Goal: Task Accomplishment & Management: Use online tool/utility

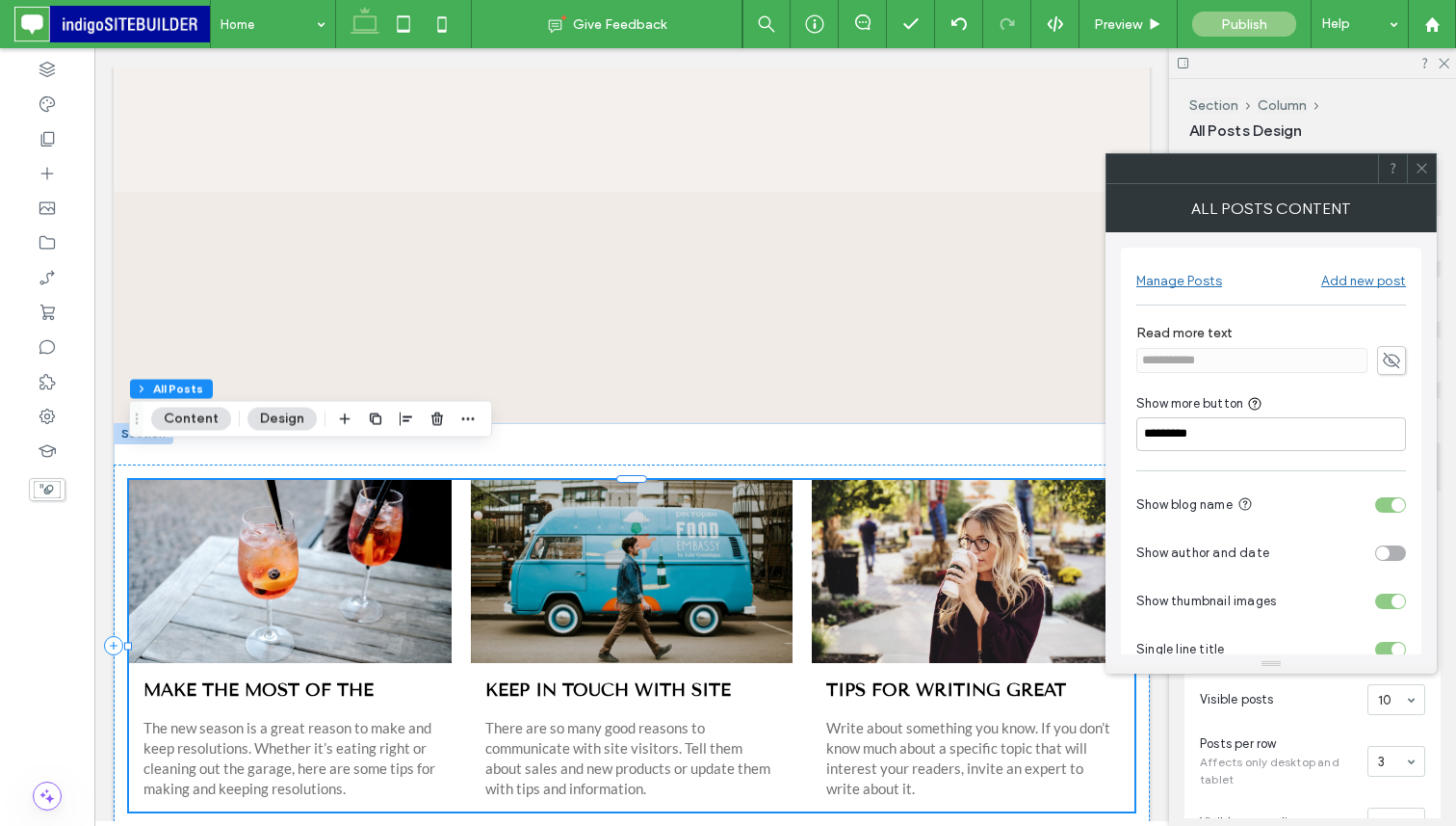
scroll to position [605, 0]
click at [1424, 170] on icon at bounding box center [1422, 168] width 15 height 15
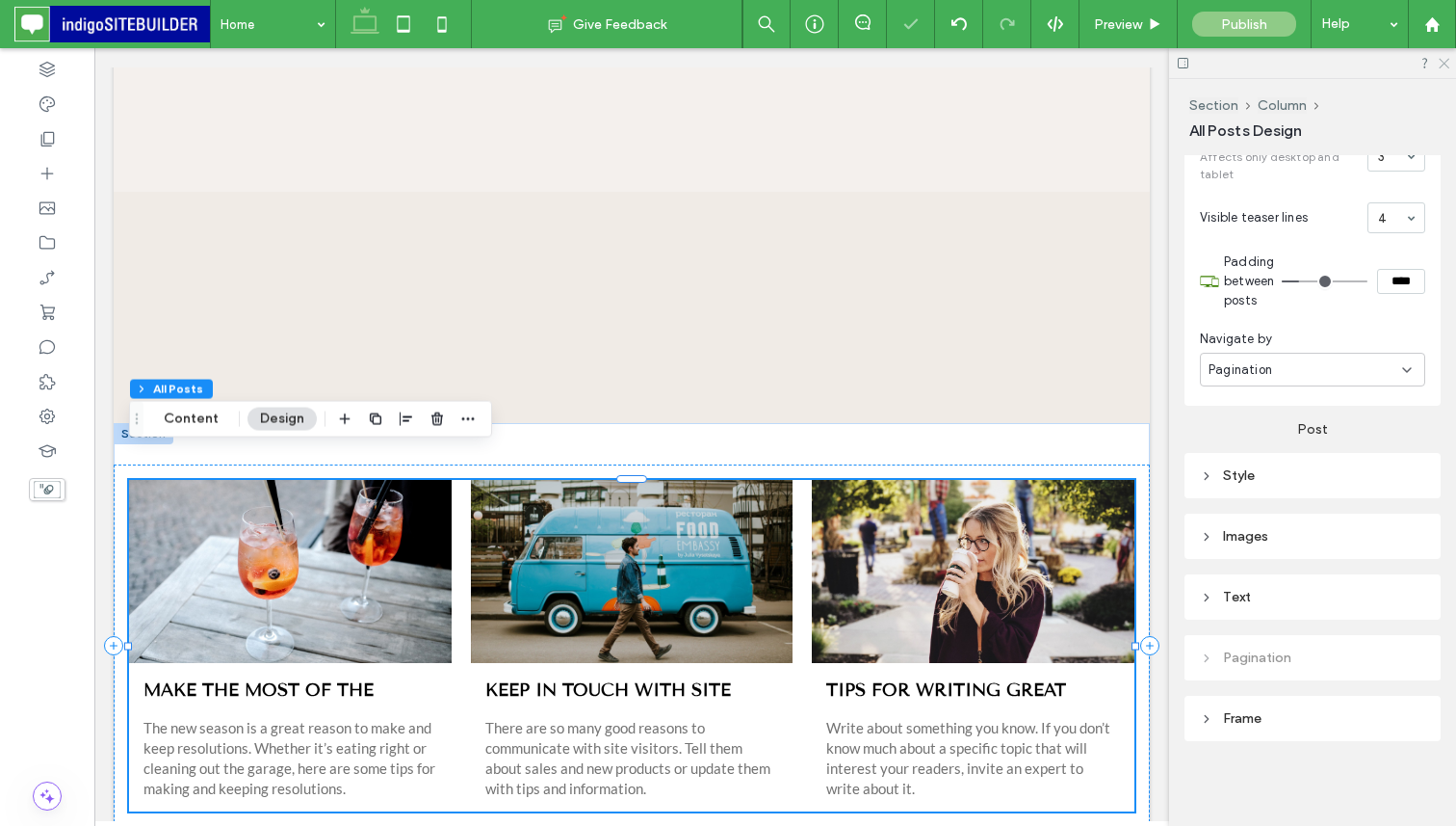
click at [1447, 63] on icon at bounding box center [1443, 62] width 13 height 13
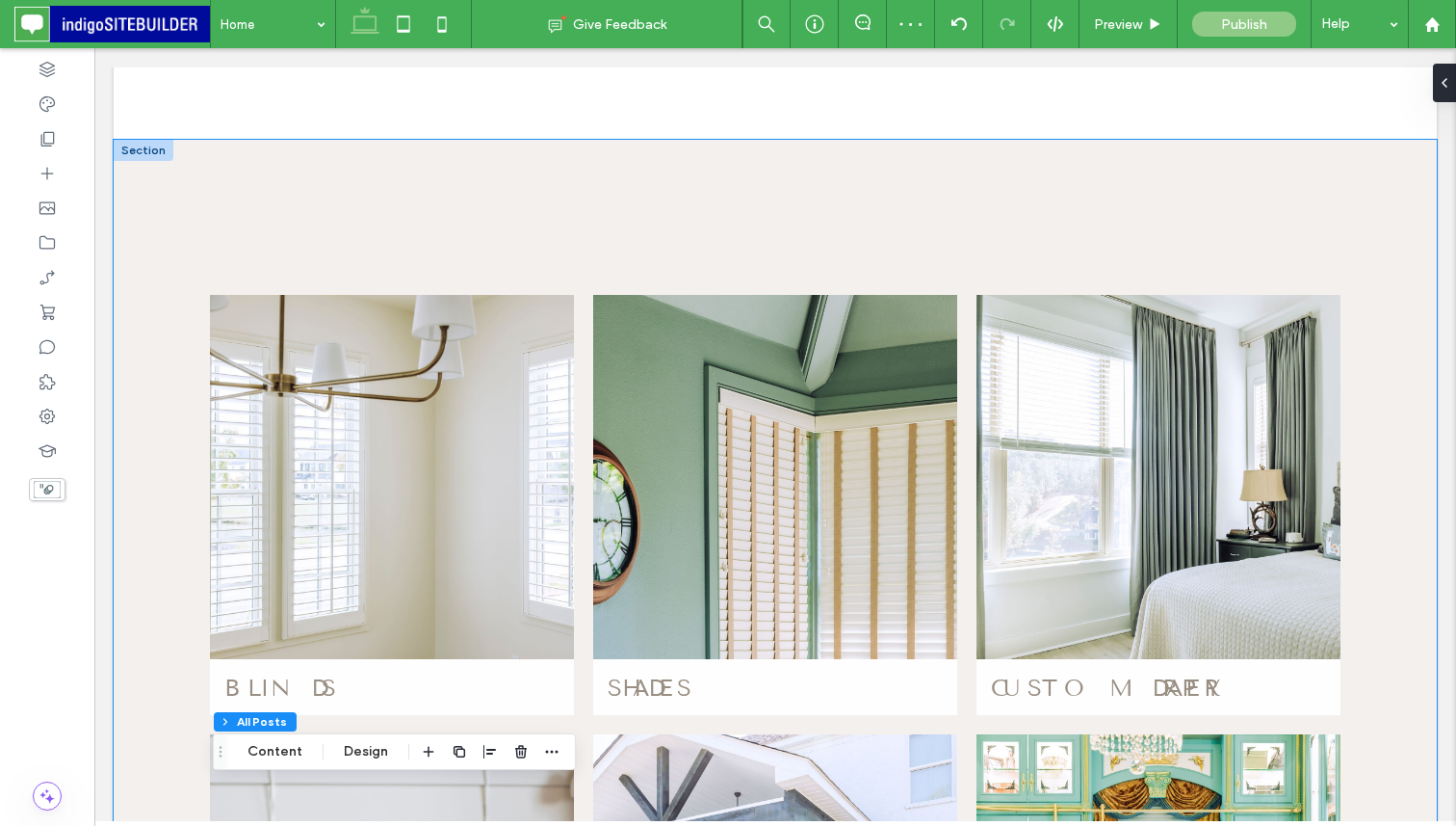
scroll to position [0, 0]
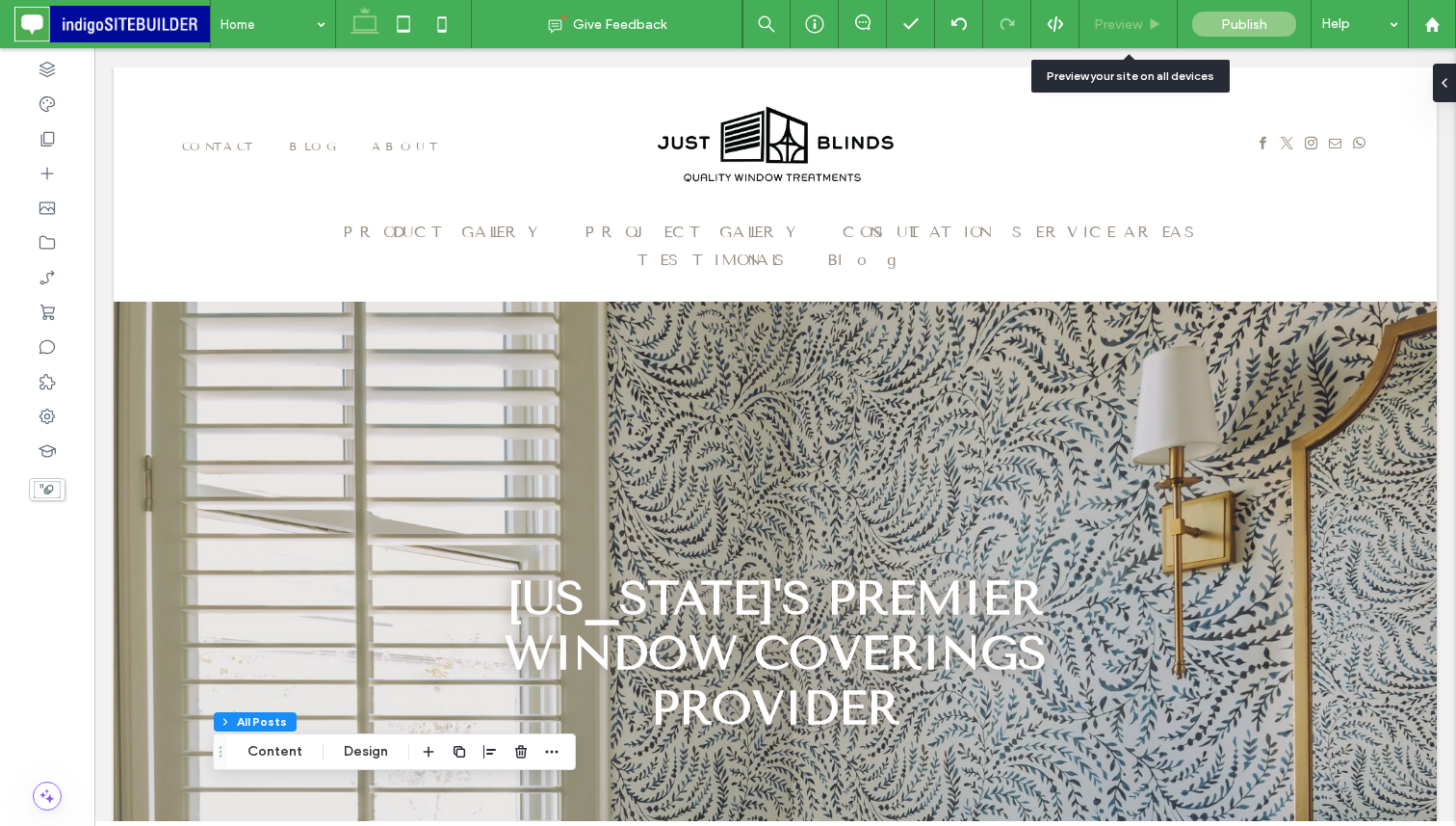
click at [1148, 32] on div "Preview" at bounding box center [1128, 24] width 98 height 49
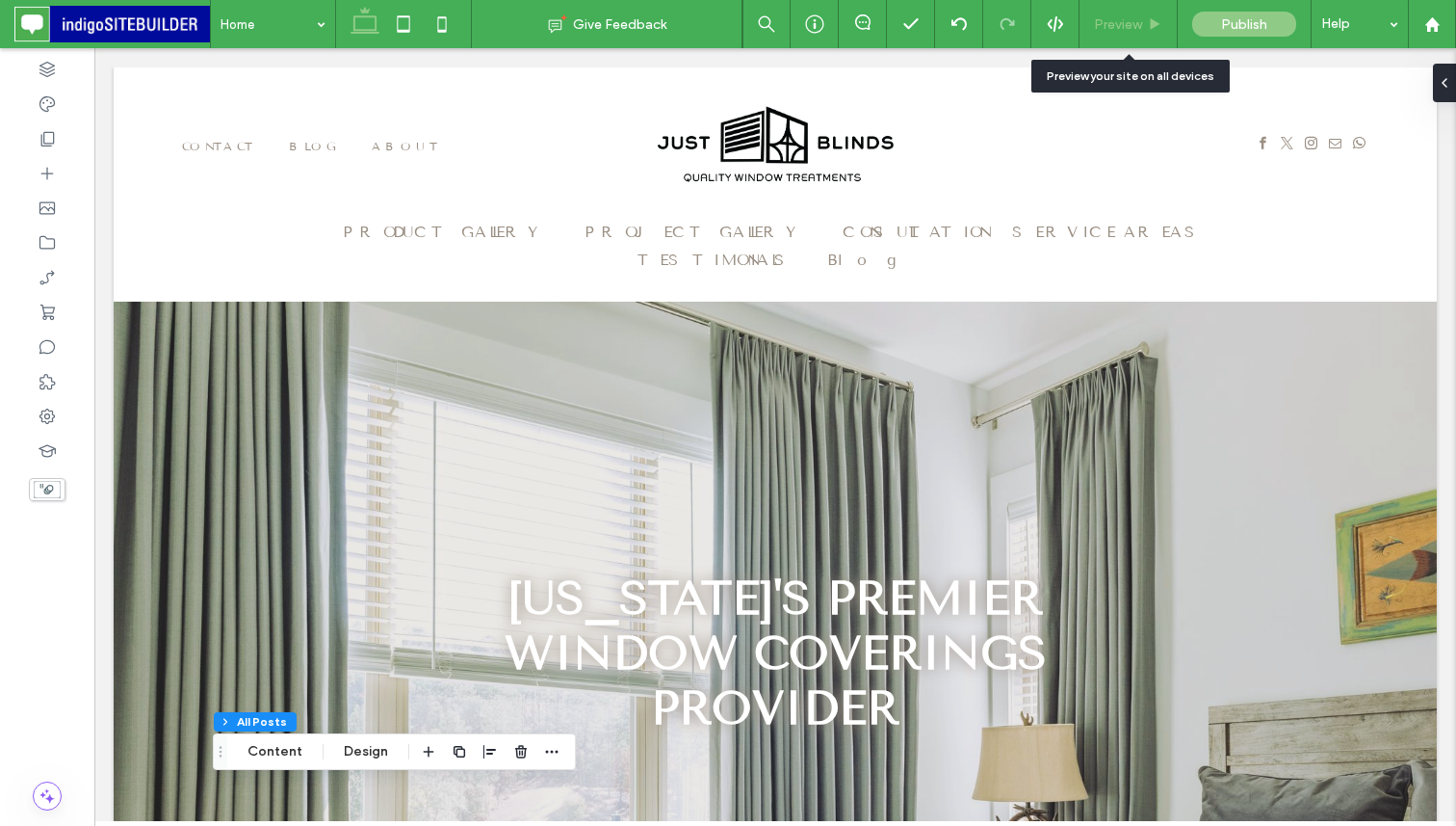
click at [1151, 22] on use at bounding box center [1156, 23] width 10 height 11
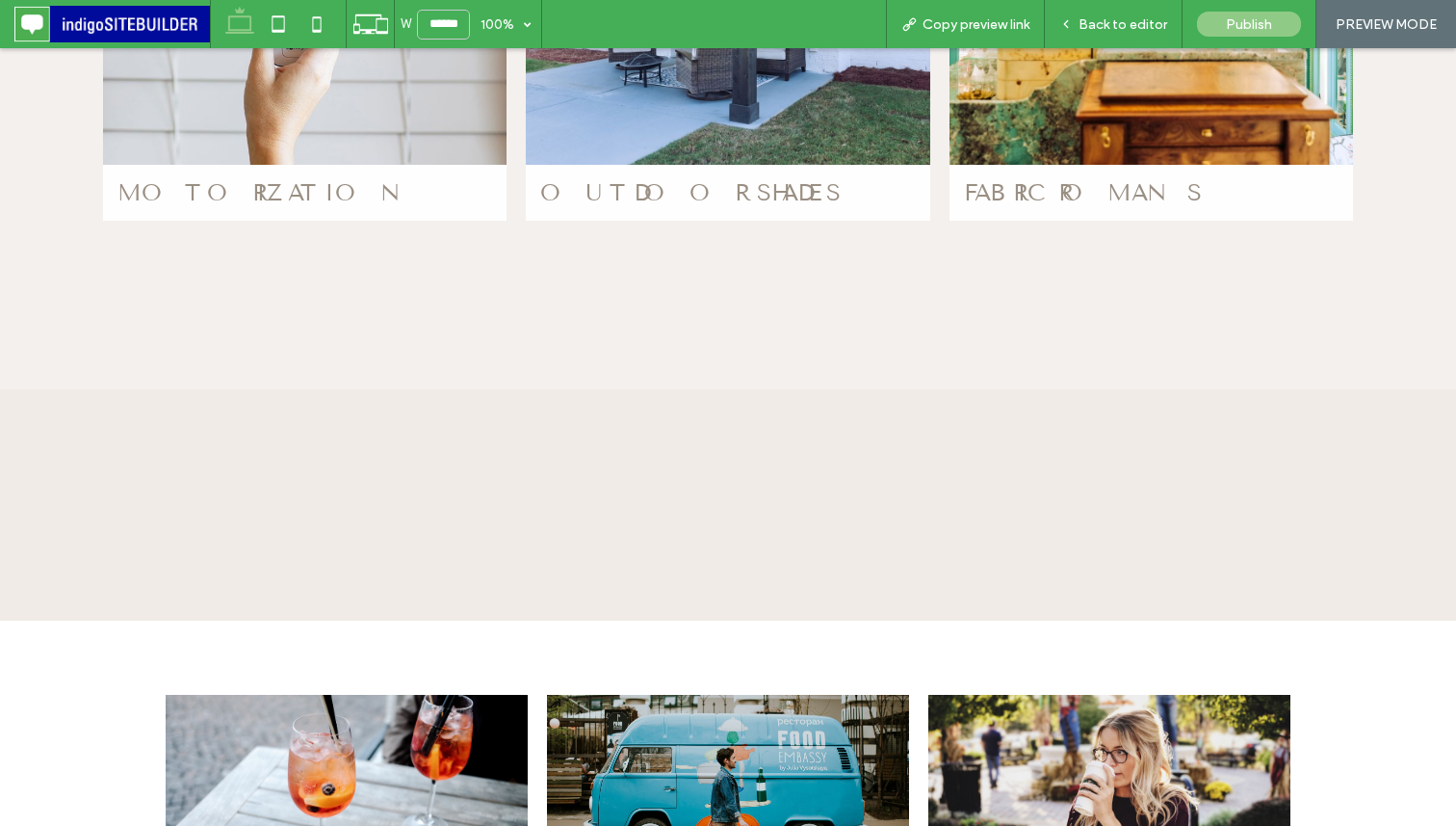
scroll to position [2797, 0]
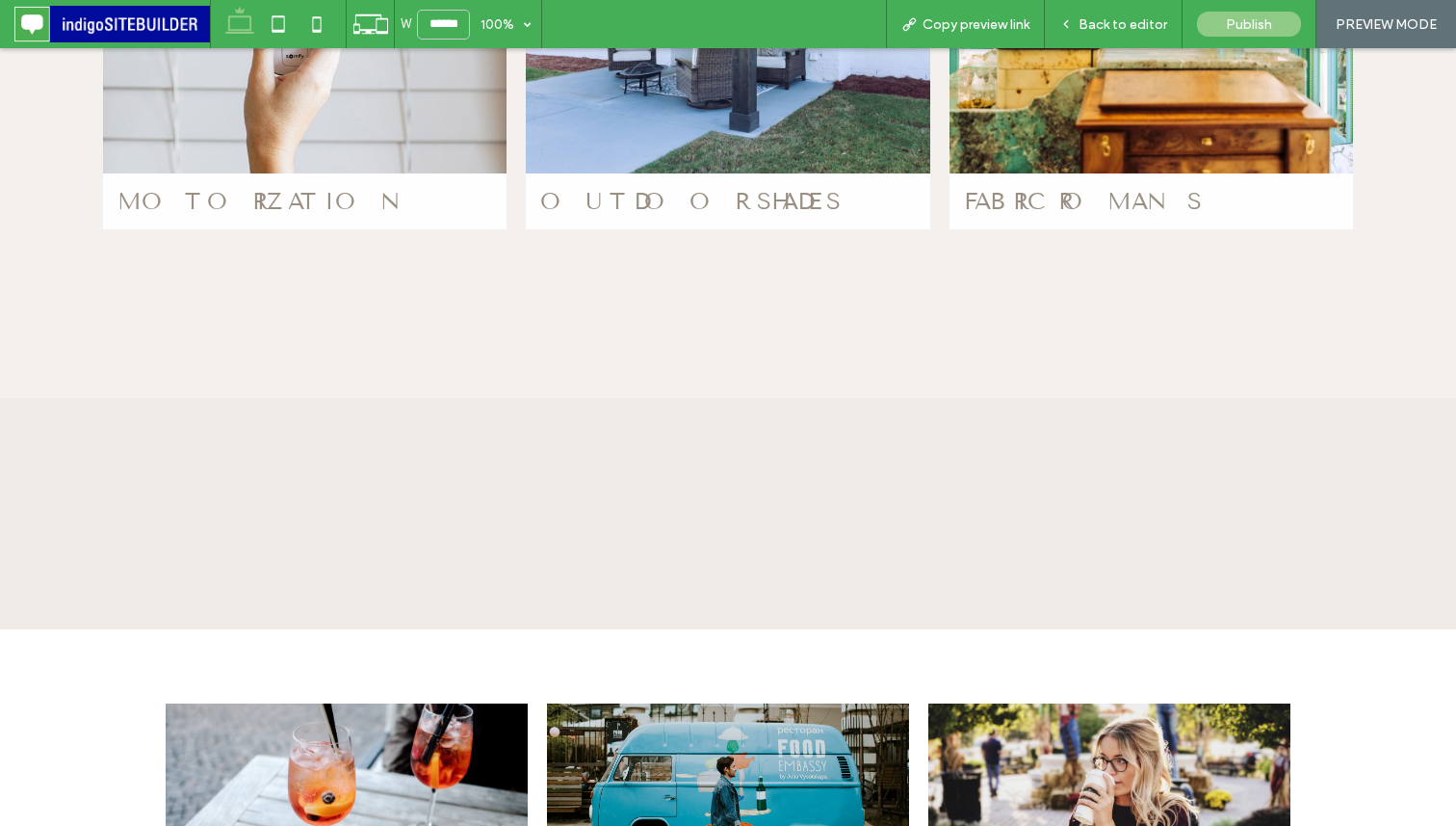
click at [324, 477] on div at bounding box center [728, 513] width 1156 height 114
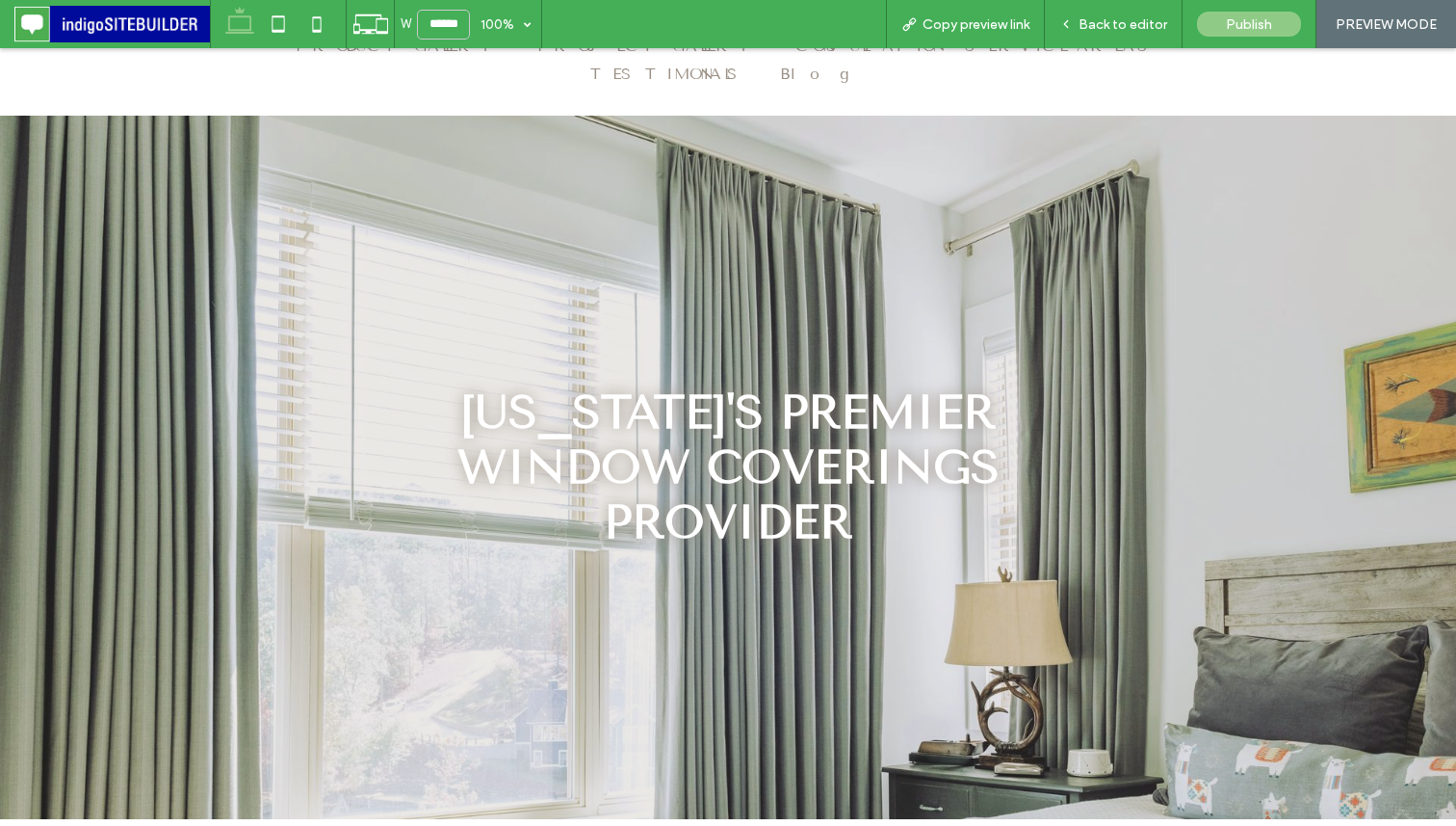
scroll to position [165, 0]
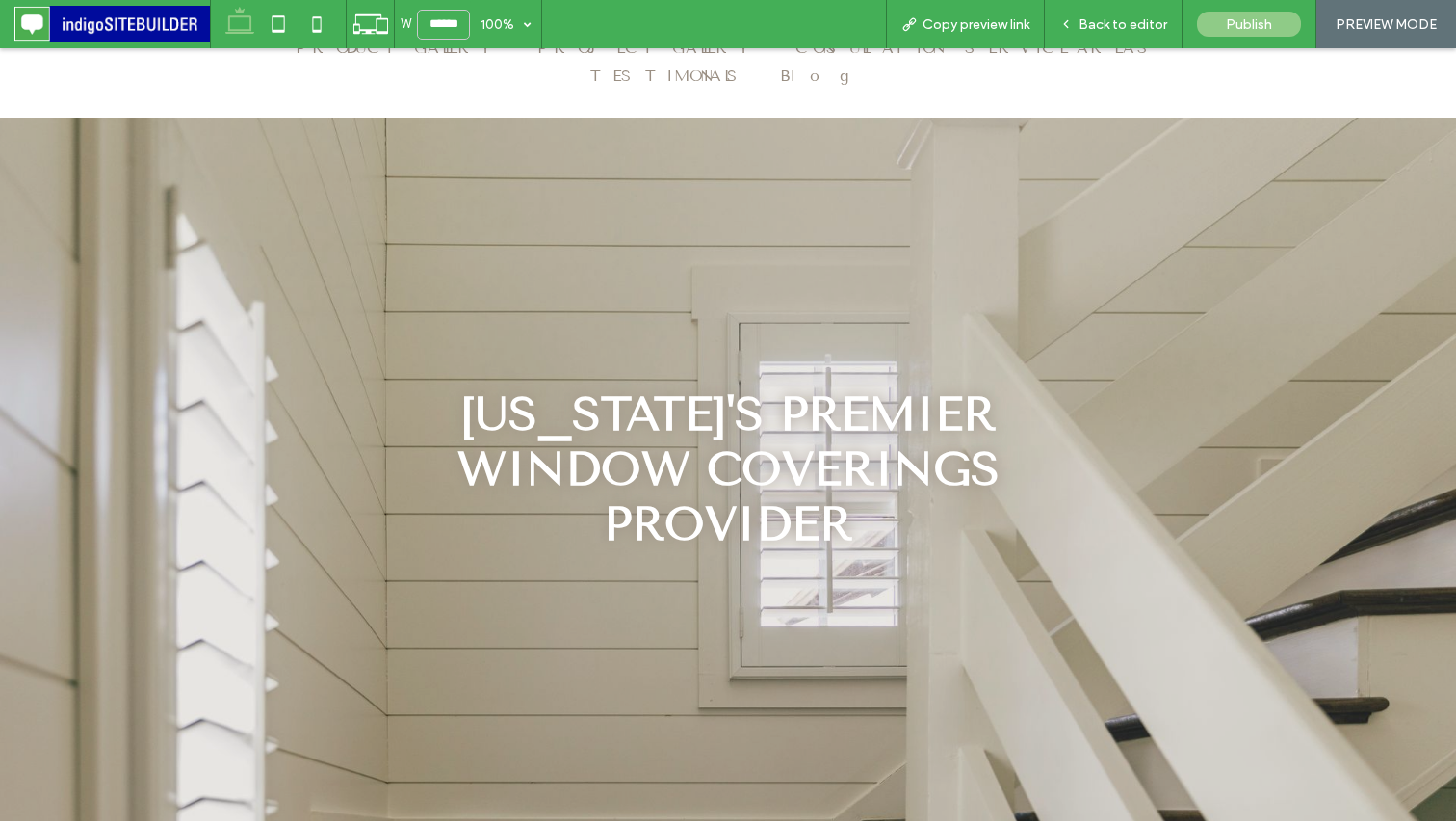
click at [596, 169] on div "[US_STATE]'s premier window coverings provider" at bounding box center [728, 469] width 1156 height 703
click at [1148, 5] on div "Back to editor" at bounding box center [1114, 24] width 138 height 49
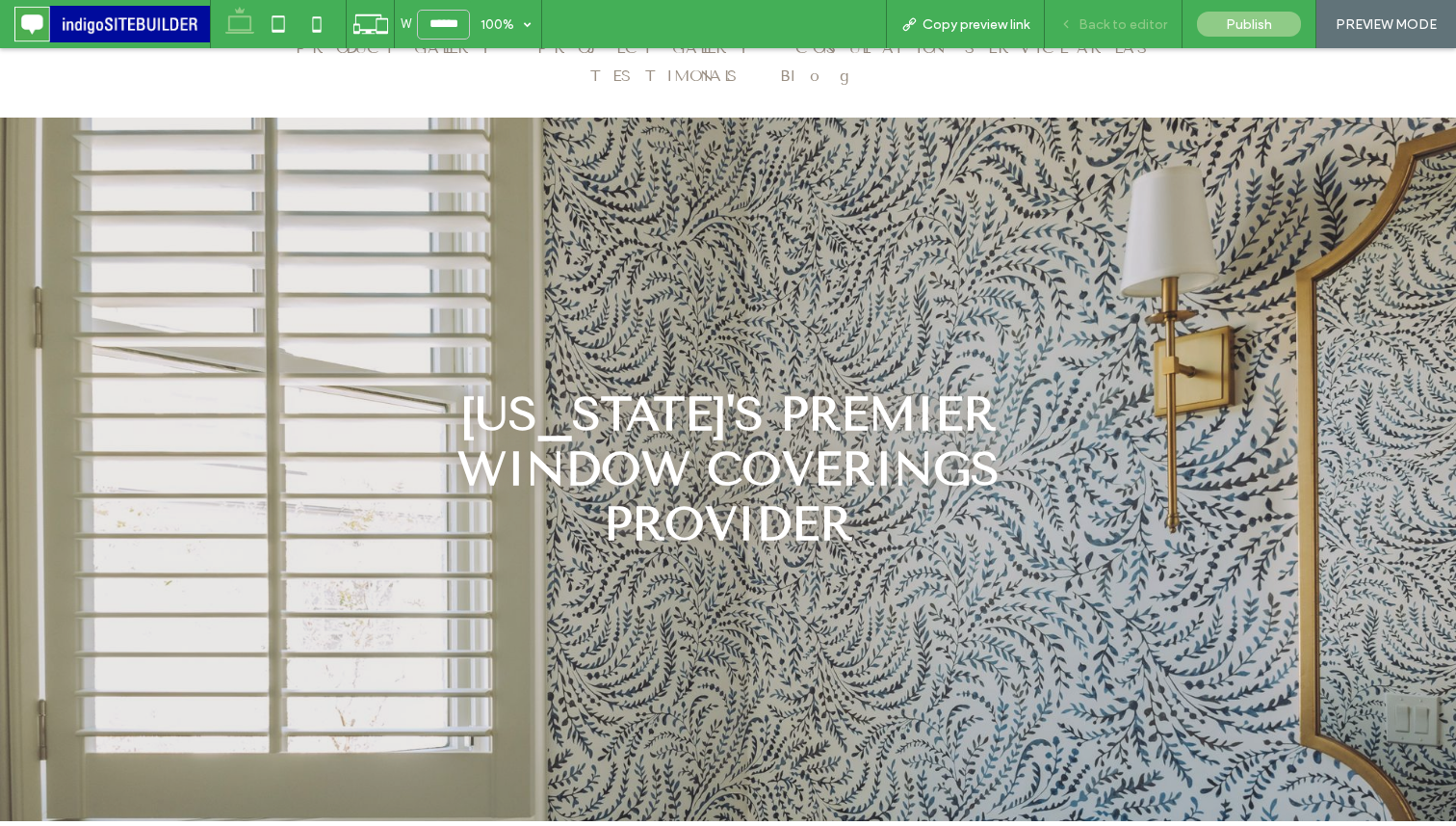
click at [1091, 26] on span "Back to editor" at bounding box center [1123, 24] width 88 height 16
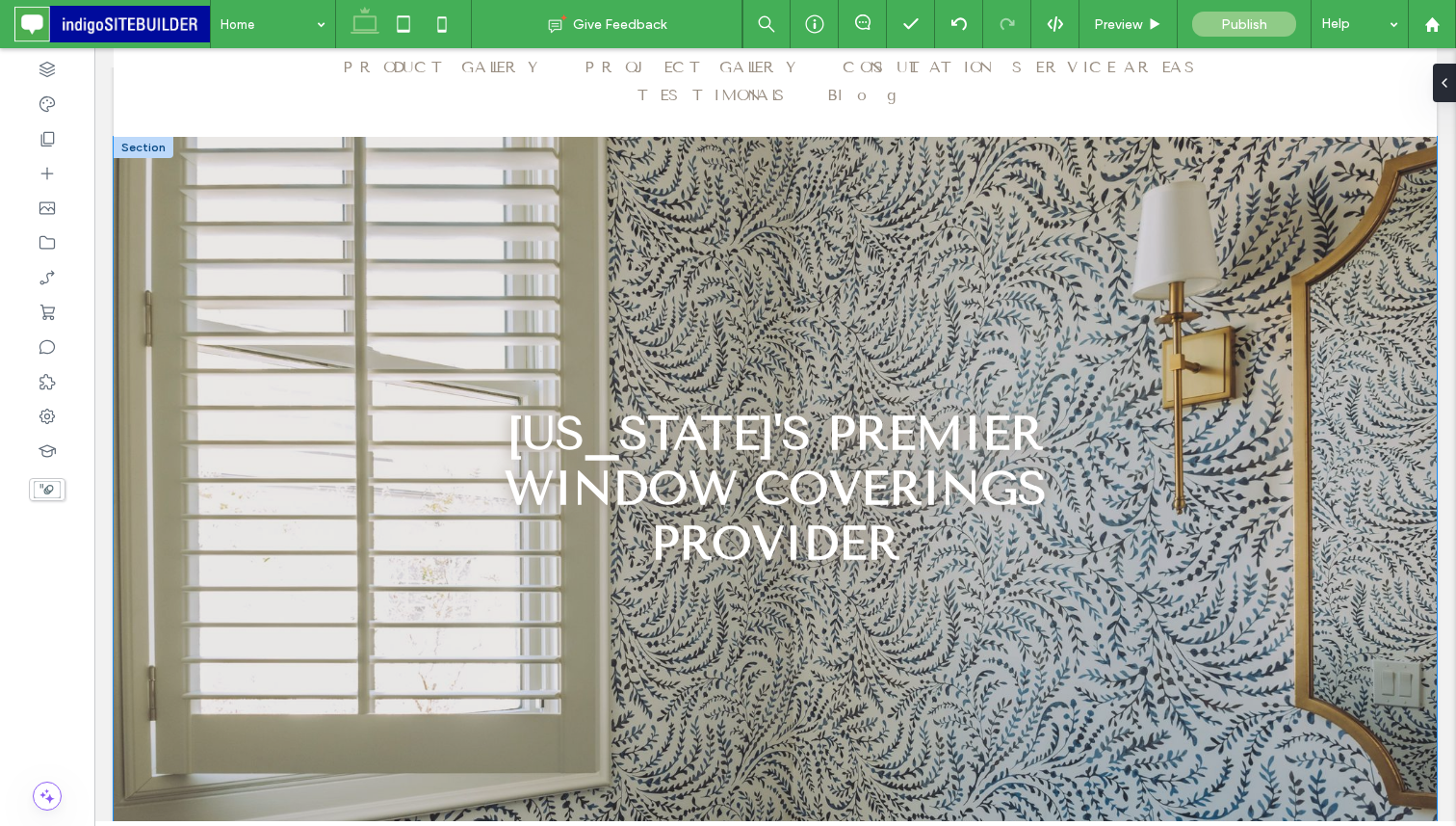
click at [782, 230] on div "[US_STATE]'s premier window coverings provider" at bounding box center [775, 488] width 1156 height 703
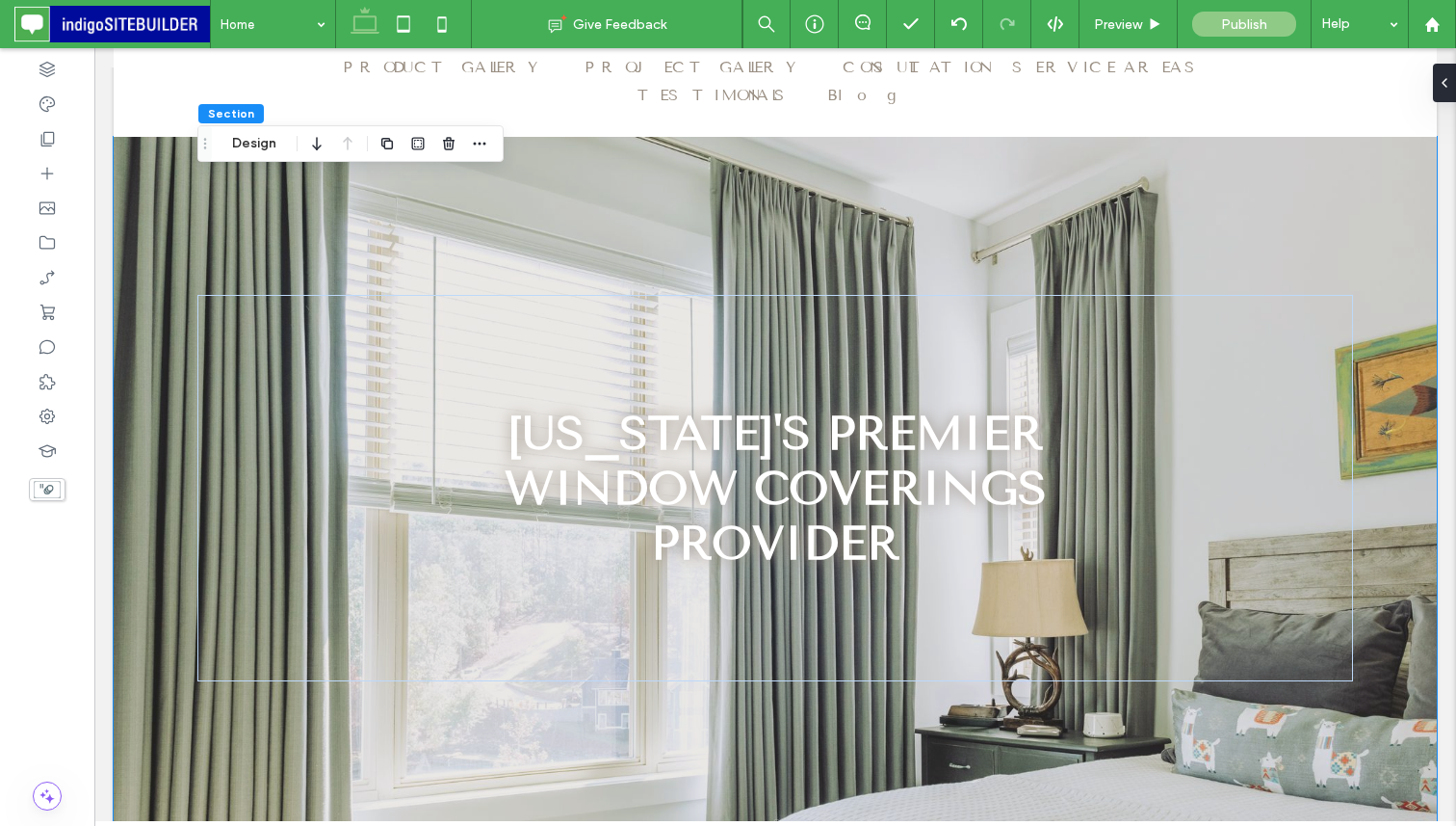
click at [544, 228] on div "[US_STATE]'s premier window coverings provider" at bounding box center [775, 488] width 1156 height 703
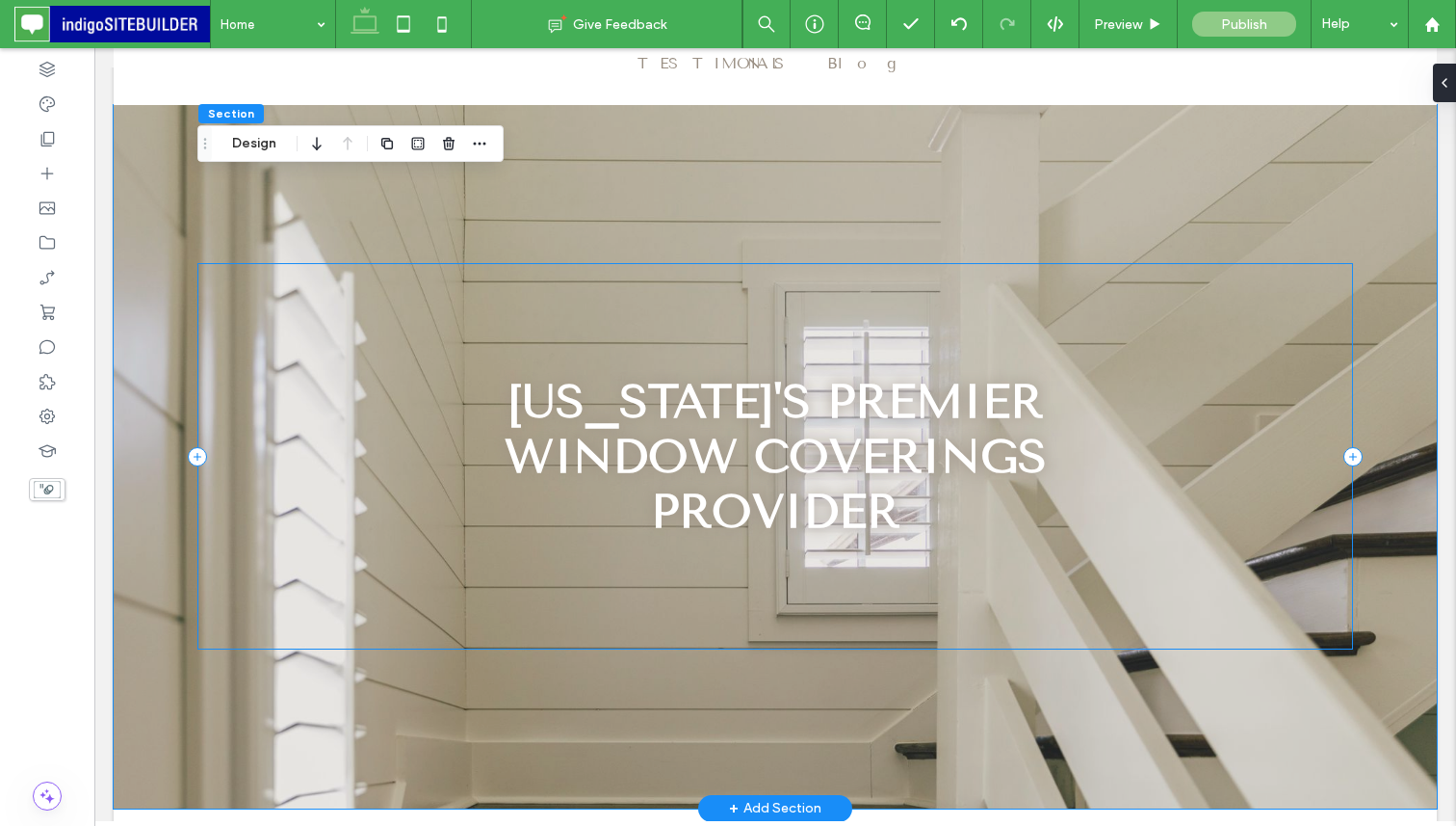
scroll to position [162, 0]
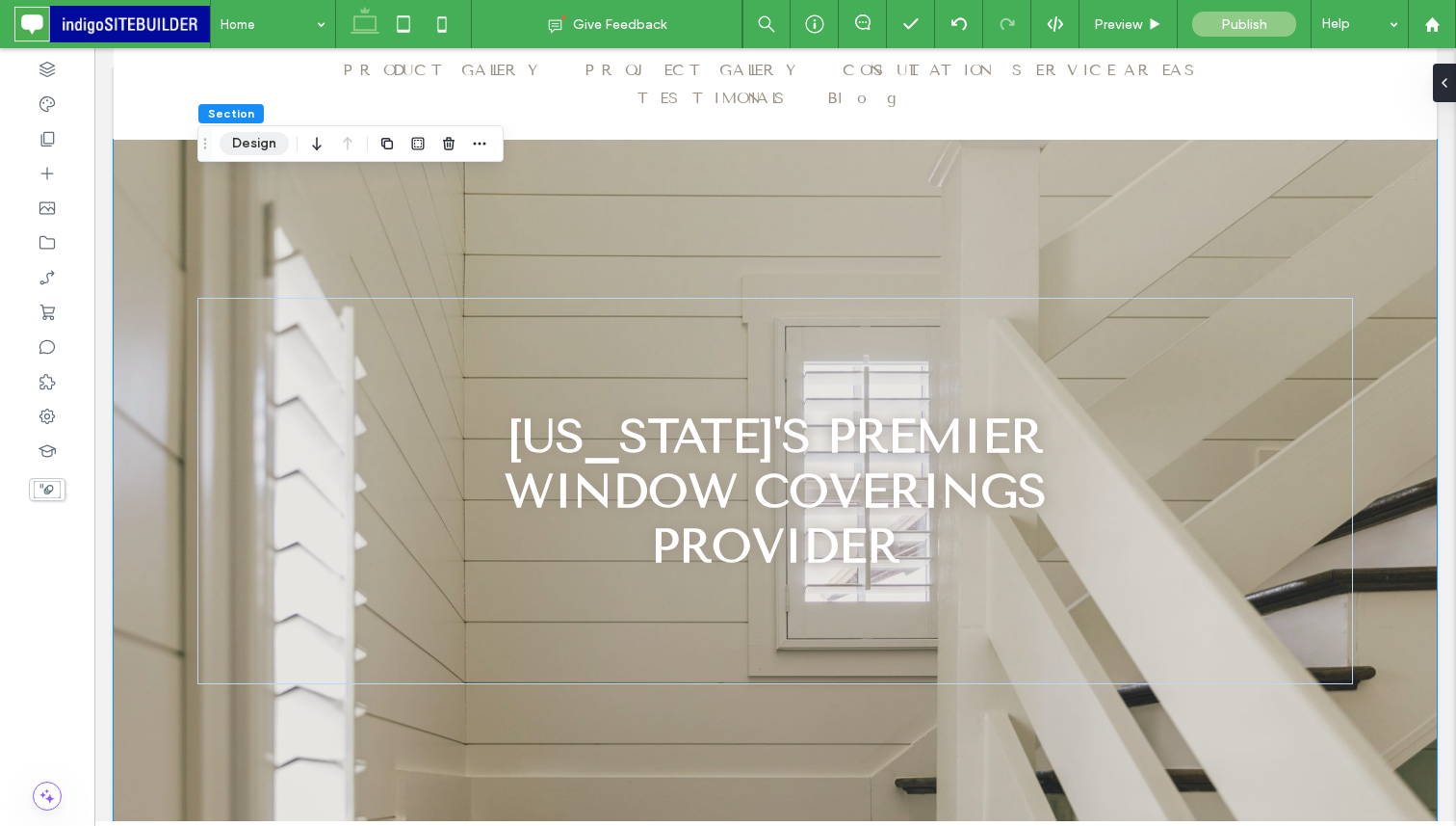
click at [270, 147] on button "Design" at bounding box center [254, 143] width 69 height 23
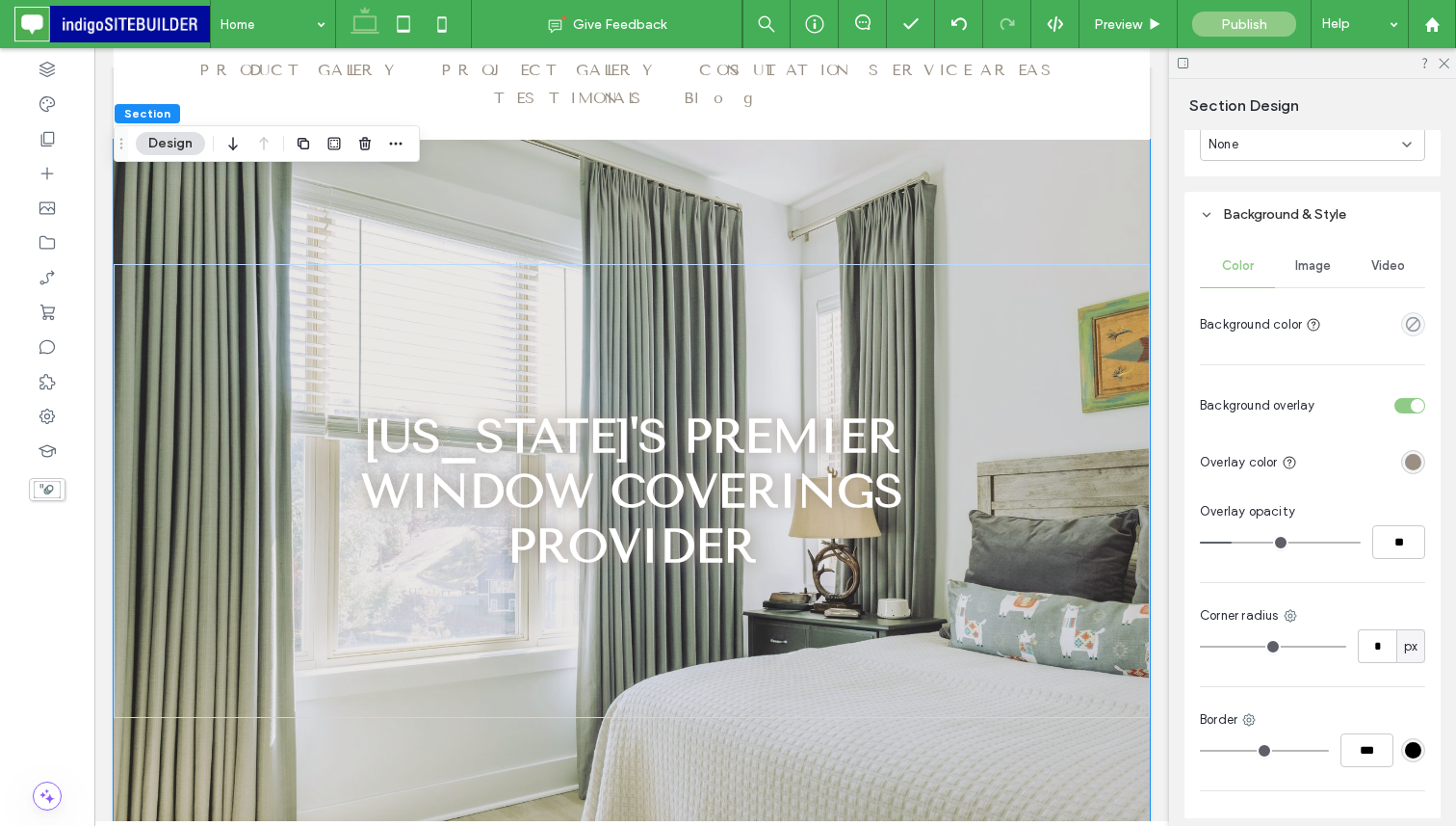
scroll to position [875, 0]
click at [1323, 263] on span "Image" at bounding box center [1313, 265] width 36 height 16
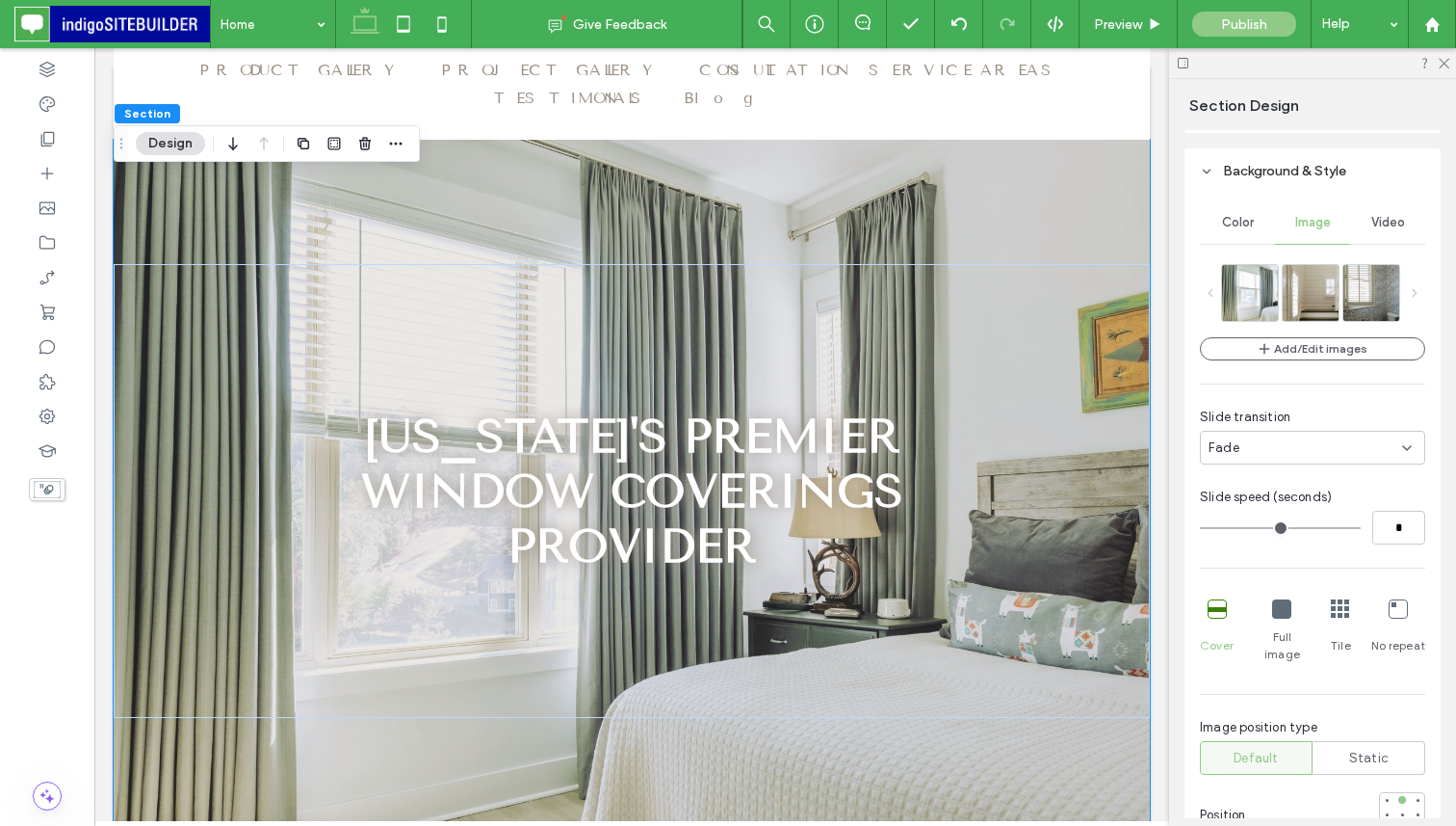
scroll to position [931, 0]
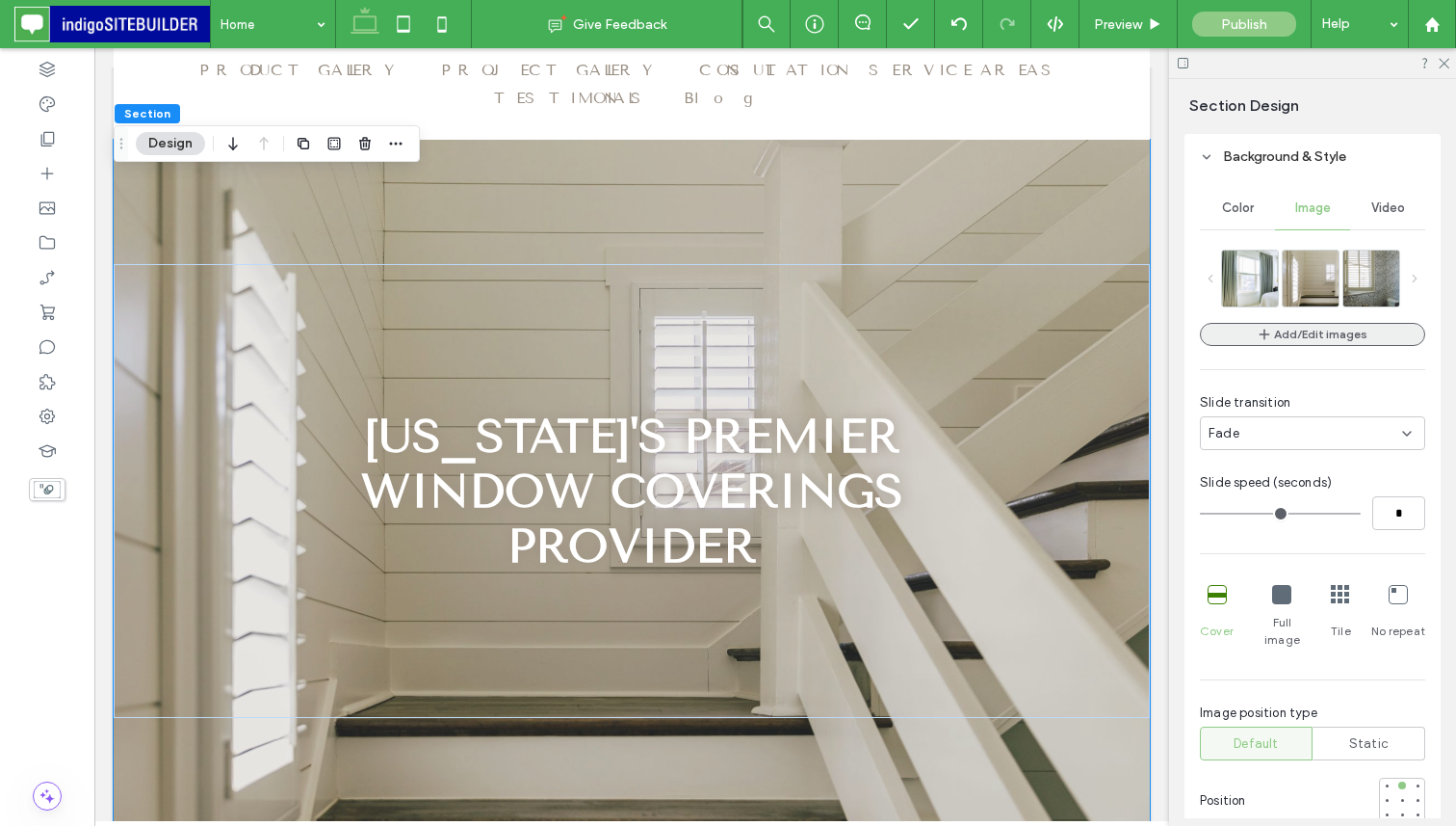
click at [1300, 328] on button "Add/Edit images" at bounding box center [1312, 334] width 225 height 23
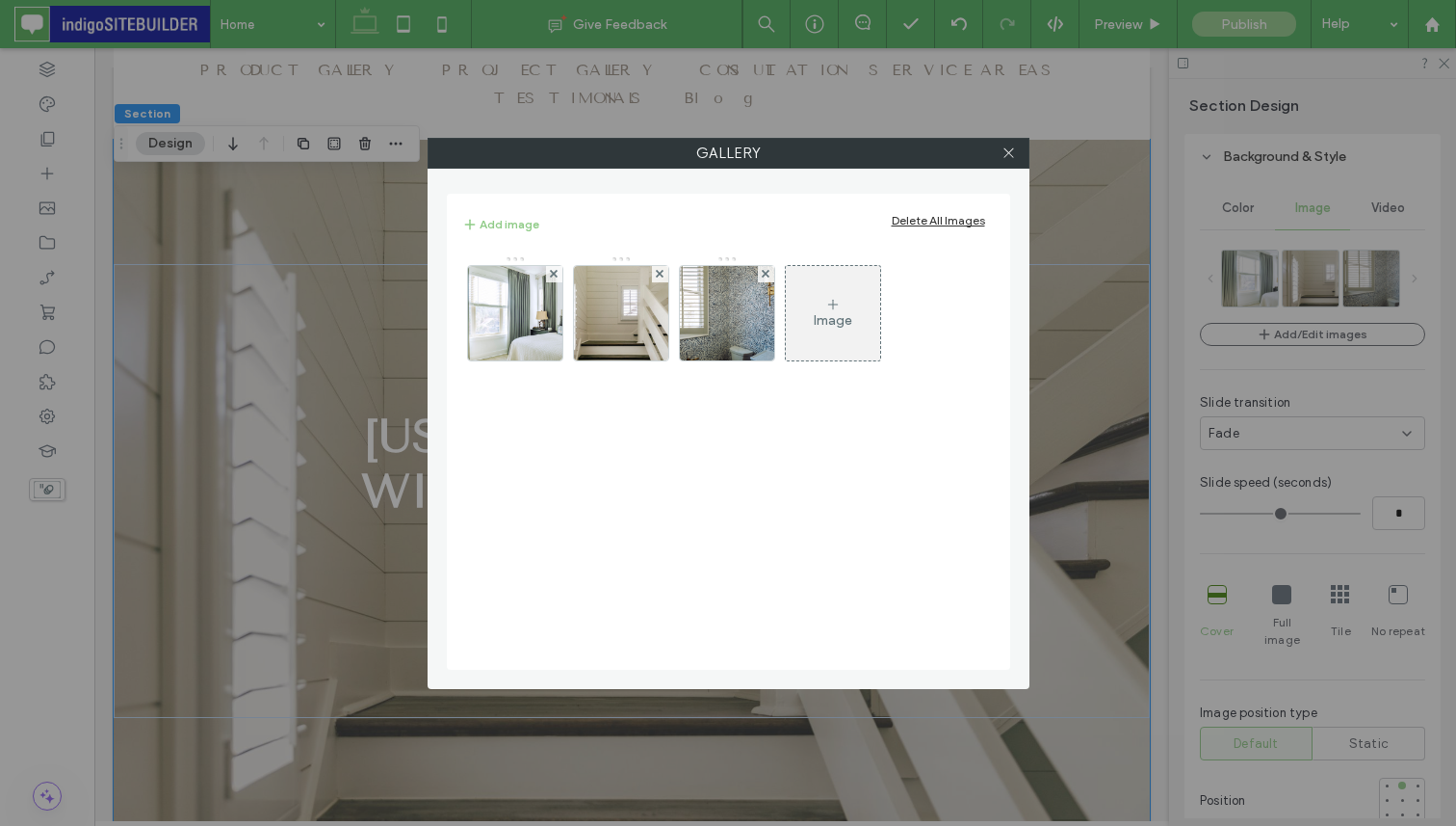
click at [833, 292] on div "Image" at bounding box center [833, 313] width 94 height 90
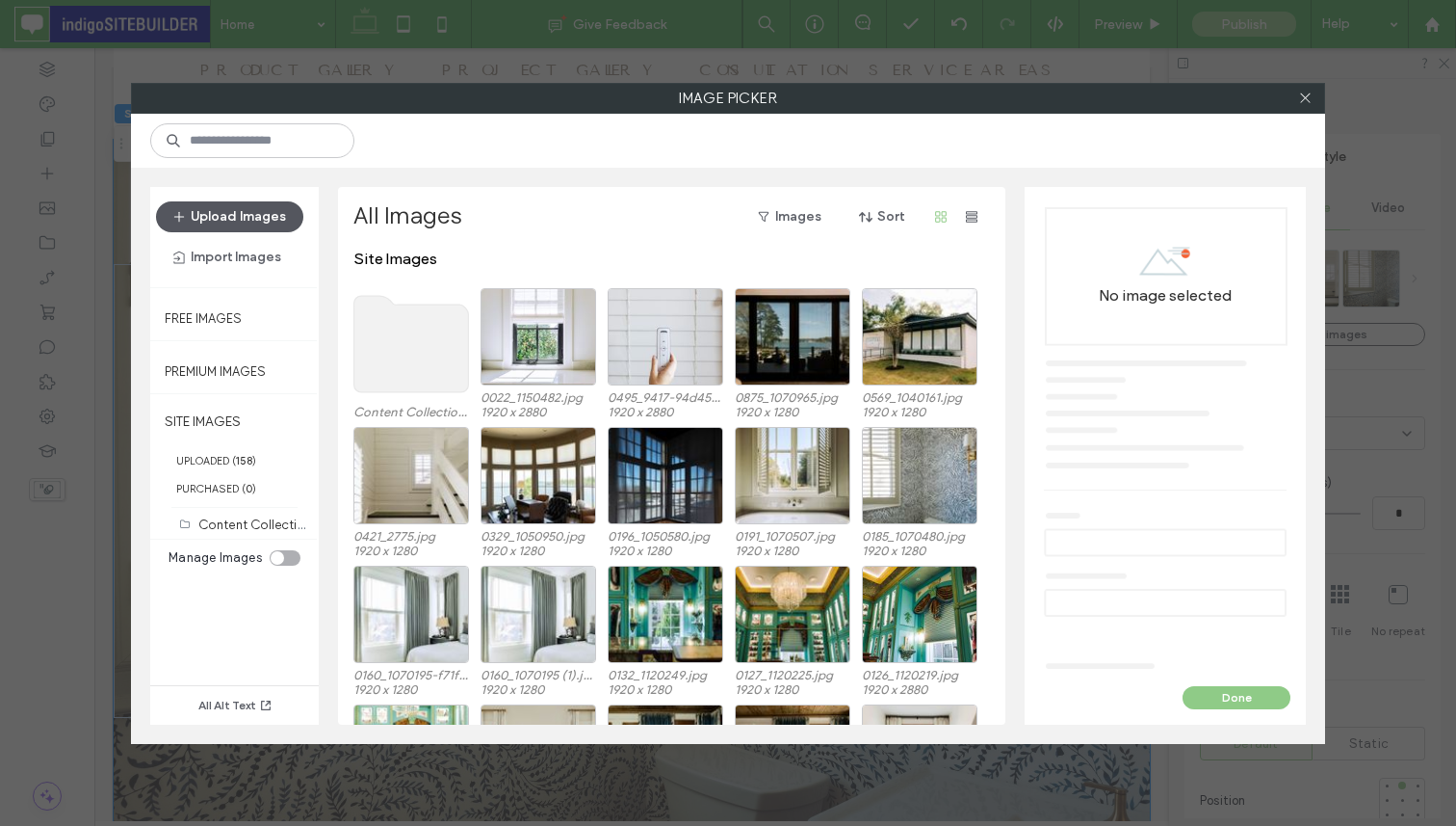
click at [273, 214] on button "Upload Images" at bounding box center [229, 216] width 147 height 31
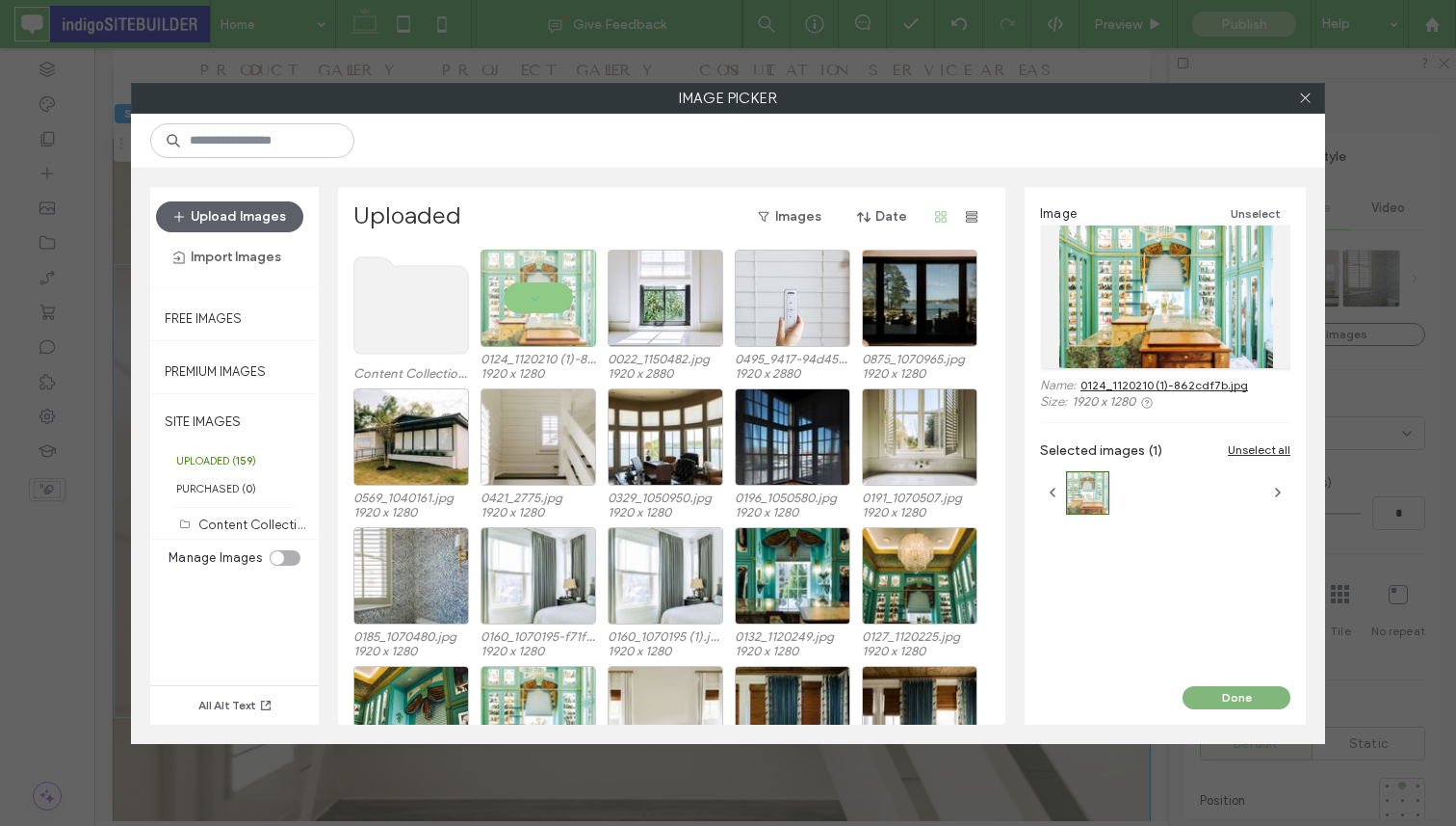
click at [1238, 699] on button "Done" at bounding box center [1237, 697] width 108 height 23
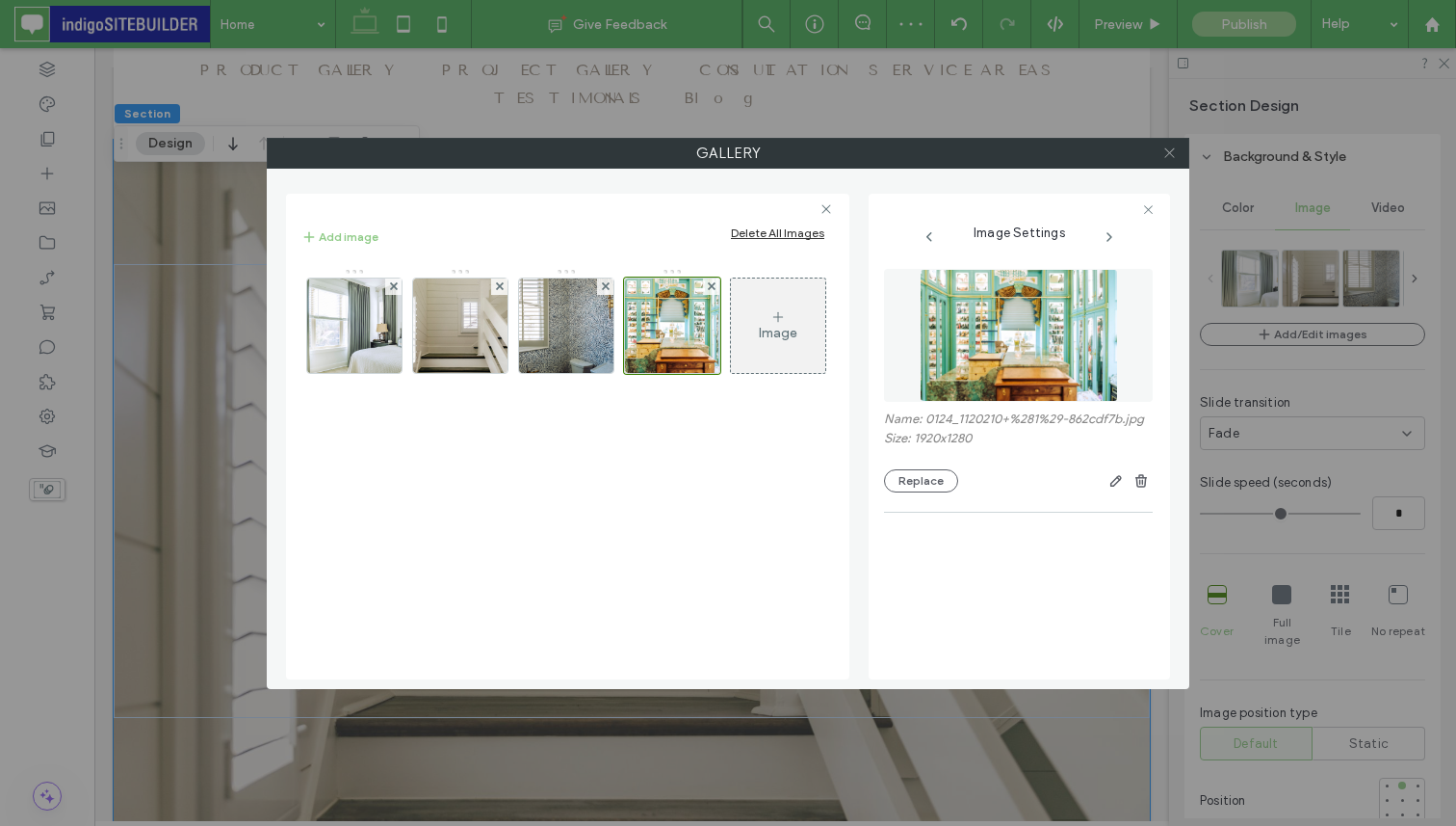
click at [1169, 151] on use at bounding box center [1169, 153] width 10 height 10
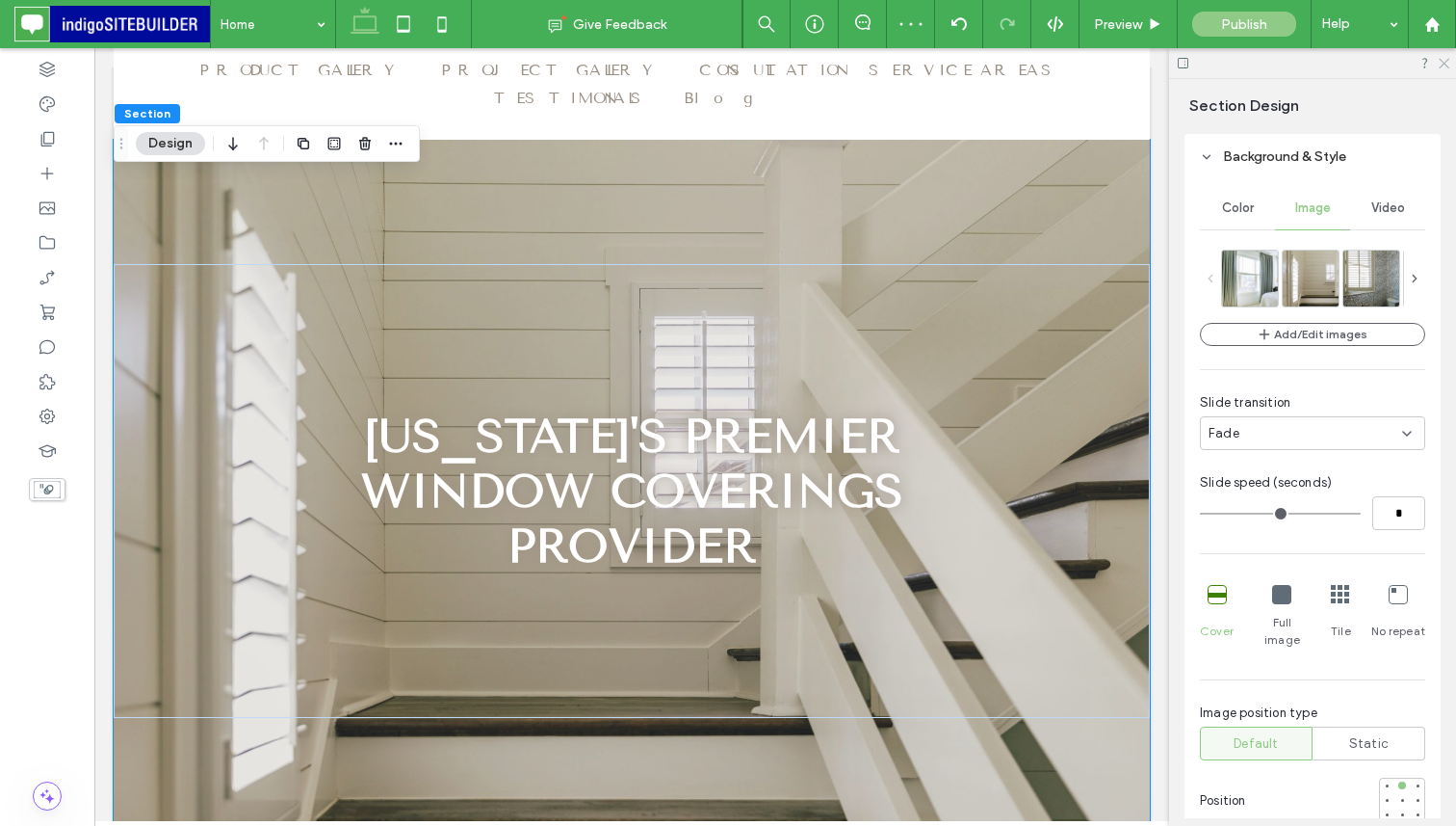
click at [1443, 62] on use at bounding box center [1444, 64] width 11 height 11
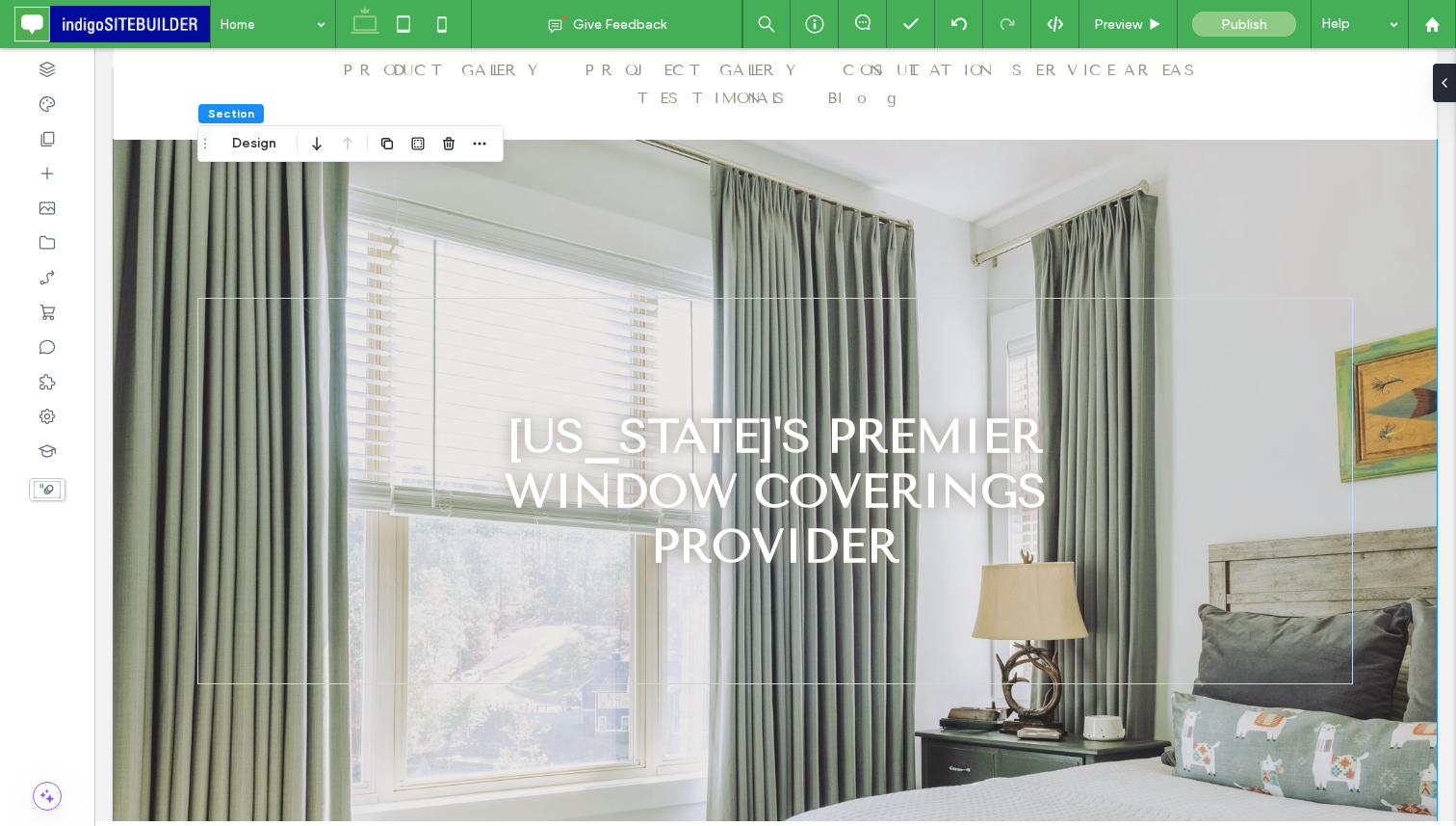
scroll to position [0, 0]
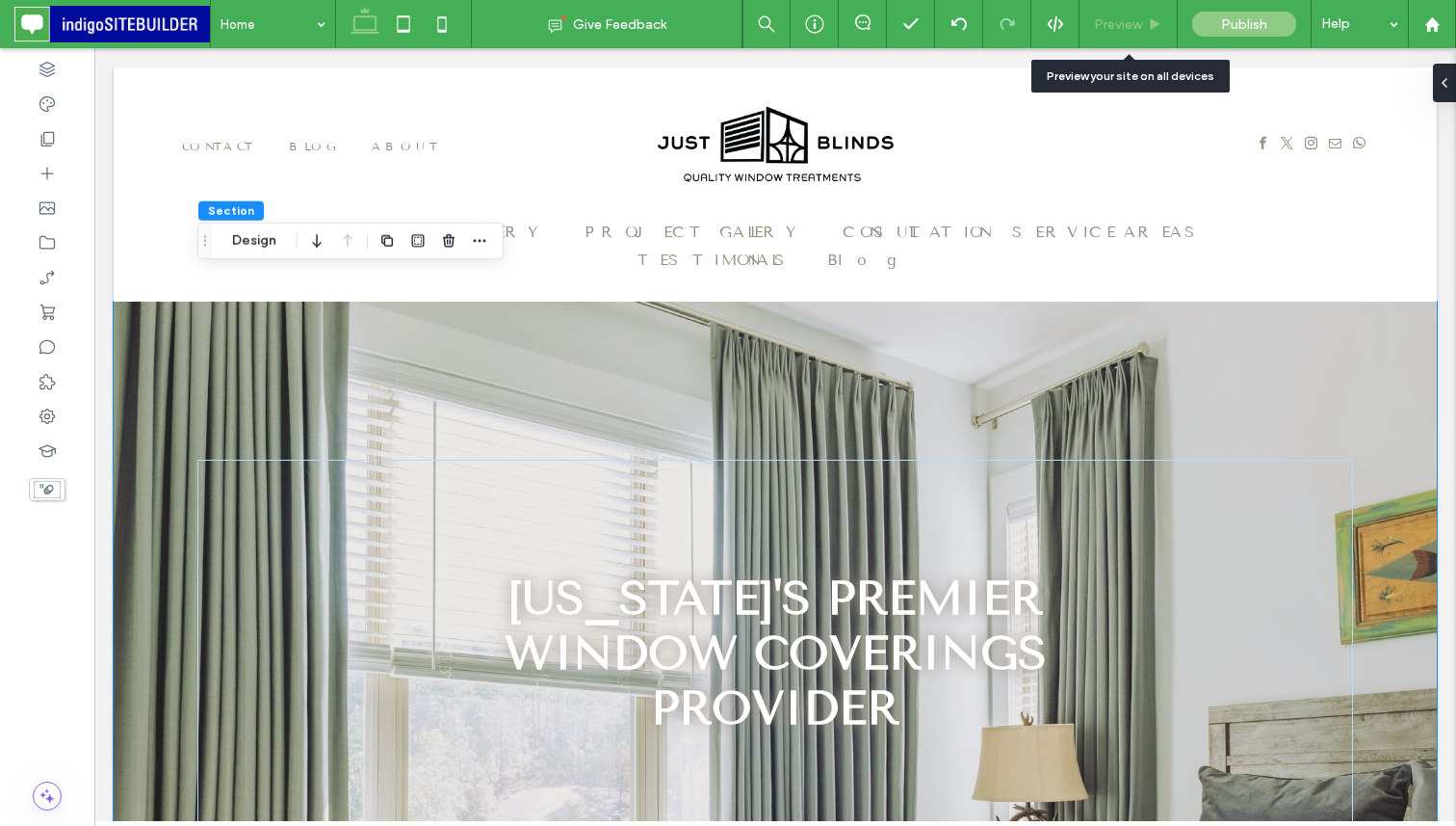
click at [1115, 28] on span "Preview" at bounding box center [1118, 24] width 49 height 16
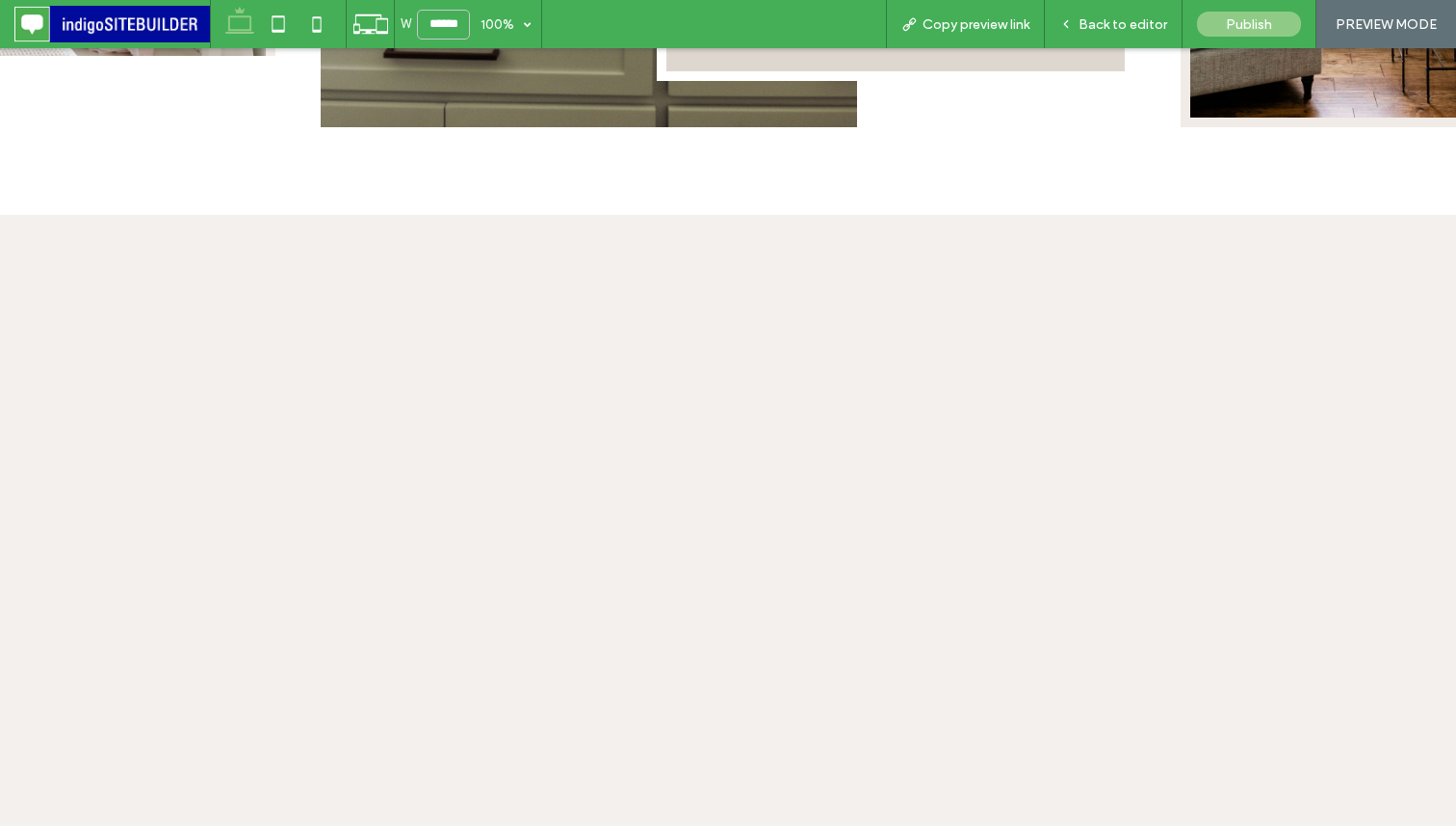
scroll to position [1719, 0]
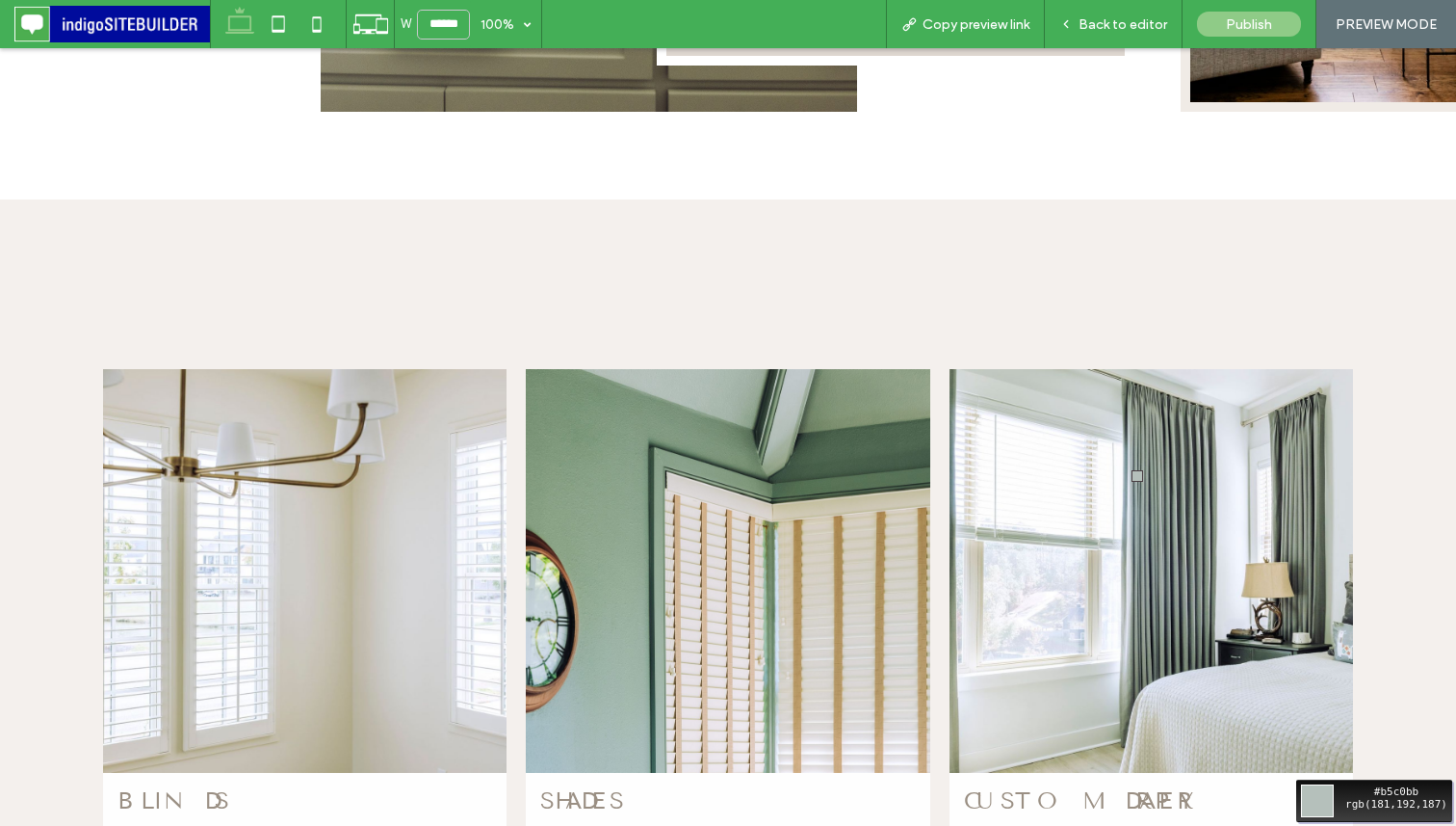
click at [1160, 484] on div "Move your 🖱️ to pick a color #b5c0bb rgb(181,192,187)" at bounding box center [728, 413] width 1456 height 826
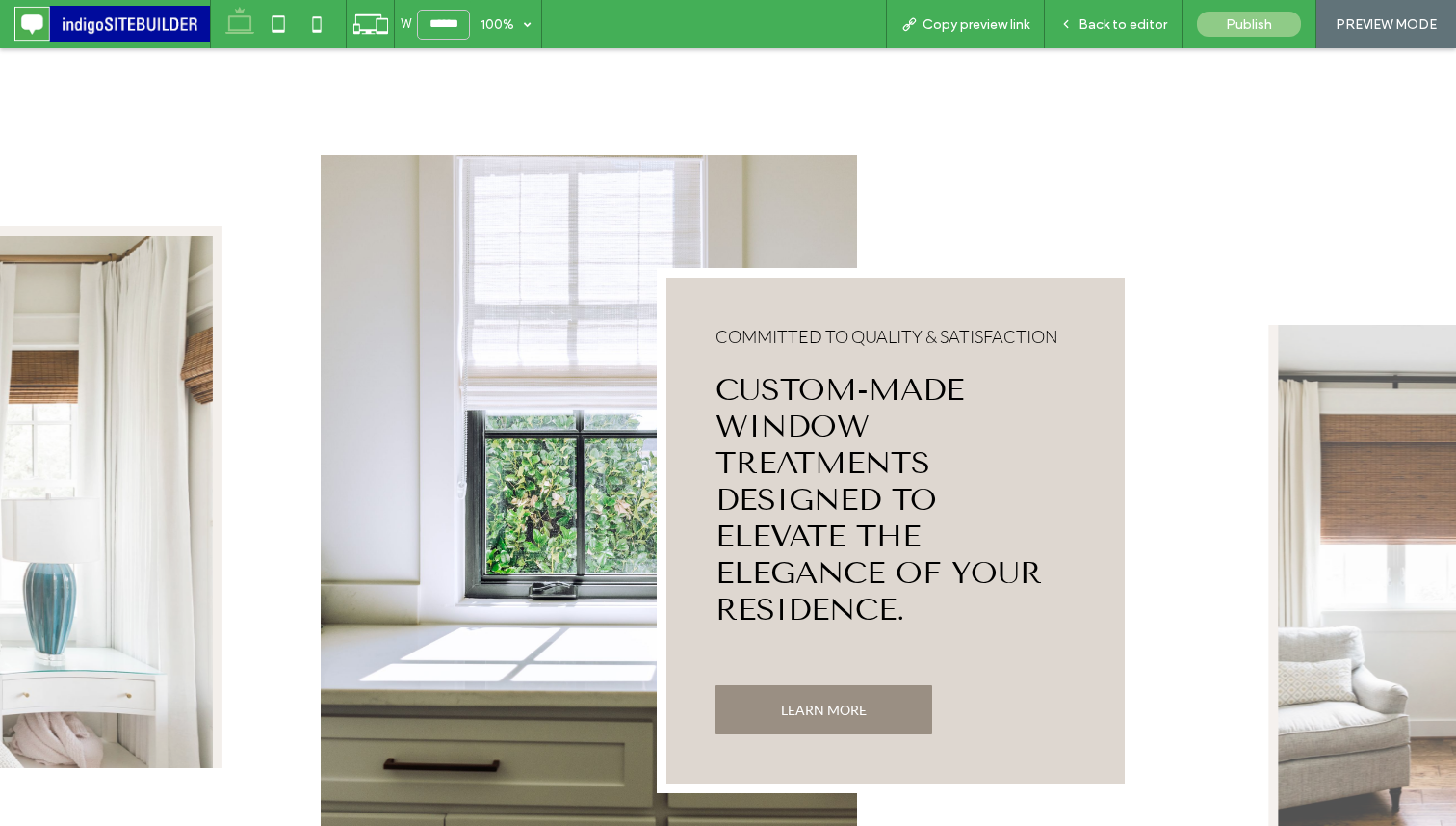
scroll to position [993, 0]
click at [682, 395] on div "COMMITTED TO QUALITY & SATISFACTION Custom-Made Window Treatments Designed to E…" at bounding box center [895, 529] width 477 height 525
click at [666, 379] on div "COMMITTED TO QUALITY & SATISFACTION Custom-Made Window Treatments Designed to E…" at bounding box center [895, 529] width 477 height 525
click at [1107, 42] on div "Back to editor" at bounding box center [1114, 24] width 138 height 49
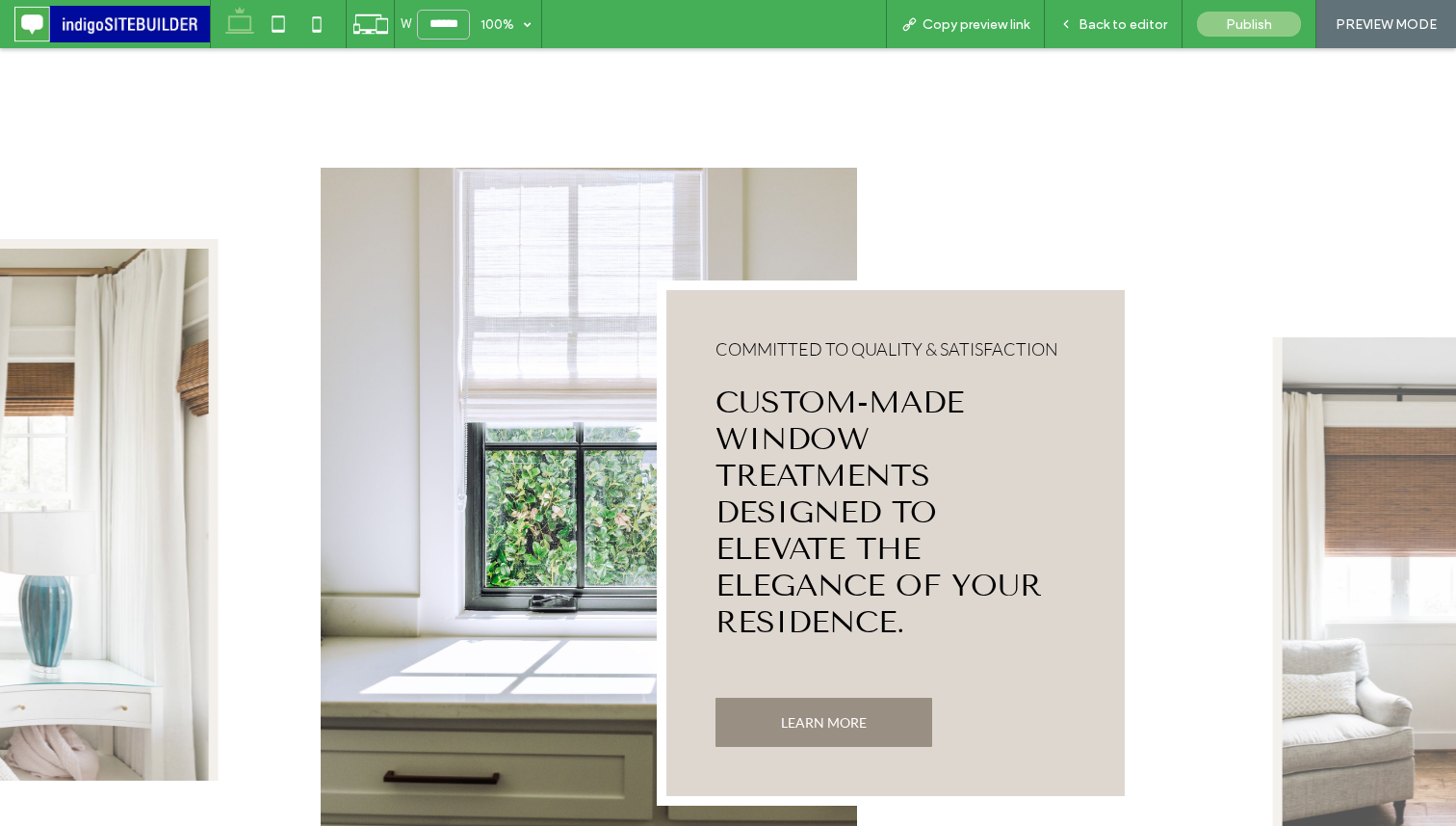
scroll to position [977, 0]
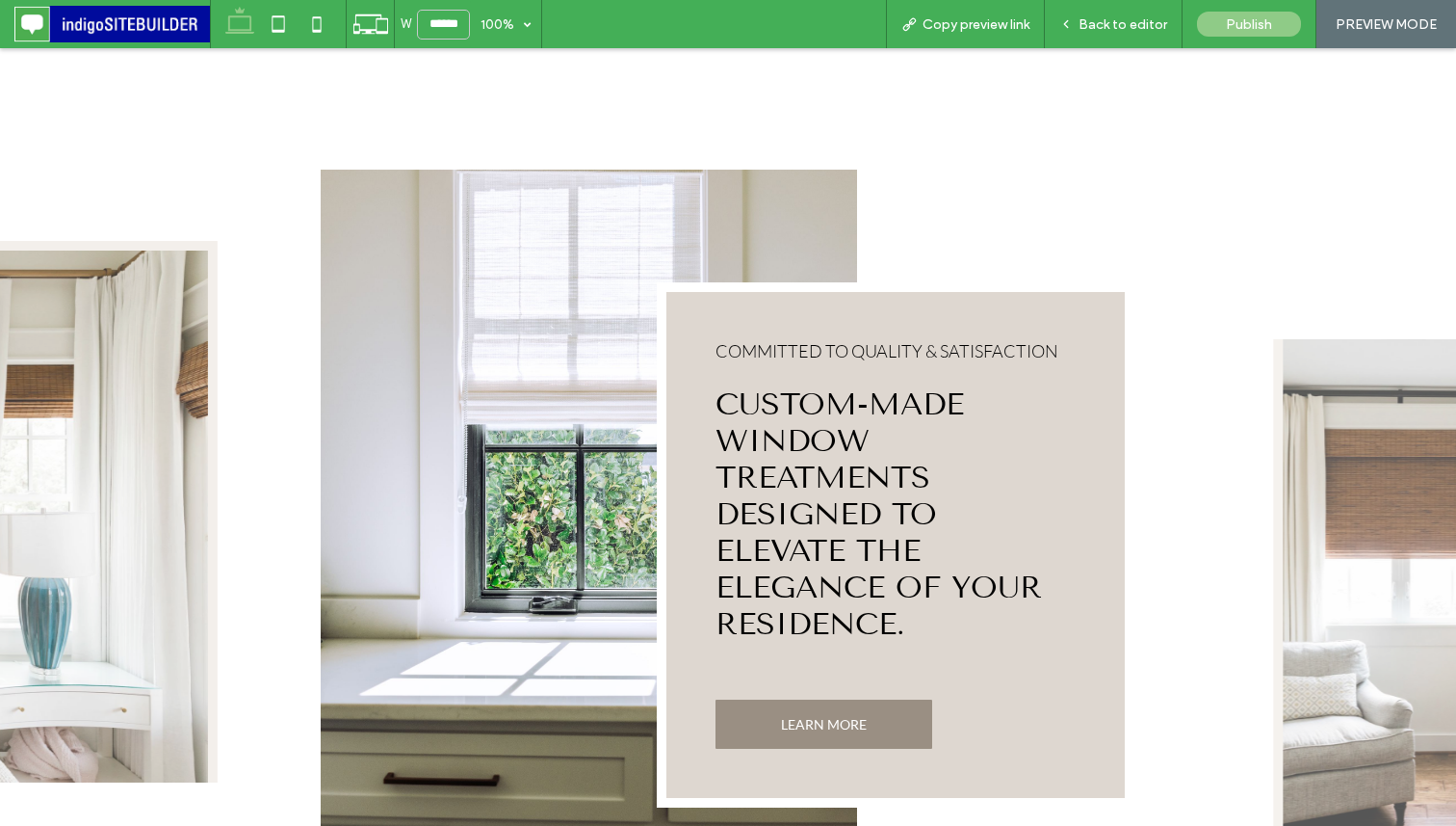
click at [699, 282] on div "COMMITTED TO QUALITY & SATISFACTION Custom-Made Window Treatments Designed to E…" at bounding box center [895, 544] width 477 height 525
click at [1092, 25] on span "Back to editor" at bounding box center [1123, 24] width 88 height 16
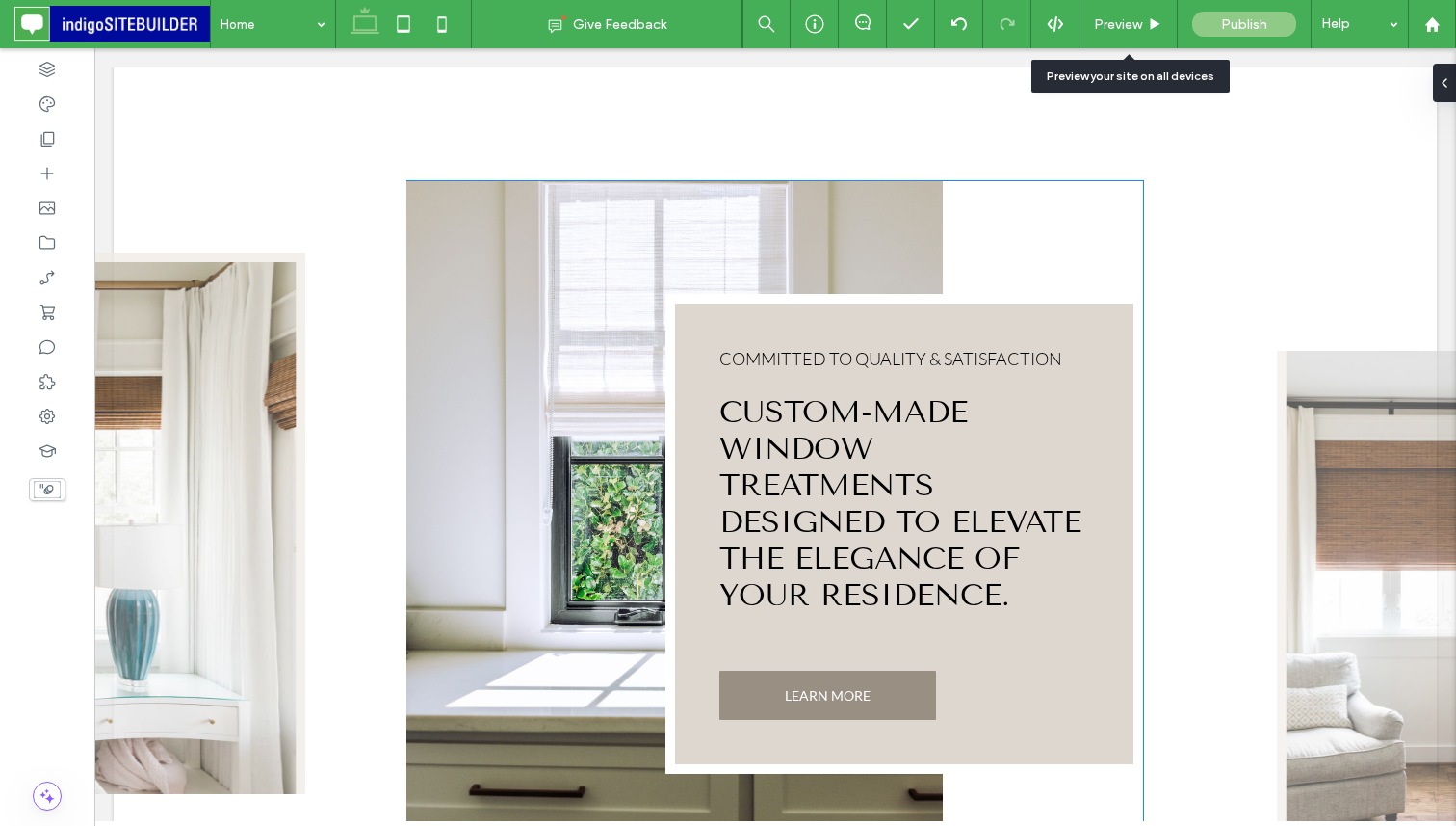
scroll to position [967, 0]
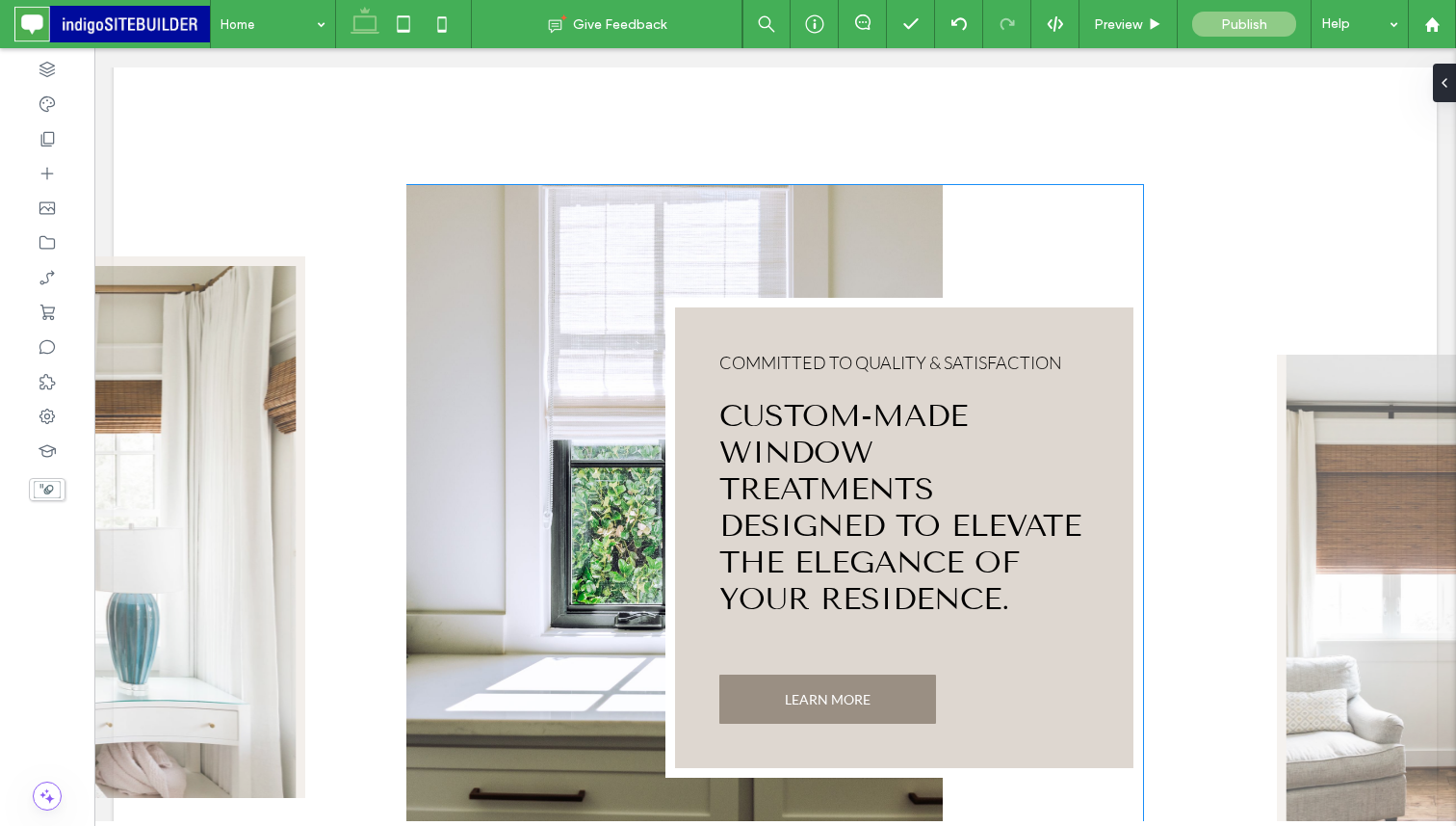
click at [787, 298] on div "COMMITTED TO QUALITY & SATISFACTION Custom-Made Window Treatments Designed to E…" at bounding box center [904, 537] width 477 height 480
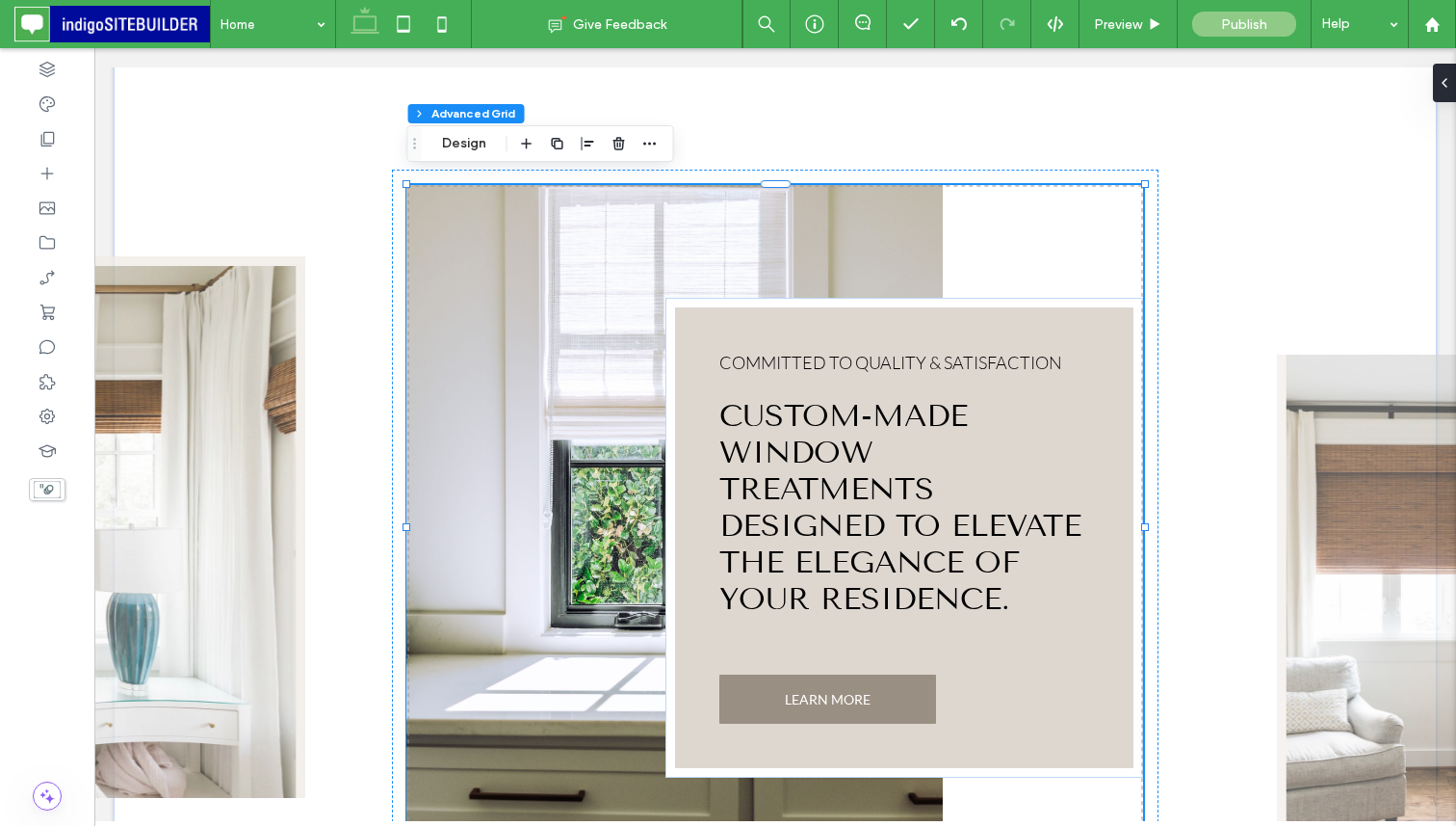
click at [771, 298] on div "COMMITTED TO QUALITY & SATISFACTION Custom-Made Window Treatments Designed to E…" at bounding box center [904, 537] width 477 height 480
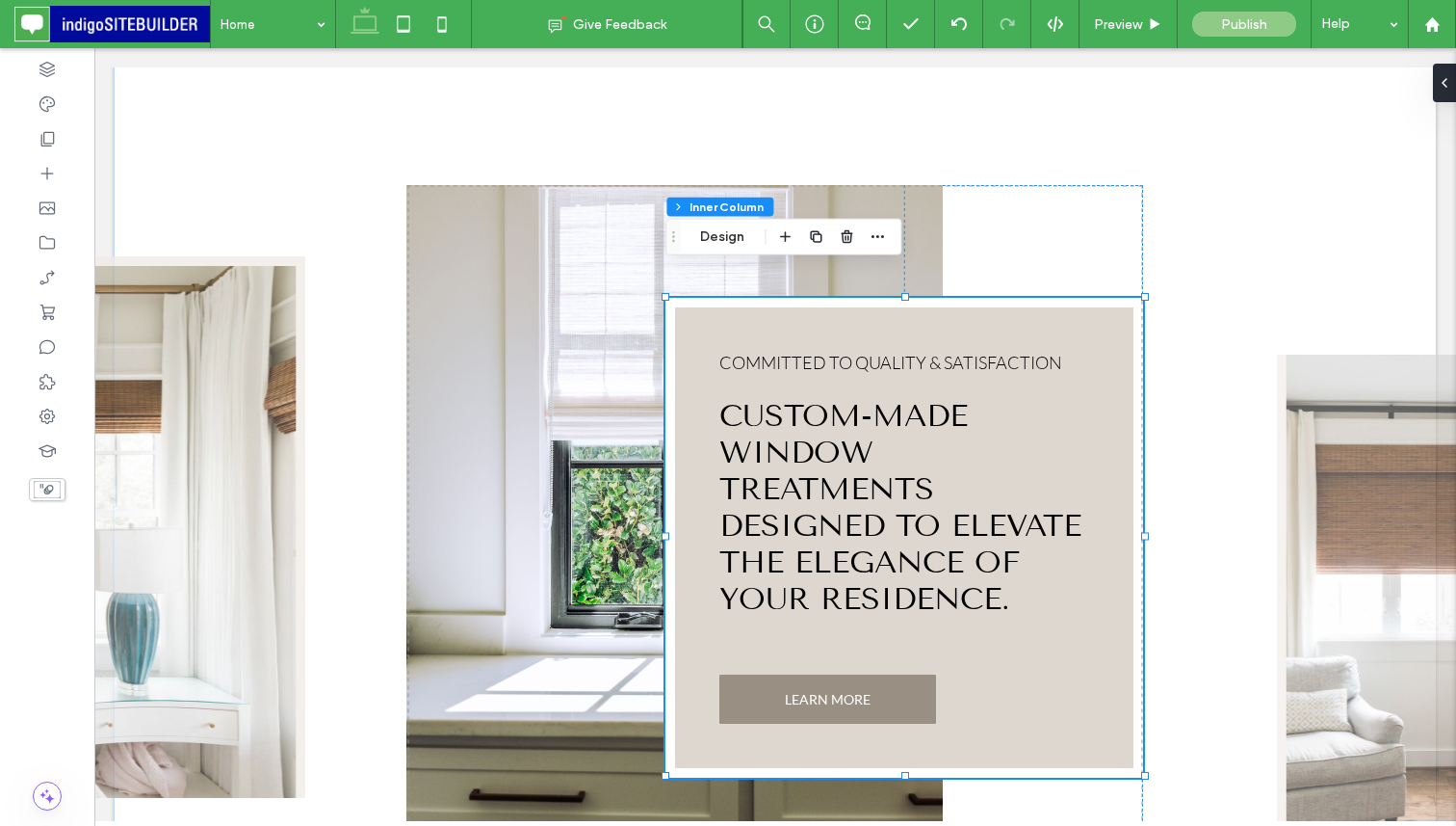
click at [691, 328] on div "COMMITTED TO QUALITY & SATISFACTION Custom-Made Window Treatments Designed to E…" at bounding box center [904, 537] width 477 height 480
click at [753, 241] on button "Design" at bounding box center [723, 236] width 69 height 23
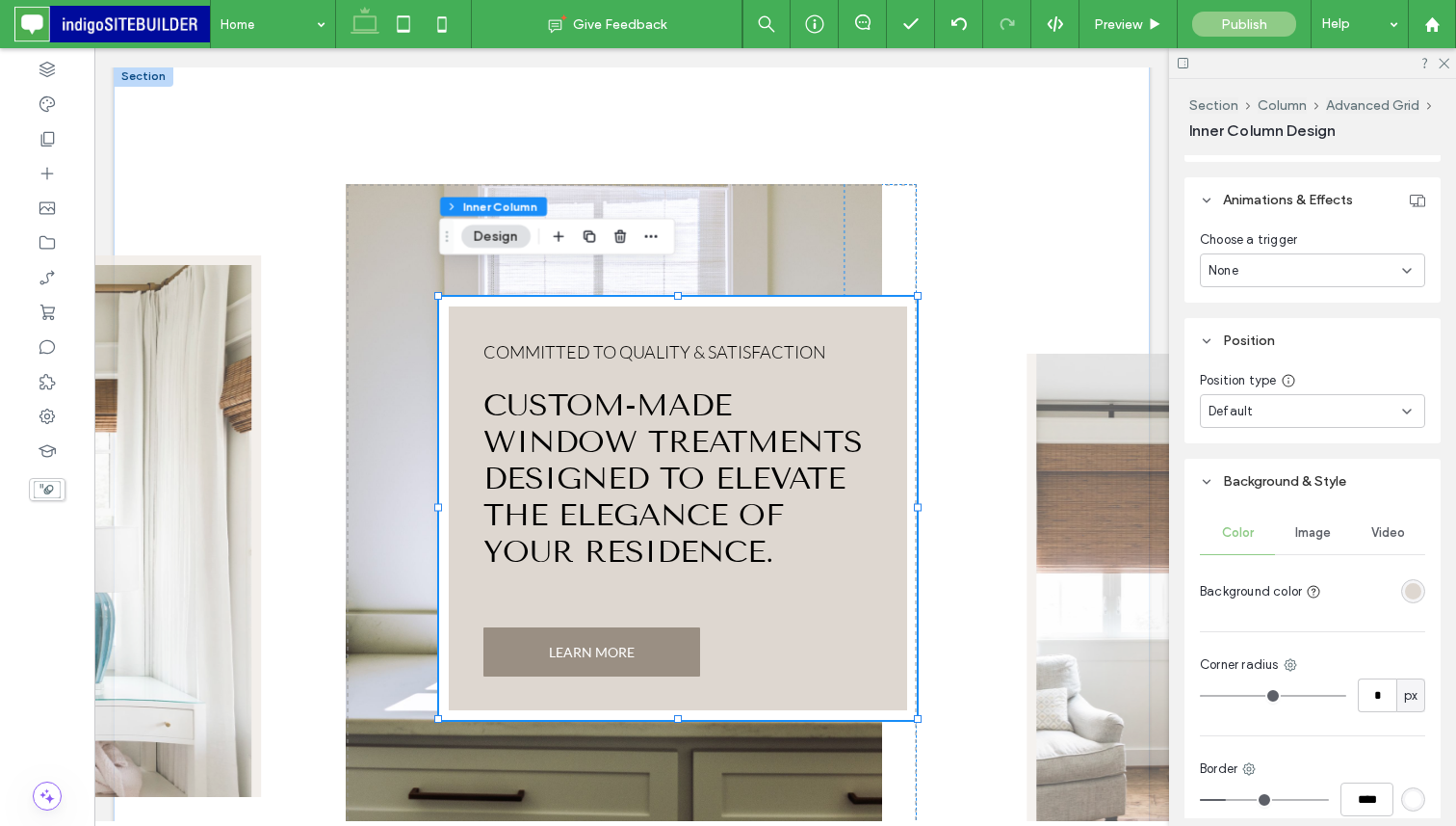
scroll to position [1257, 0]
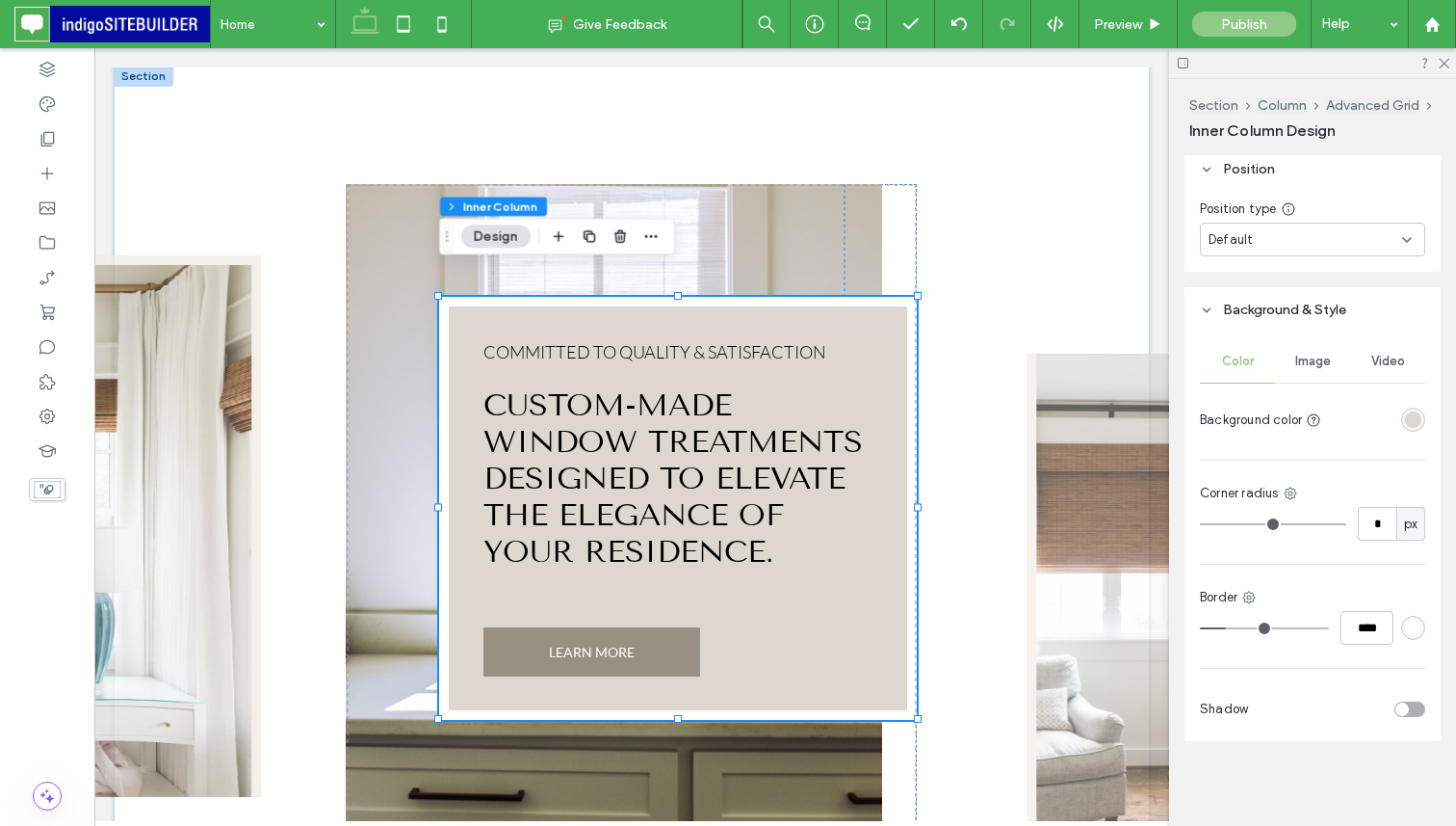
click at [1410, 416] on div "rgba(222, 215, 208, 1)" at bounding box center [1413, 419] width 16 height 16
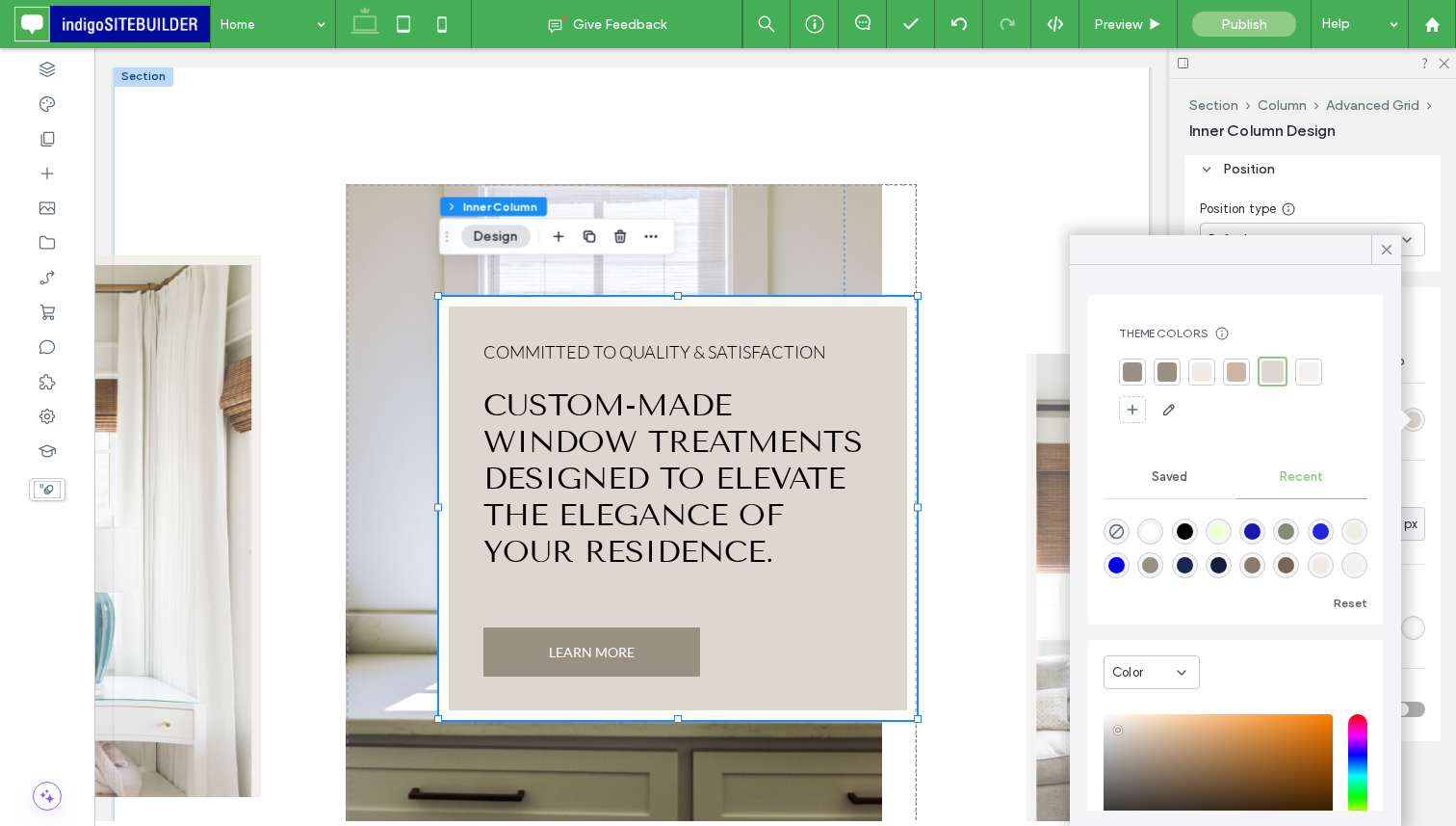
scroll to position [150, 0]
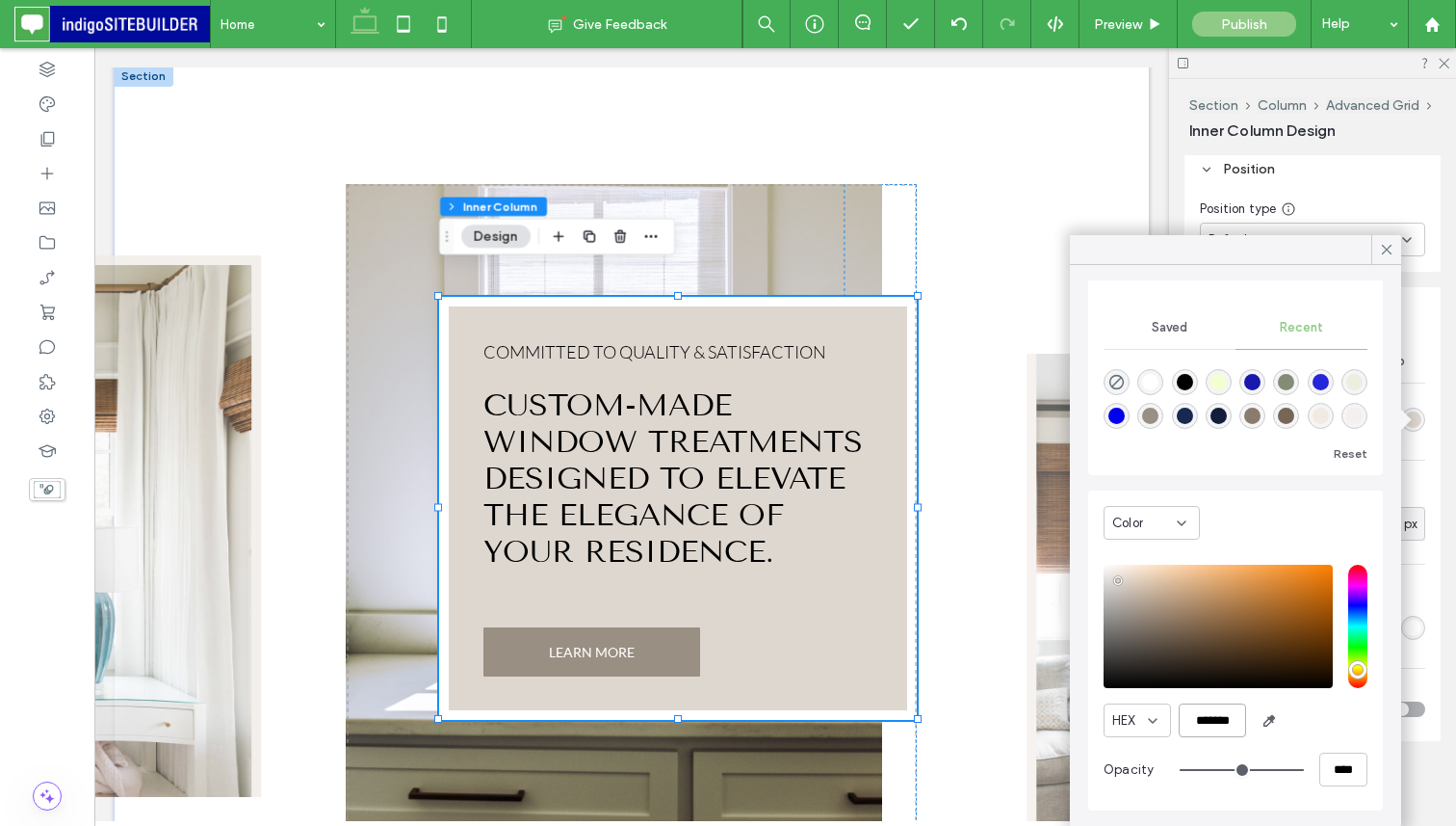
click at [1219, 718] on input "*******" at bounding box center [1213, 720] width 67 height 34
paste input "color picker textbox"
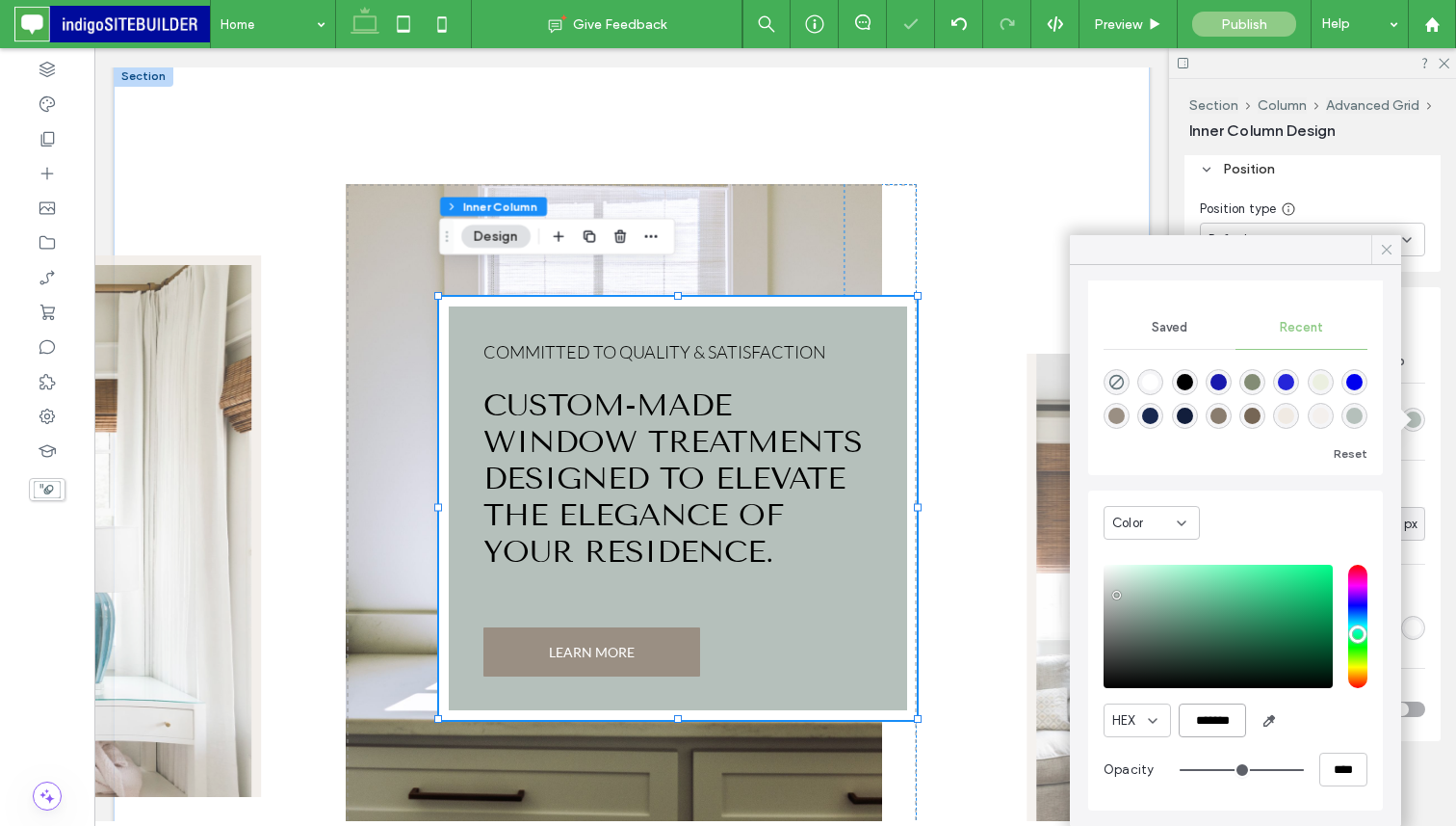
type input "*******"
click at [1385, 244] on icon at bounding box center [1387, 249] width 17 height 17
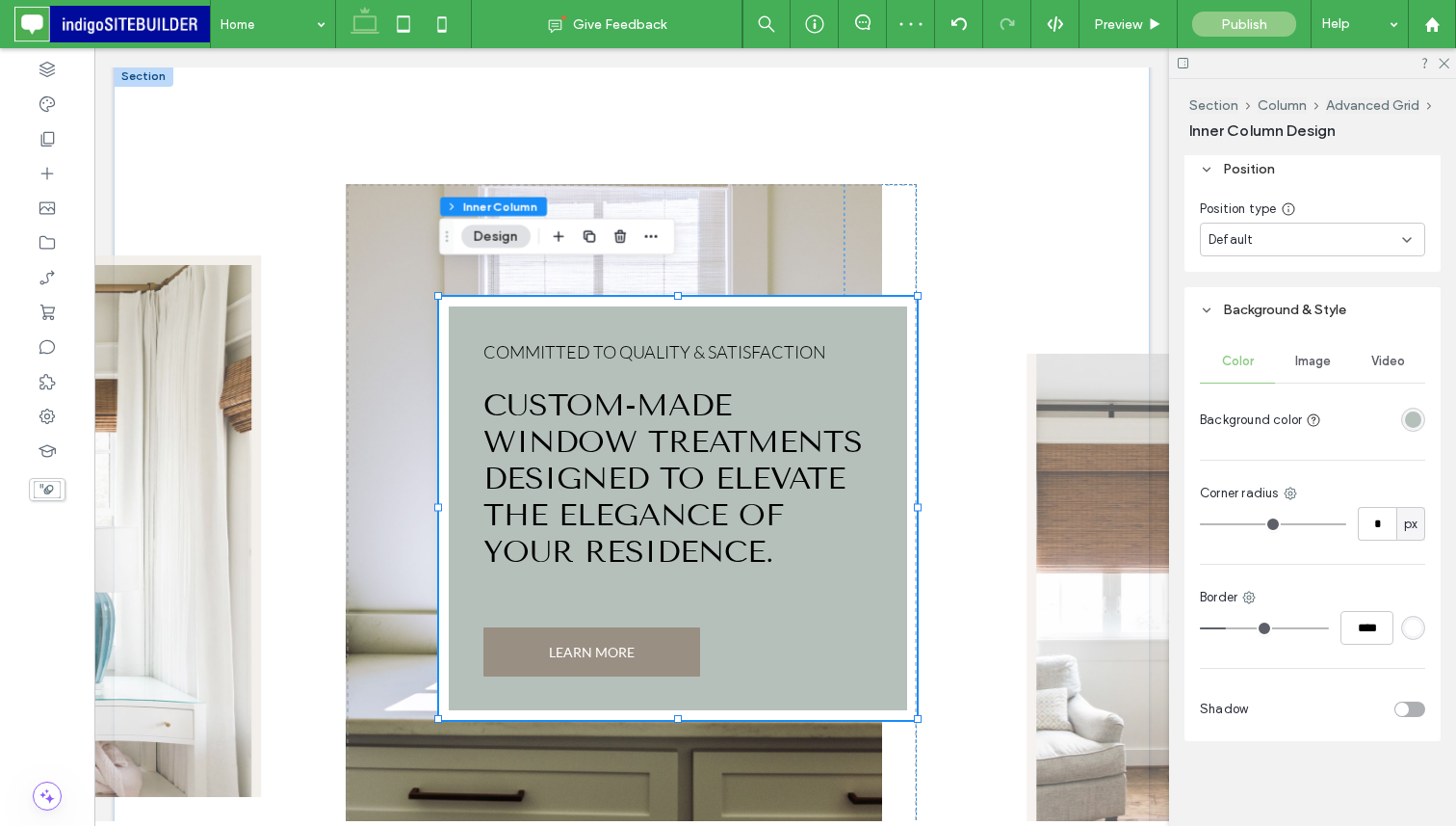
click at [1451, 60] on div at bounding box center [1312, 64] width 287 height 30
click at [1448, 60] on use at bounding box center [1444, 64] width 11 height 11
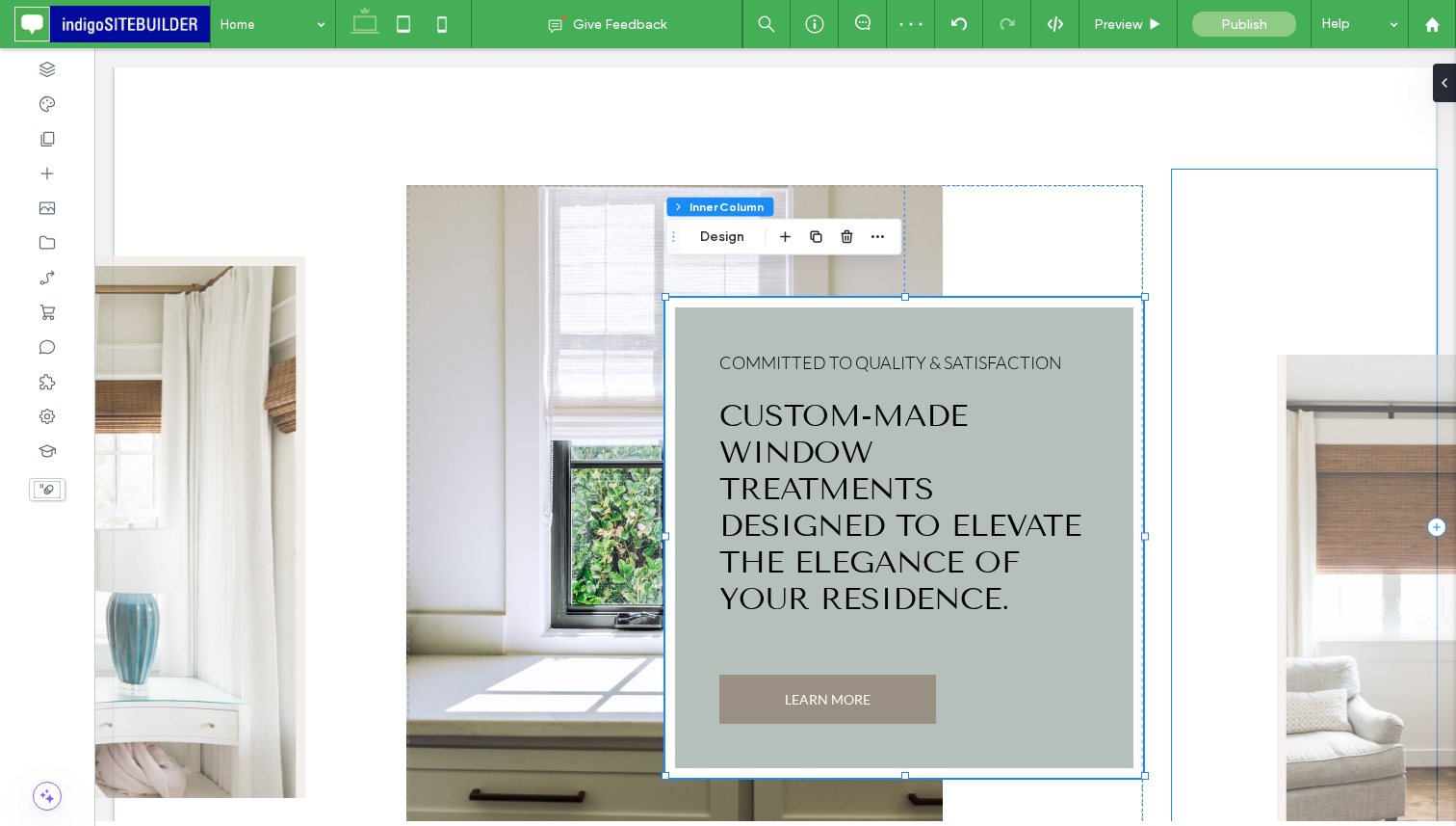
click at [1230, 170] on div at bounding box center [1304, 527] width 265 height 715
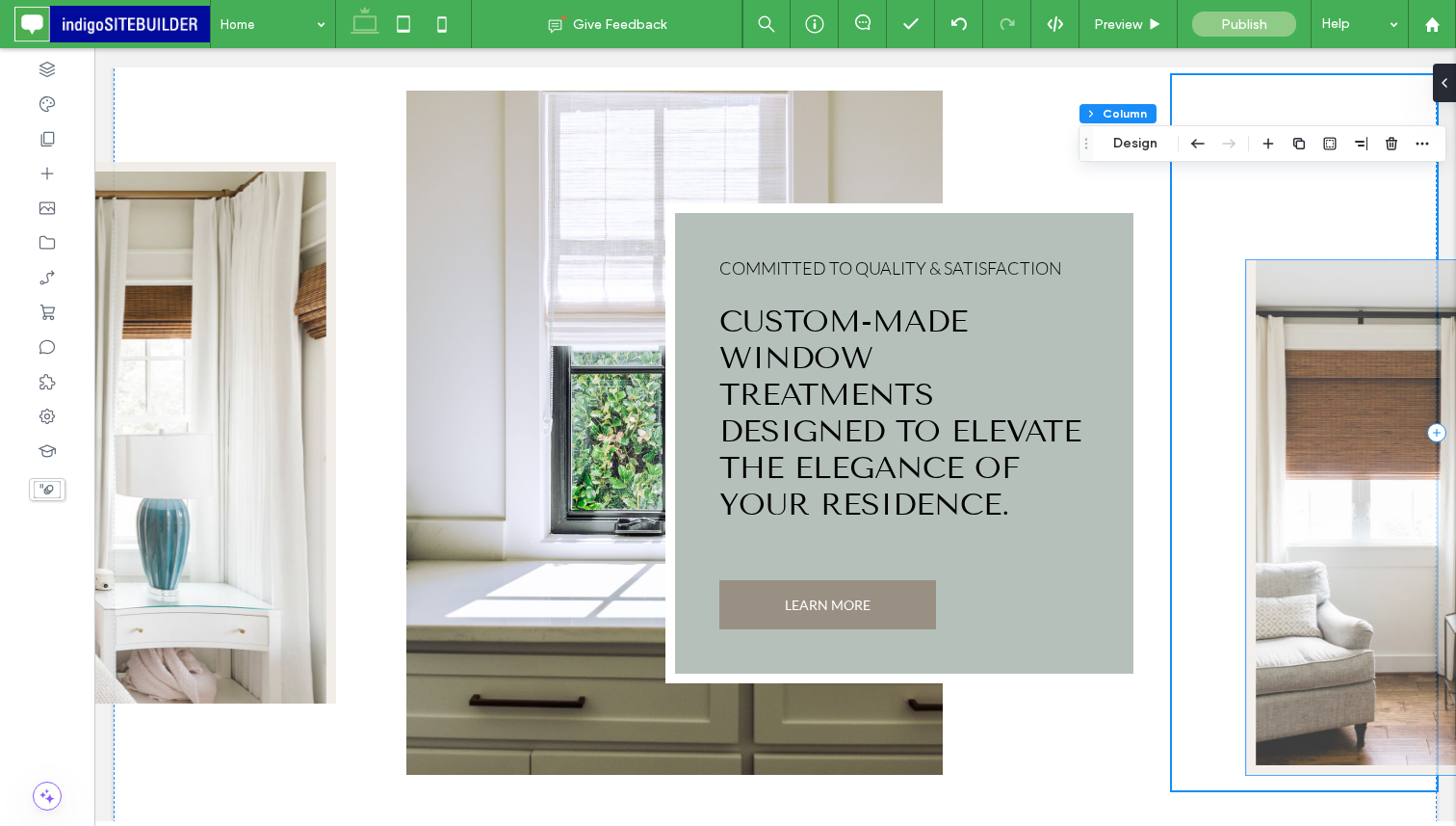
scroll to position [1071, 0]
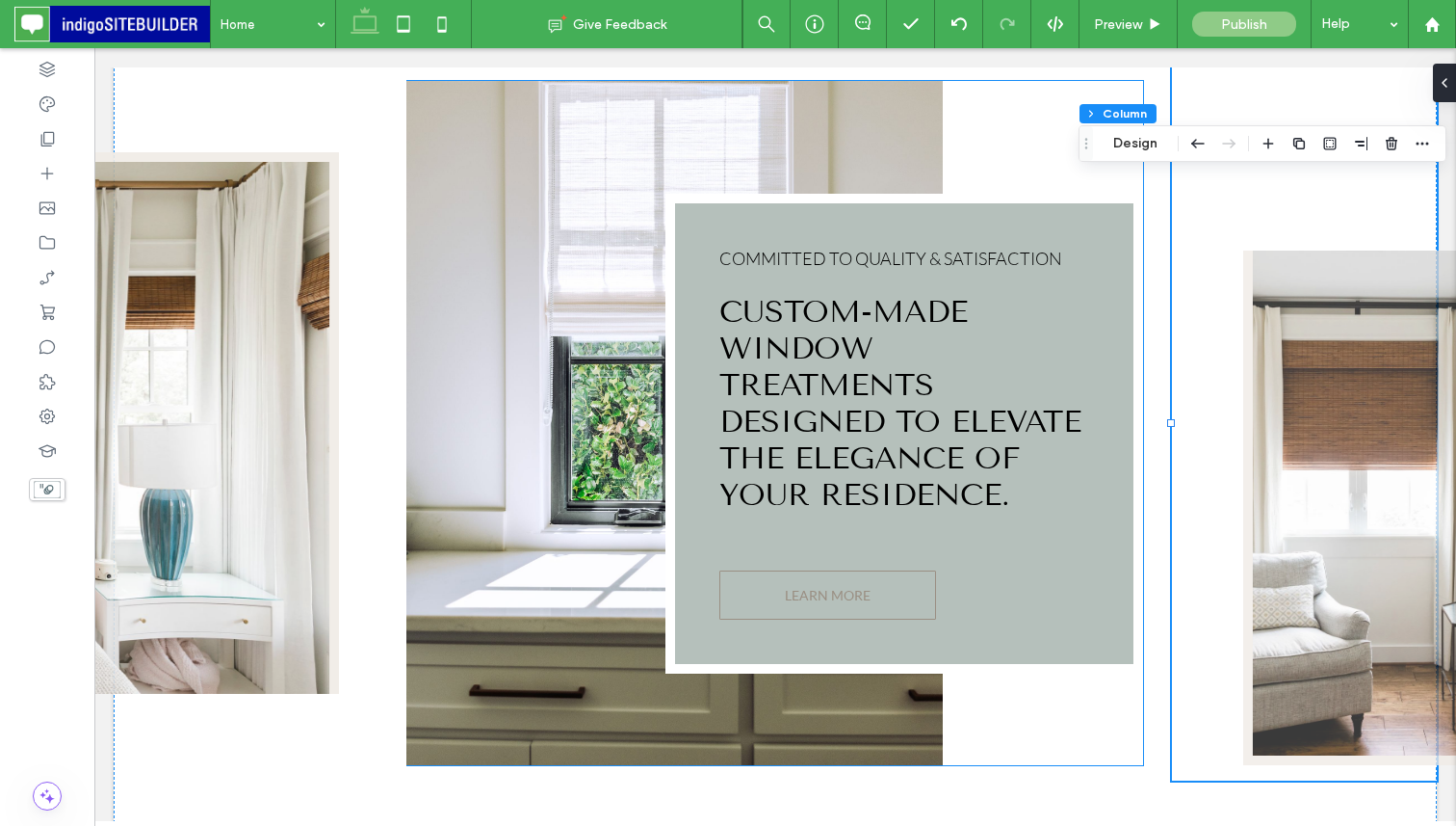
click at [907, 571] on link "LEARN MORE" at bounding box center [828, 595] width 216 height 49
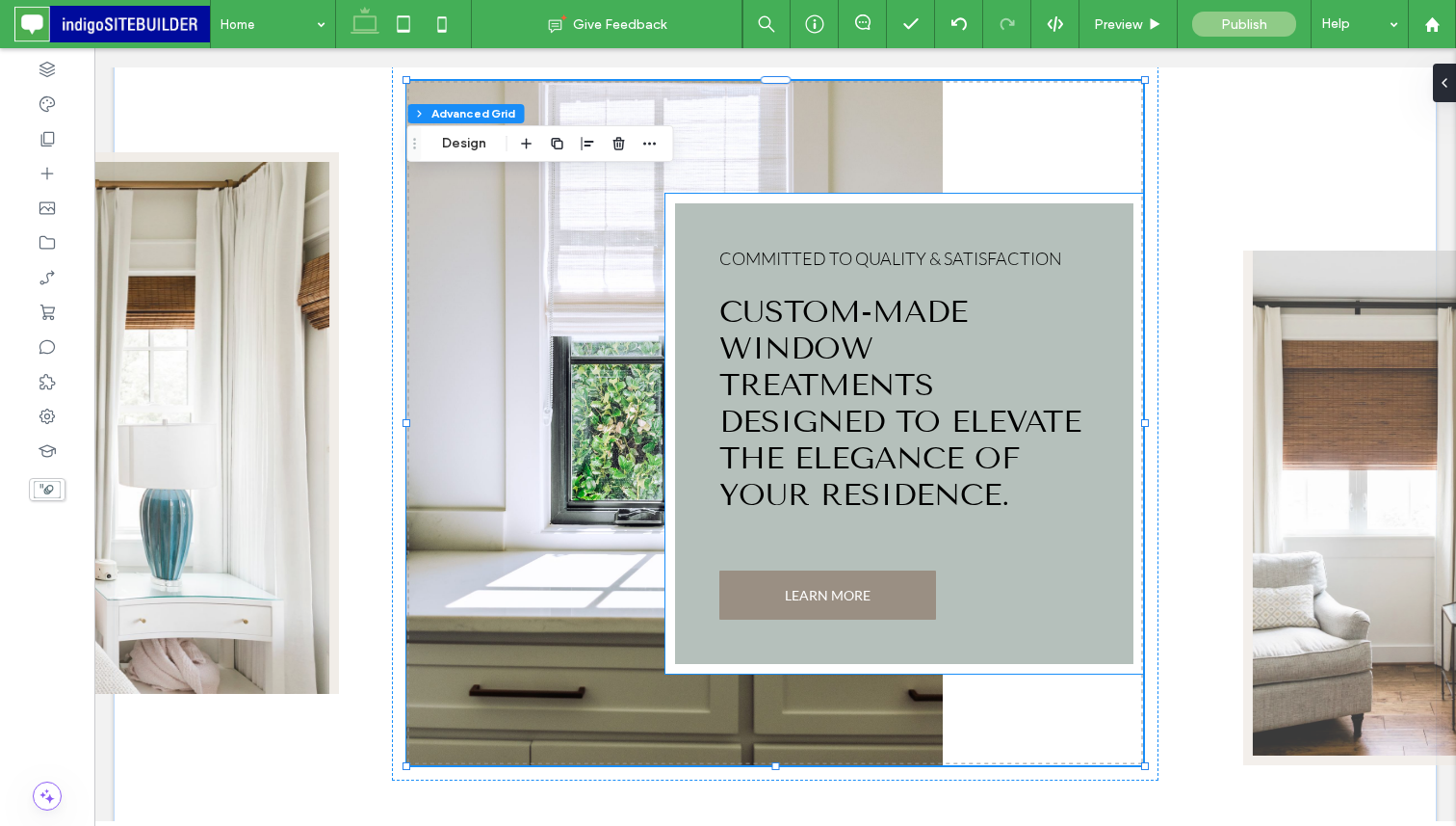
click at [930, 247] on span "COMMITTED TO QUALITY & SATISFACTION" at bounding box center [890, 257] width 342 height 21
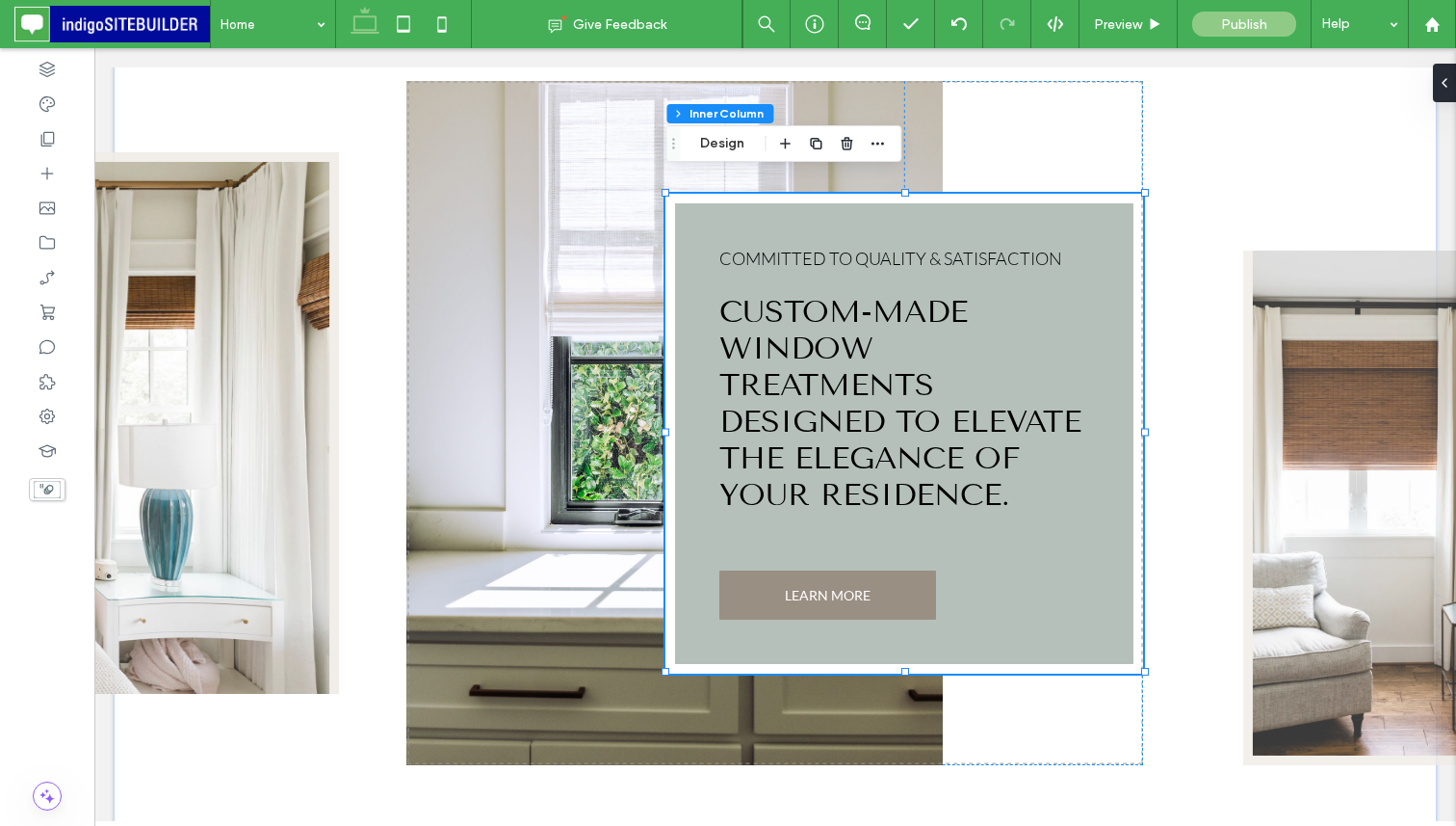
click at [936, 247] on span "COMMITTED TO QUALITY & SATISFACTION" at bounding box center [890, 257] width 342 height 21
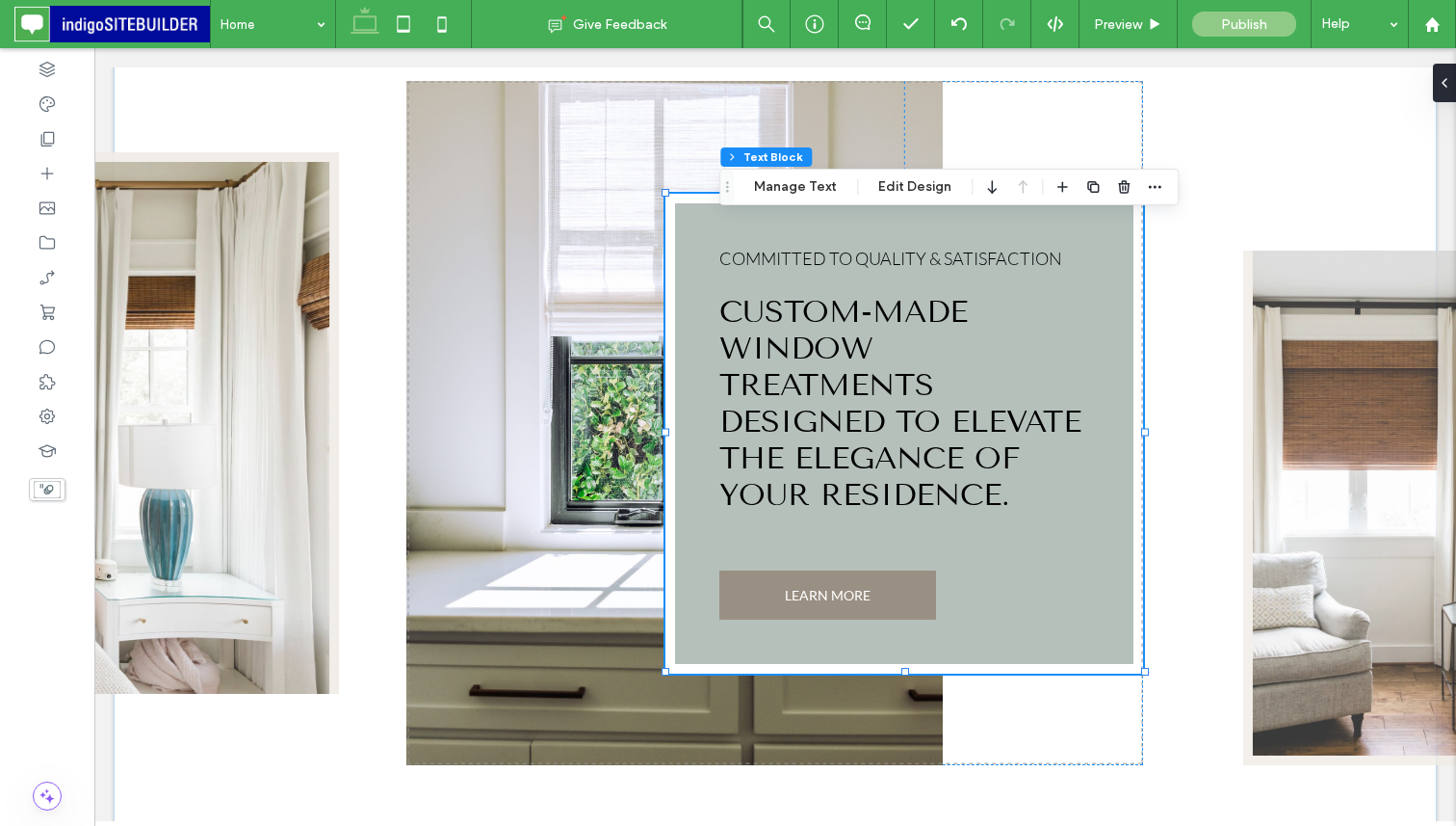
click at [936, 247] on span "COMMITTED TO QUALITY & SATISFACTION" at bounding box center [890, 257] width 342 height 21
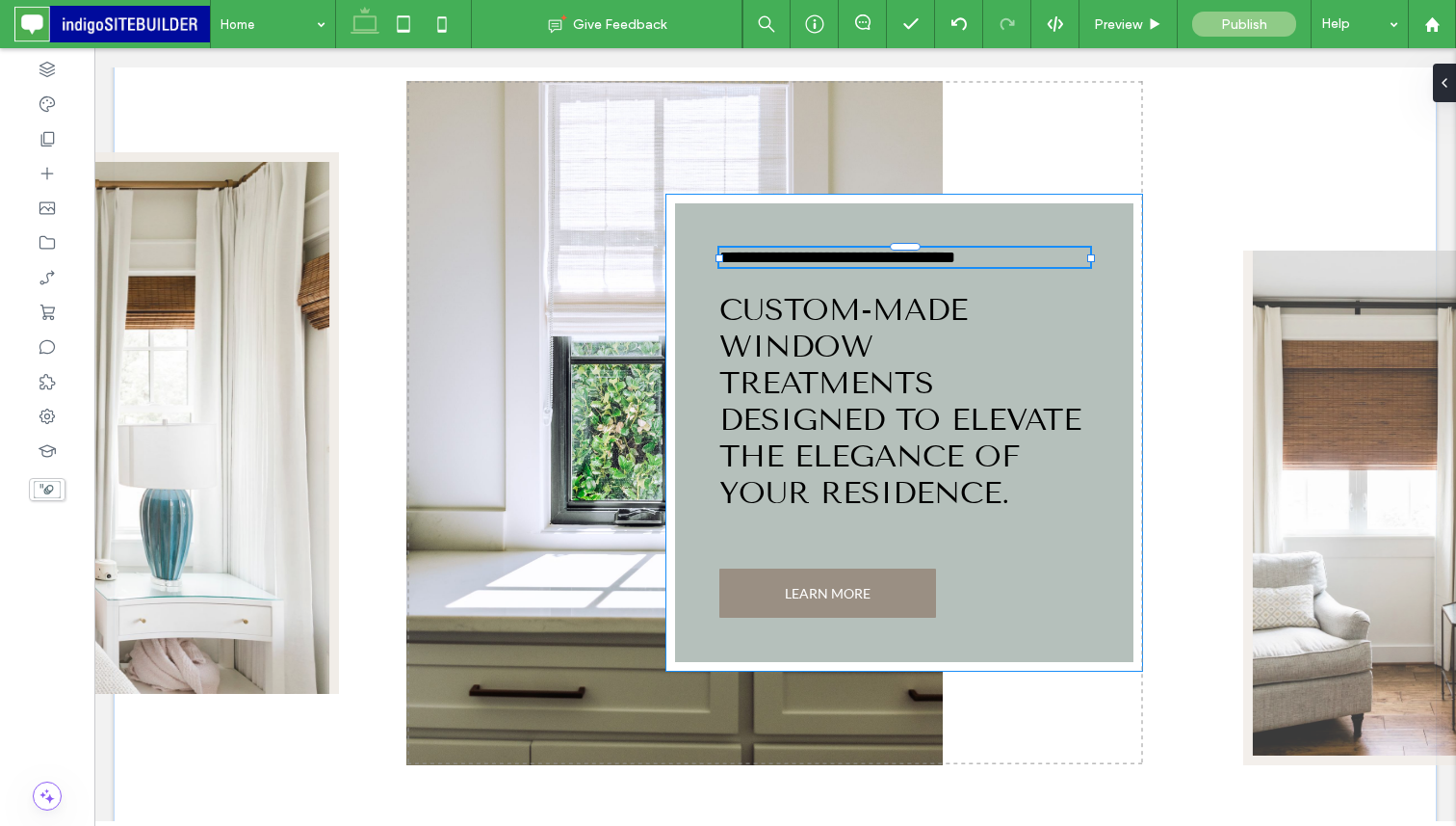
type input "****"
type input "**"
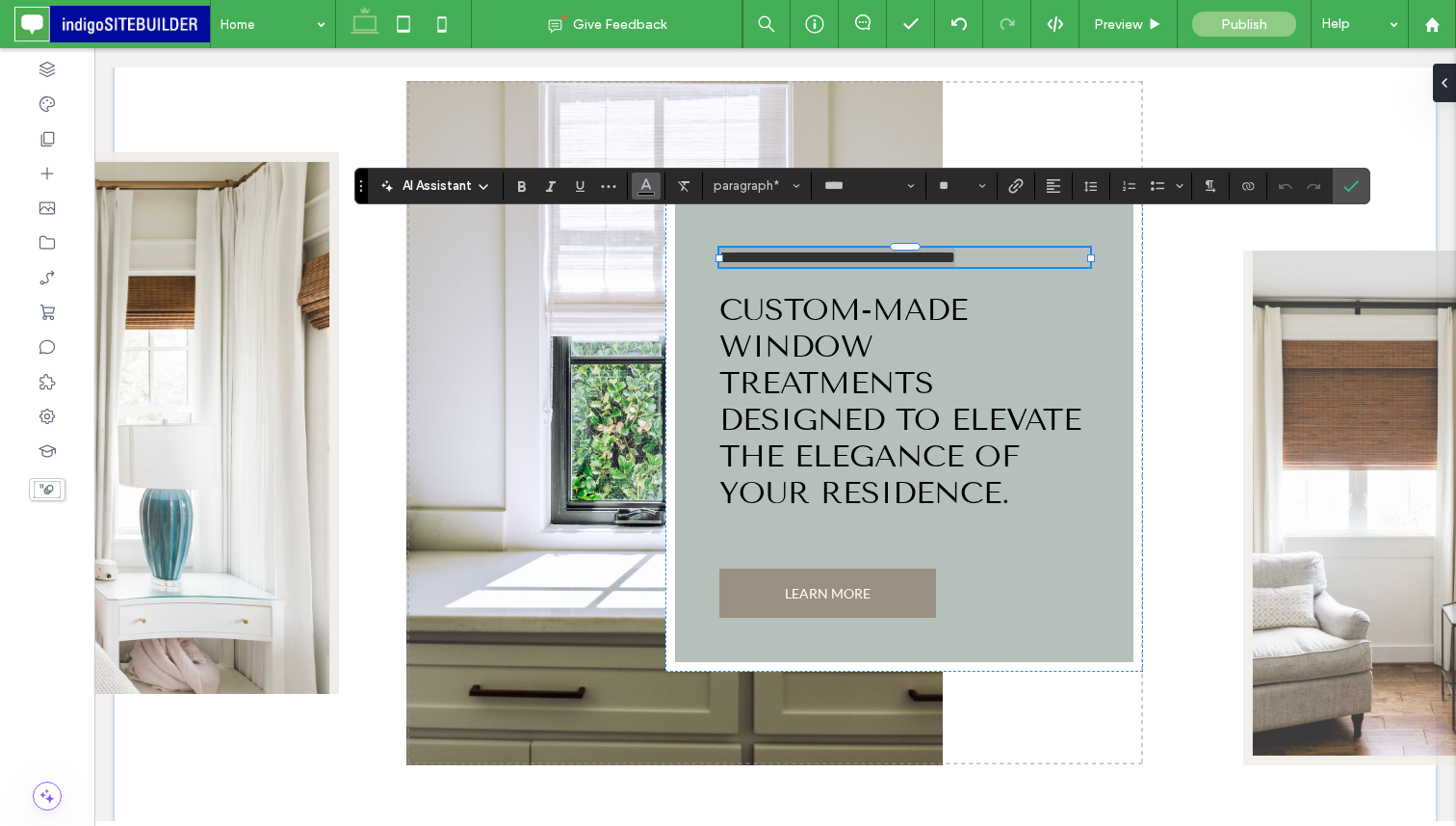
click at [640, 188] on icon "Color" at bounding box center [646, 185] width 16 height 16
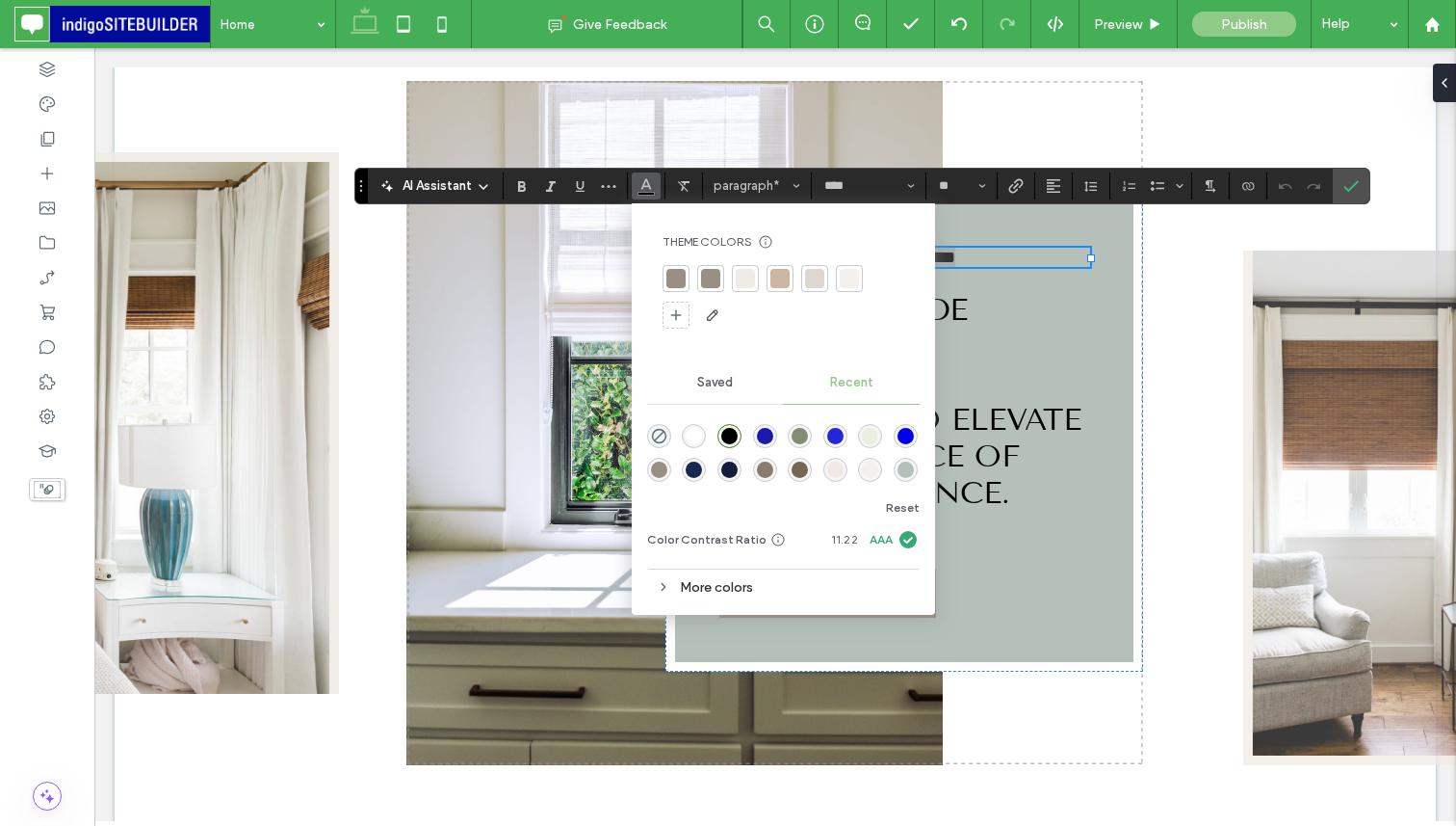
click at [699, 426] on div "rgba(255, 255, 255, 1)" at bounding box center [694, 436] width 24 height 24
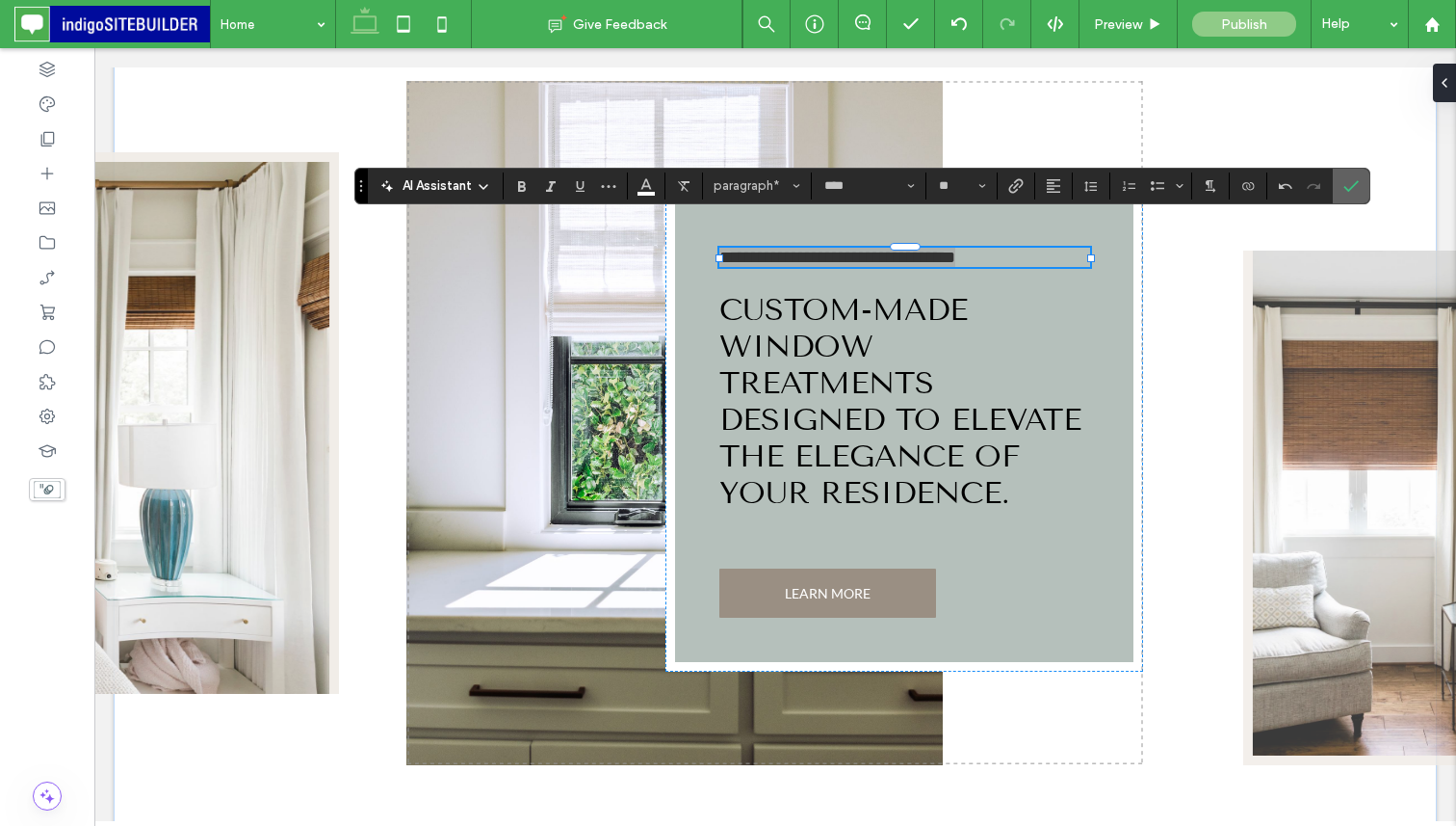
click at [1344, 188] on icon "Confirm" at bounding box center [1352, 187] width 16 height 16
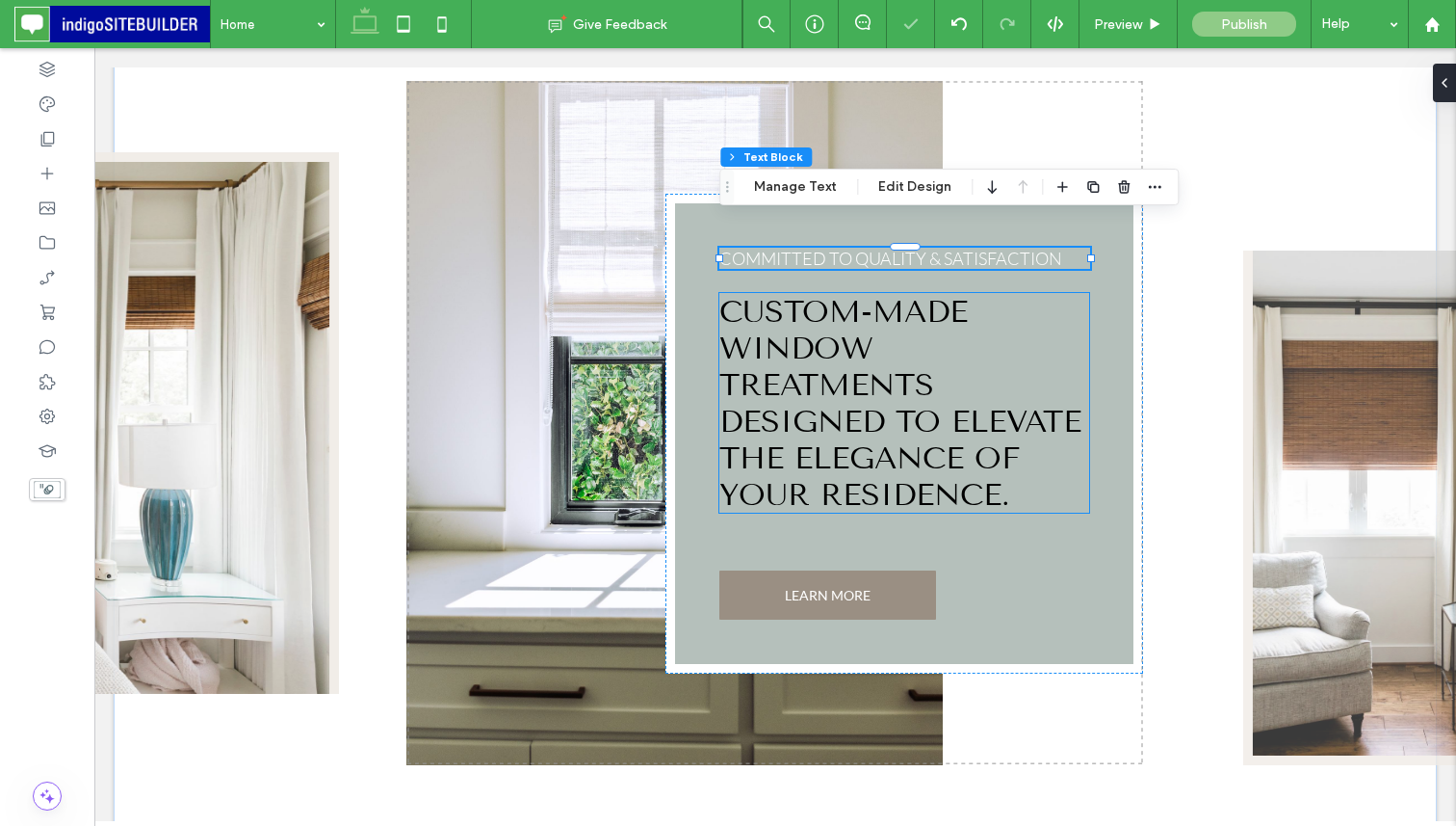
click at [1059, 436] on h2 "Custom-Made Window Treatments Designed to Elevate the Elegance of Your Residenc…" at bounding box center [904, 402] width 370 height 219
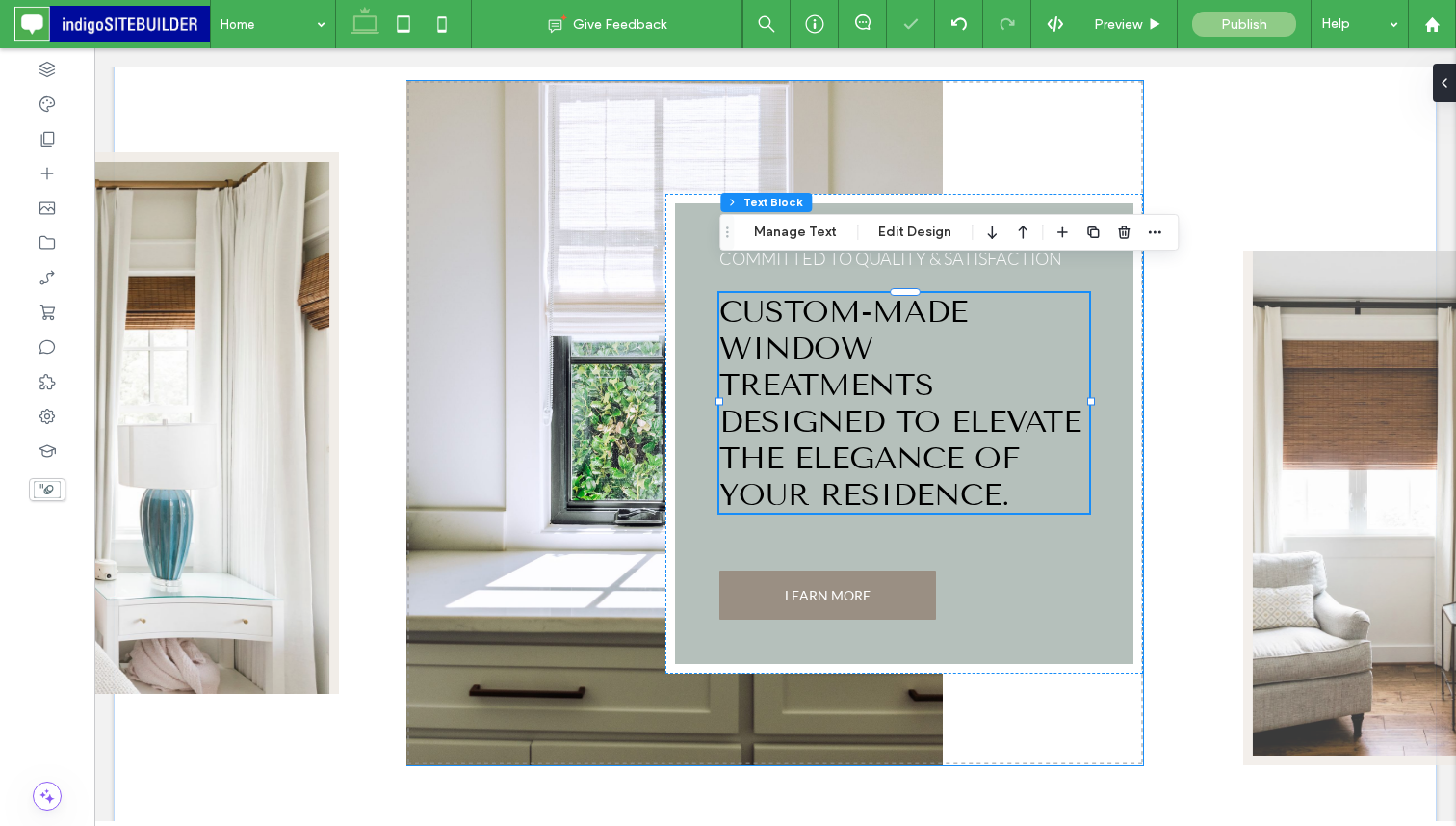
click at [1119, 739] on div "COMMITTED TO QUALITY & SATISFACTION Custom-Made Window Treatments Designed to E…" at bounding box center [775, 423] width 767 height 715
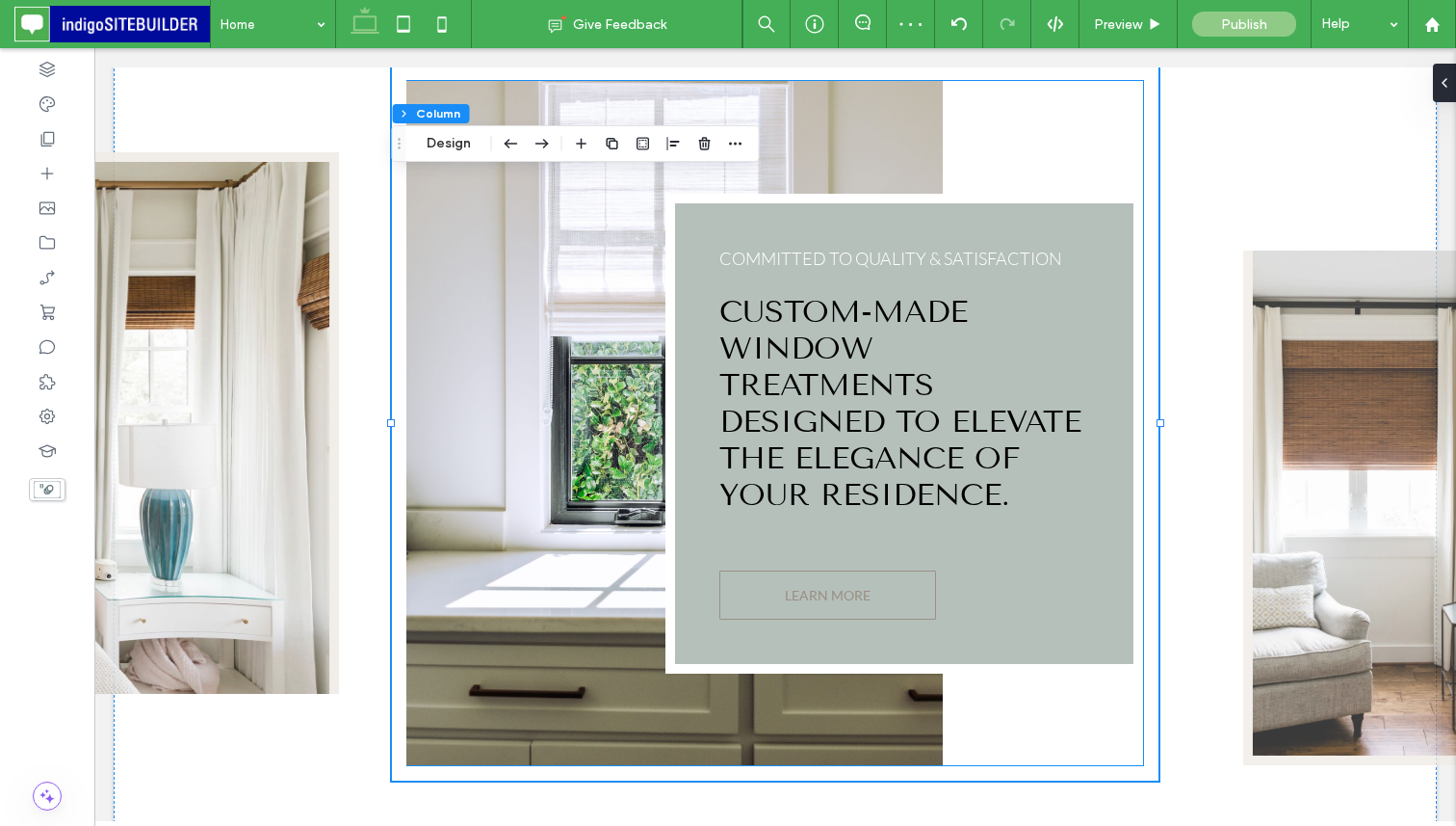
click at [907, 571] on link "LEARN MORE" at bounding box center [828, 595] width 216 height 49
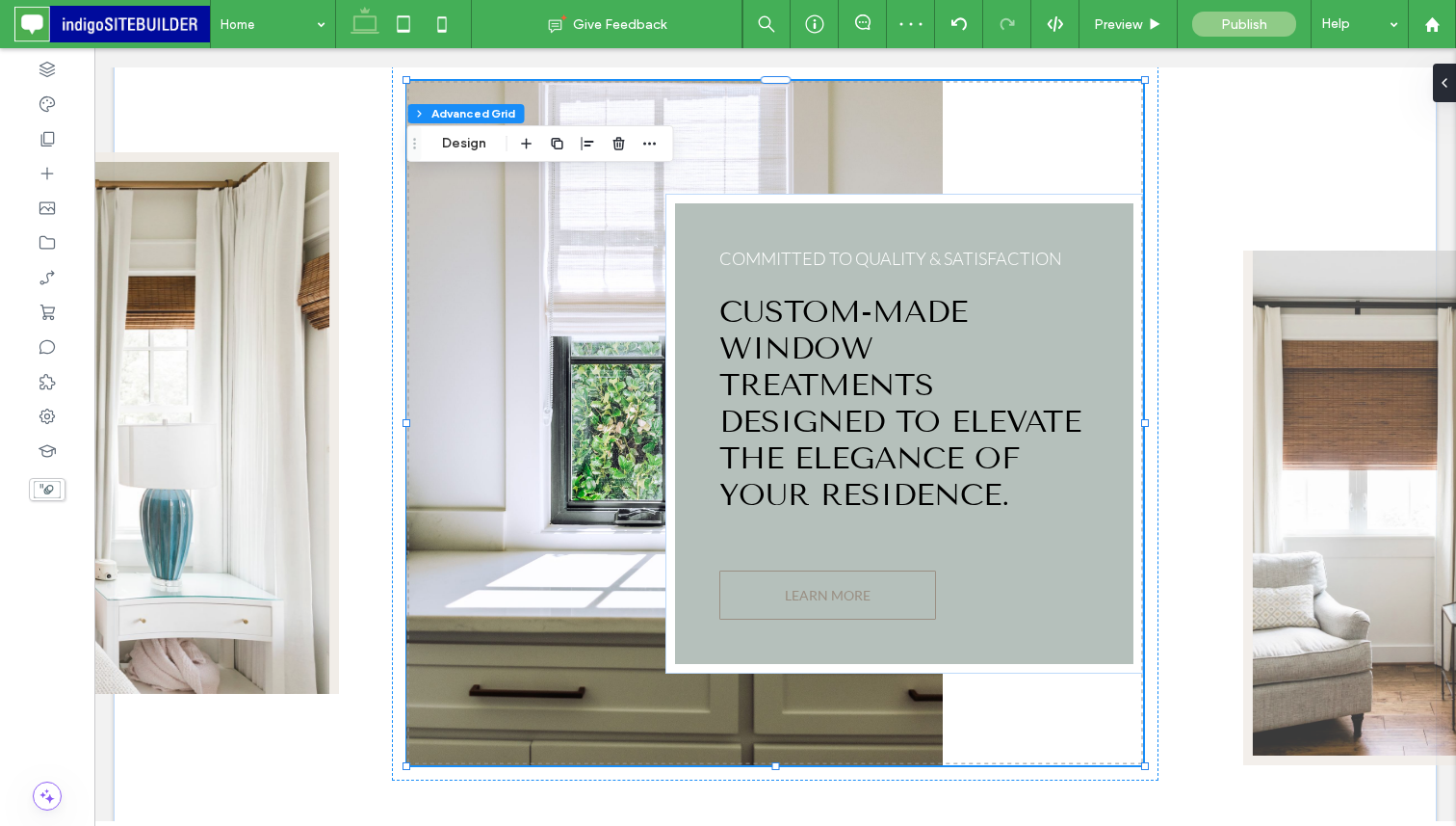
click at [907, 571] on link "LEARN MORE" at bounding box center [828, 595] width 216 height 49
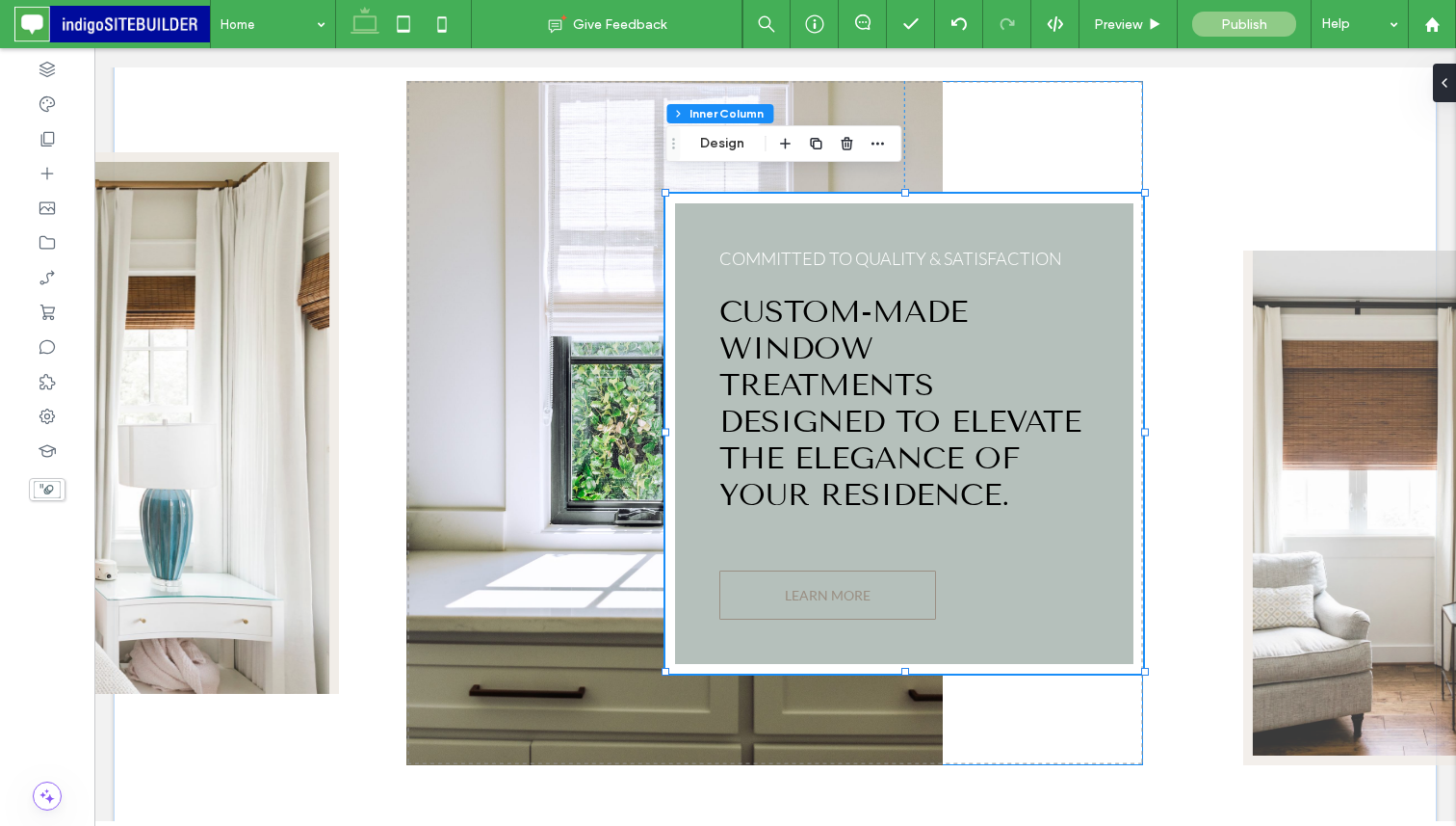
click at [907, 571] on link "LEARN MORE" at bounding box center [828, 595] width 216 height 49
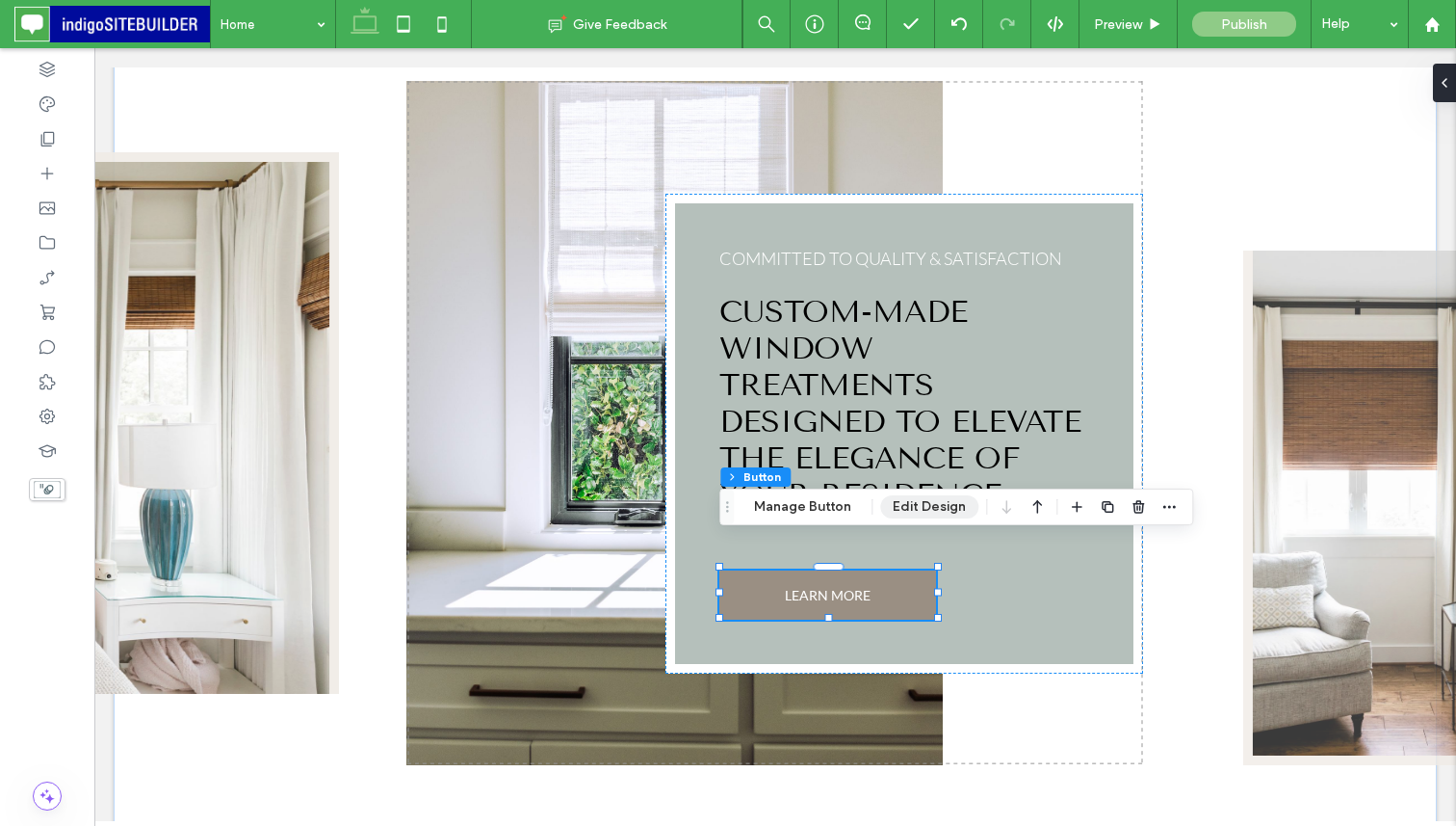
click at [898, 510] on button "Edit Design" at bounding box center [929, 506] width 98 height 23
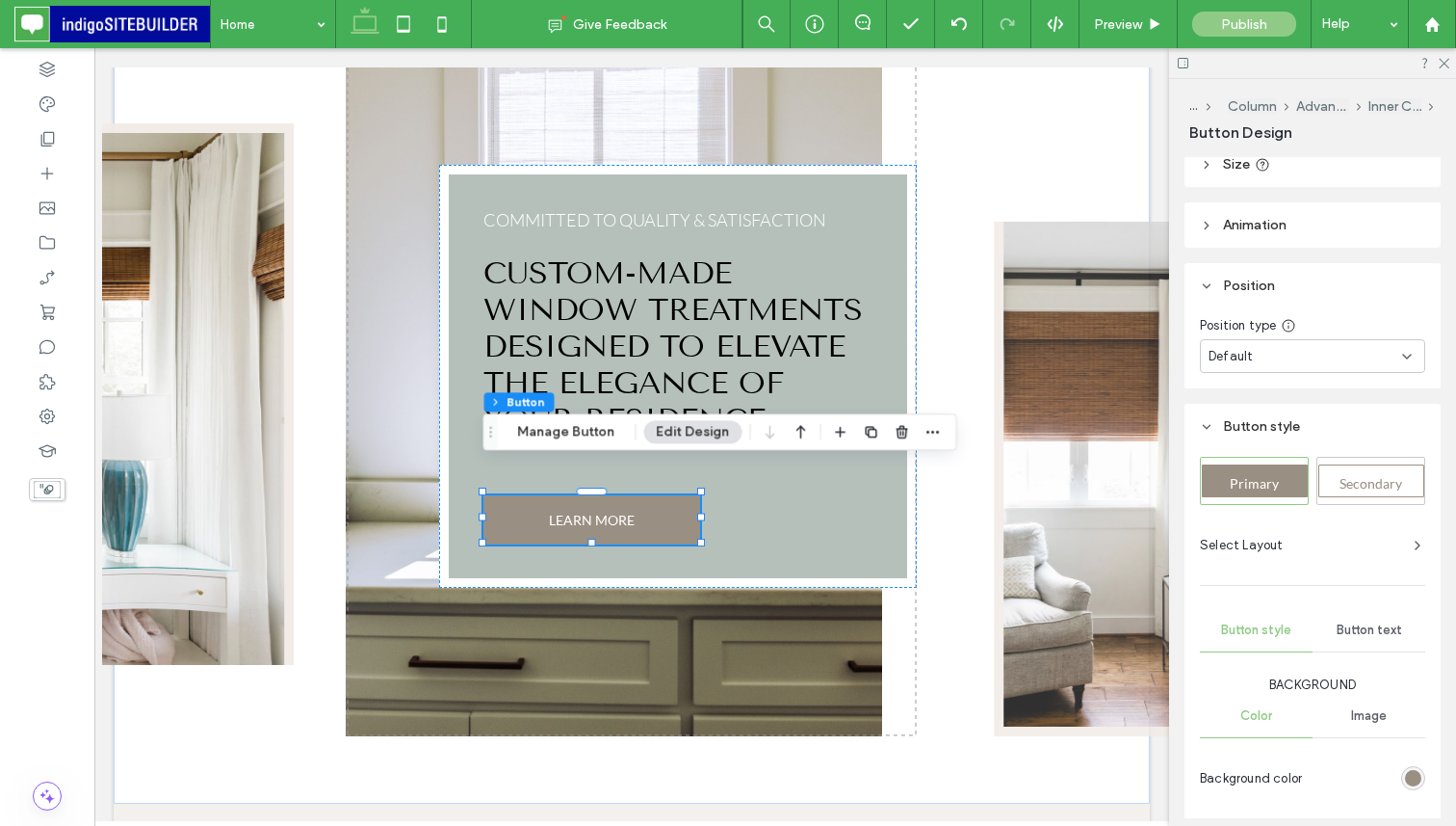
scroll to position [430, 0]
click at [1378, 470] on div "Secondary" at bounding box center [1372, 483] width 106 height 33
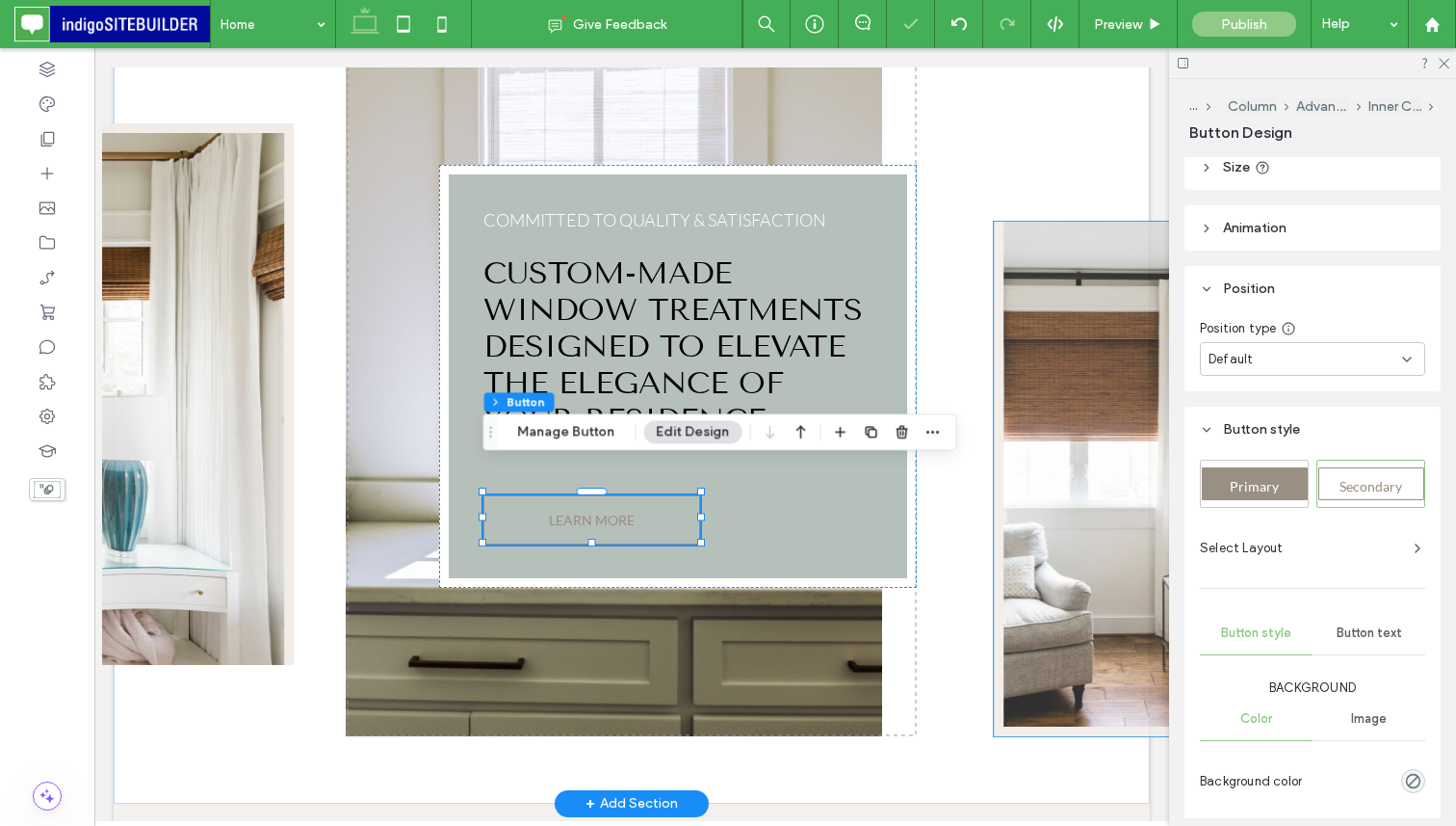
click at [1000, 442] on img at bounding box center [1090, 479] width 192 height 514
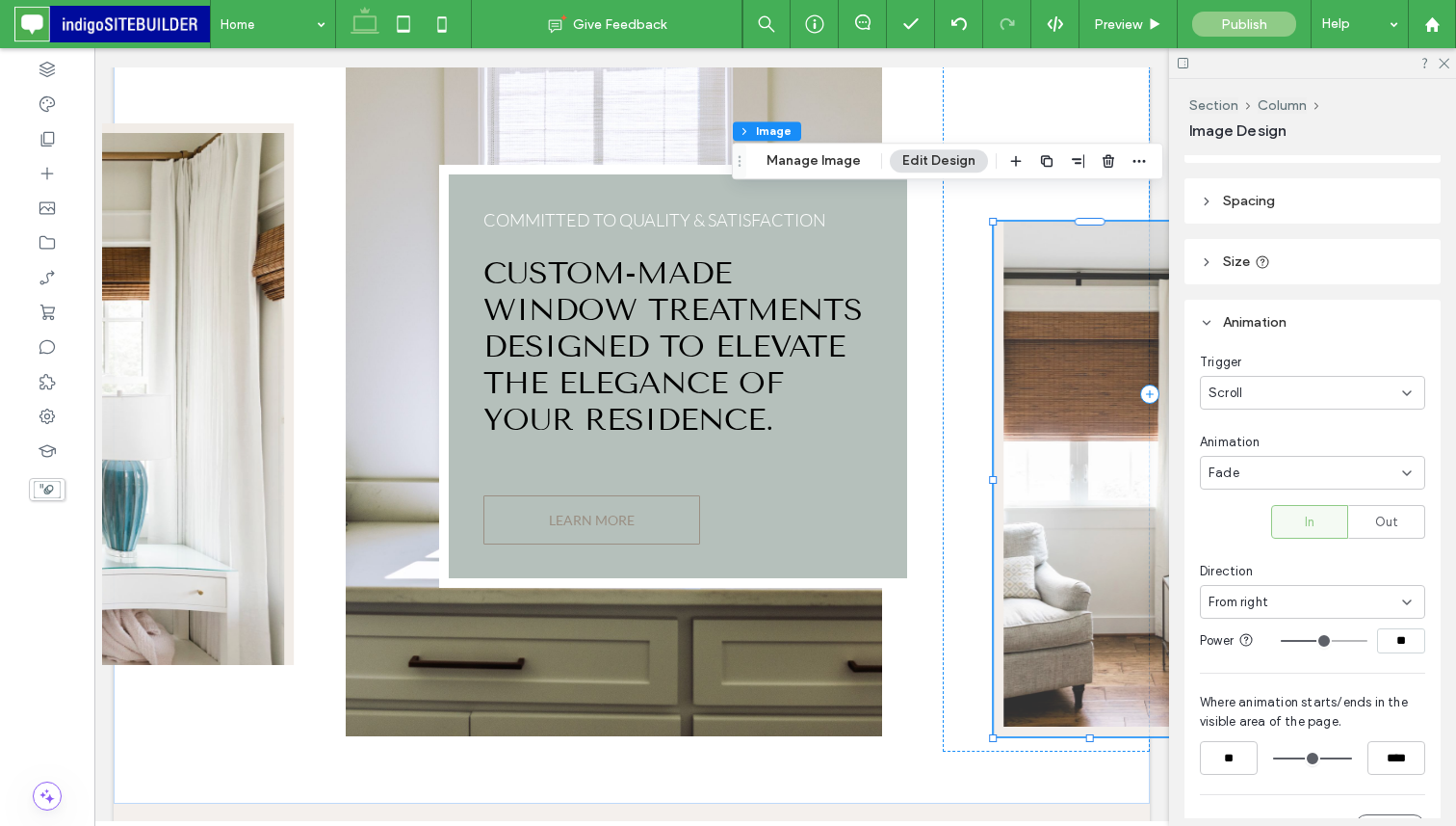
scroll to position [0, 0]
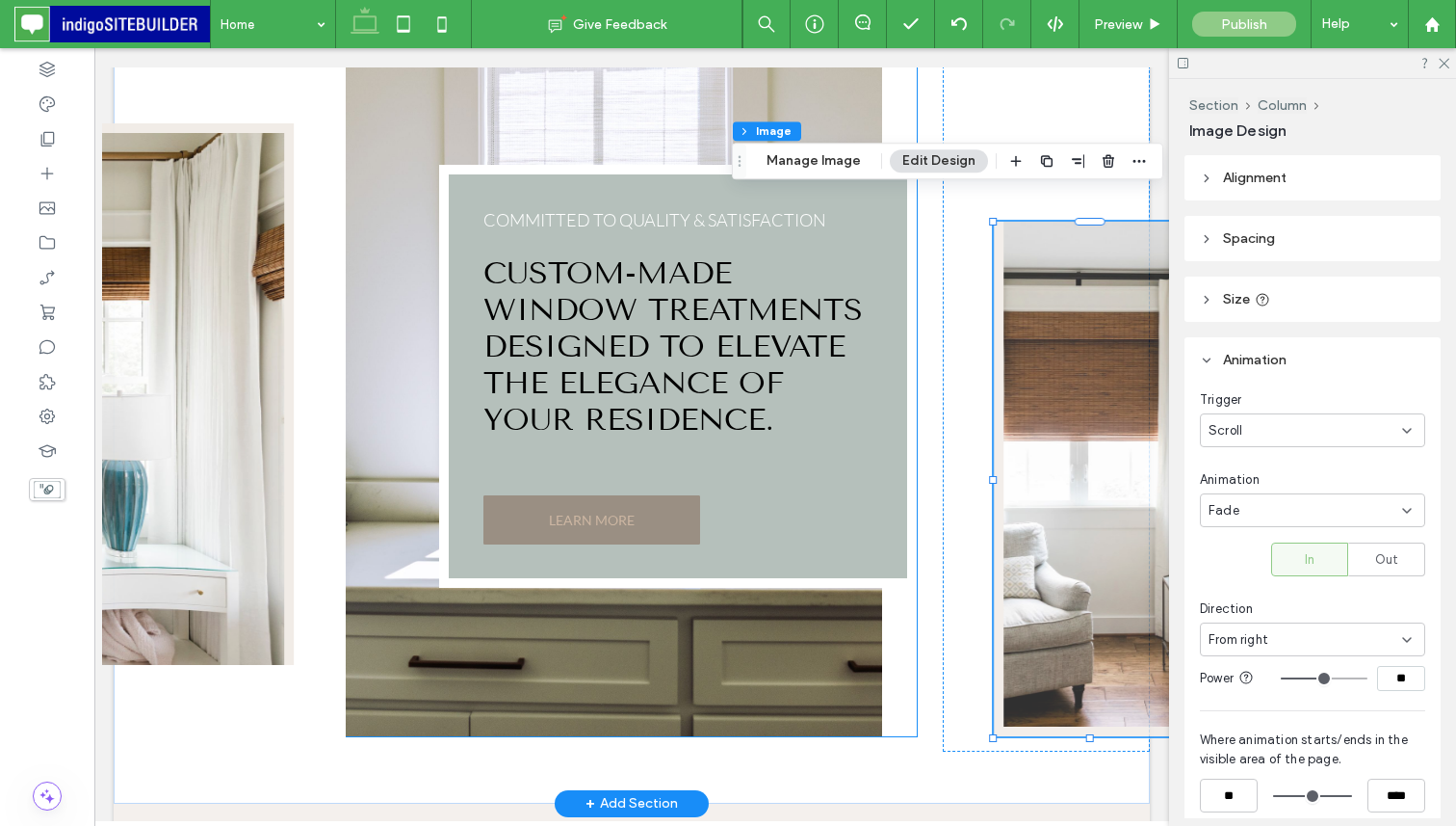
click at [678, 495] on link "LEARN MORE" at bounding box center [592, 519] width 216 height 49
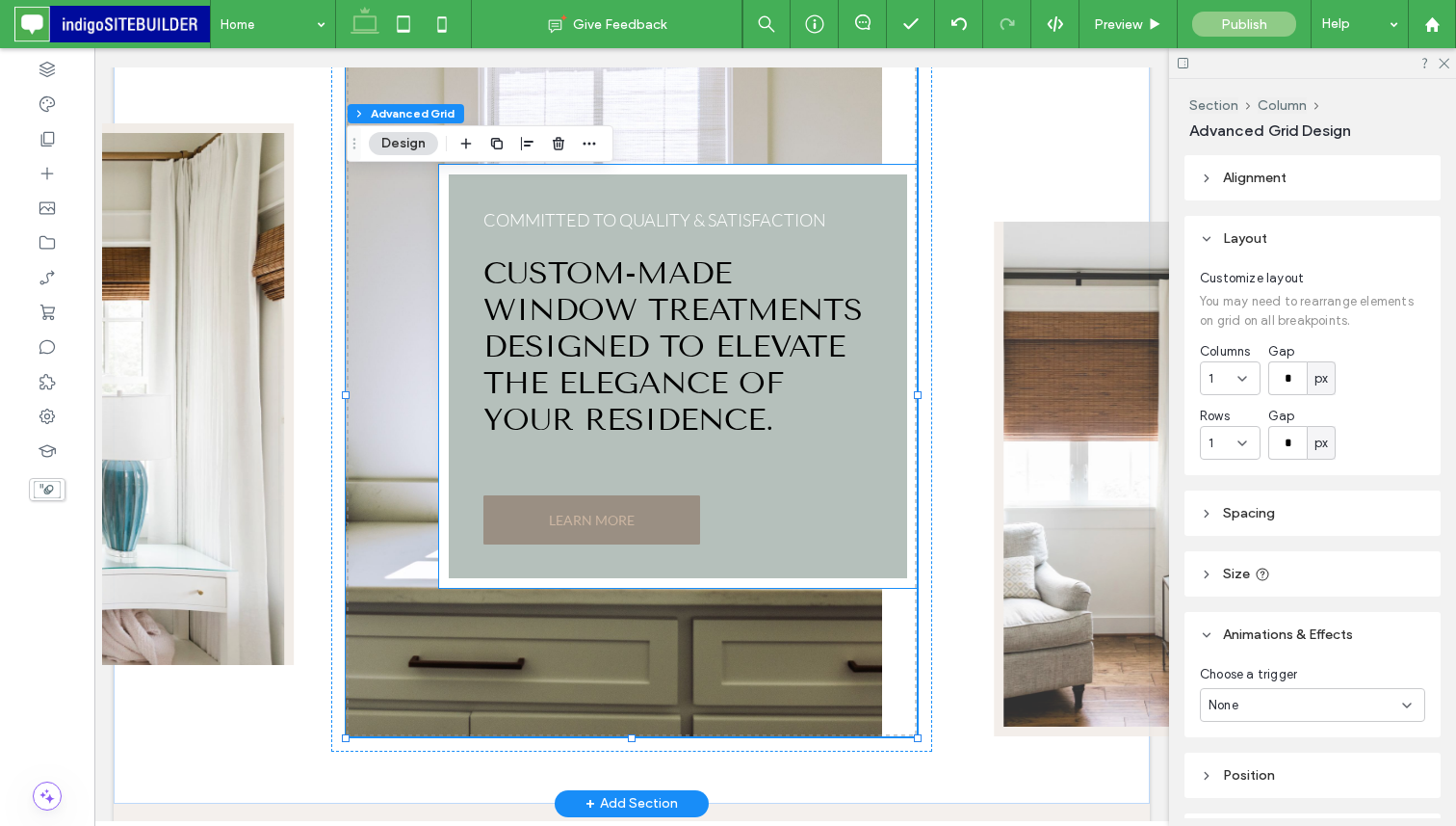
click at [641, 495] on link "LEARN MORE" at bounding box center [592, 519] width 216 height 49
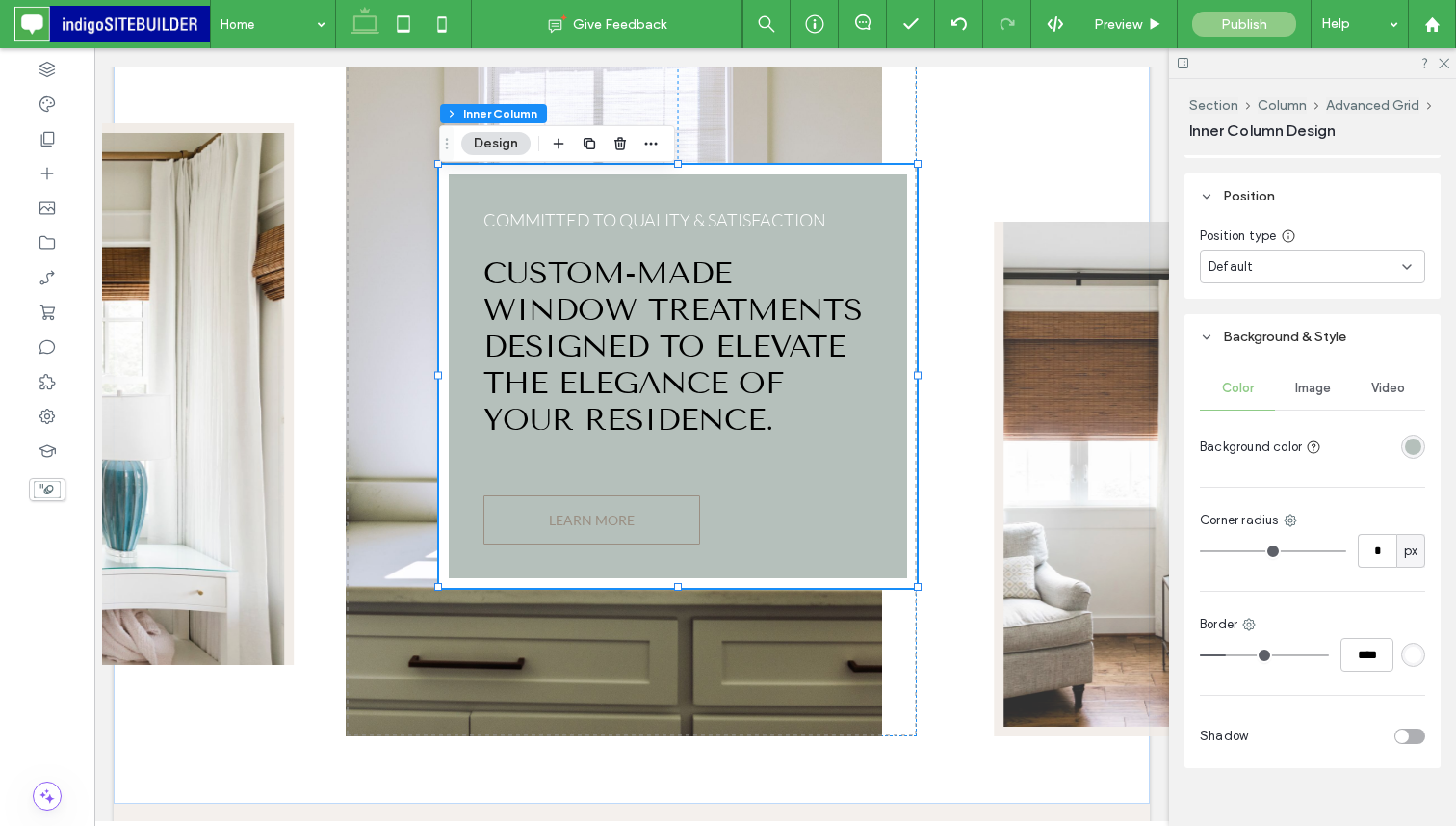
scroll to position [1257, 0]
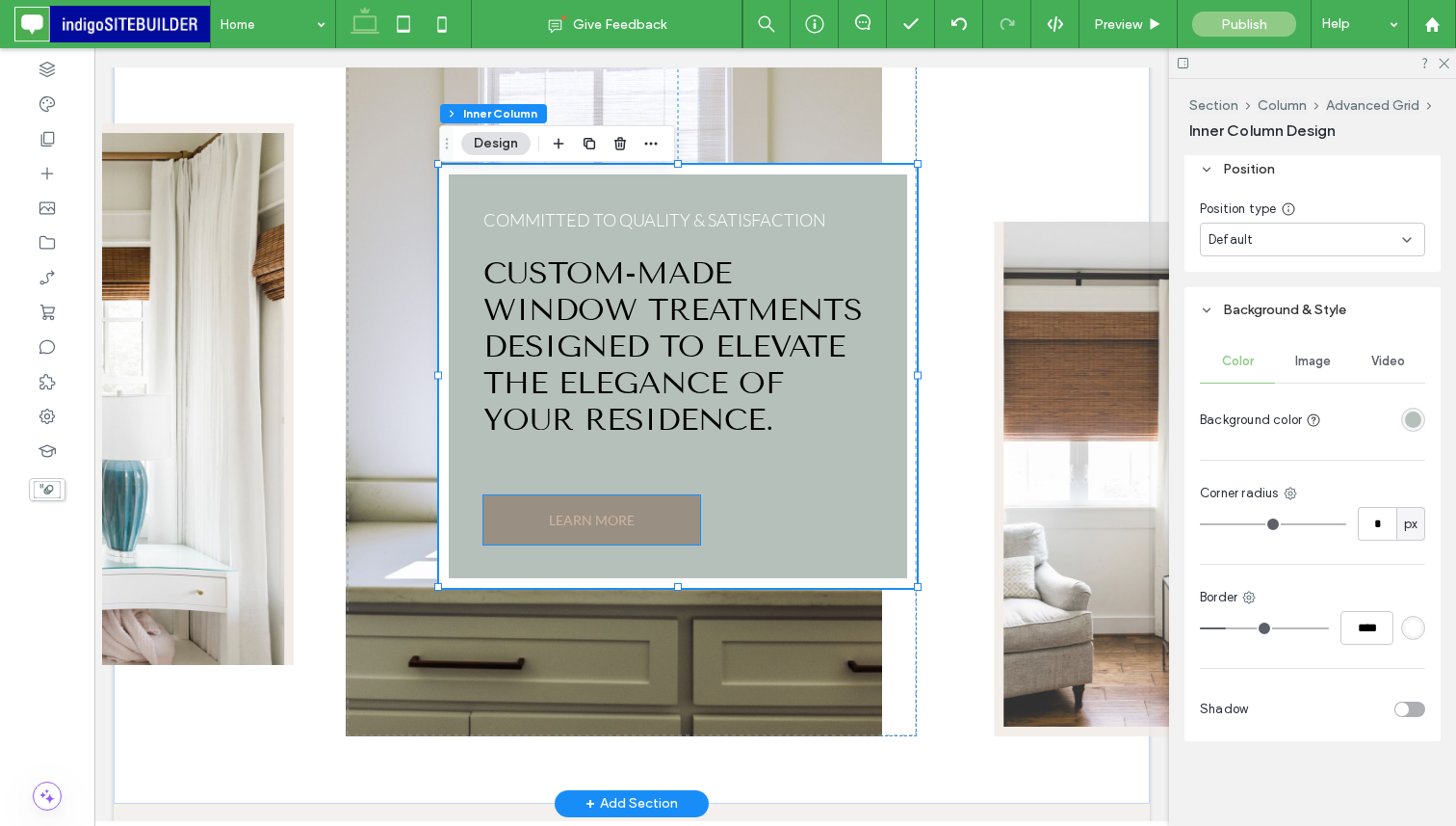
click at [665, 499] on link "LEARN MORE" at bounding box center [592, 519] width 216 height 49
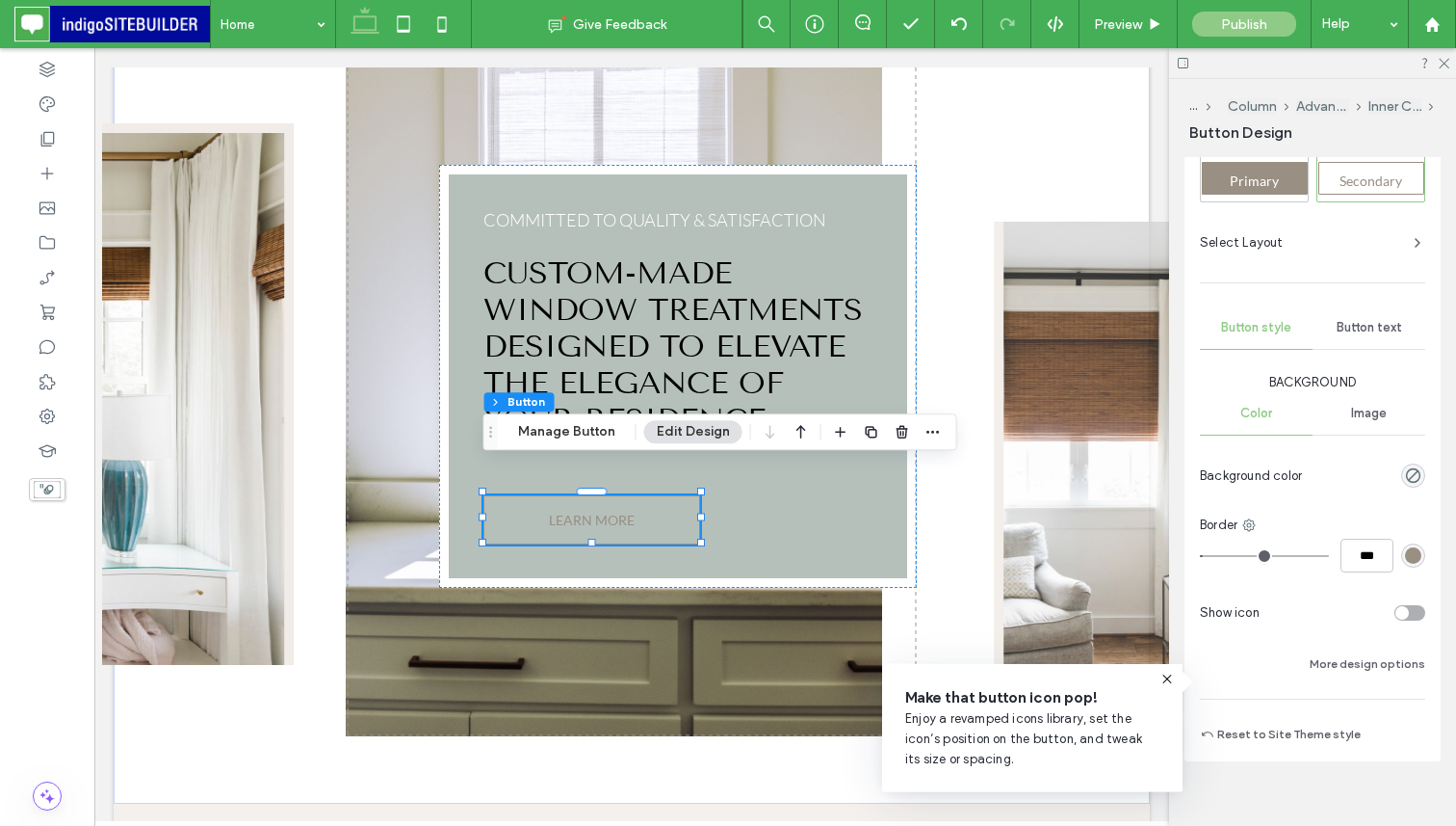
scroll to position [741, 0]
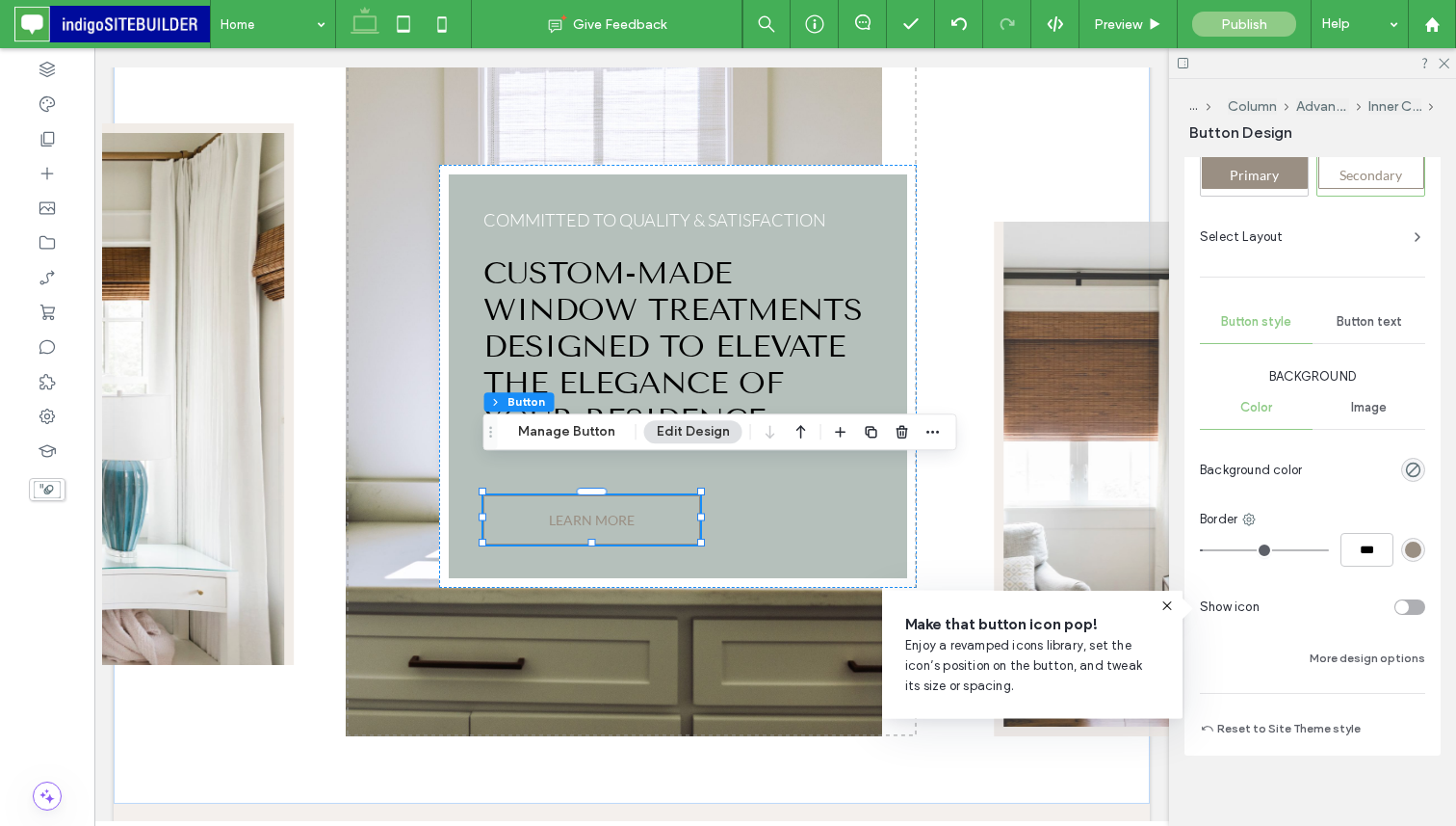
click at [1412, 554] on div "rgb(154, 143, 131)" at bounding box center [1413, 549] width 16 height 16
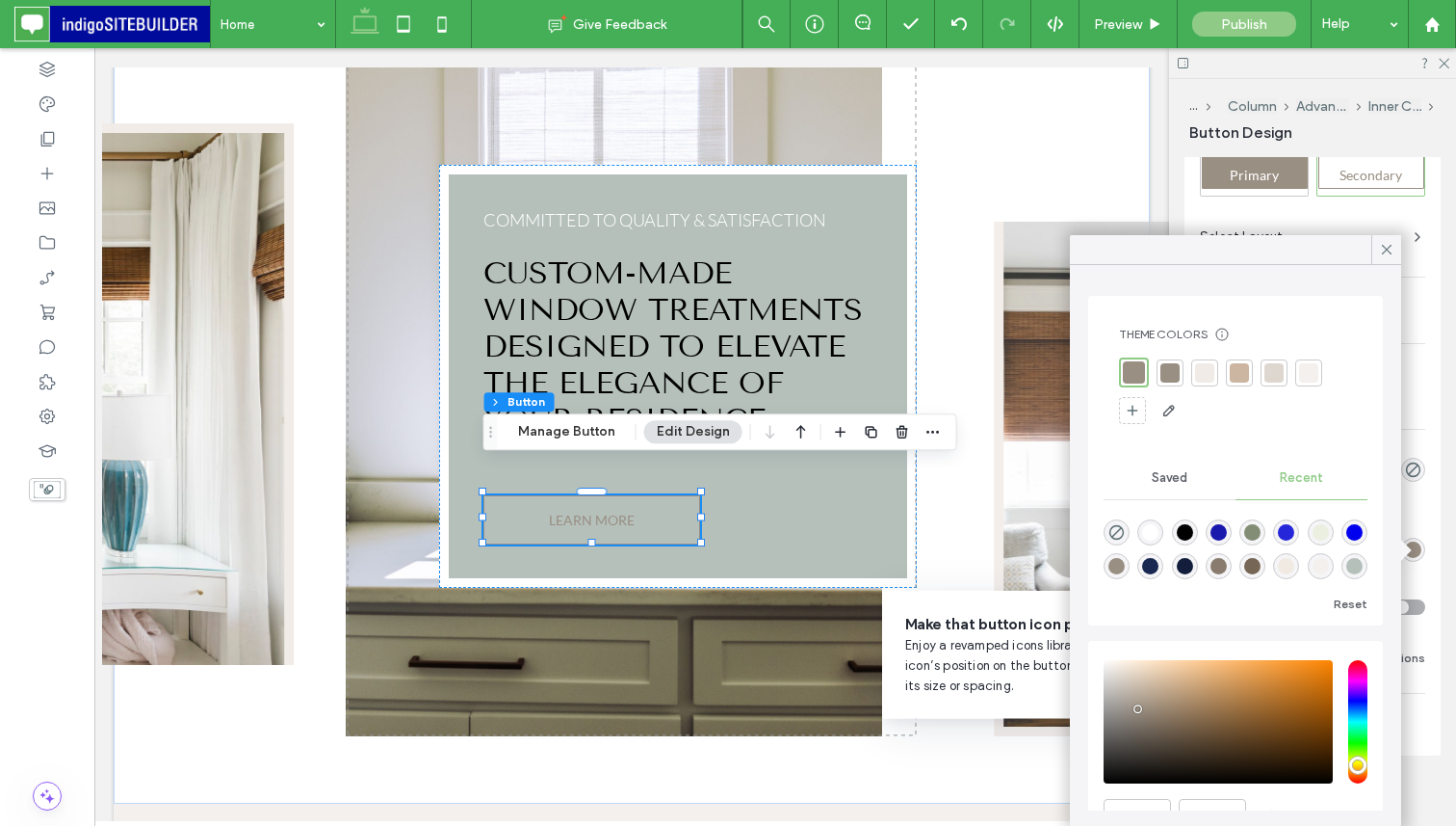
click at [1152, 526] on div "rgba(255, 255, 255, 1)" at bounding box center [1150, 532] width 16 height 16
type input "*******"
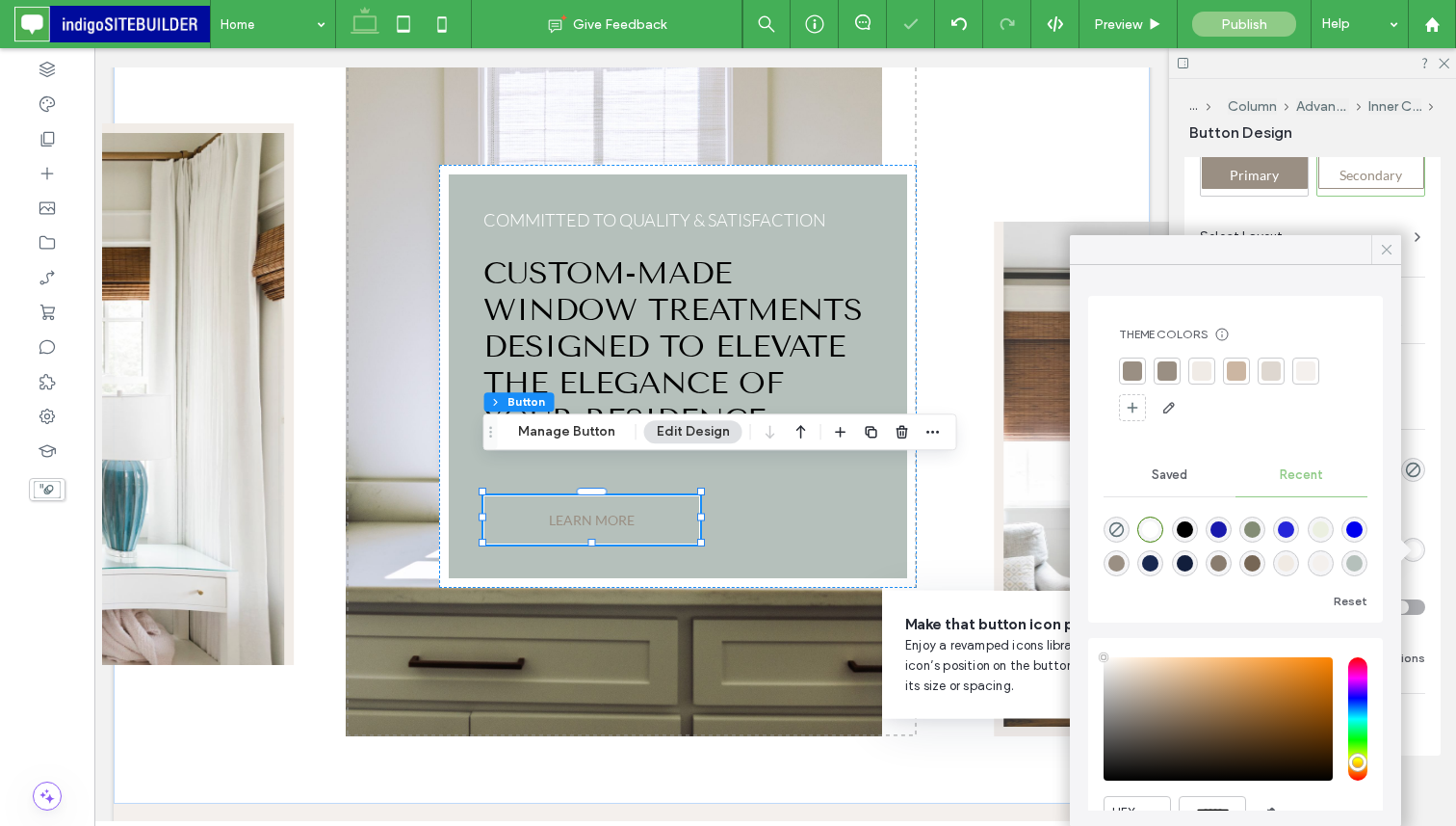
click at [1390, 240] on span at bounding box center [1387, 249] width 17 height 29
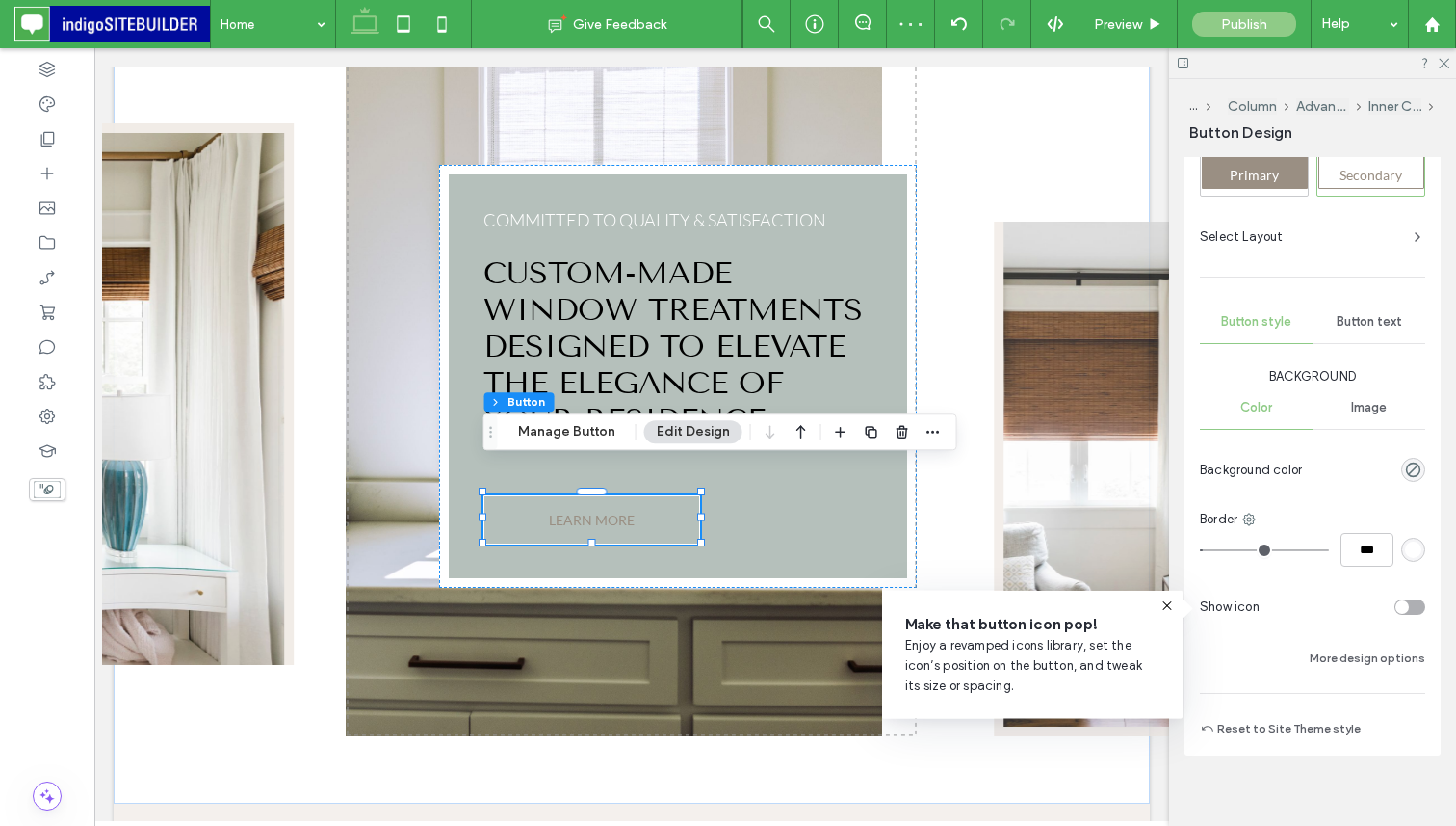
scroll to position [756, 0]
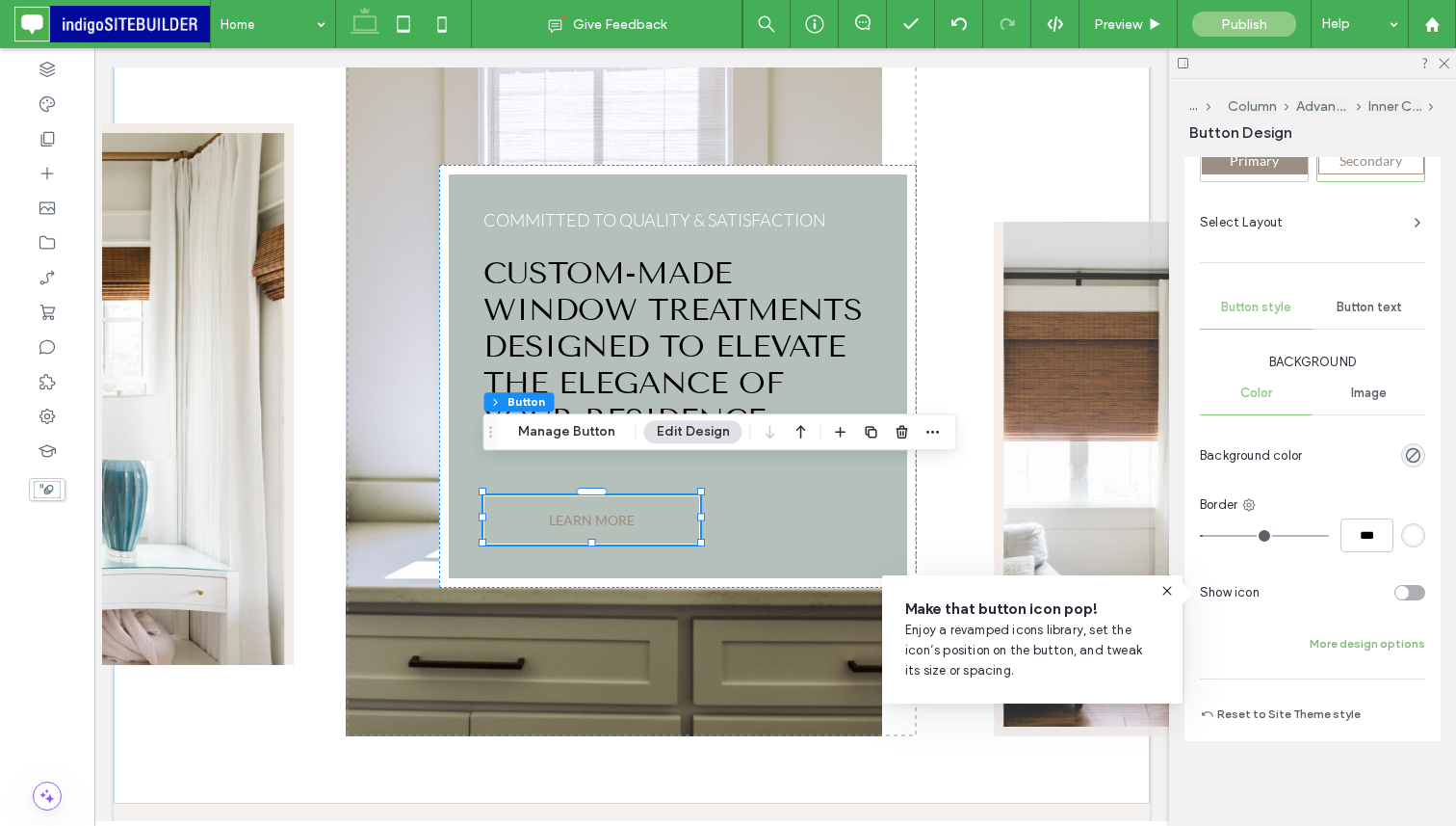
click at [1368, 648] on button "More design options" at bounding box center [1368, 643] width 115 height 23
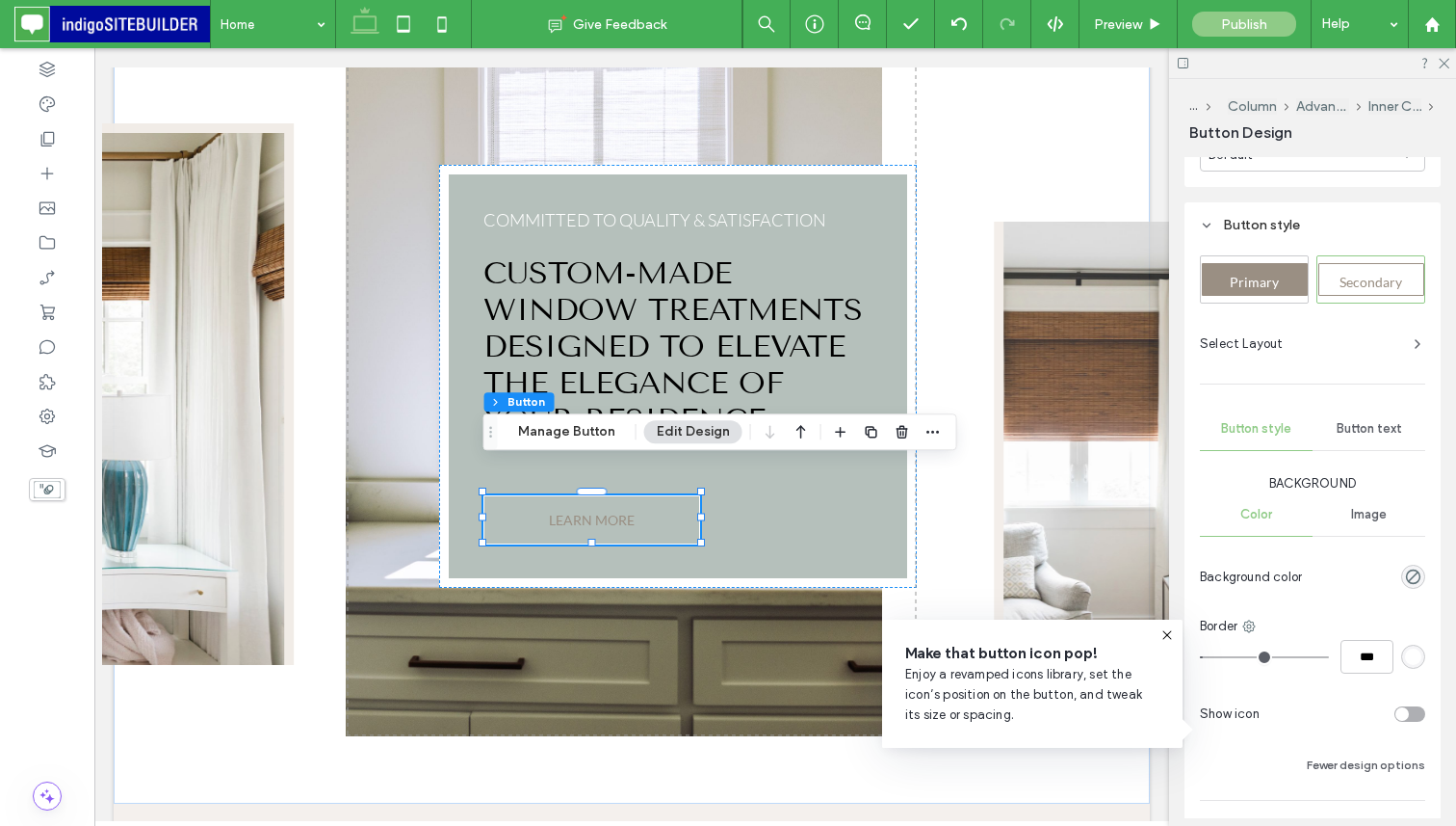
scroll to position [601, 0]
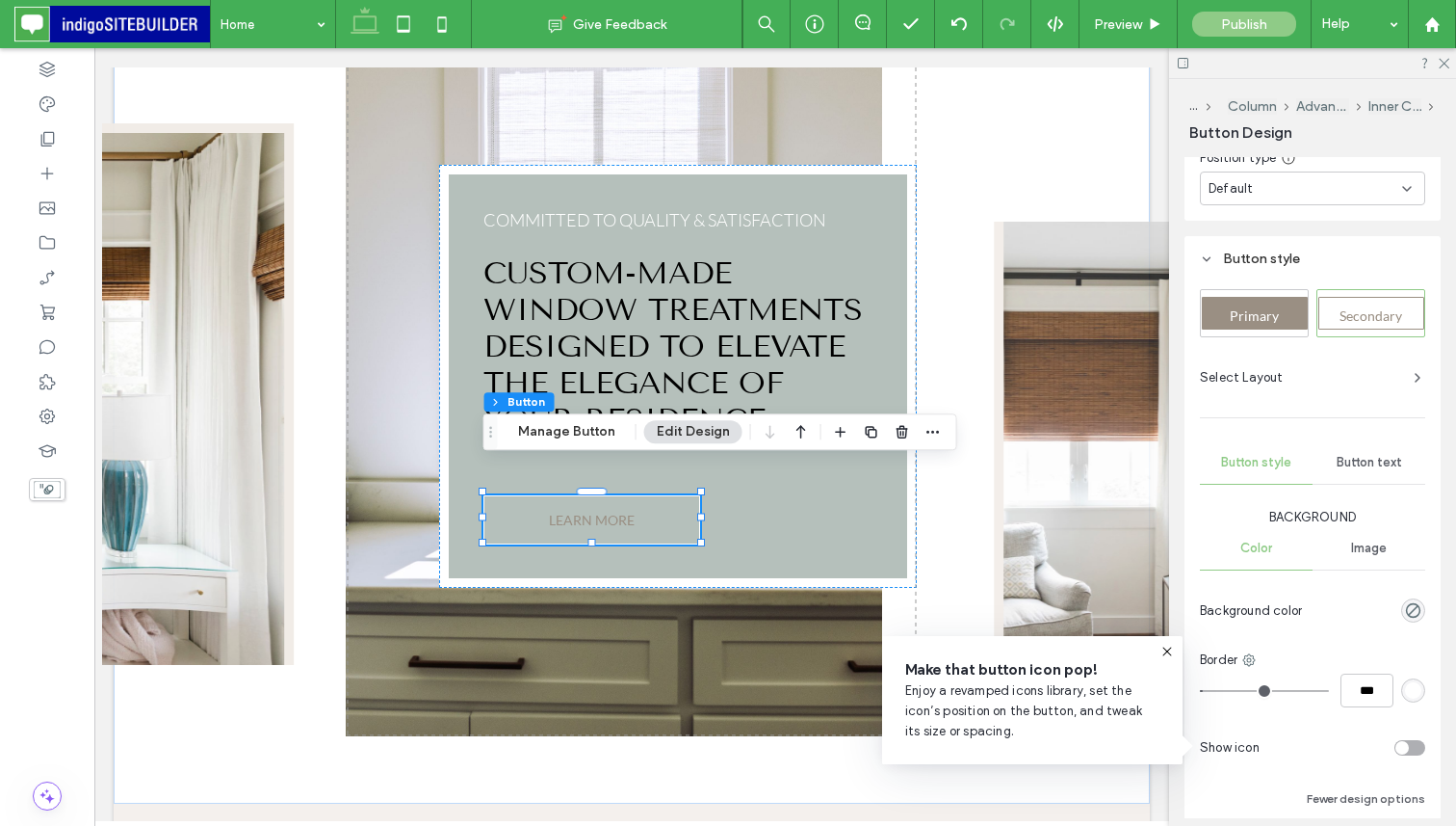
click at [1367, 464] on span "Button text" at bounding box center [1370, 463] width 66 height 16
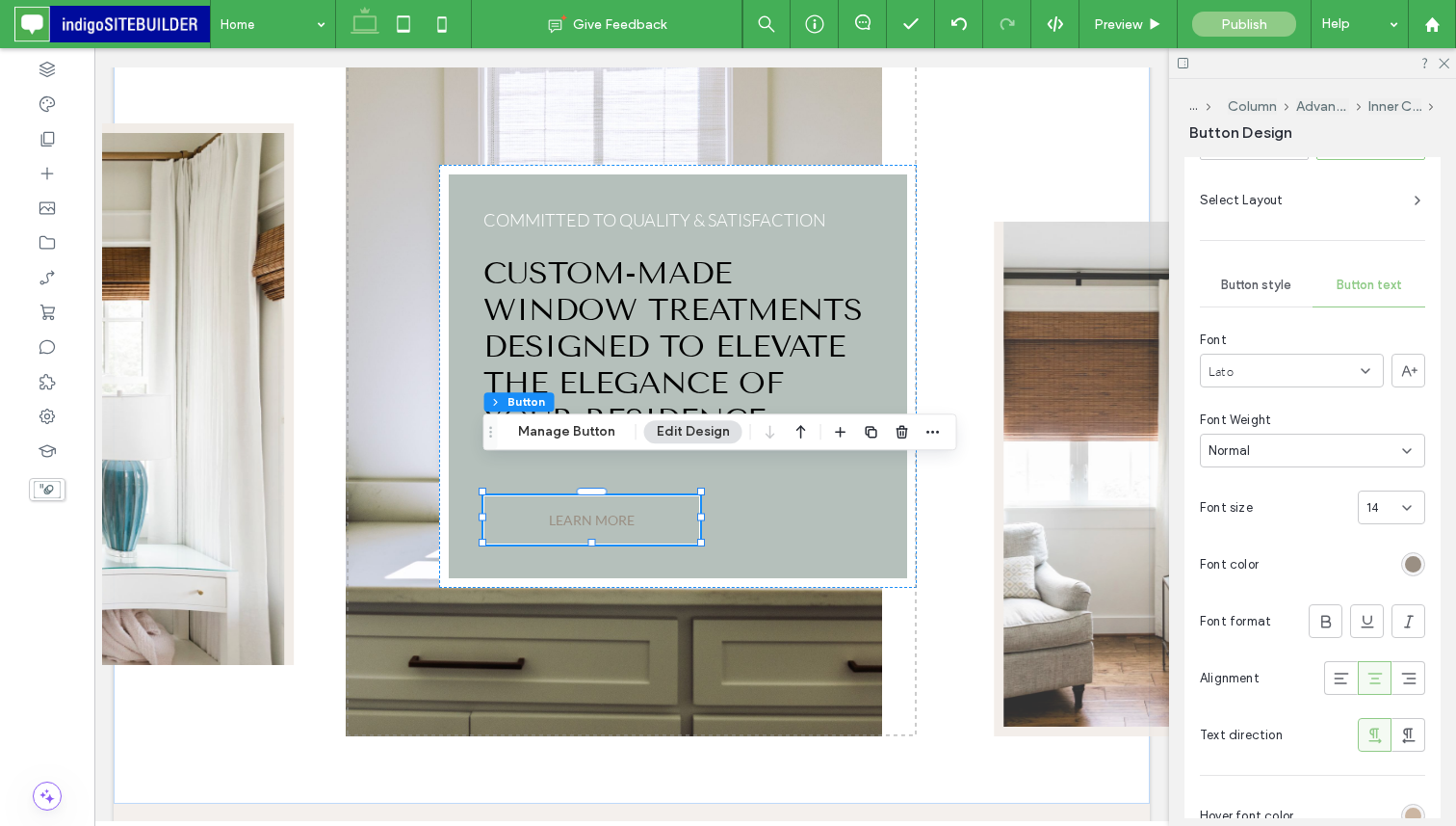
scroll to position [778, 0]
click at [1413, 561] on div "rgb(154, 143, 131)" at bounding box center [1413, 563] width 16 height 16
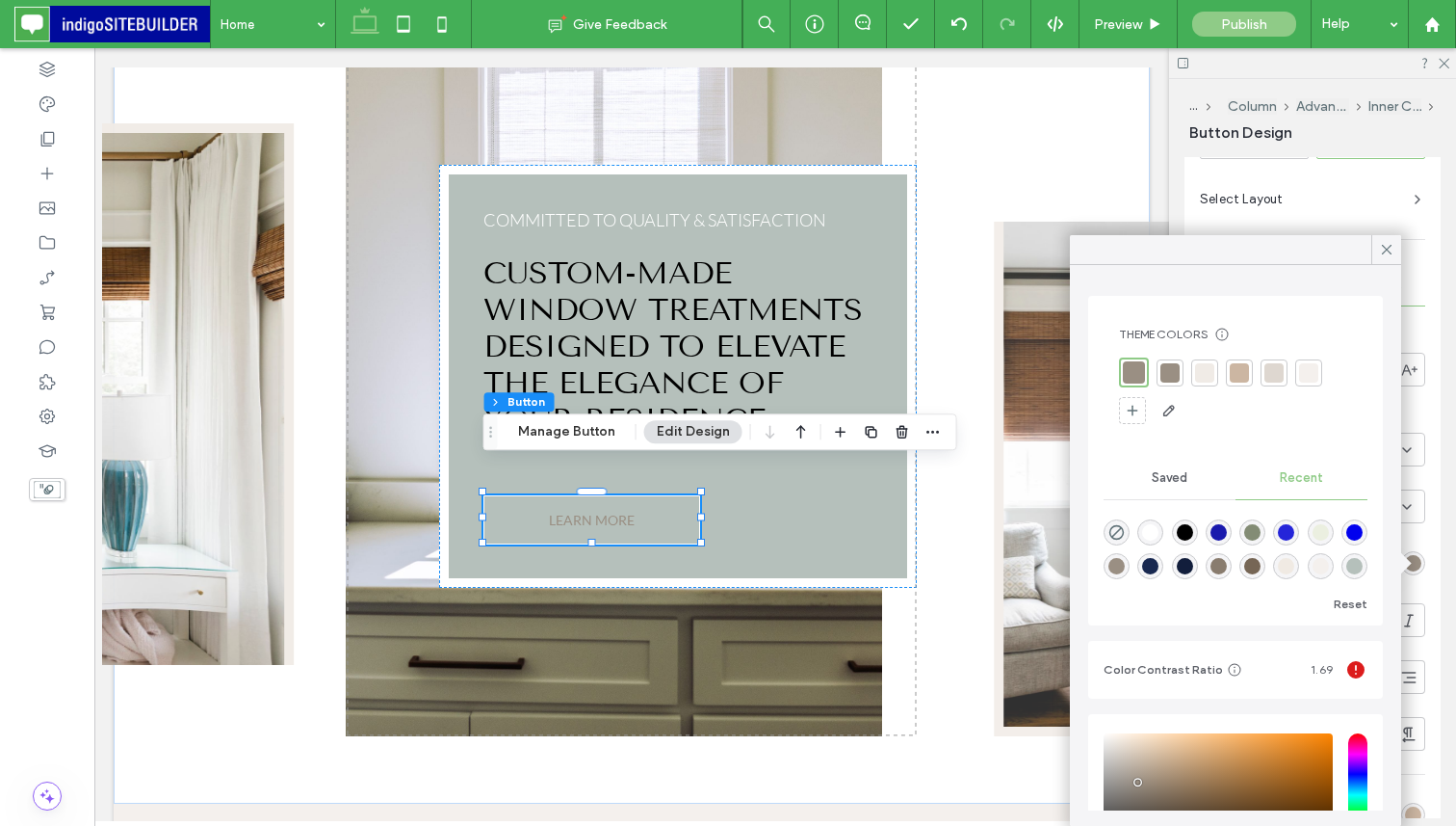
click at [1118, 564] on div "rgba(154, 143, 131, 1)" at bounding box center [1117, 566] width 16 height 16
click at [1151, 527] on div "rgba(255, 255, 255, 1)" at bounding box center [1150, 529] width 16 height 16
type input "*******"
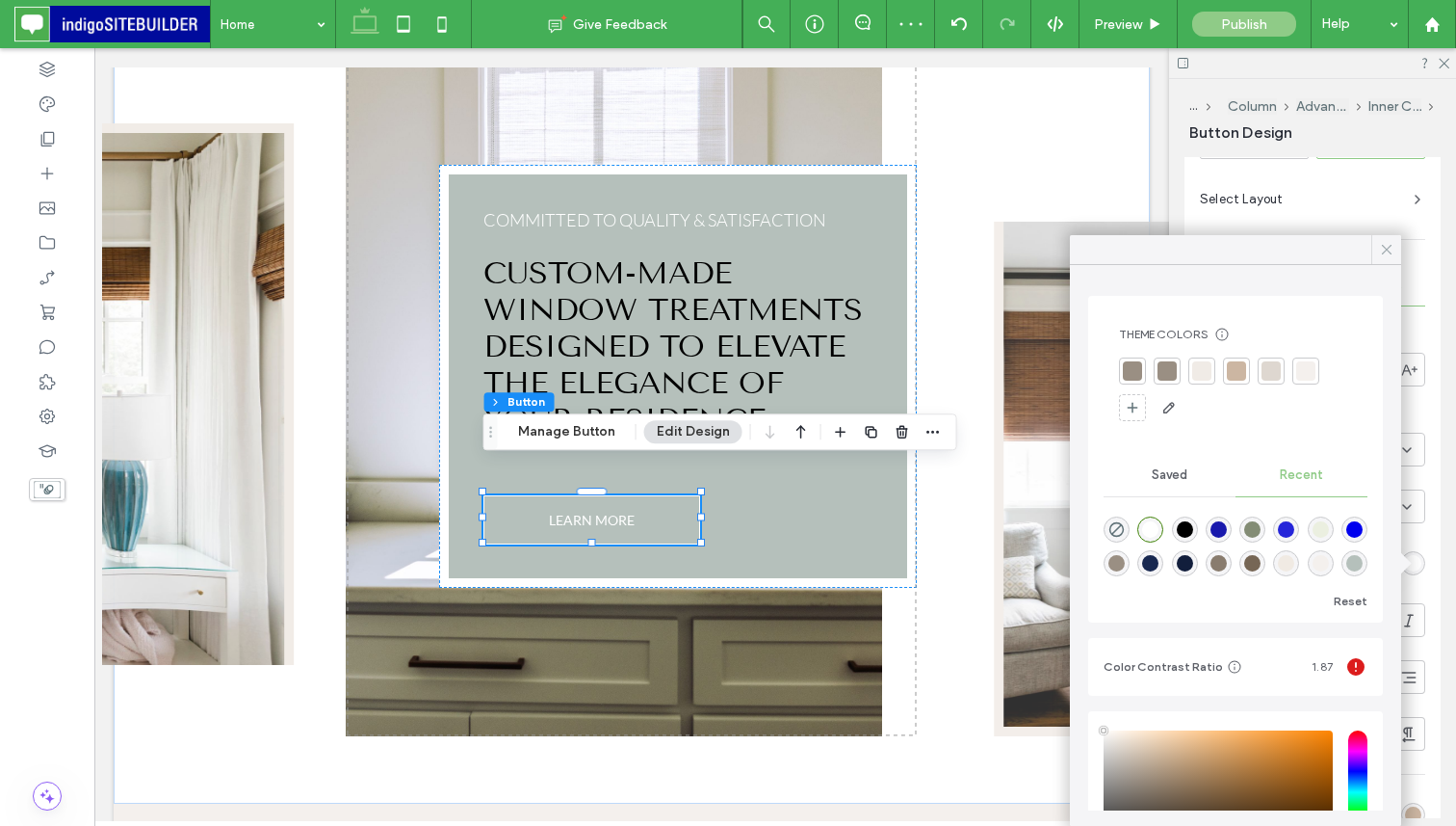
click at [1390, 258] on span at bounding box center [1387, 249] width 17 height 29
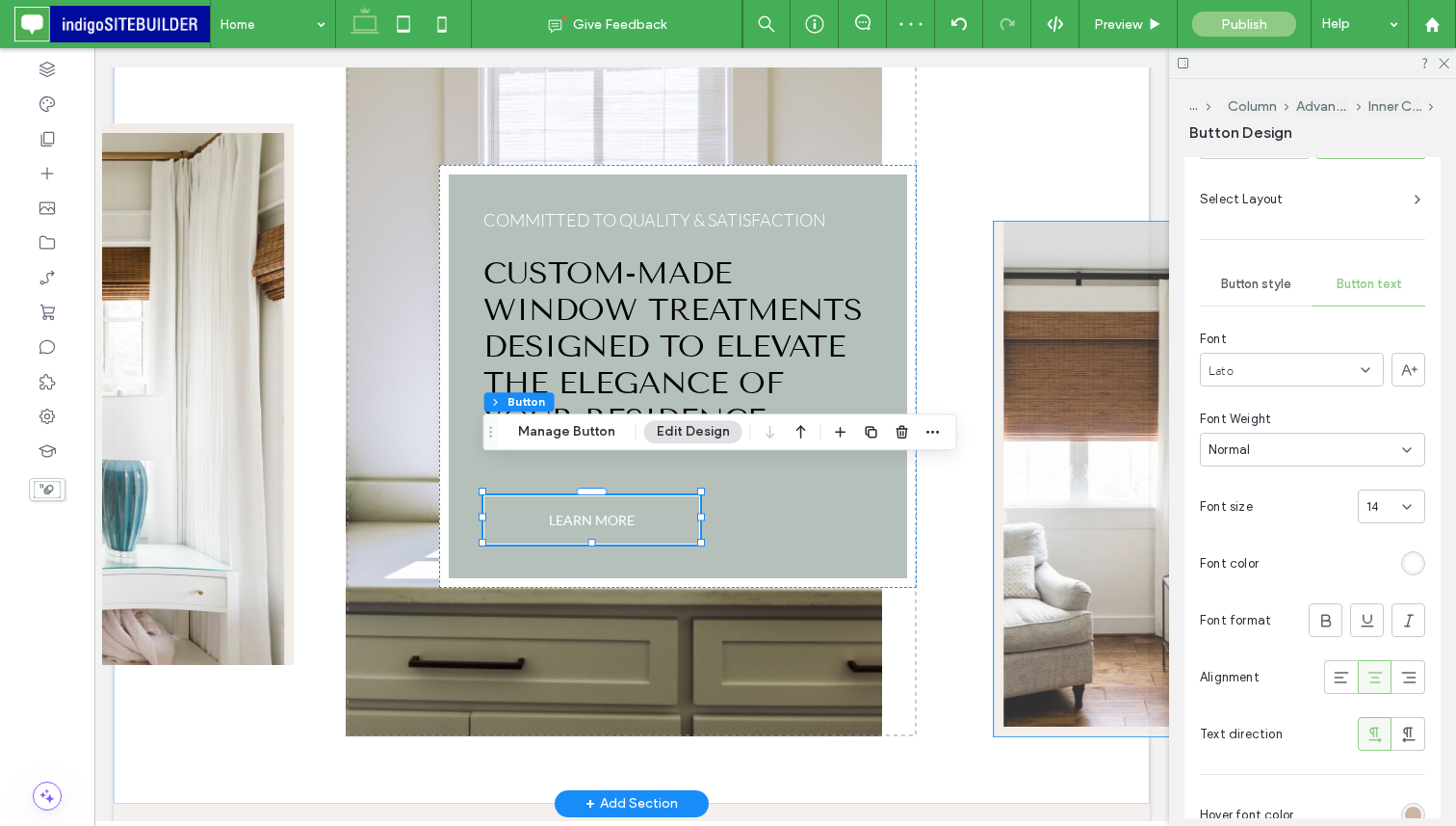
click at [1014, 570] on img at bounding box center [1090, 479] width 192 height 514
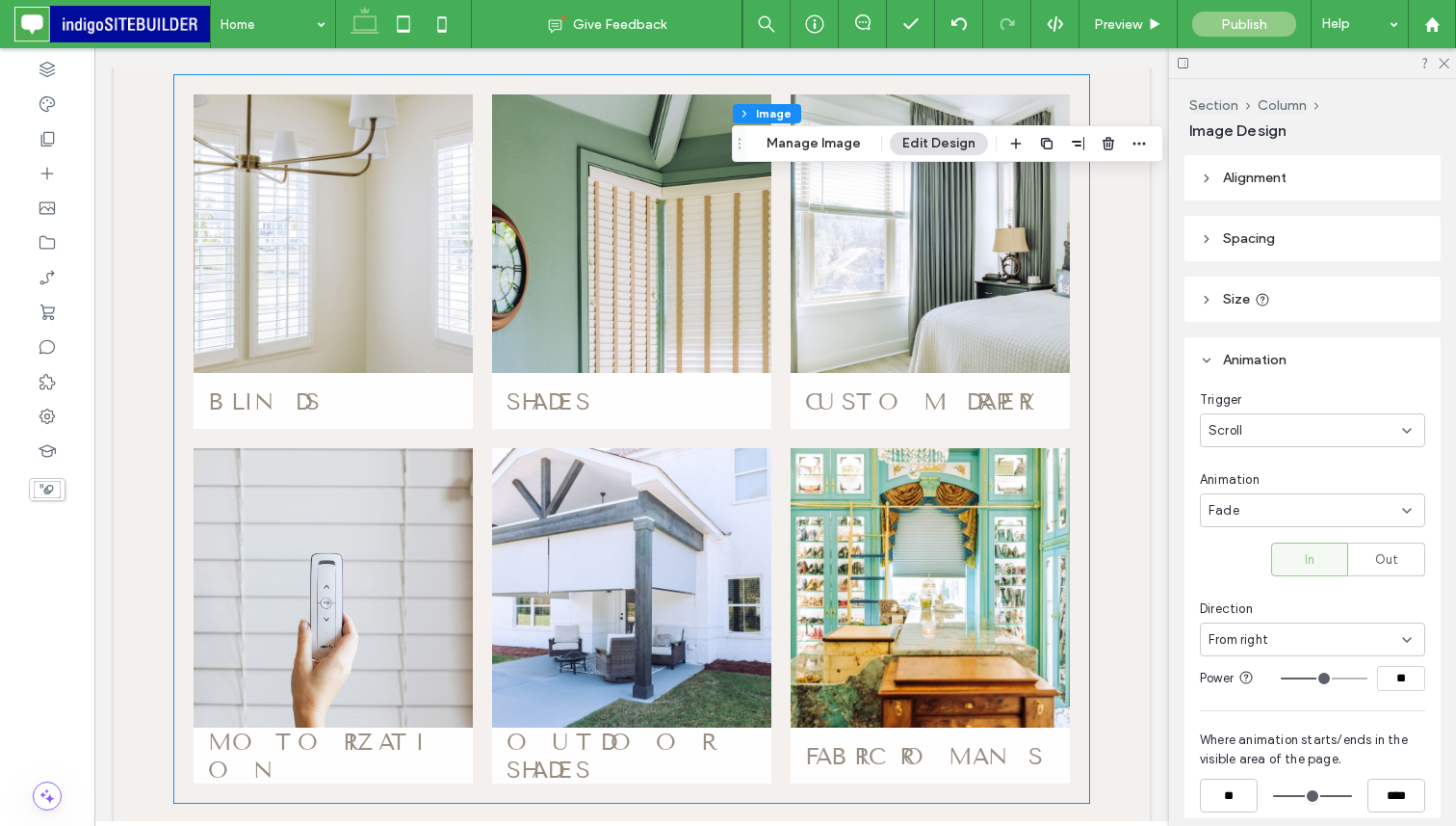
scroll to position [1927, 0]
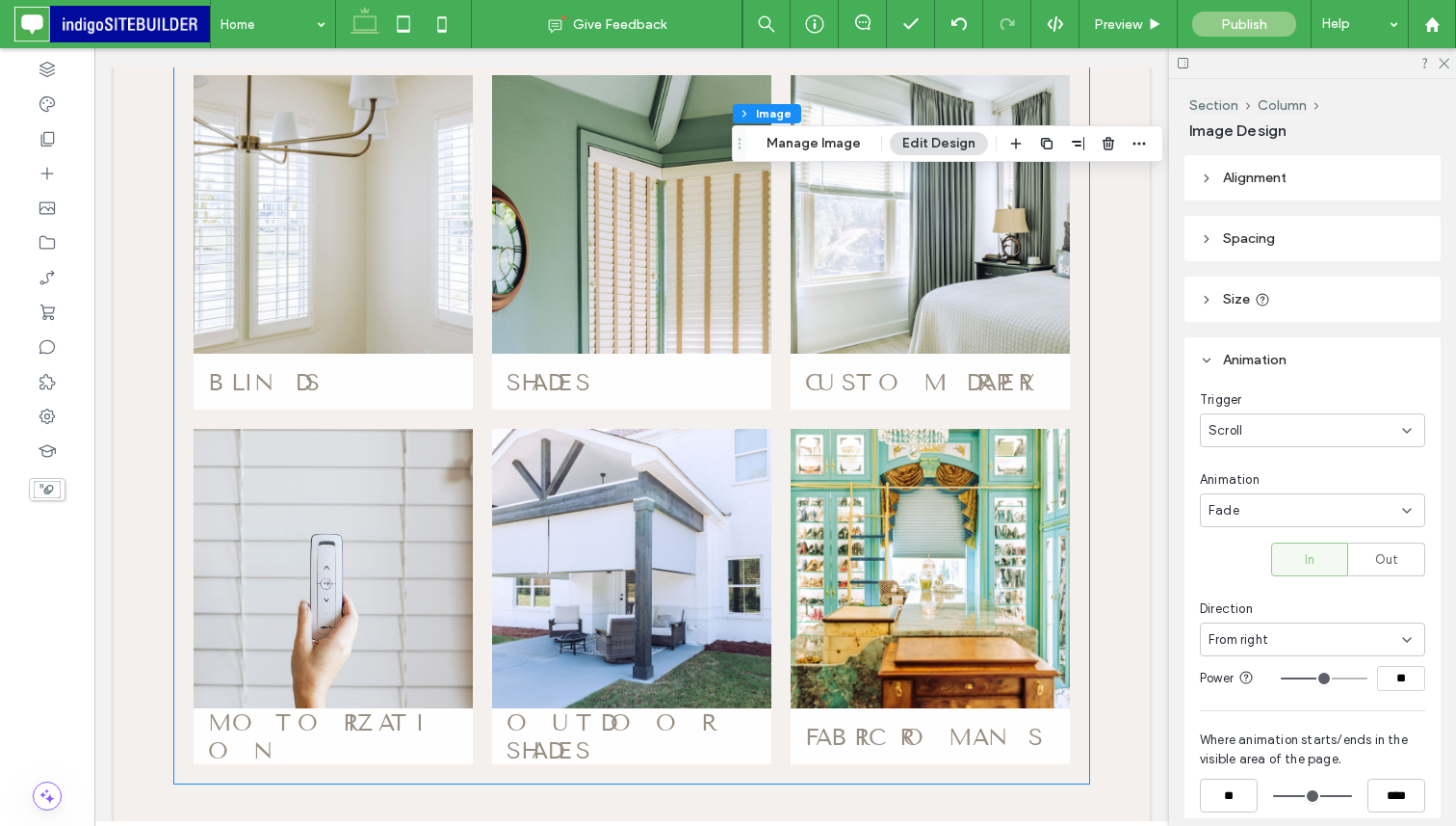
click at [949, 580] on link at bounding box center [930, 568] width 279 height 279
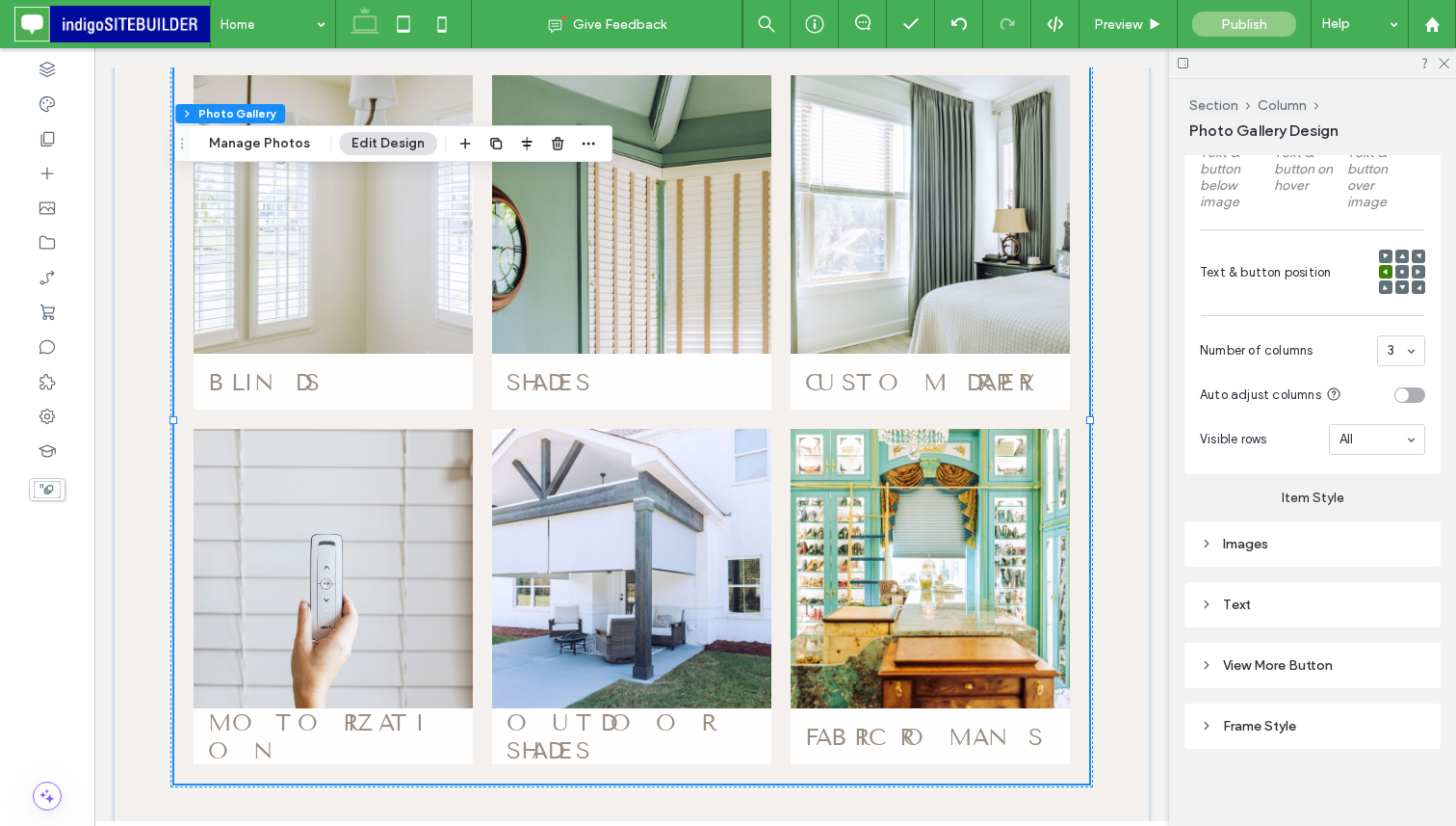
scroll to position [1358, 0]
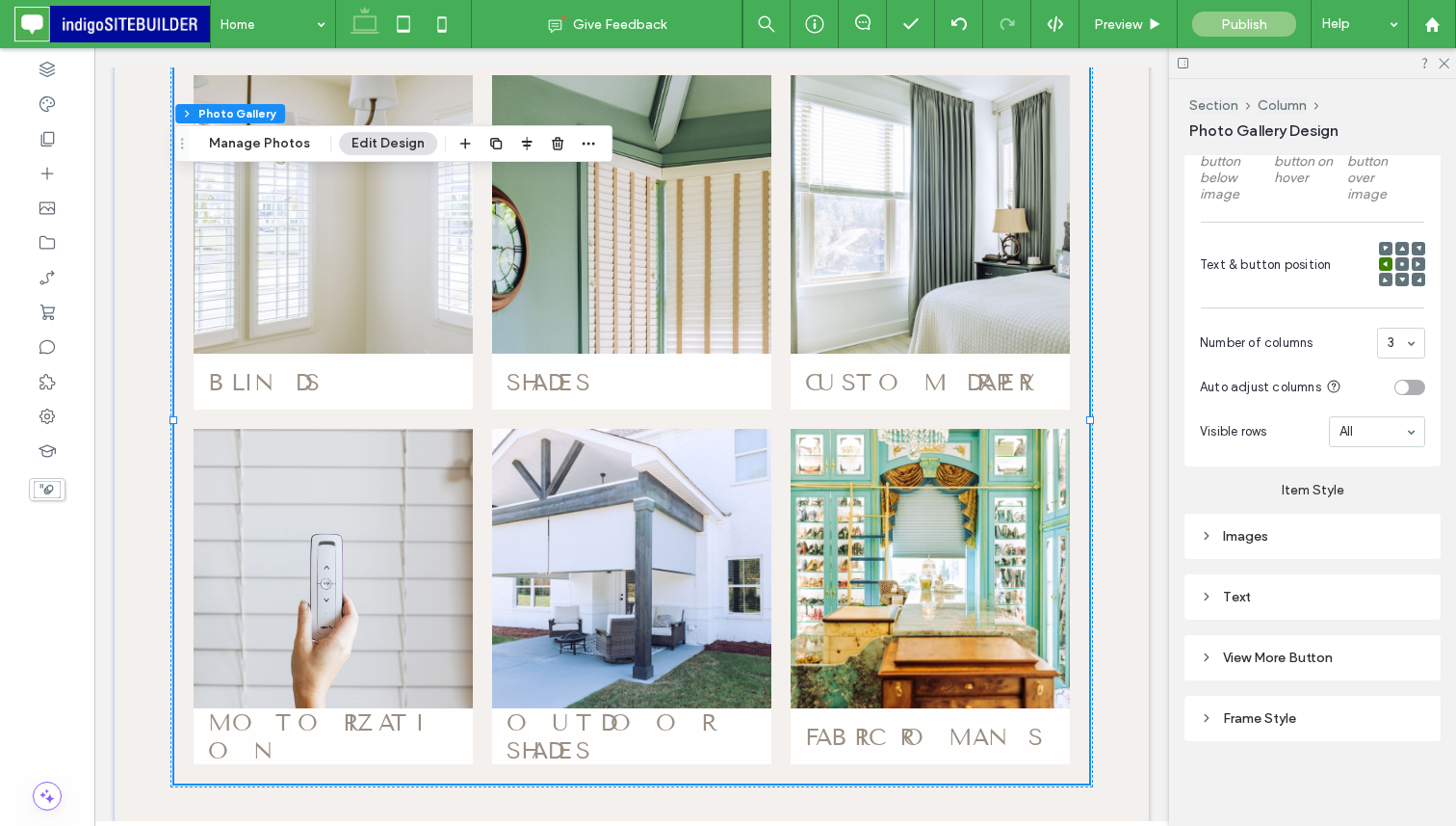
click at [1262, 546] on div "Images" at bounding box center [1312, 536] width 225 height 26
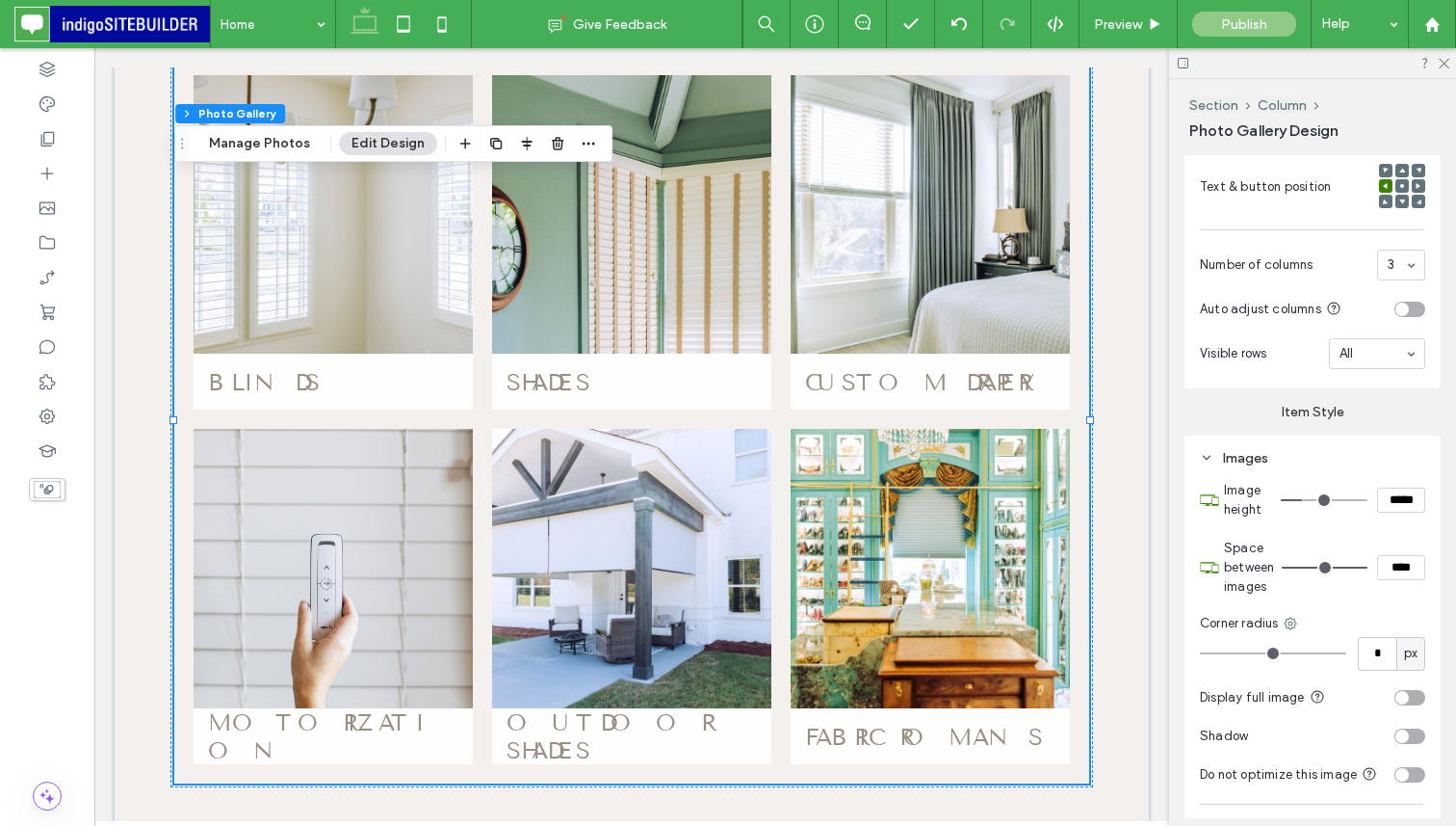
scroll to position [1860, 0]
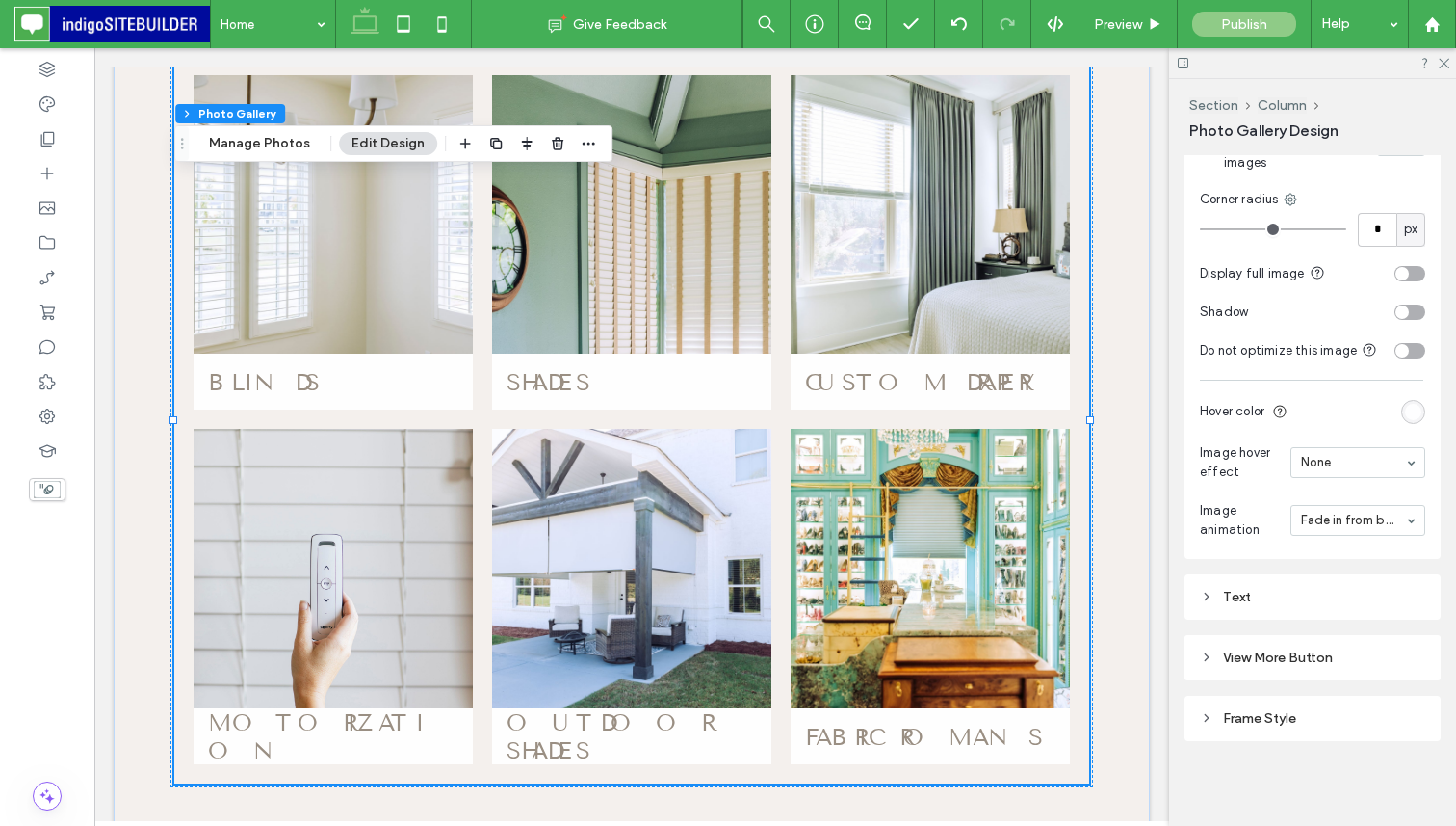
click at [1258, 609] on div "Text" at bounding box center [1312, 597] width 225 height 26
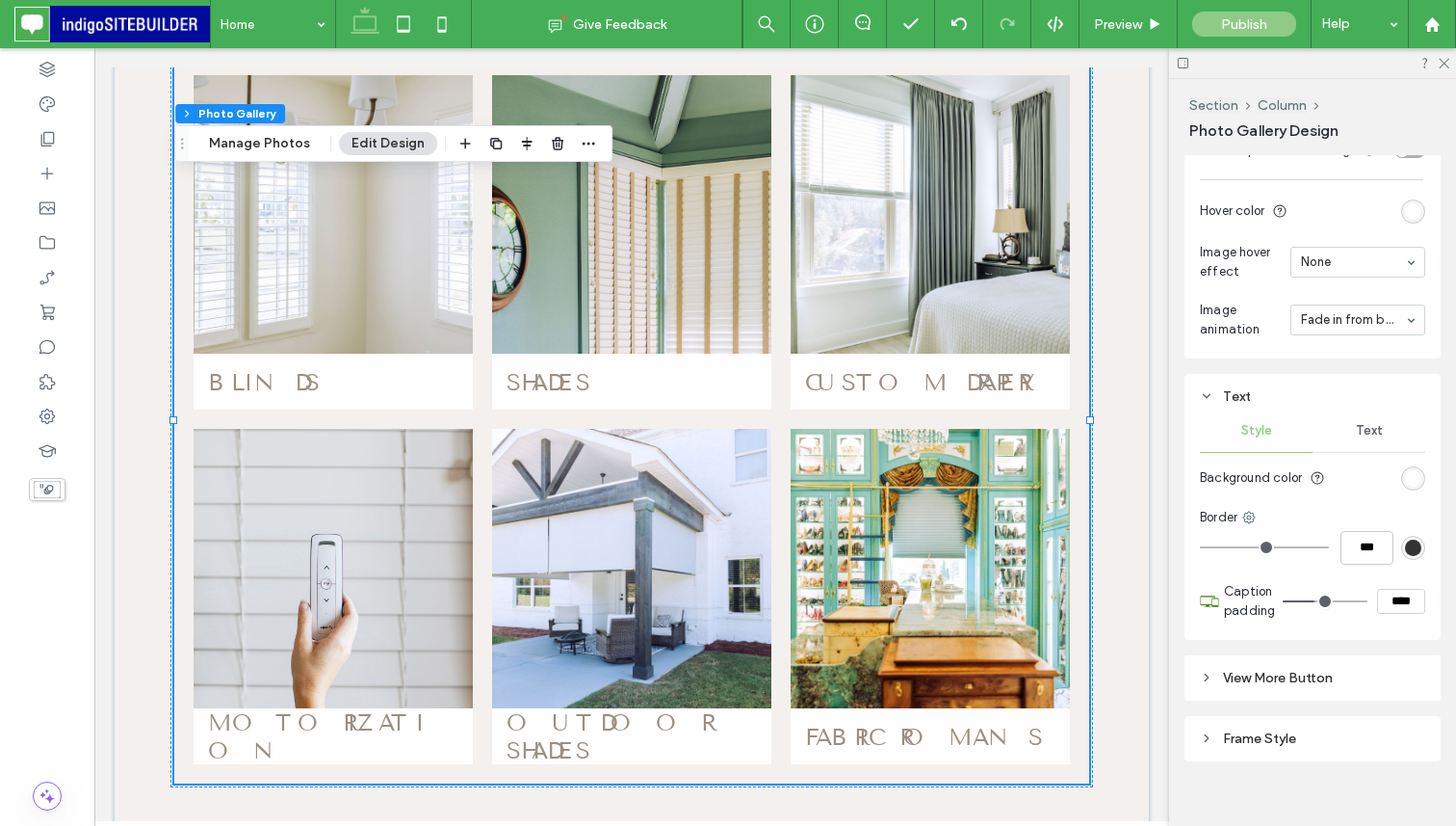
scroll to position [2080, 0]
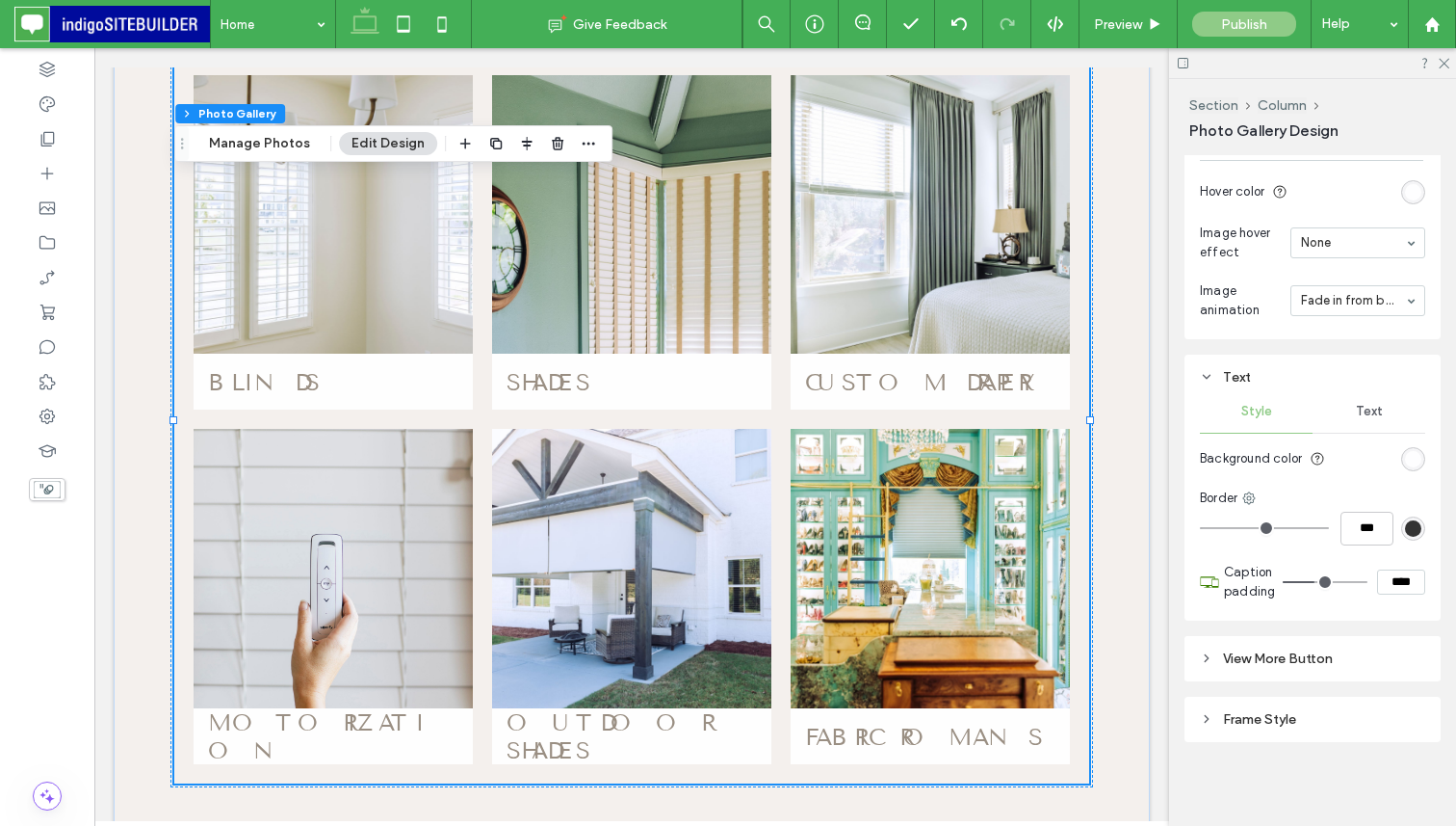
click at [1262, 656] on span "View More Button" at bounding box center [1278, 658] width 110 height 16
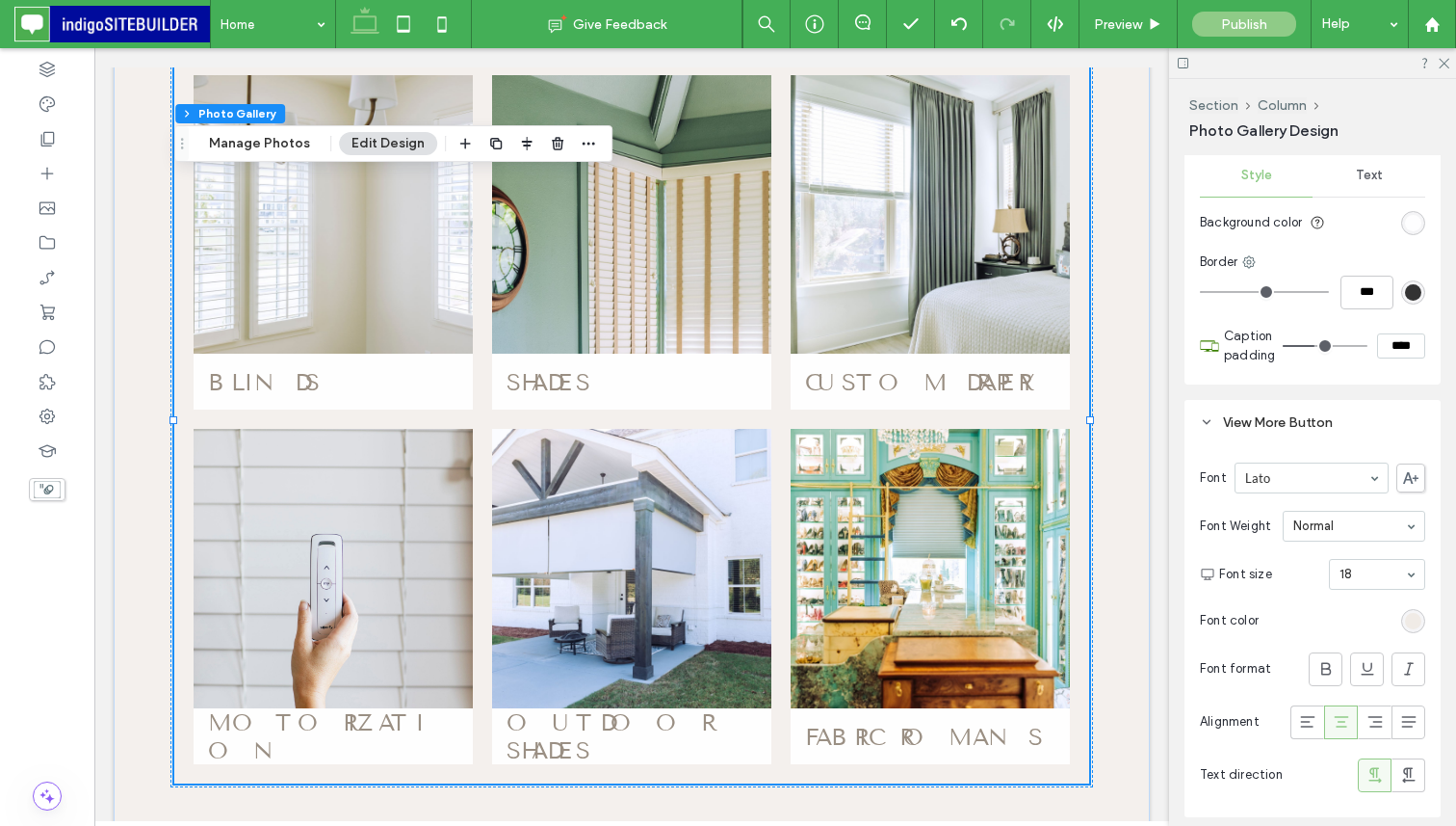
scroll to position [2452, 0]
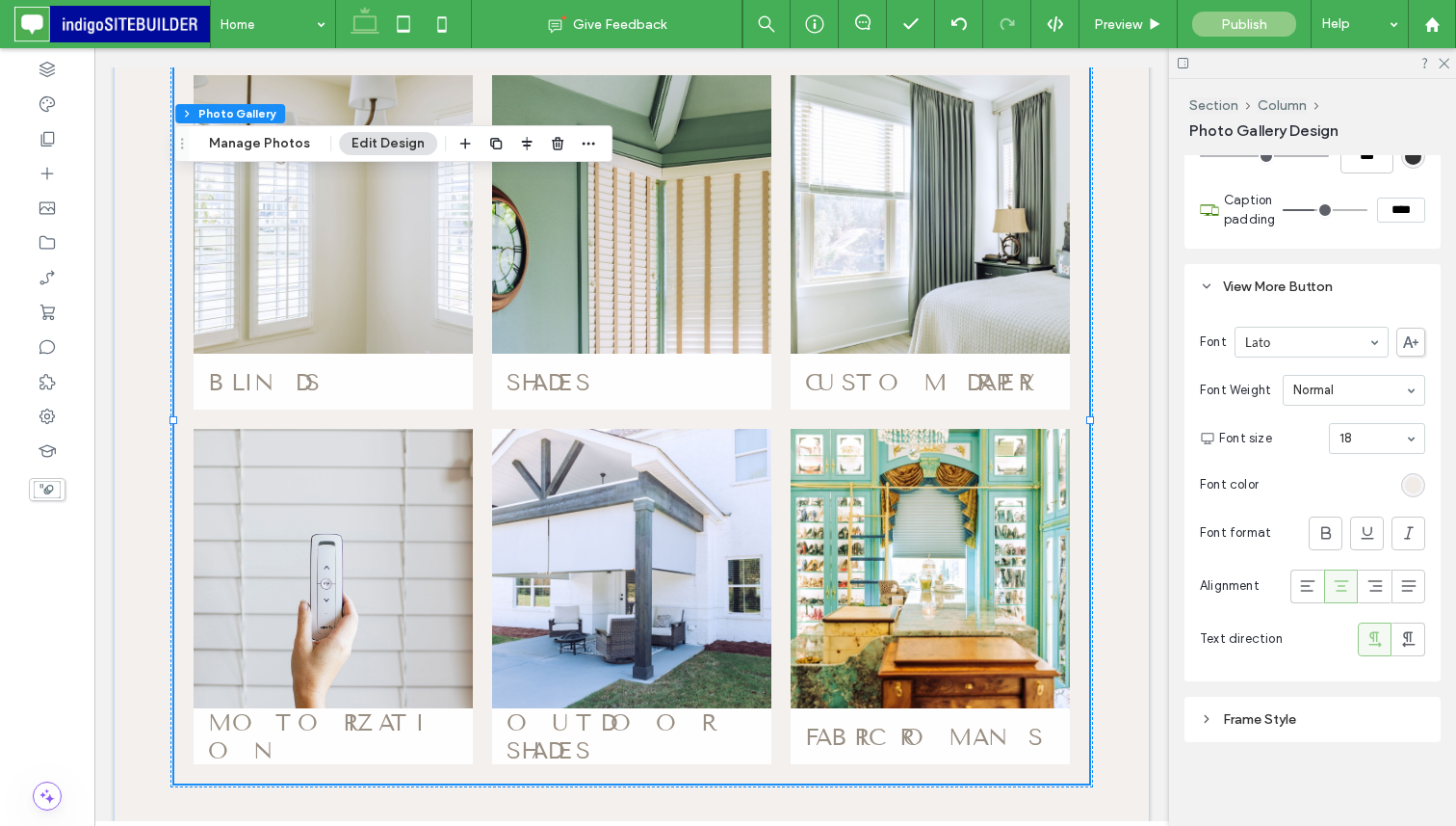
click at [1252, 714] on div "Frame Style" at bounding box center [1312, 719] width 225 height 16
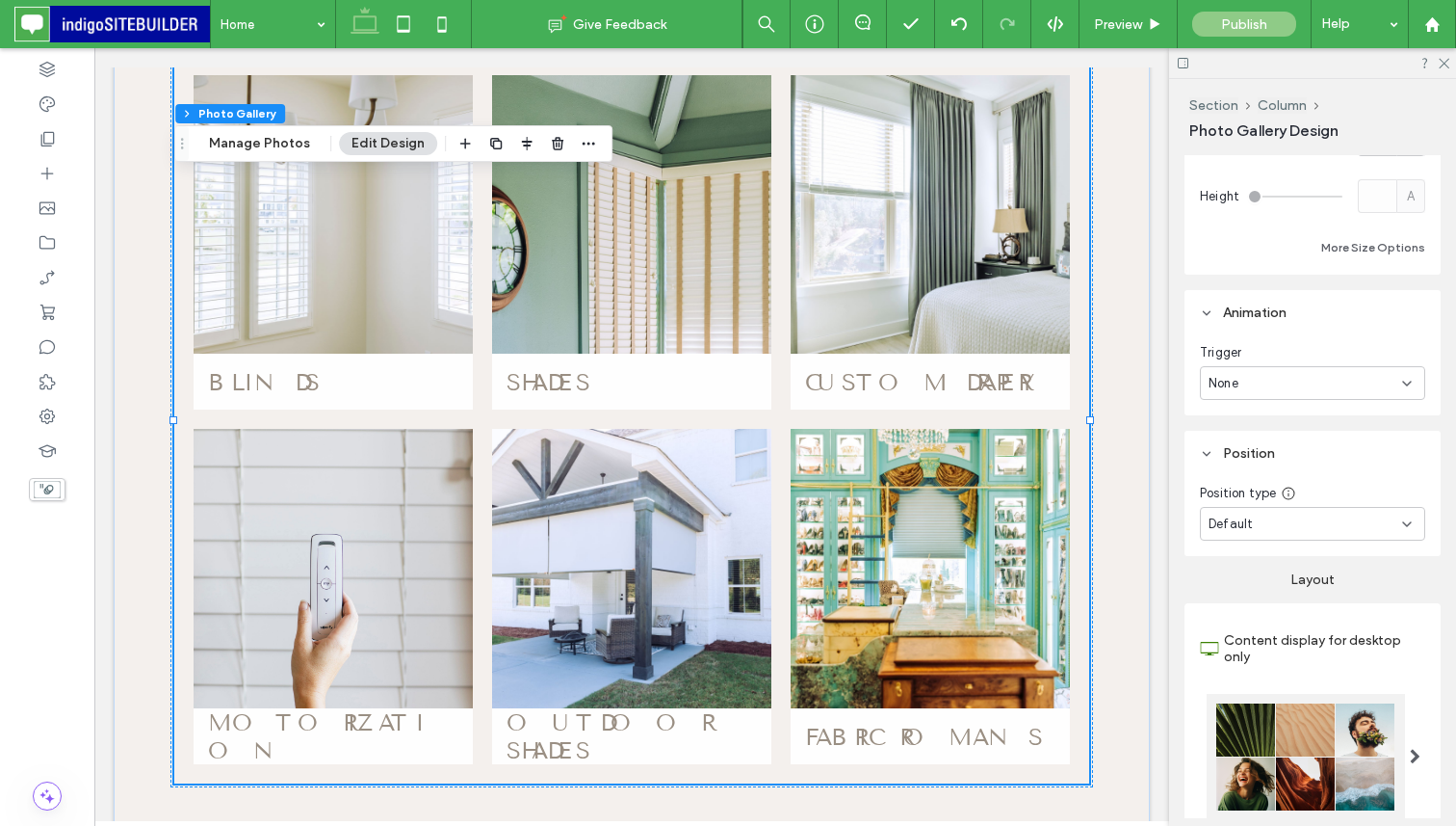
scroll to position [468, 0]
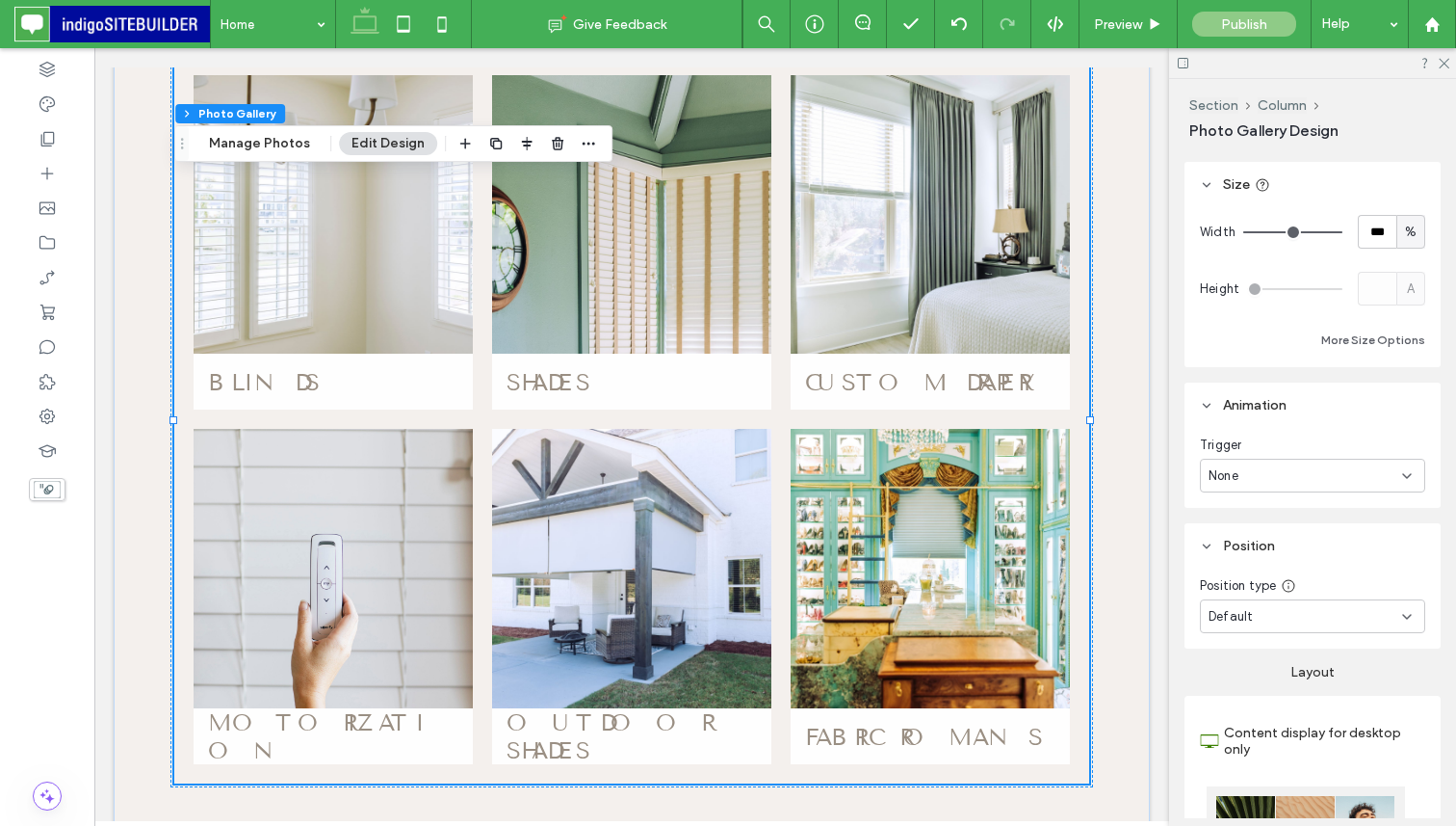
click at [1329, 480] on div "None" at bounding box center [1305, 476] width 194 height 19
click at [1296, 579] on div "Scroll" at bounding box center [1312, 577] width 223 height 34
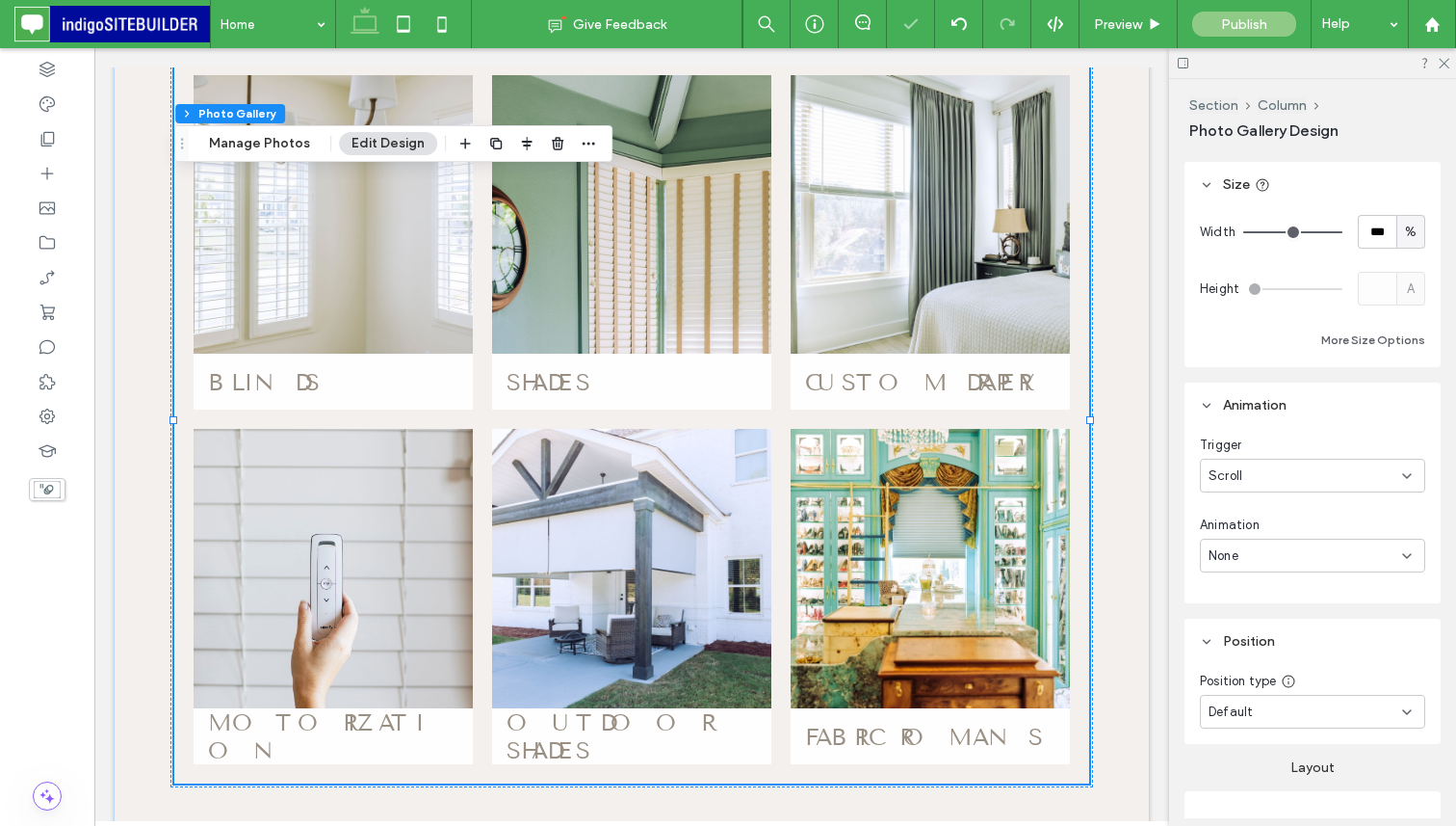
click at [1296, 552] on div "None" at bounding box center [1305, 555] width 194 height 19
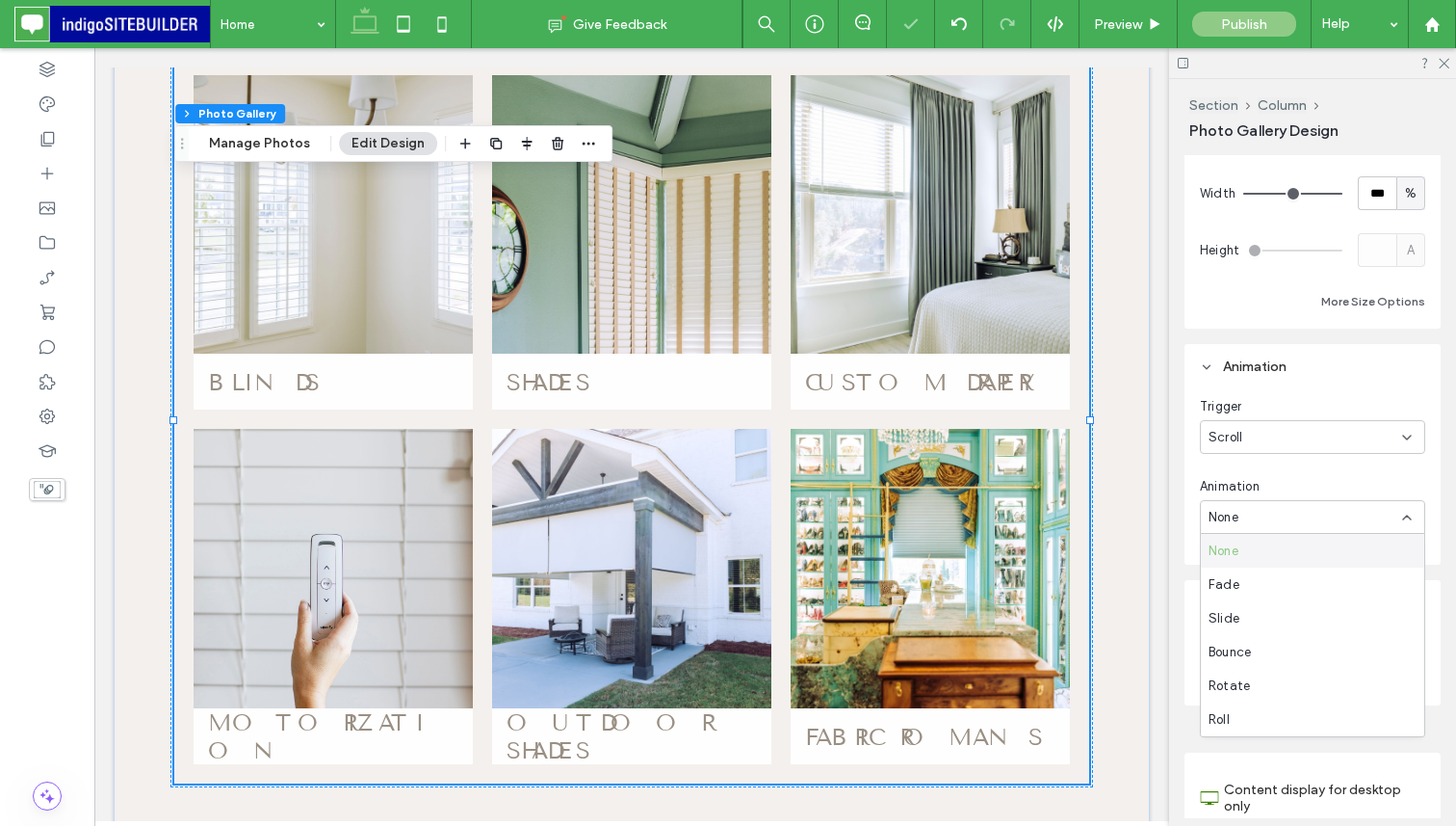
scroll to position [522, 0]
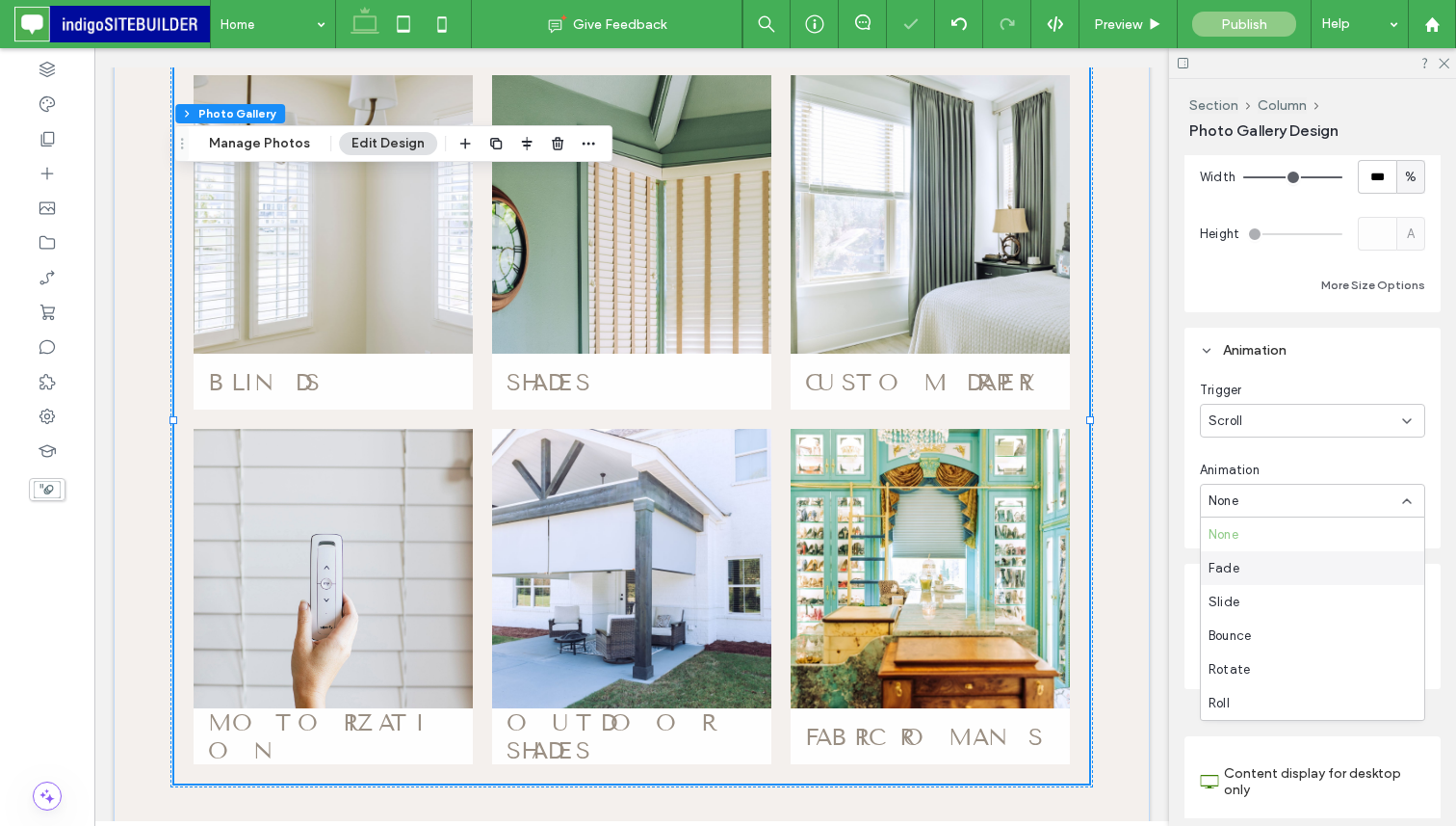
click at [1286, 570] on div "Fade" at bounding box center [1312, 568] width 223 height 34
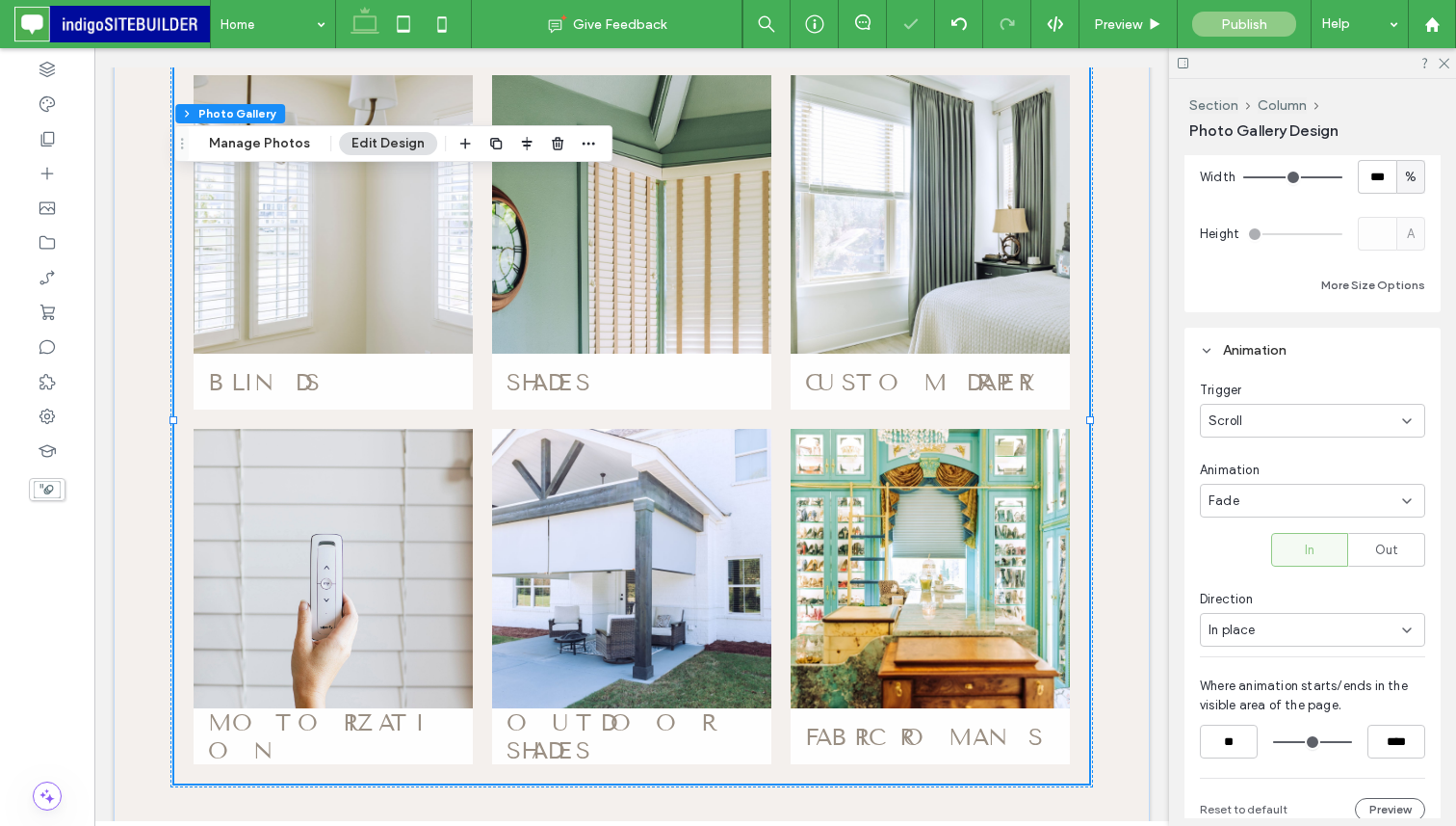
click at [1302, 501] on div "Fade" at bounding box center [1305, 500] width 194 height 19
click at [1383, 803] on button "Preview" at bounding box center [1390, 809] width 70 height 23
click at [1285, 427] on div "Scroll" at bounding box center [1305, 420] width 194 height 19
click at [1276, 461] on div "None" at bounding box center [1312, 455] width 223 height 34
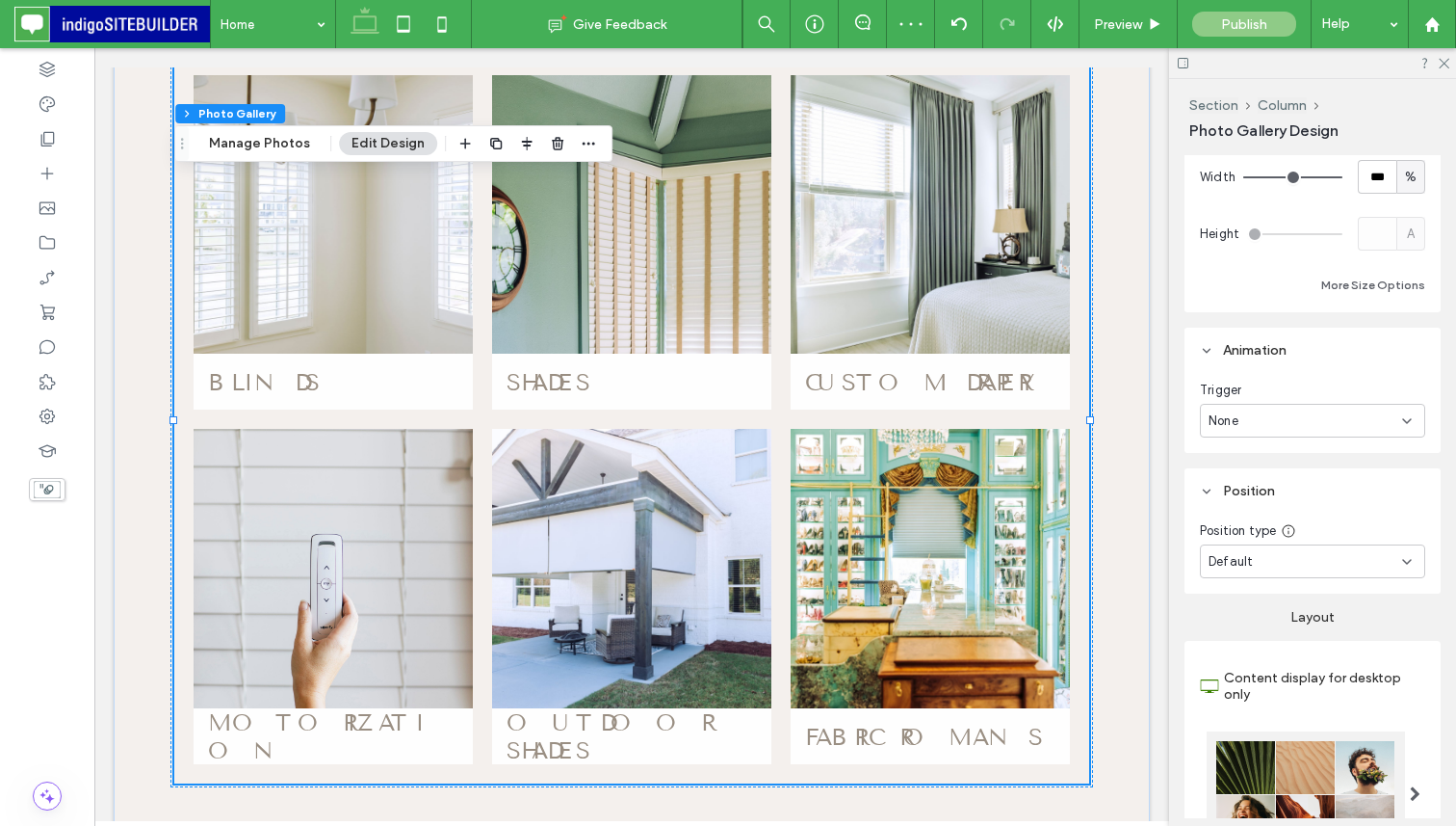
click at [1280, 411] on div "None" at bounding box center [1305, 420] width 194 height 19
click at [1249, 521] on div "Scroll" at bounding box center [1312, 522] width 223 height 34
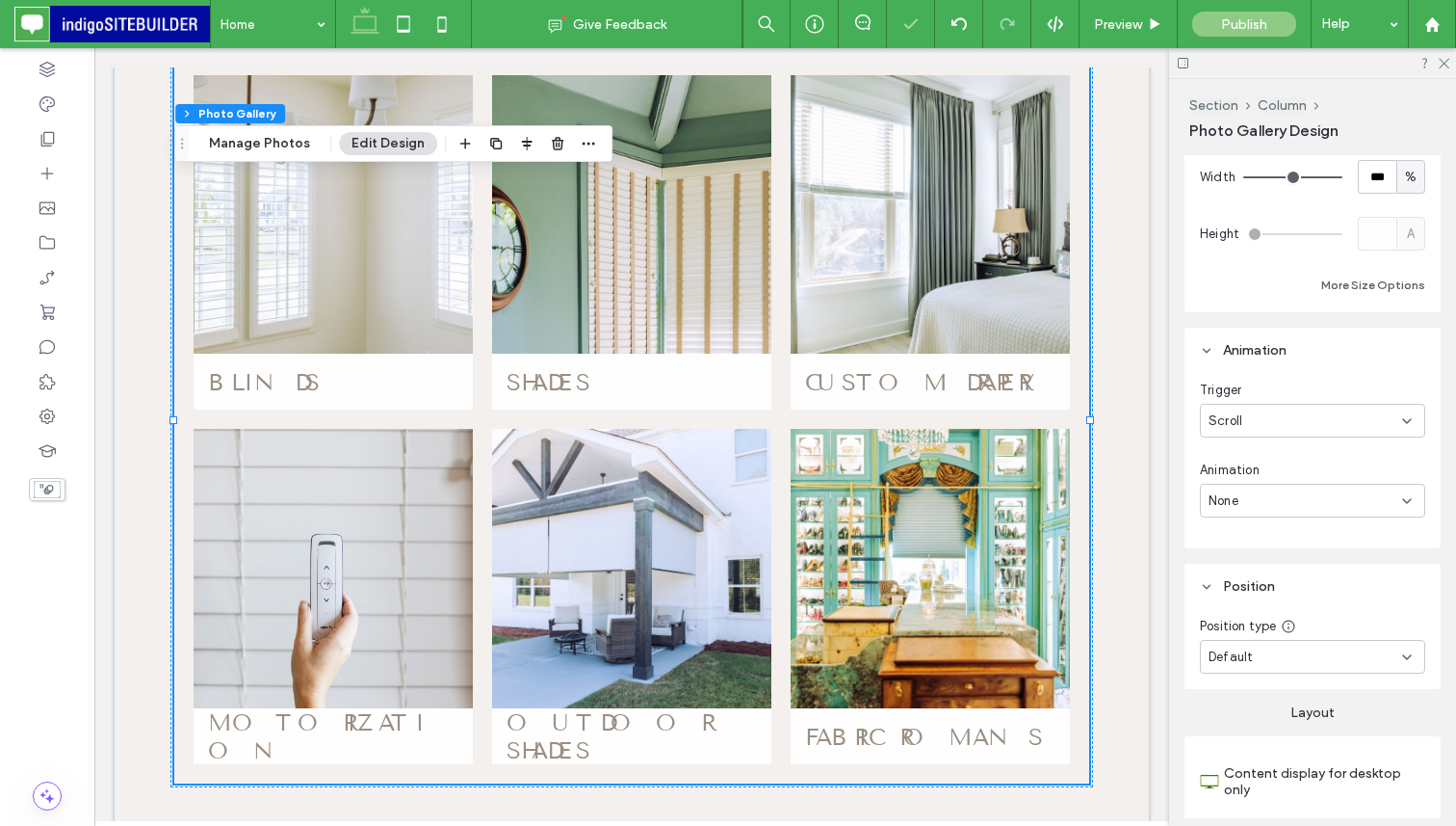
click at [1280, 406] on div "Scroll" at bounding box center [1312, 421] width 225 height 34
click at [1278, 391] on div "Trigger" at bounding box center [1312, 389] width 225 height 19
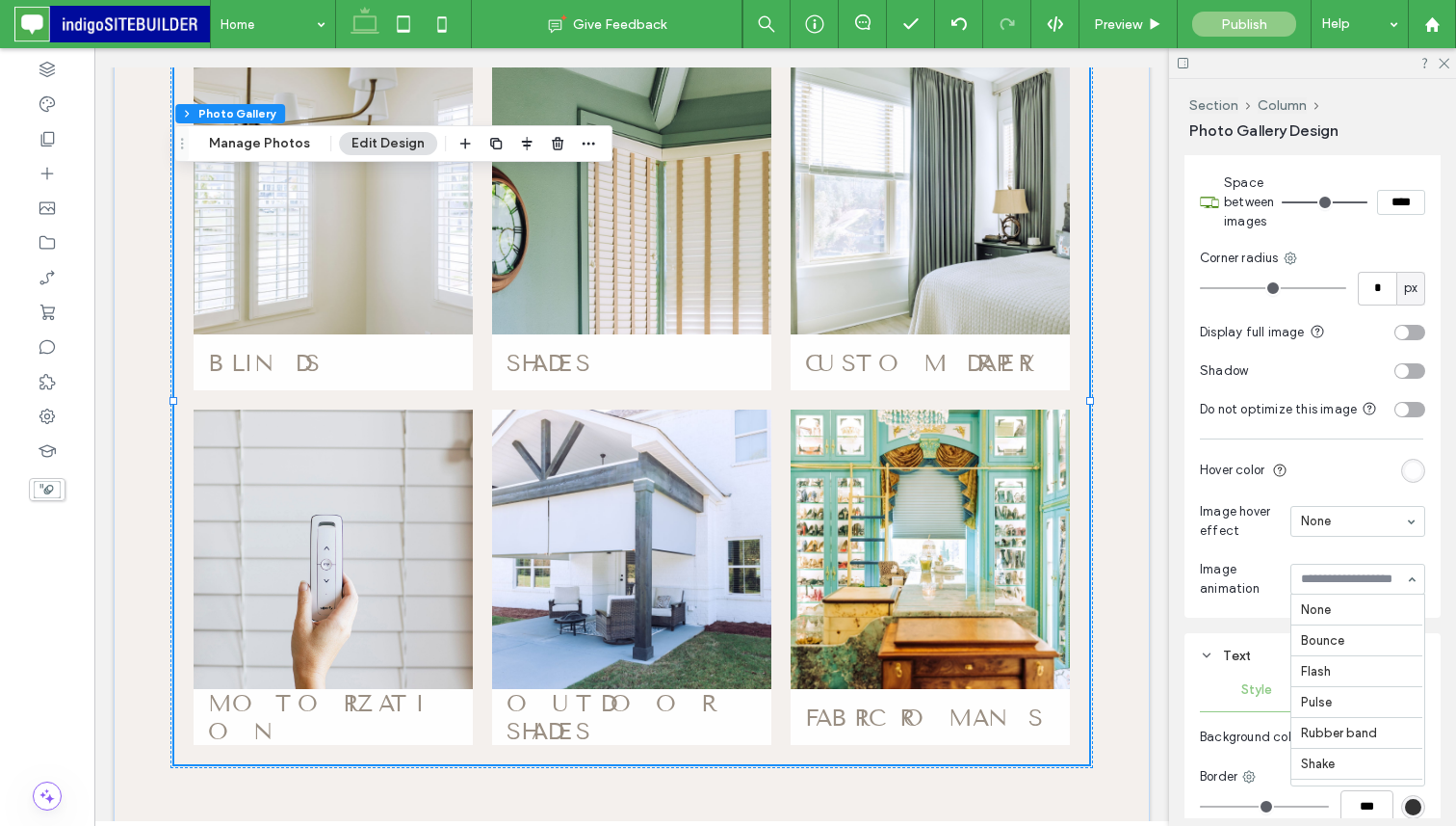
scroll to position [507, 0]
click at [1347, 577] on input at bounding box center [1353, 579] width 104 height 14
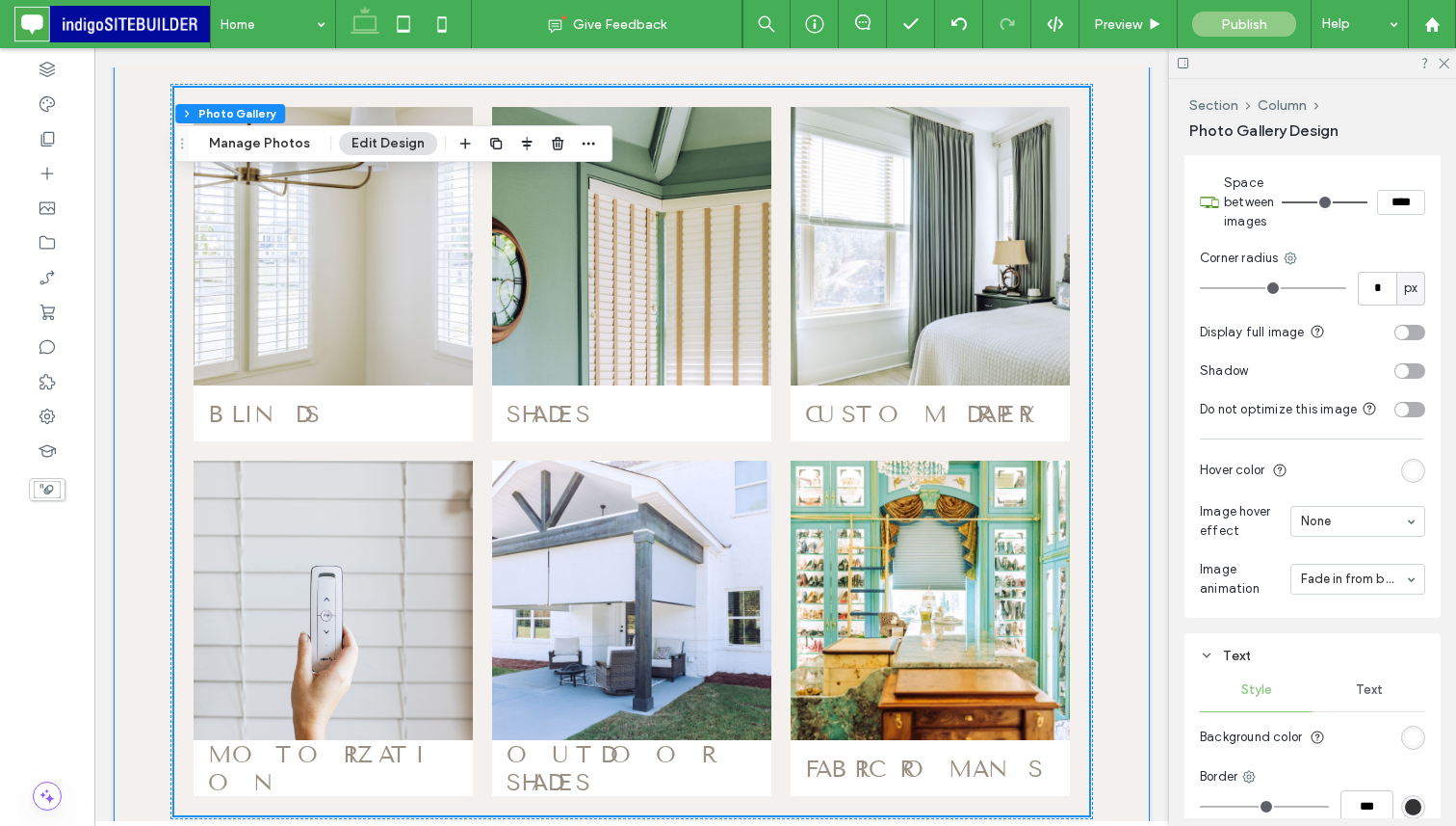
scroll to position [1900, 0]
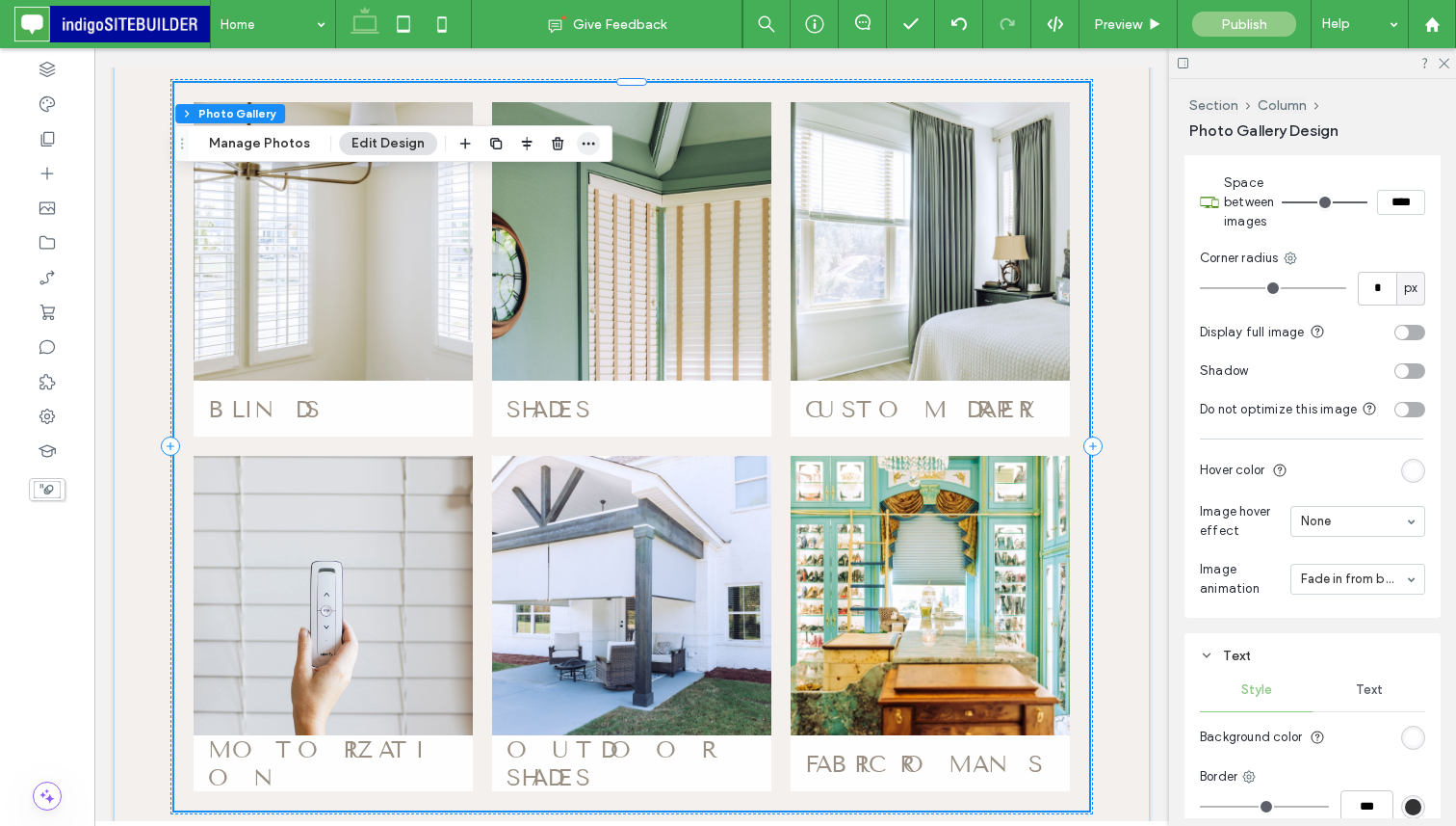
click at [581, 147] on icon "button" at bounding box center [589, 144] width 16 height 16
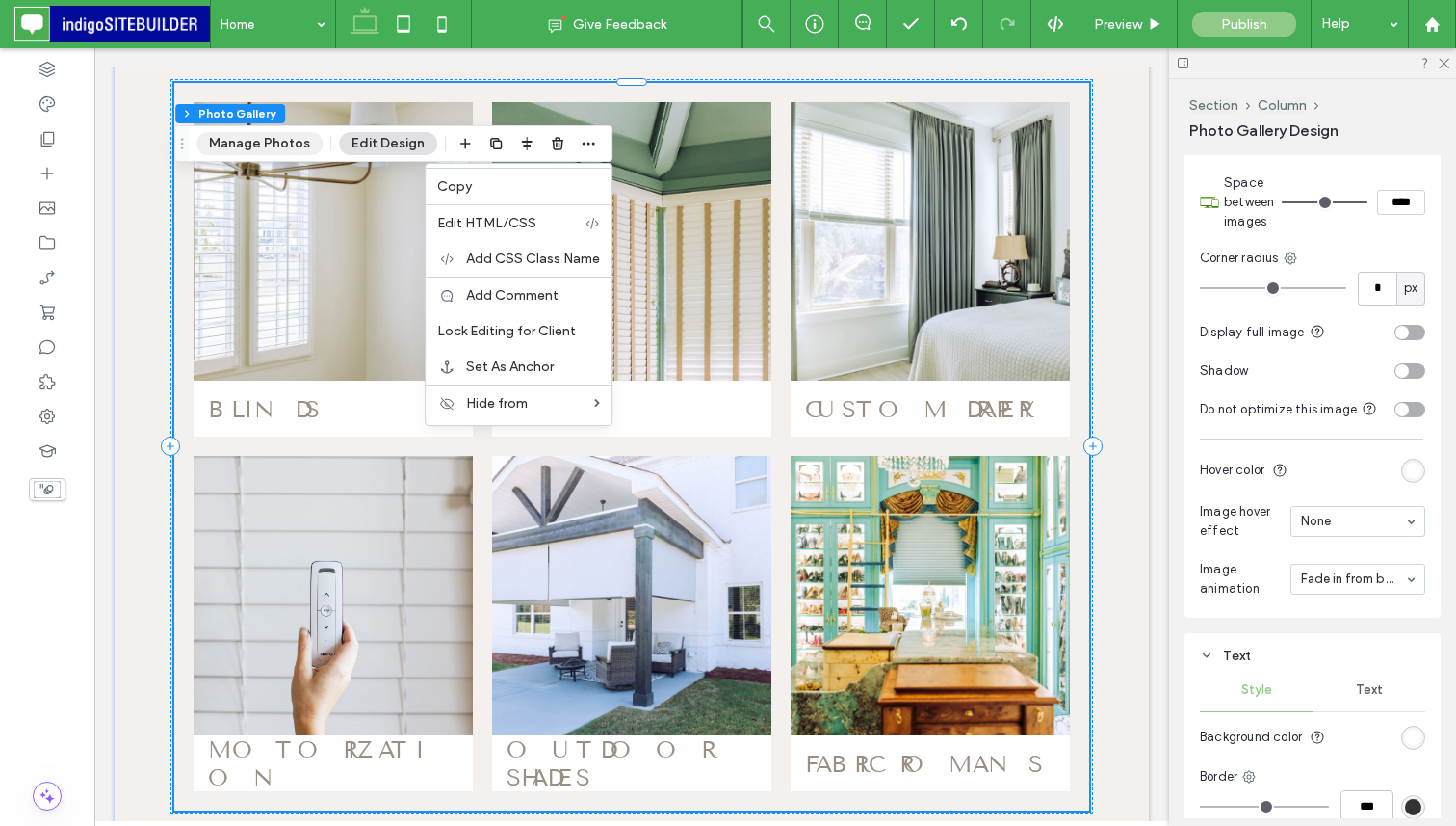
click at [258, 135] on button "Manage Photos" at bounding box center [259, 143] width 126 height 23
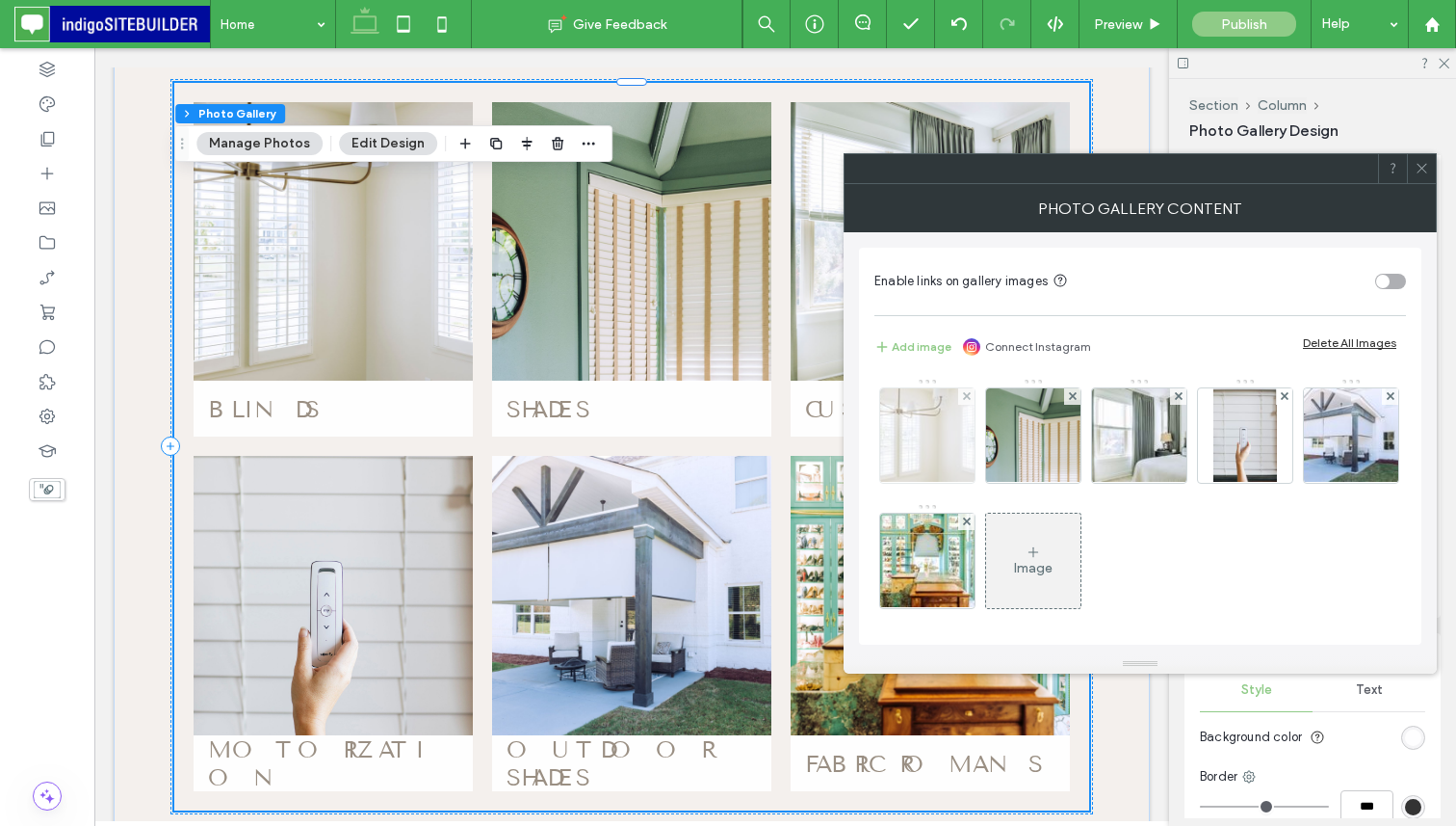
click at [926, 442] on img at bounding box center [928, 435] width 142 height 94
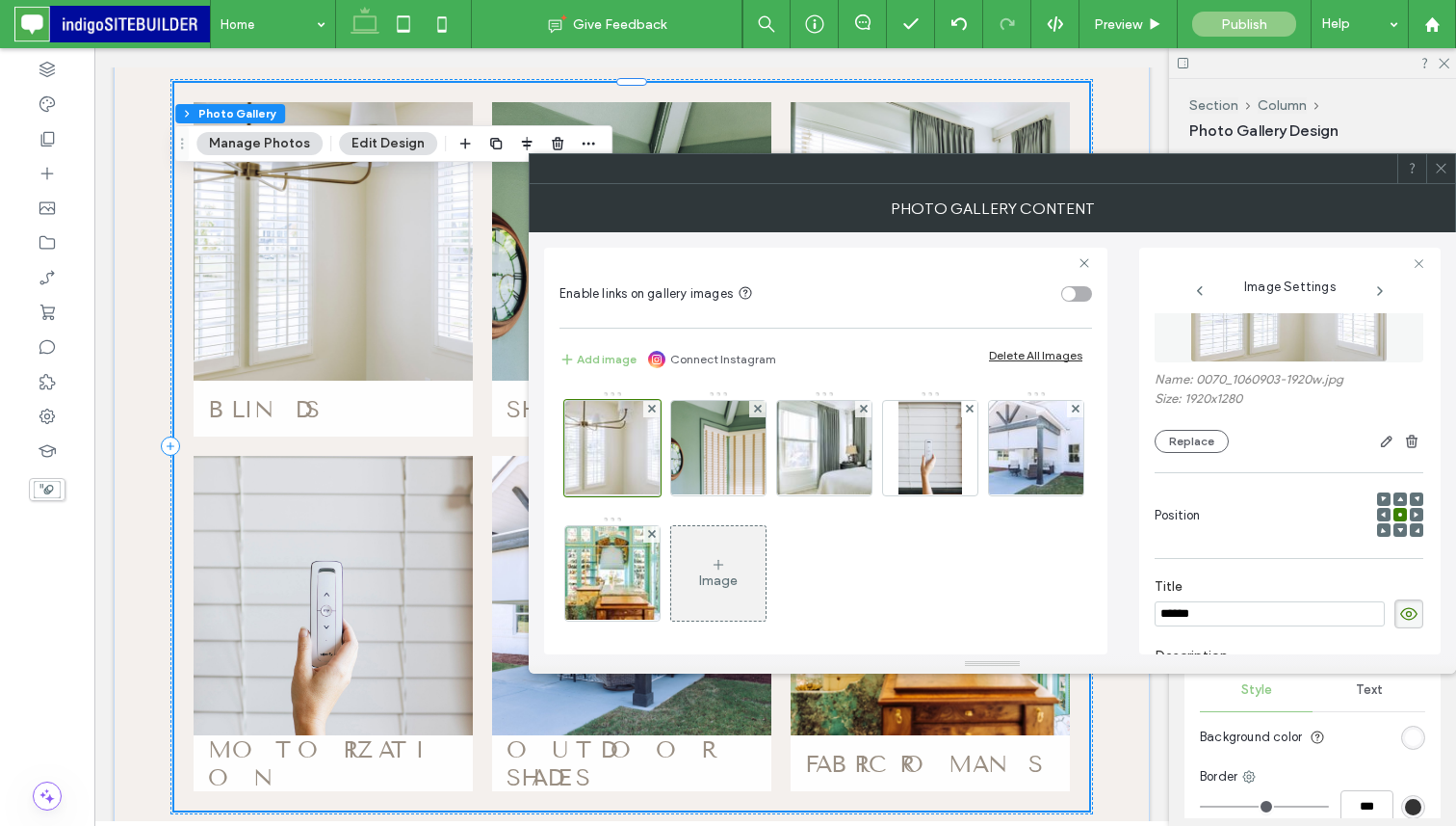
scroll to position [0, 0]
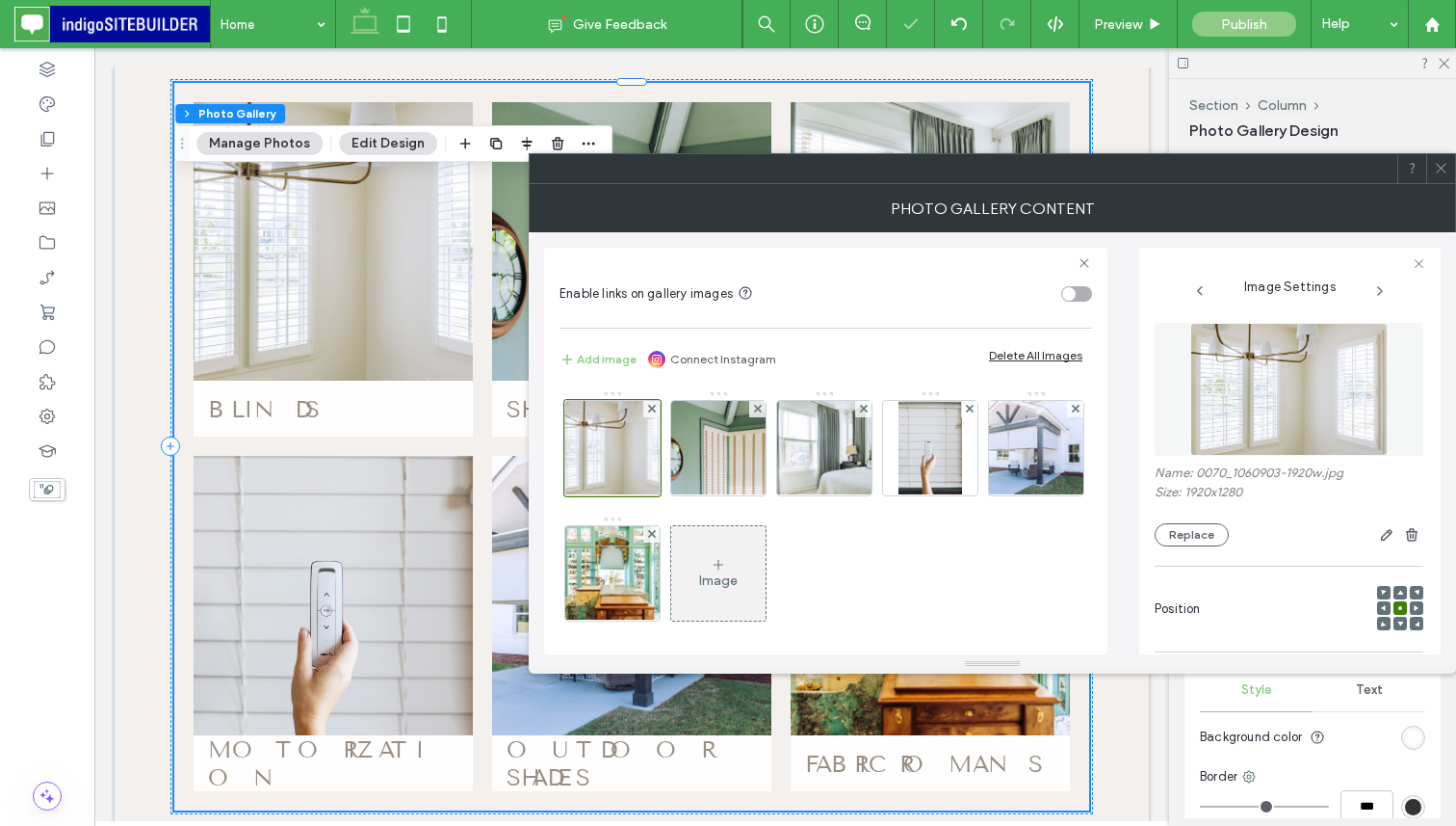
click at [1440, 167] on use at bounding box center [1441, 169] width 10 height 10
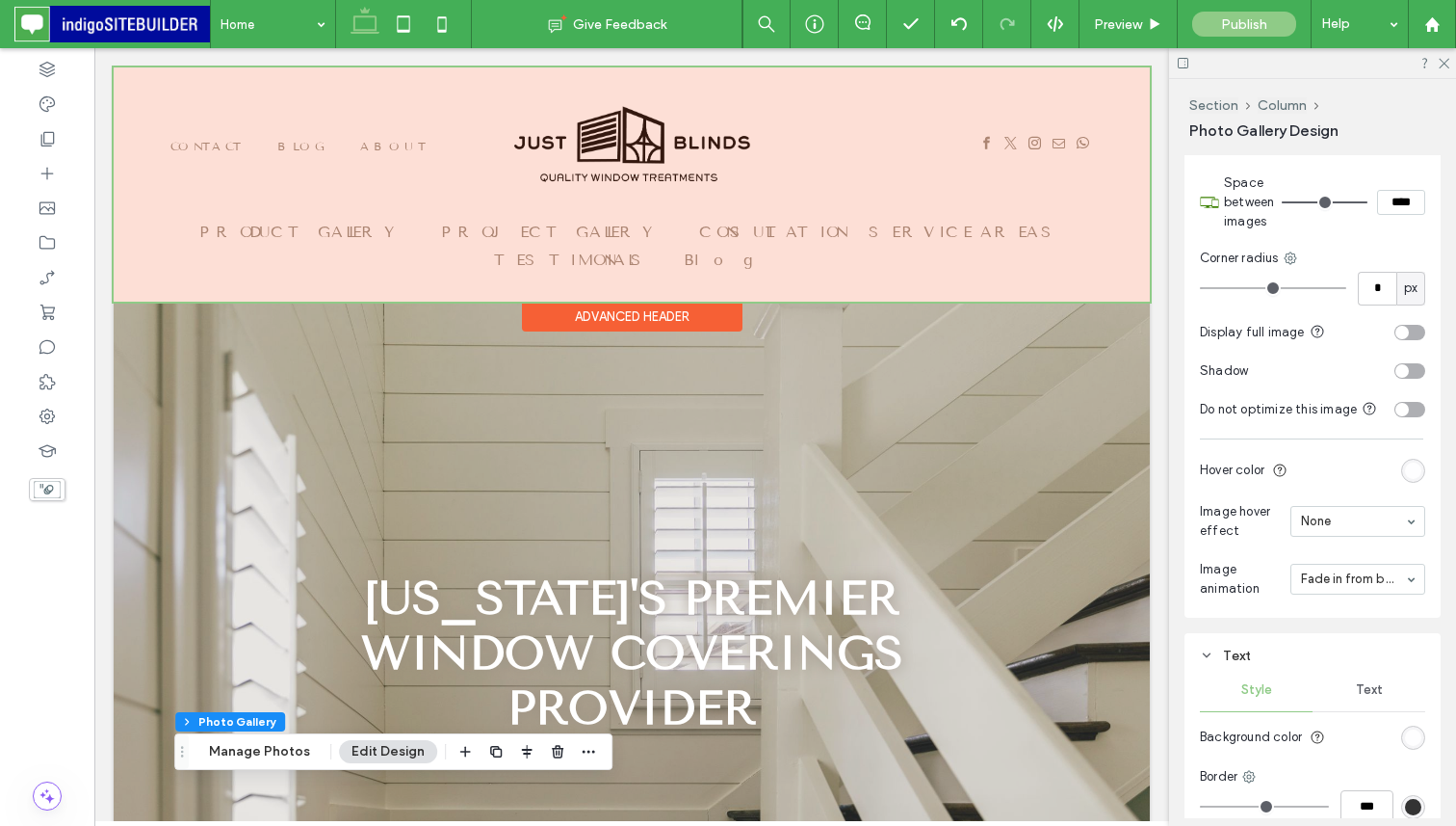
click at [662, 144] on div at bounding box center [632, 185] width 1036 height 234
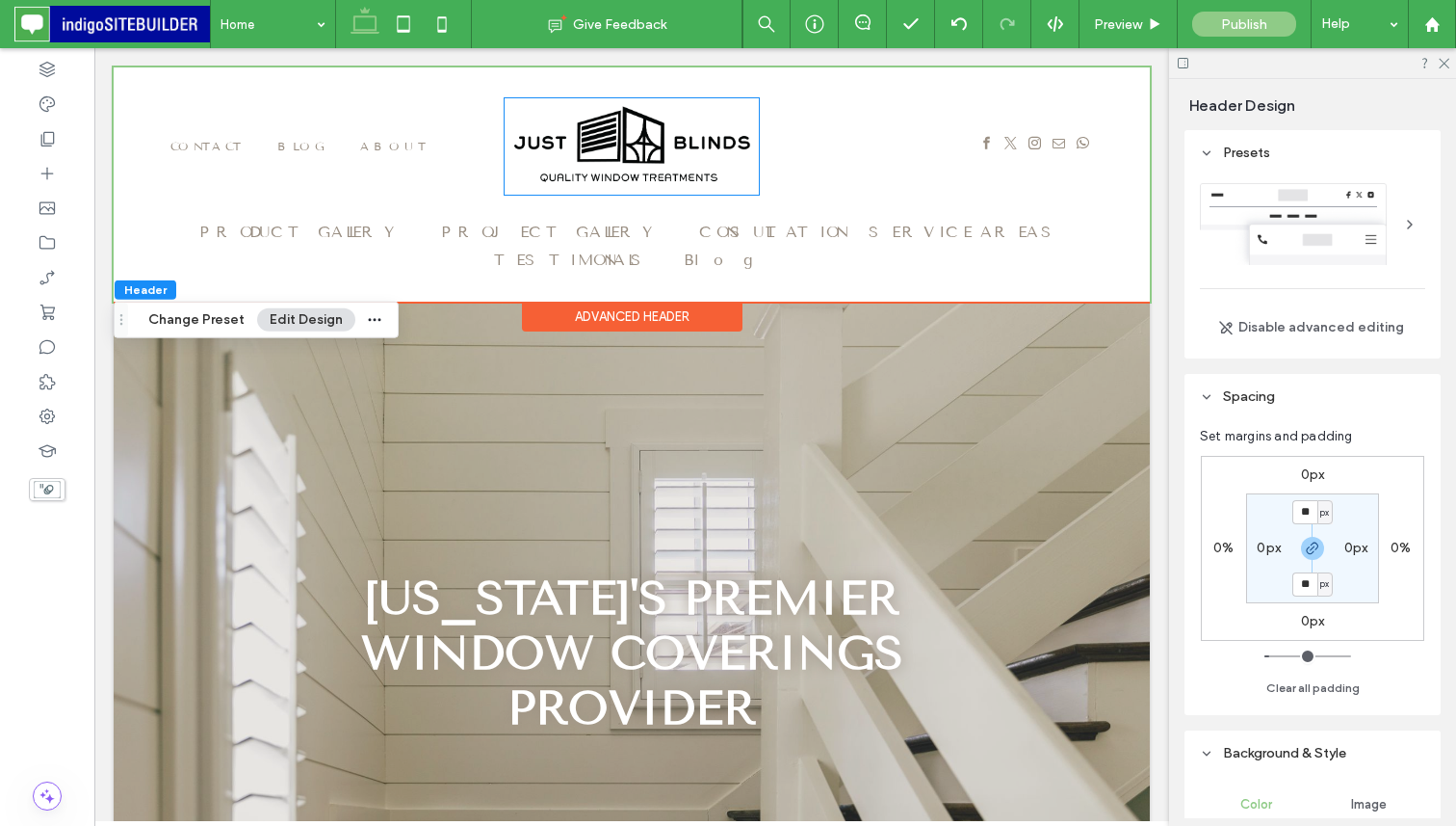
click at [662, 144] on img at bounding box center [632, 146] width 254 height 96
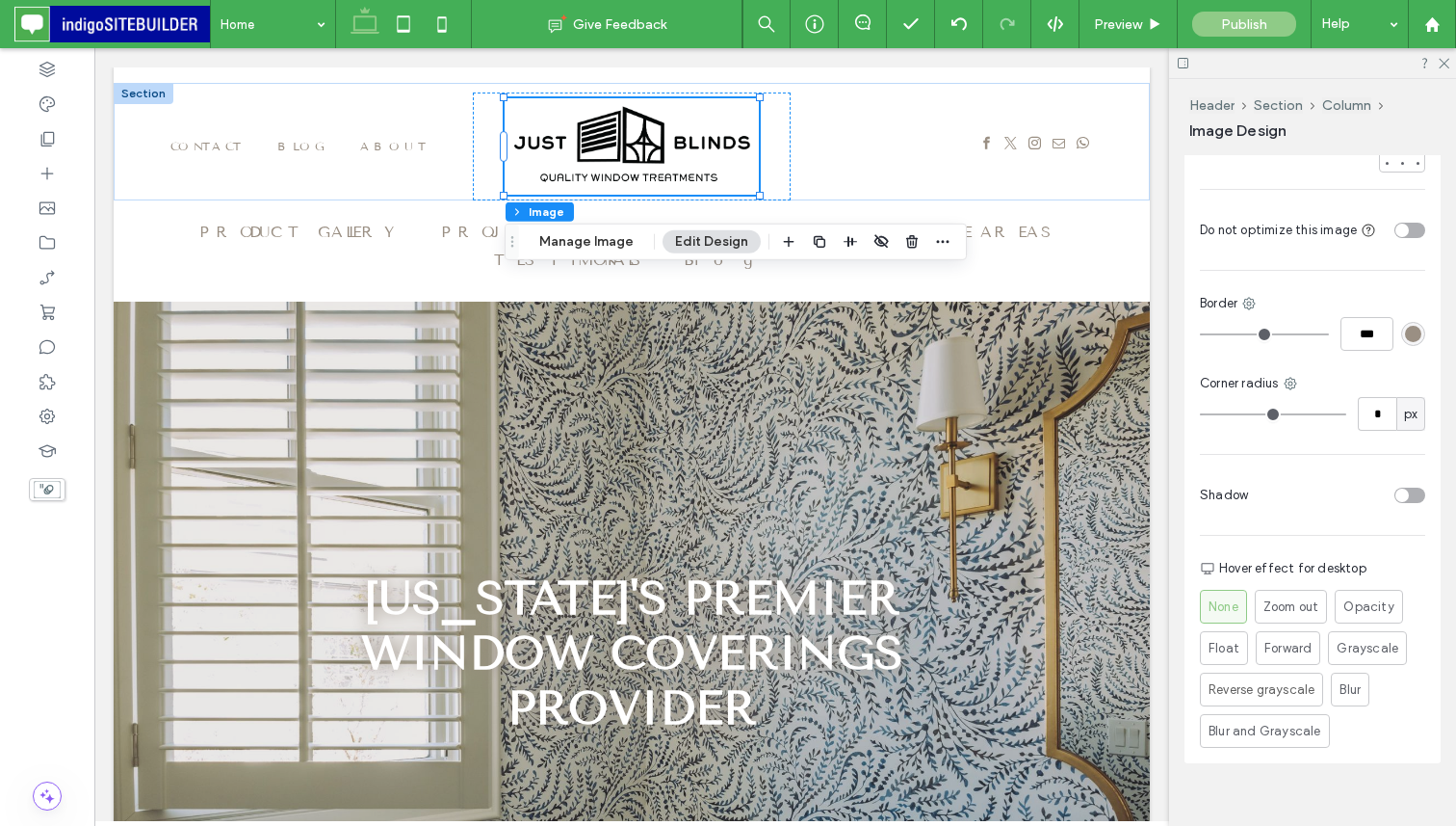
scroll to position [680, 0]
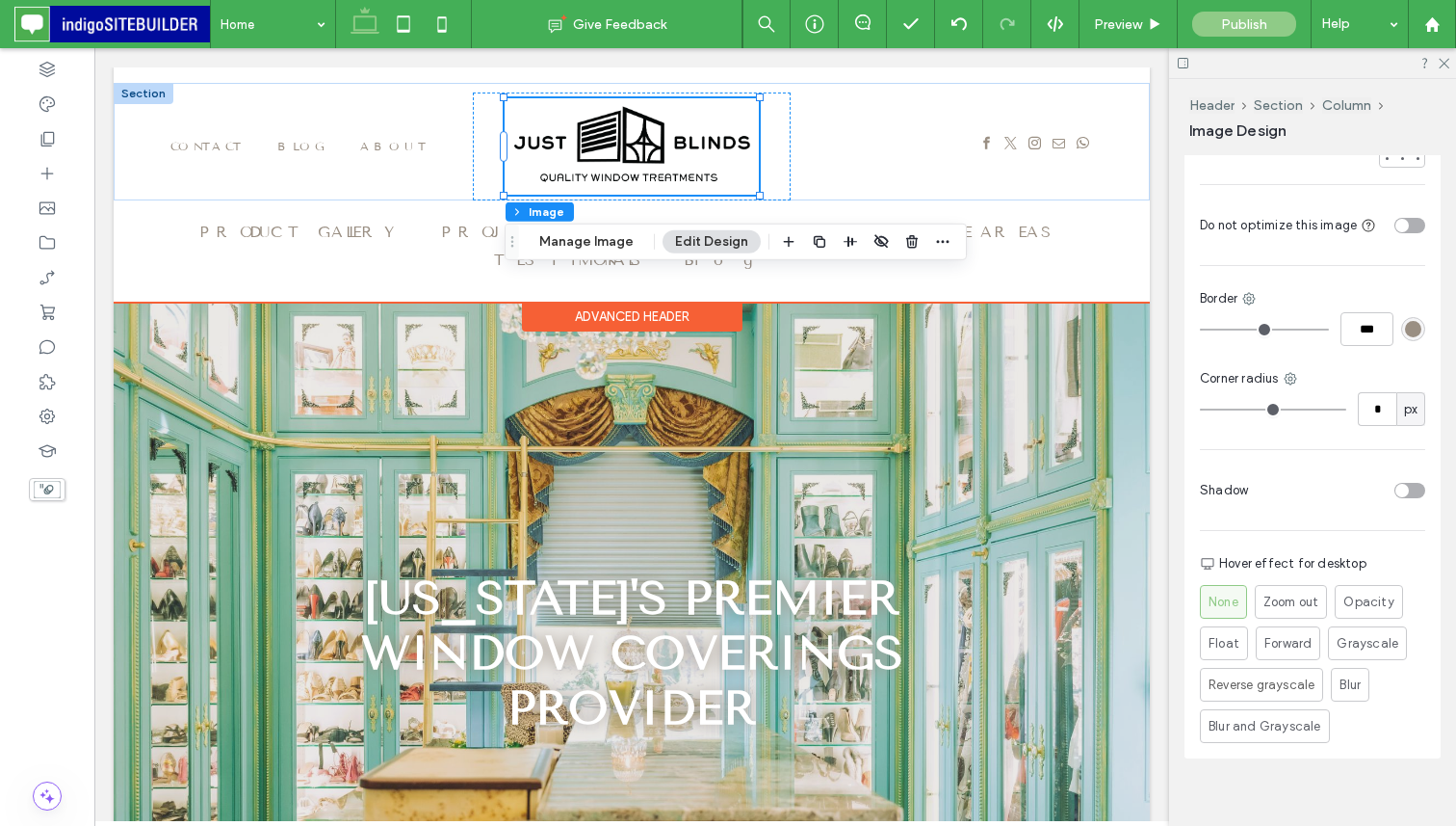
click at [714, 164] on img at bounding box center [632, 146] width 254 height 96
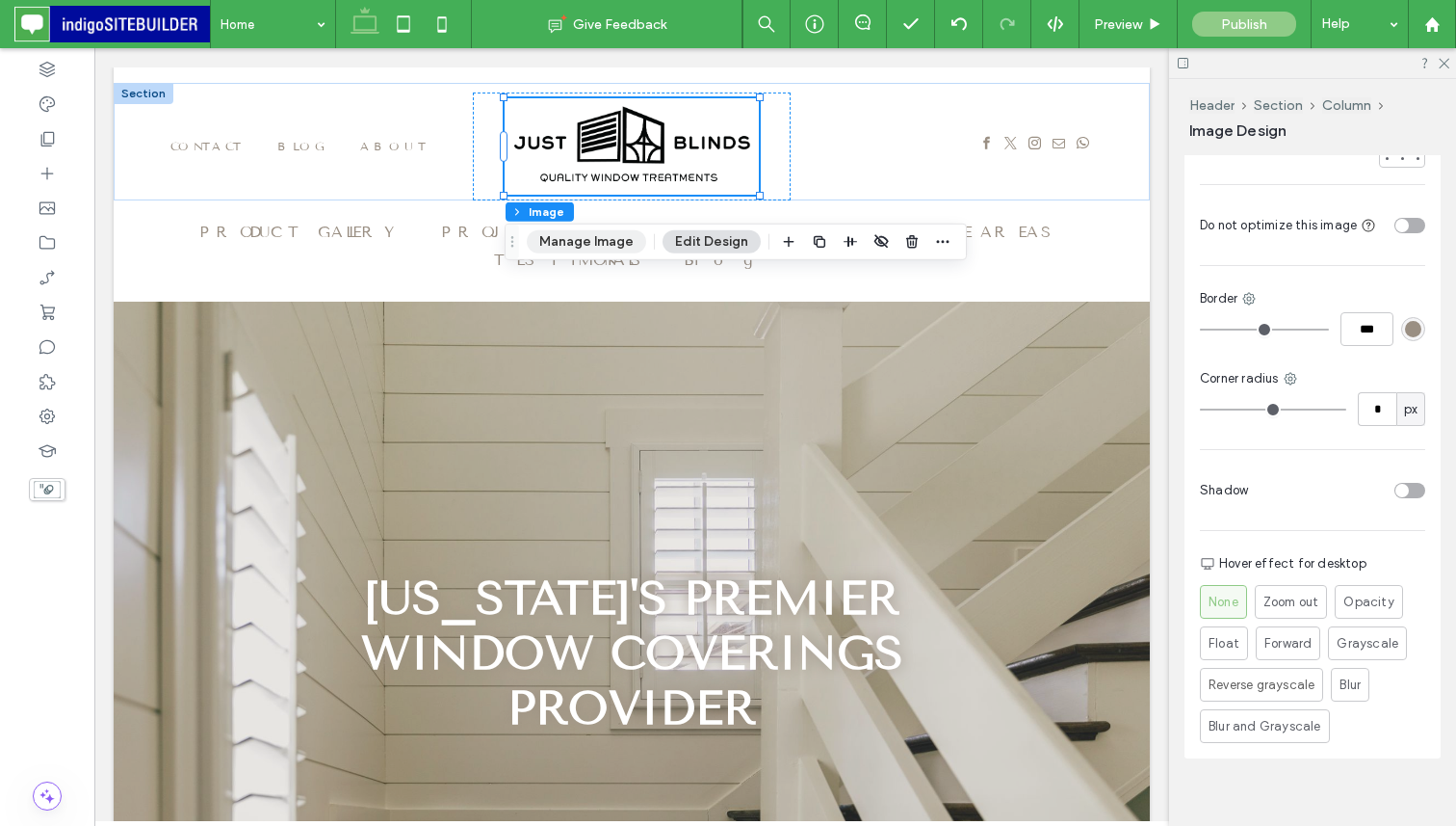
click at [605, 249] on button "Manage Image" at bounding box center [587, 241] width 119 height 23
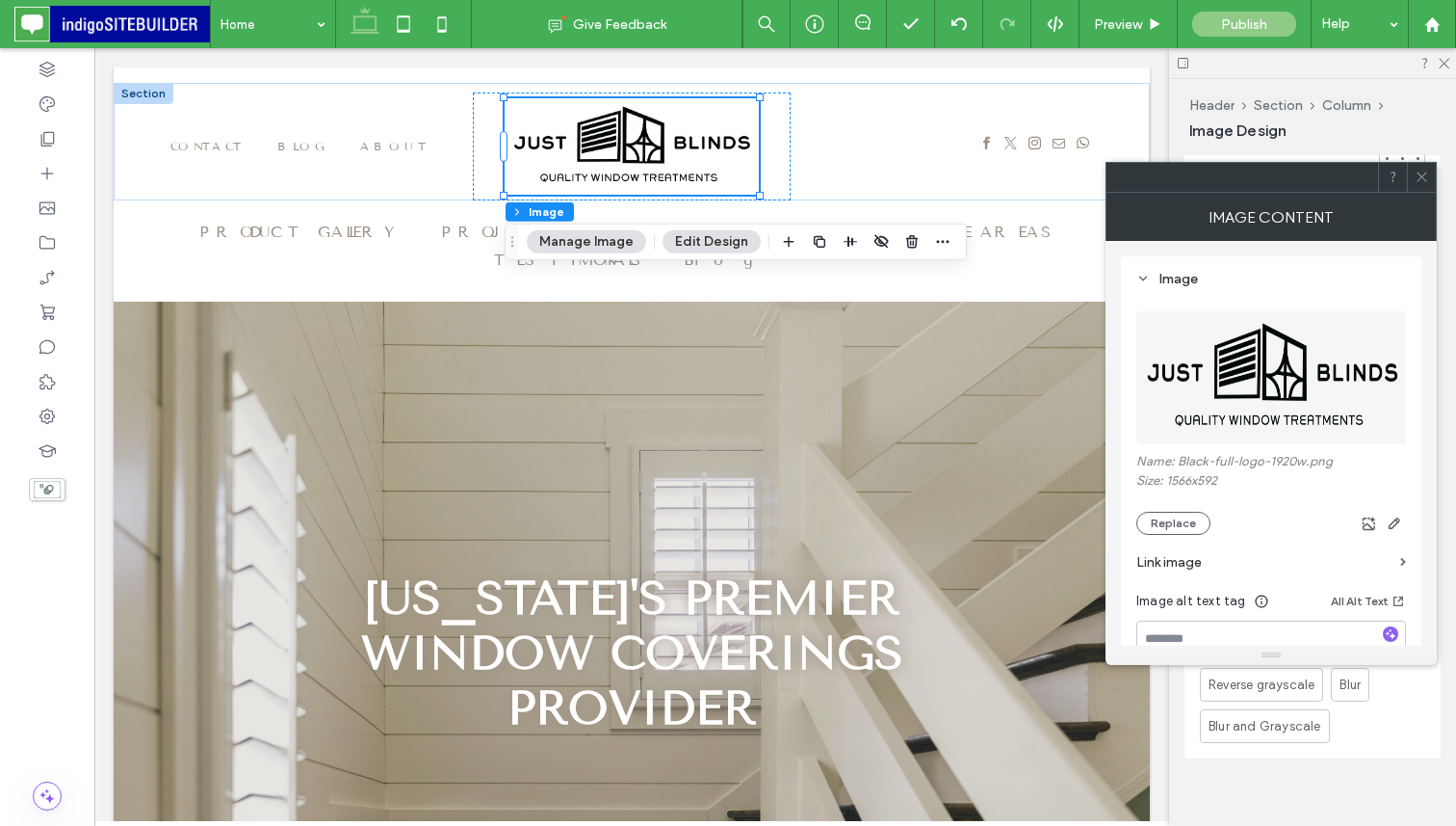
scroll to position [85, 0]
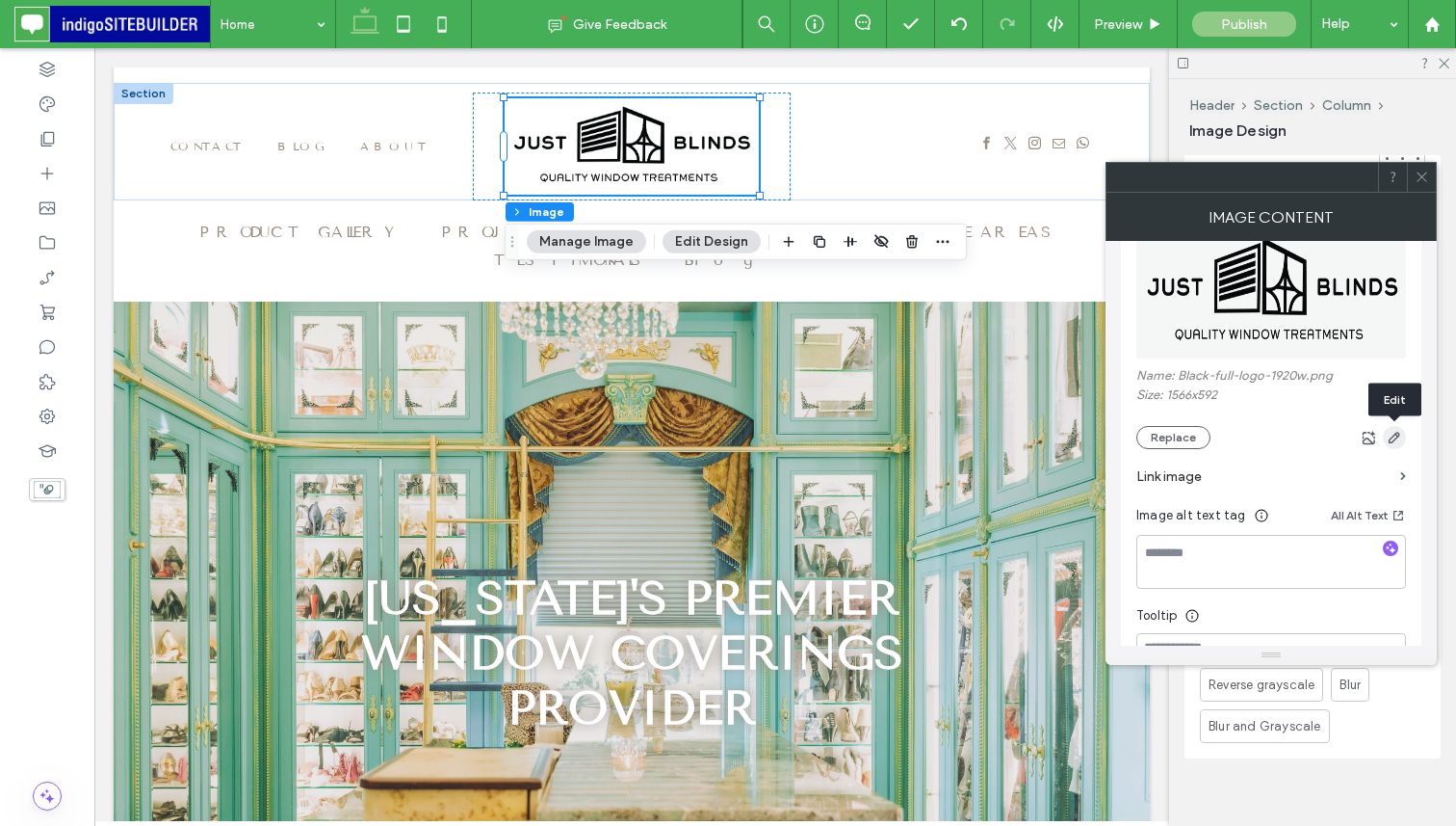
click at [1392, 435] on icon "button" at bounding box center [1394, 438] width 16 height 16
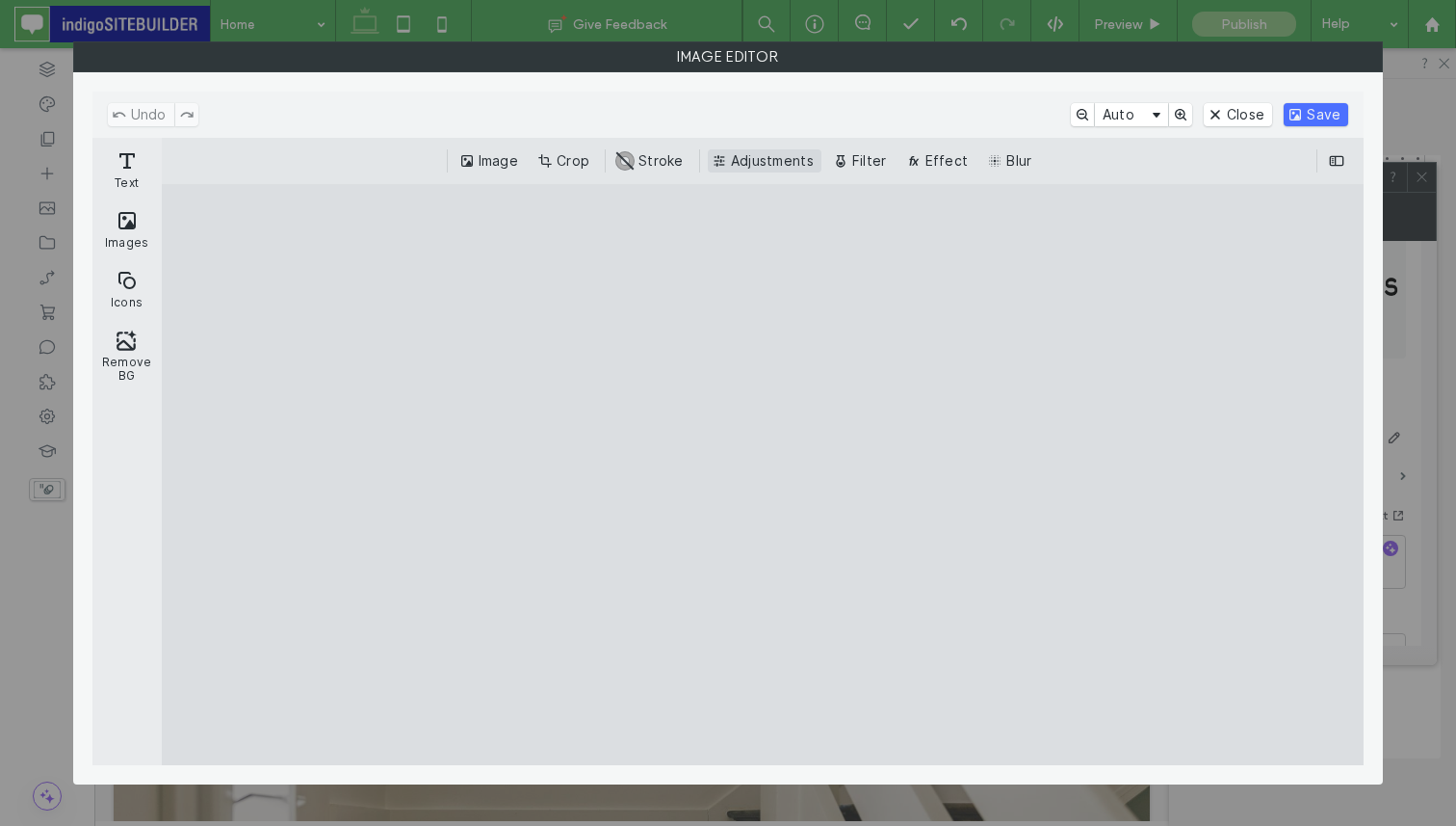
click at [778, 162] on button "Adjustments" at bounding box center [764, 160] width 114 height 23
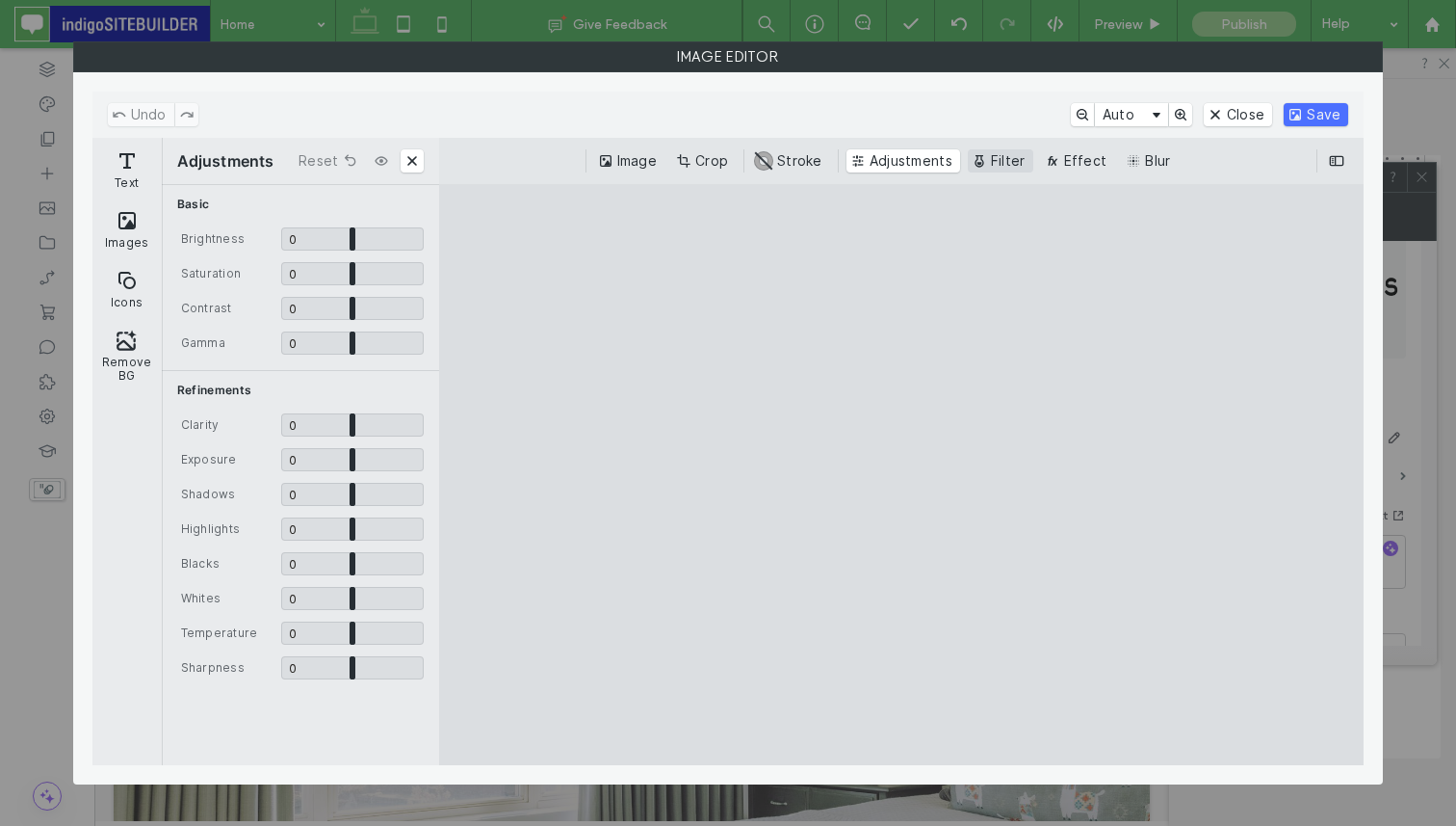
click at [998, 157] on button "Filter" at bounding box center [1000, 160] width 66 height 23
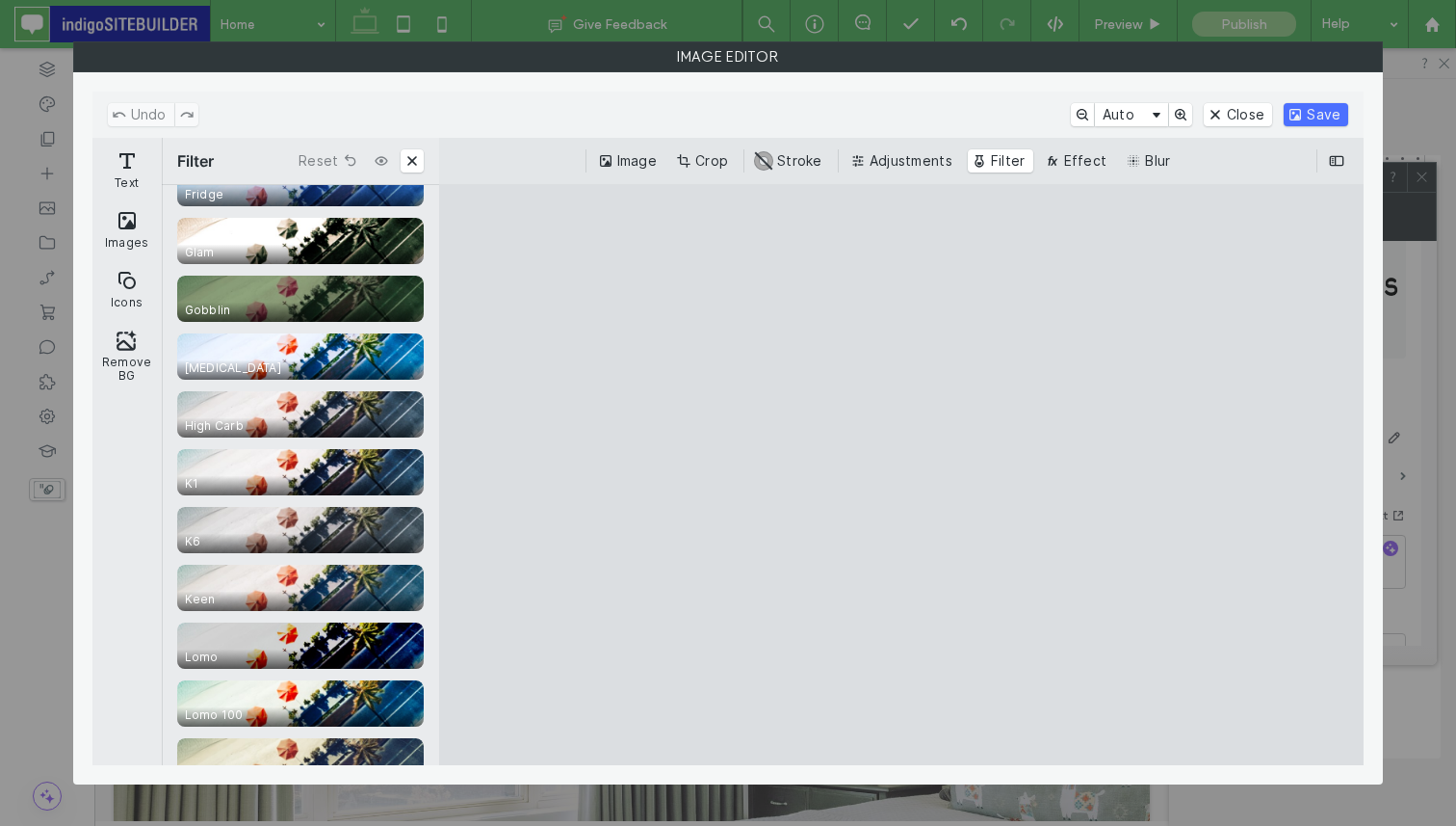
scroll to position [3422, 0]
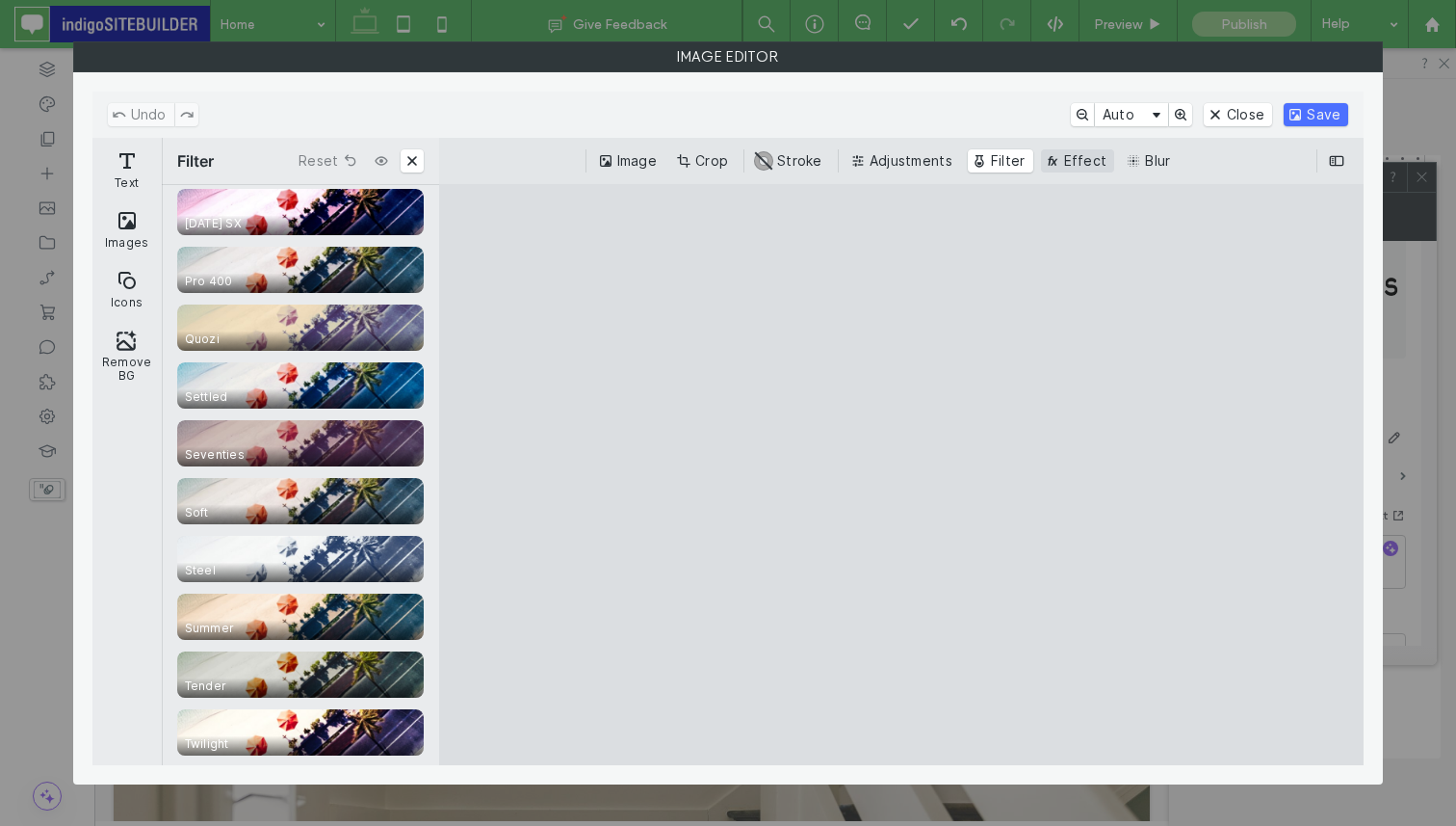
click at [1090, 151] on button "Effect" at bounding box center [1078, 160] width 74 height 23
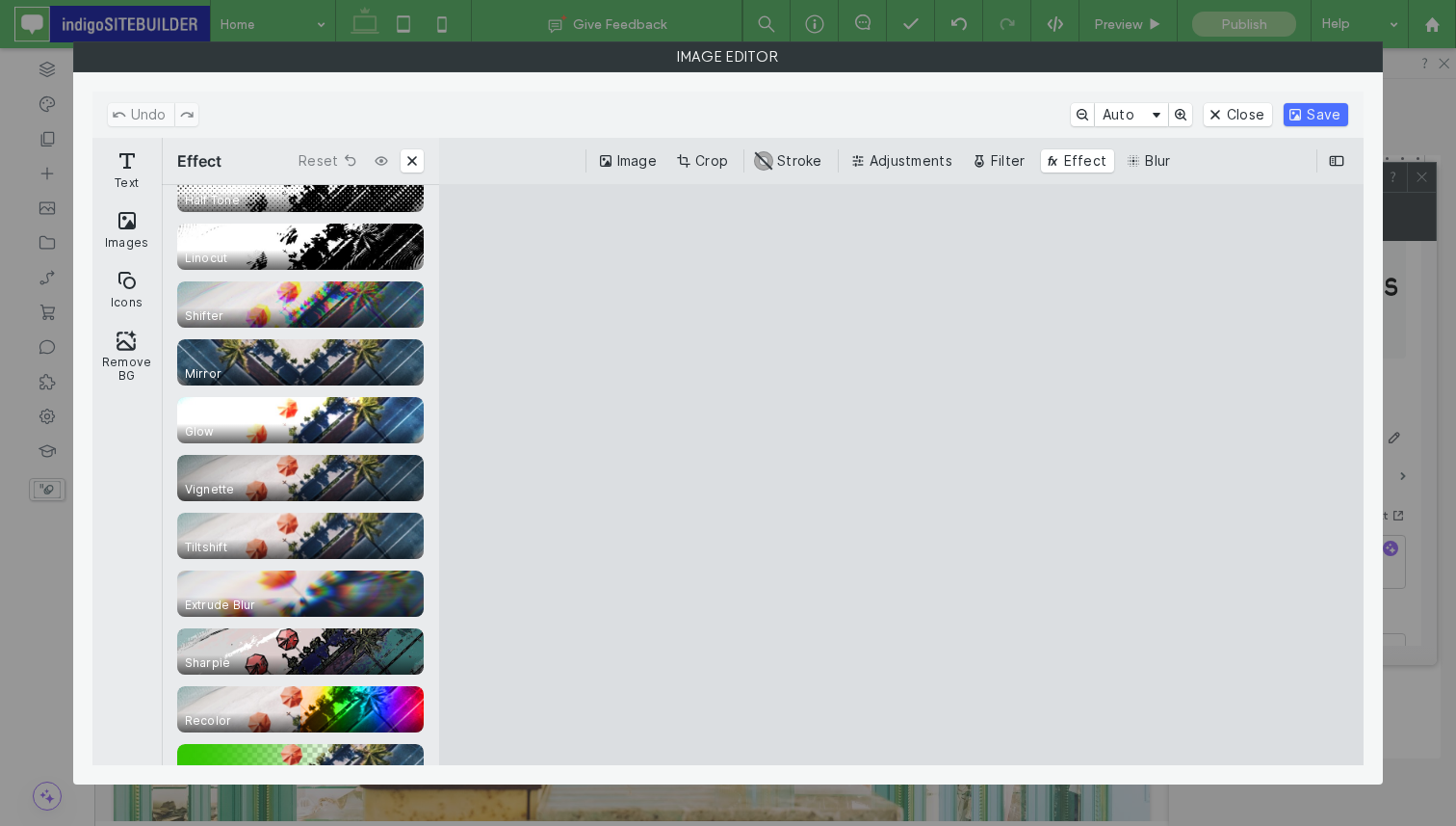
scroll to position [532, 0]
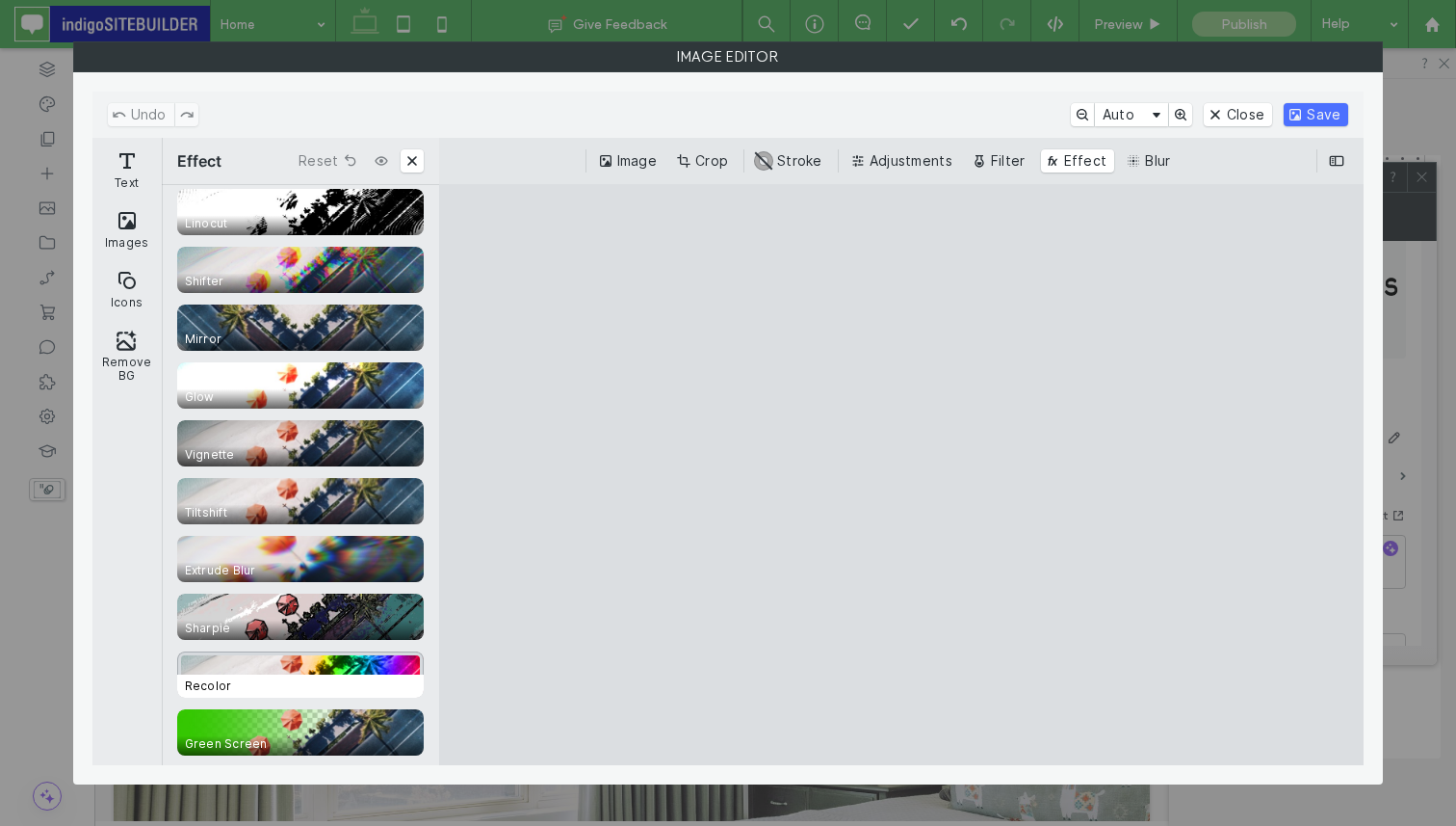
click at [343, 678] on span "Recolor" at bounding box center [305, 685] width 254 height 23
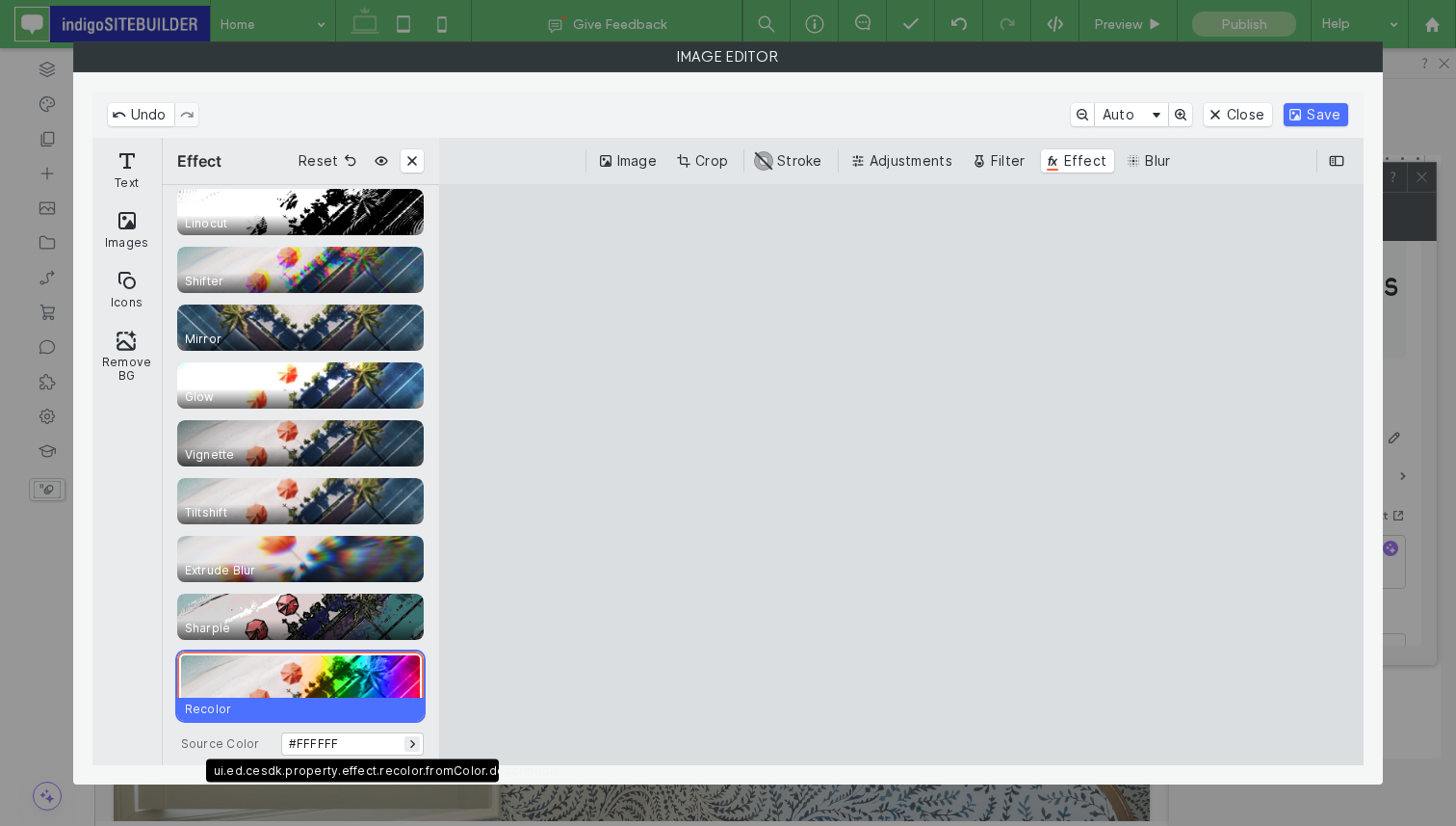
click at [350, 740] on button "#FFFFFF" at bounding box center [352, 744] width 143 height 23
type input "***"
type input "****"
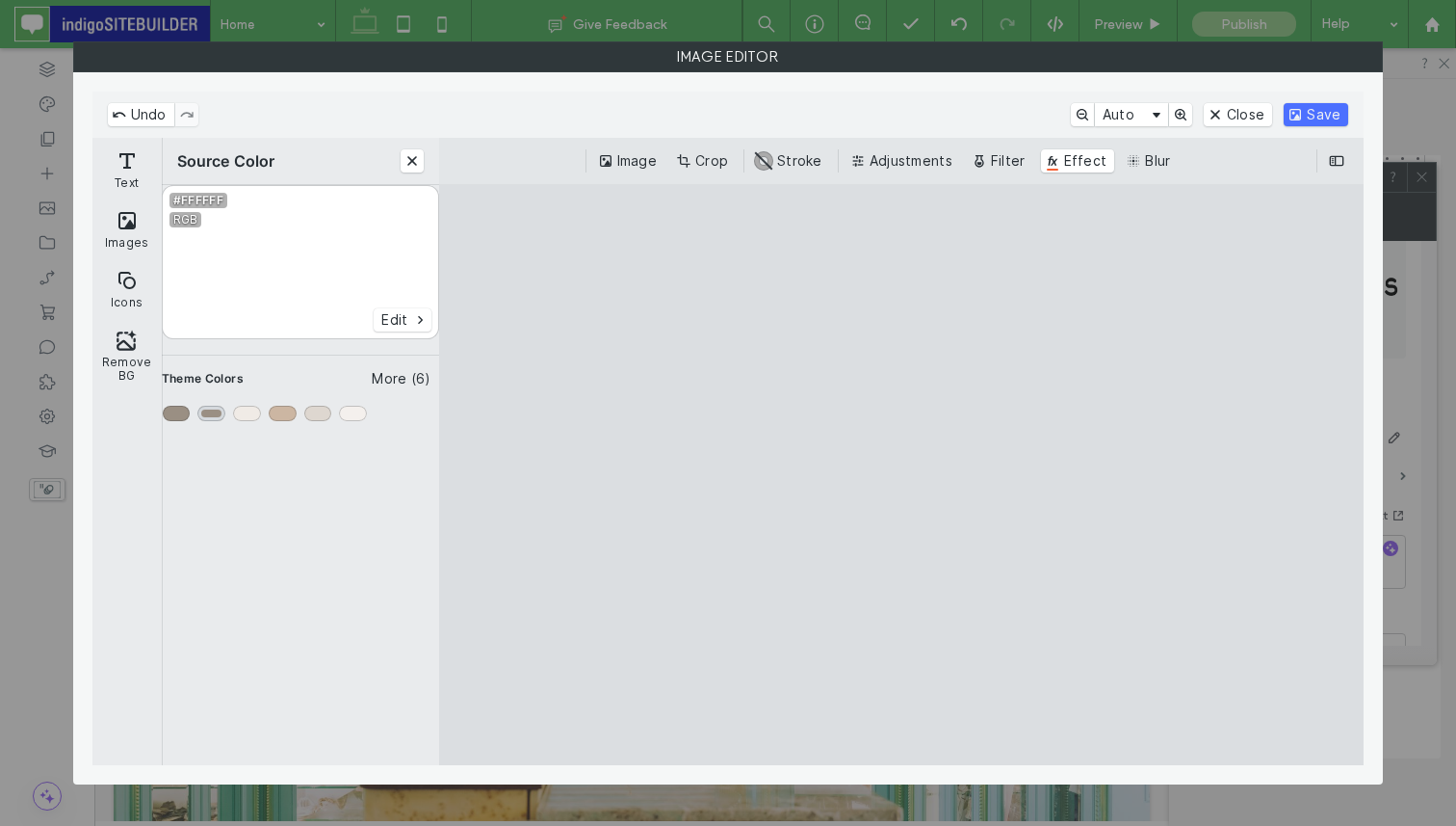
click at [209, 411] on div "Secondary" at bounding box center [211, 414] width 28 height 16
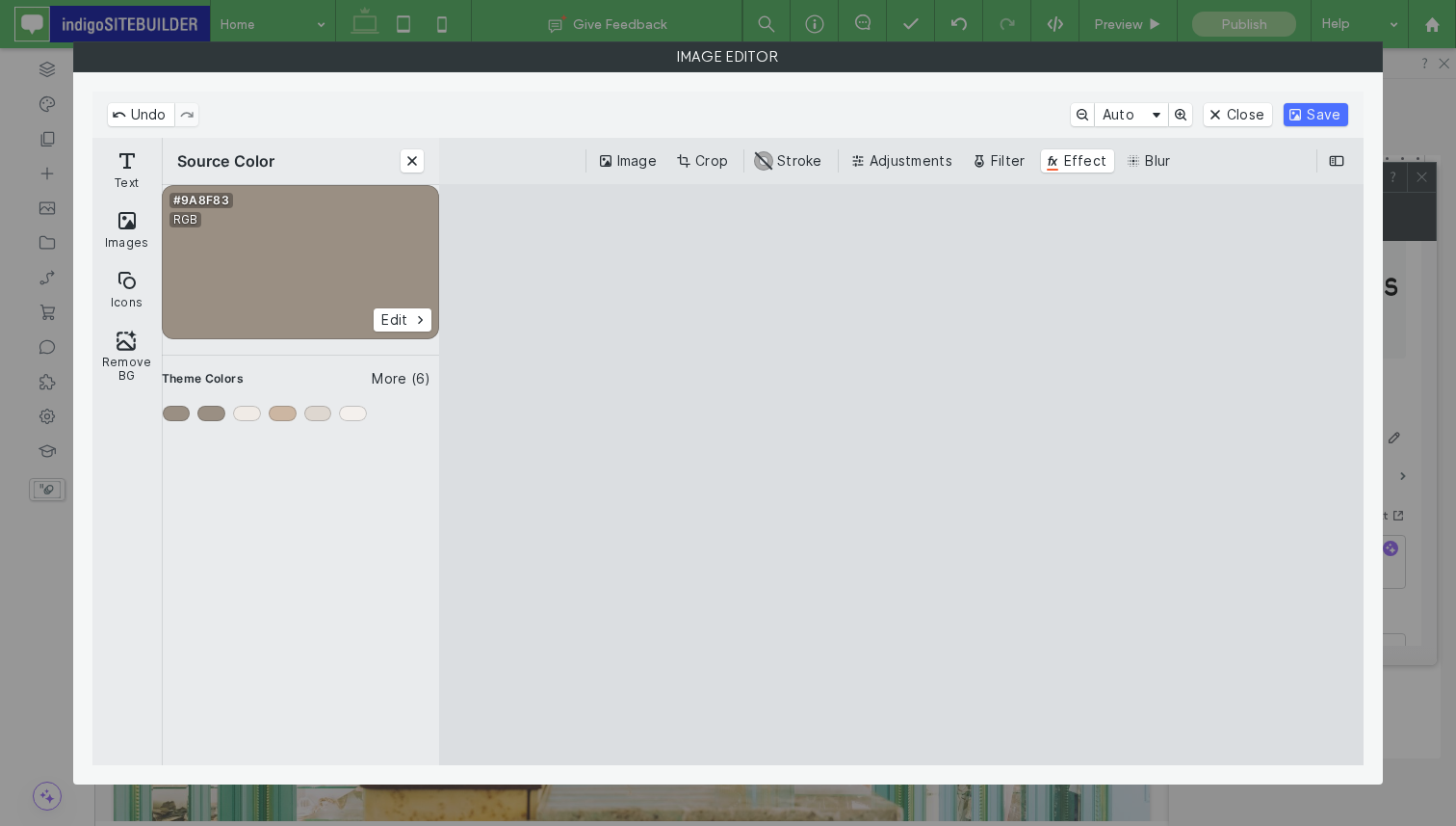
type input "***"
type input "****"
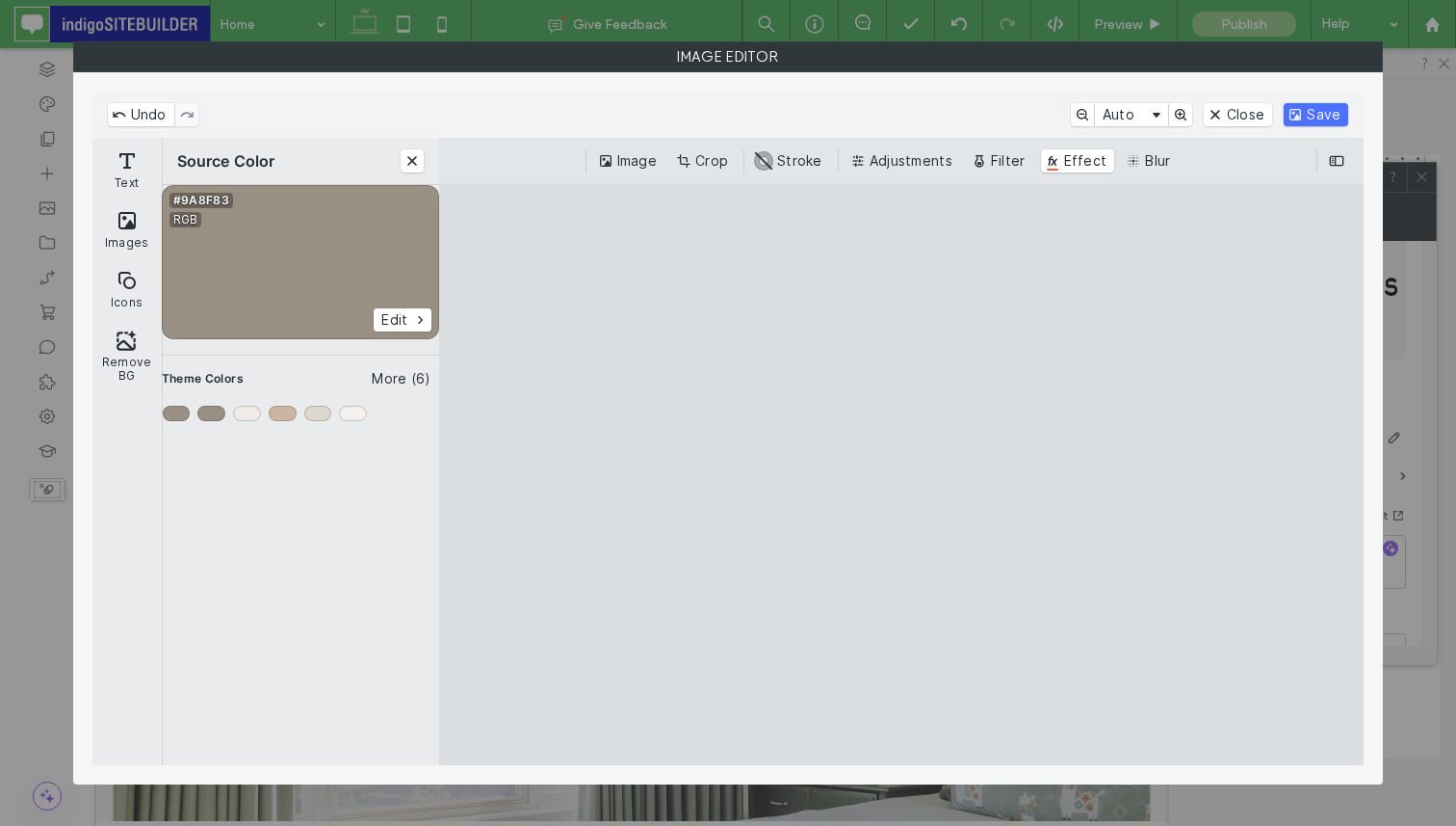
type input "***"
type input "****"
type input "***"
type input "****"
type input "***"
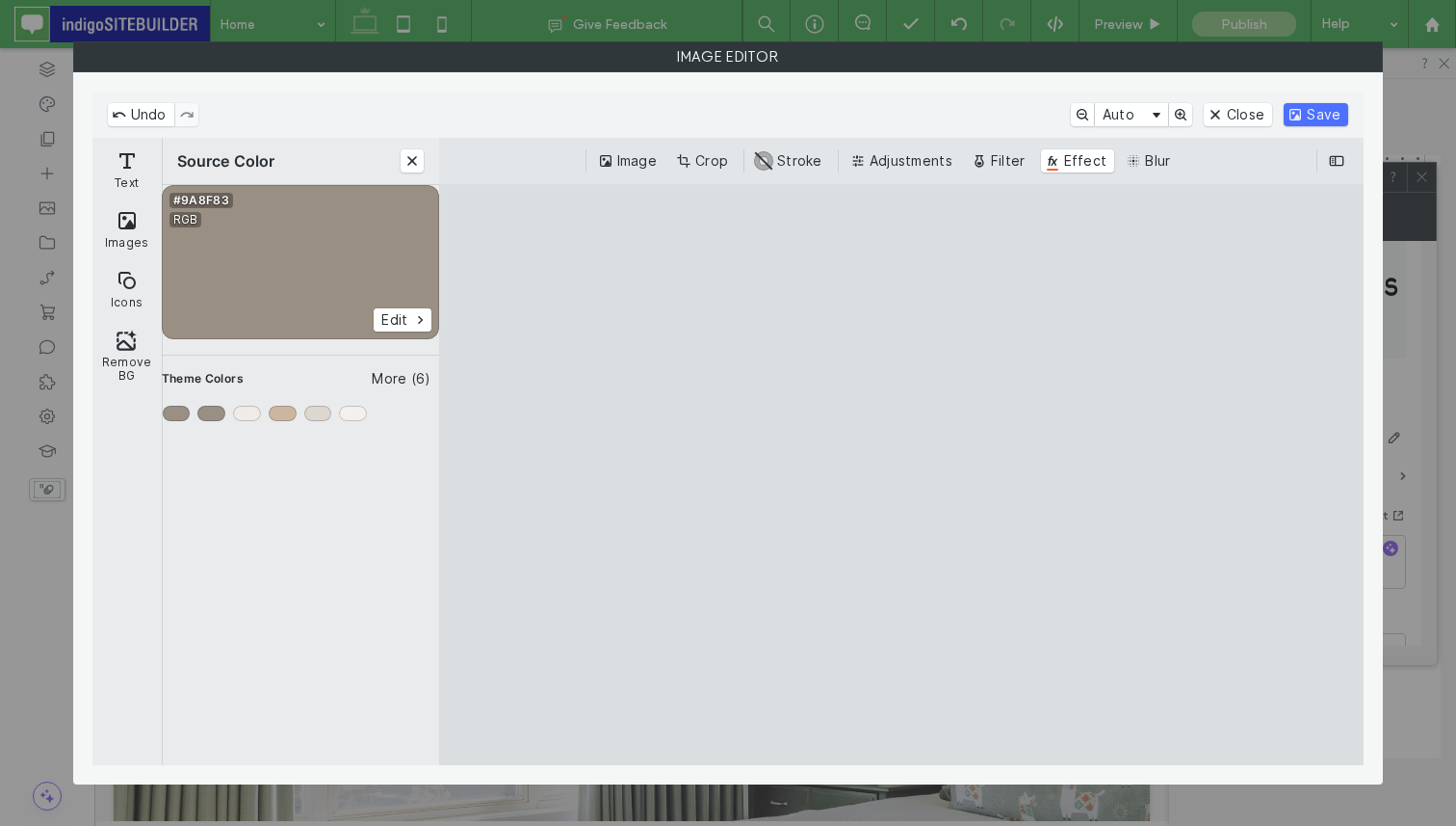
type input "****"
click at [411, 314] on button "Edit" at bounding box center [402, 320] width 57 height 23
type input "***"
type input "****"
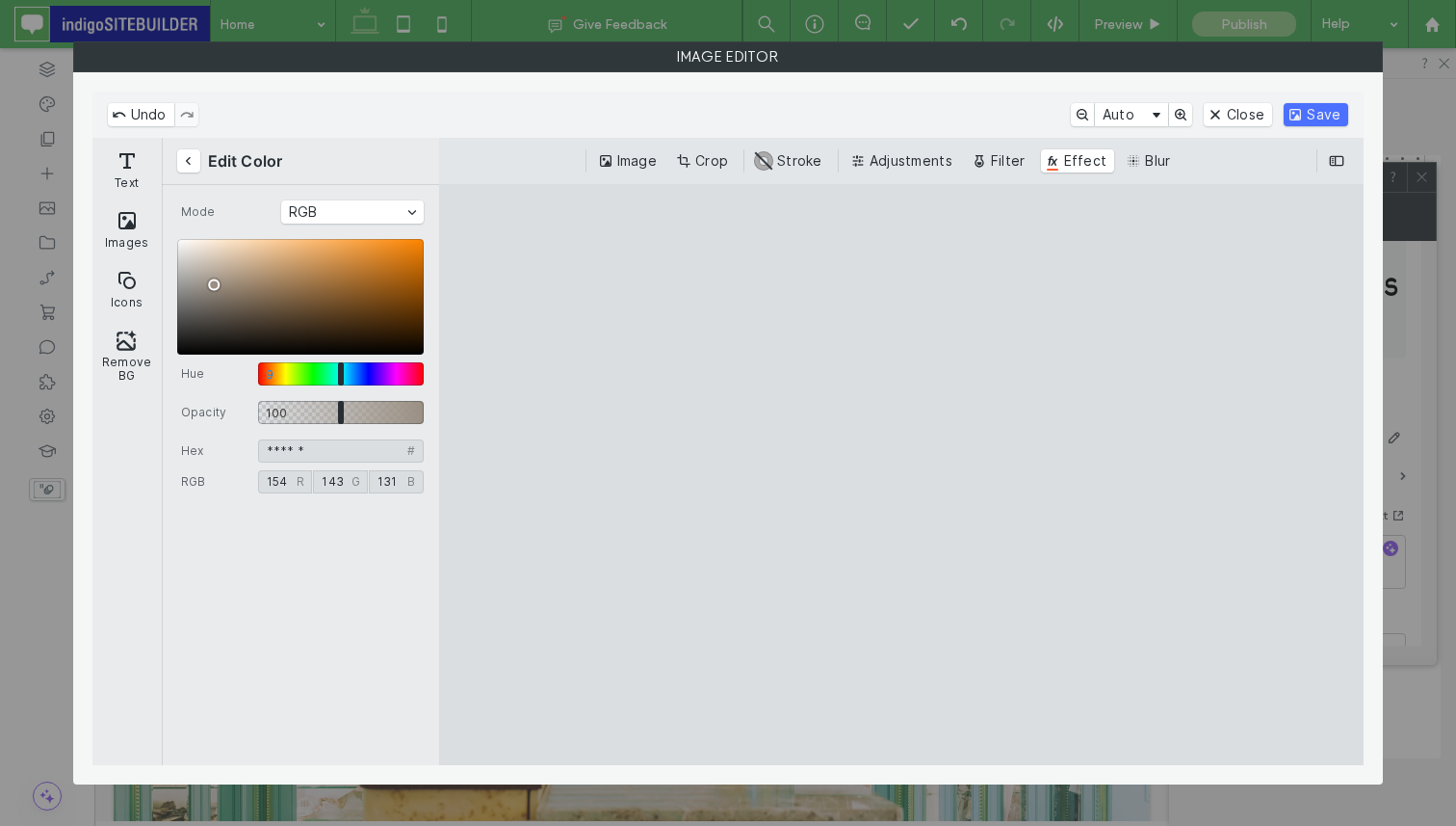
click at [901, 474] on cesdk-canvas "Editor canvas" at bounding box center [901, 474] width 0 height 0
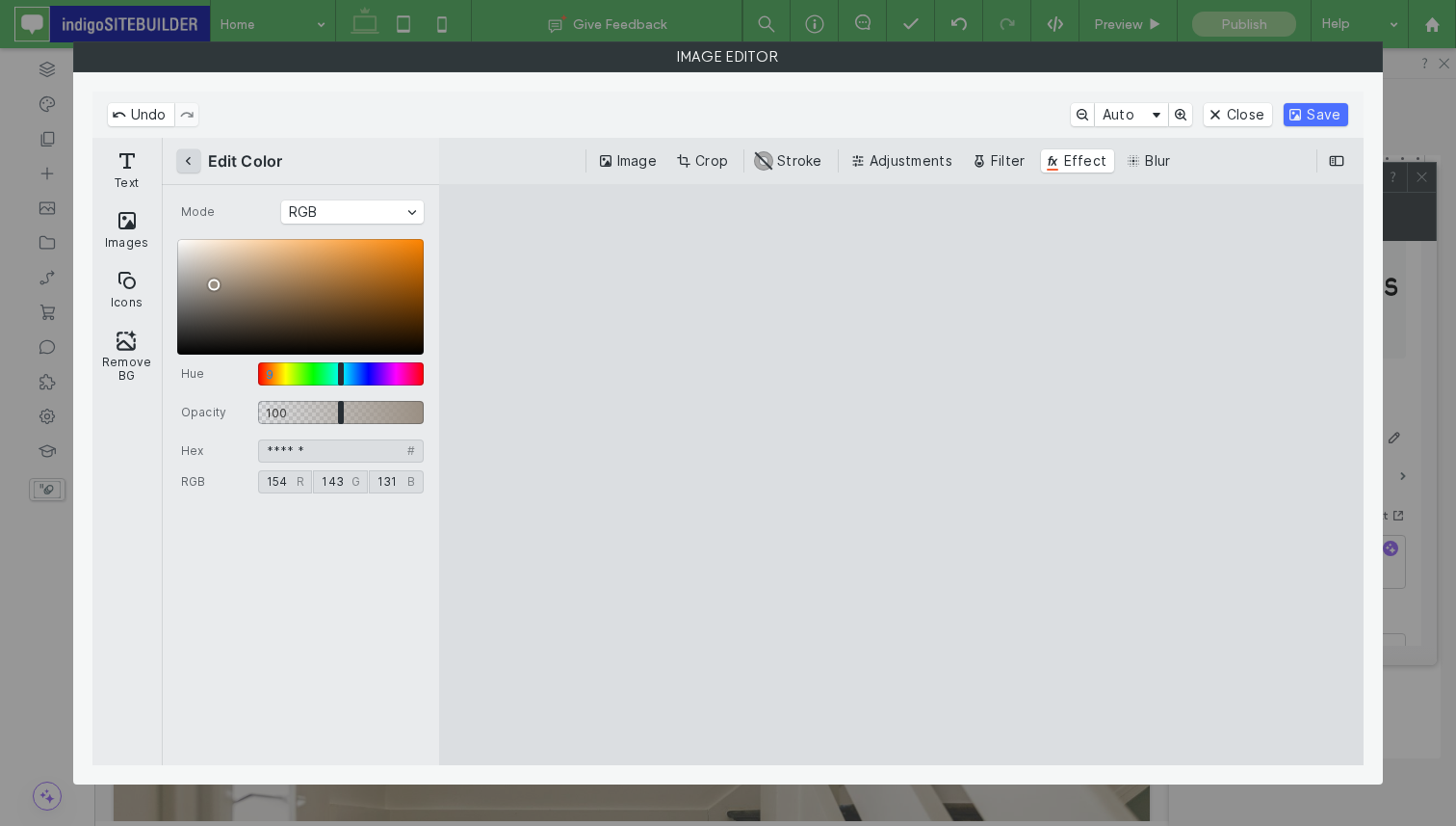
click at [188, 154] on button "Back" at bounding box center [189, 160] width 23 height 23
type input "***"
type input "****"
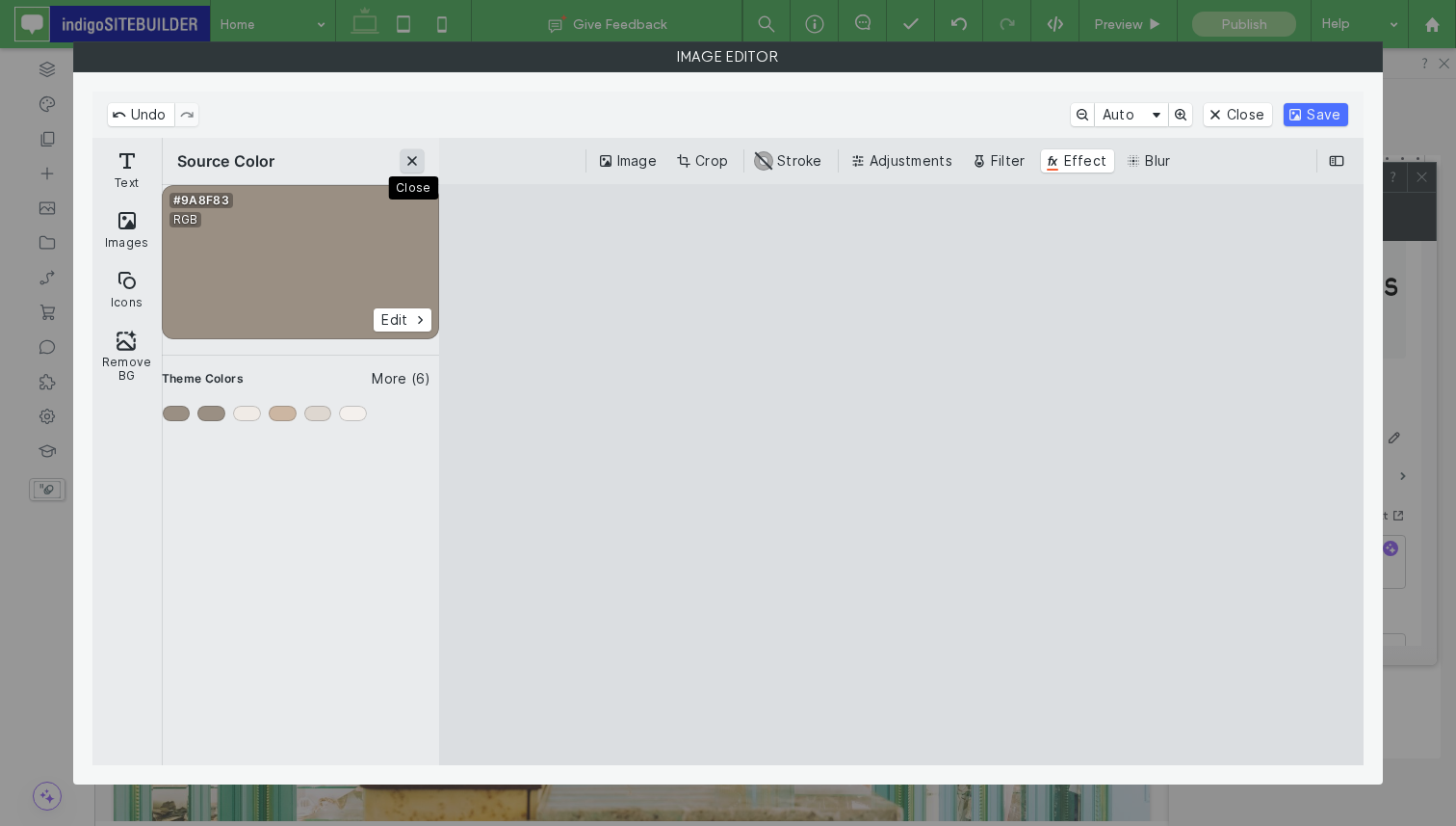
click at [412, 158] on button "Close" at bounding box center [412, 160] width 23 height 23
type input "***"
type input "****"
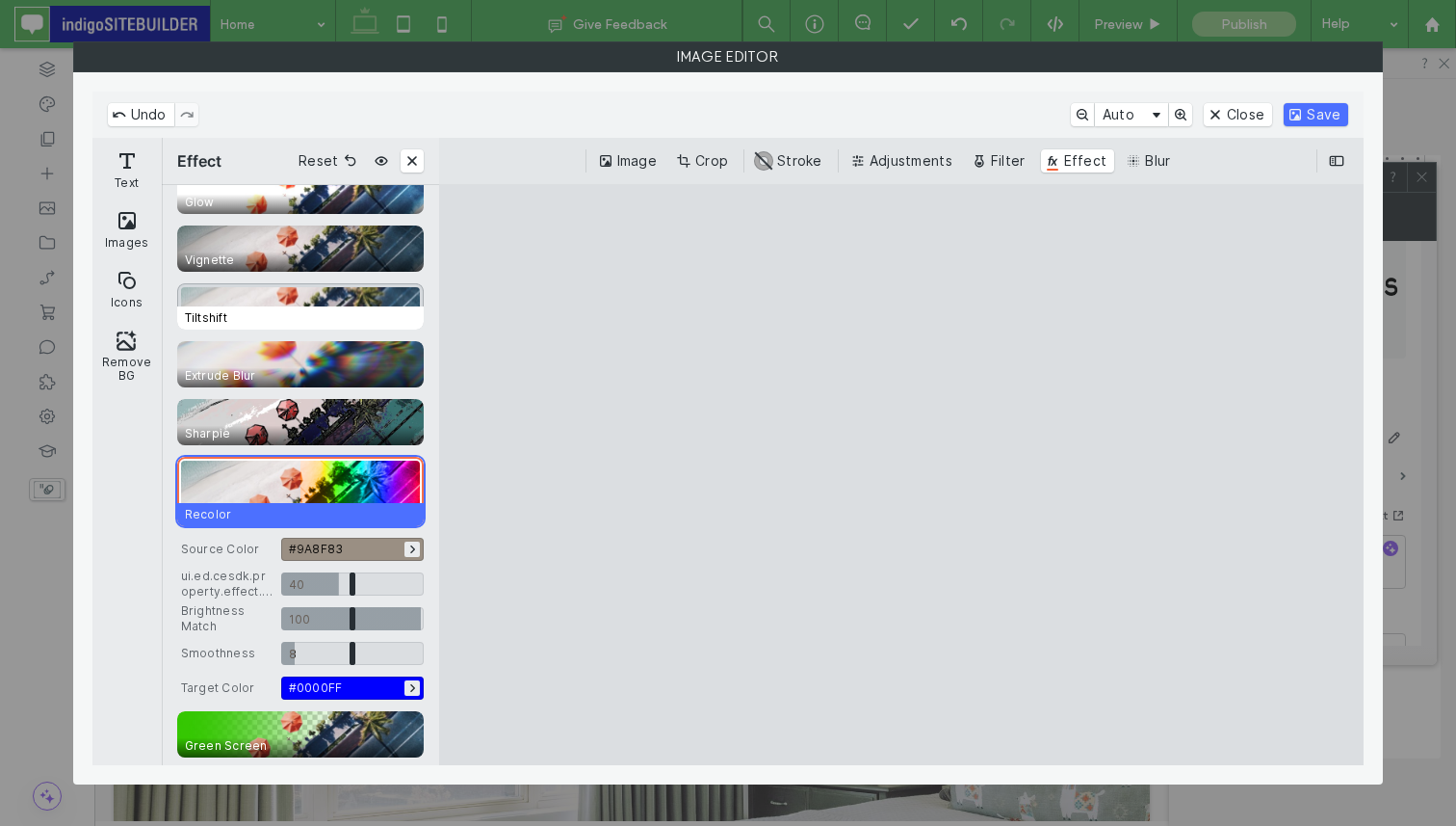
scroll to position [729, 0]
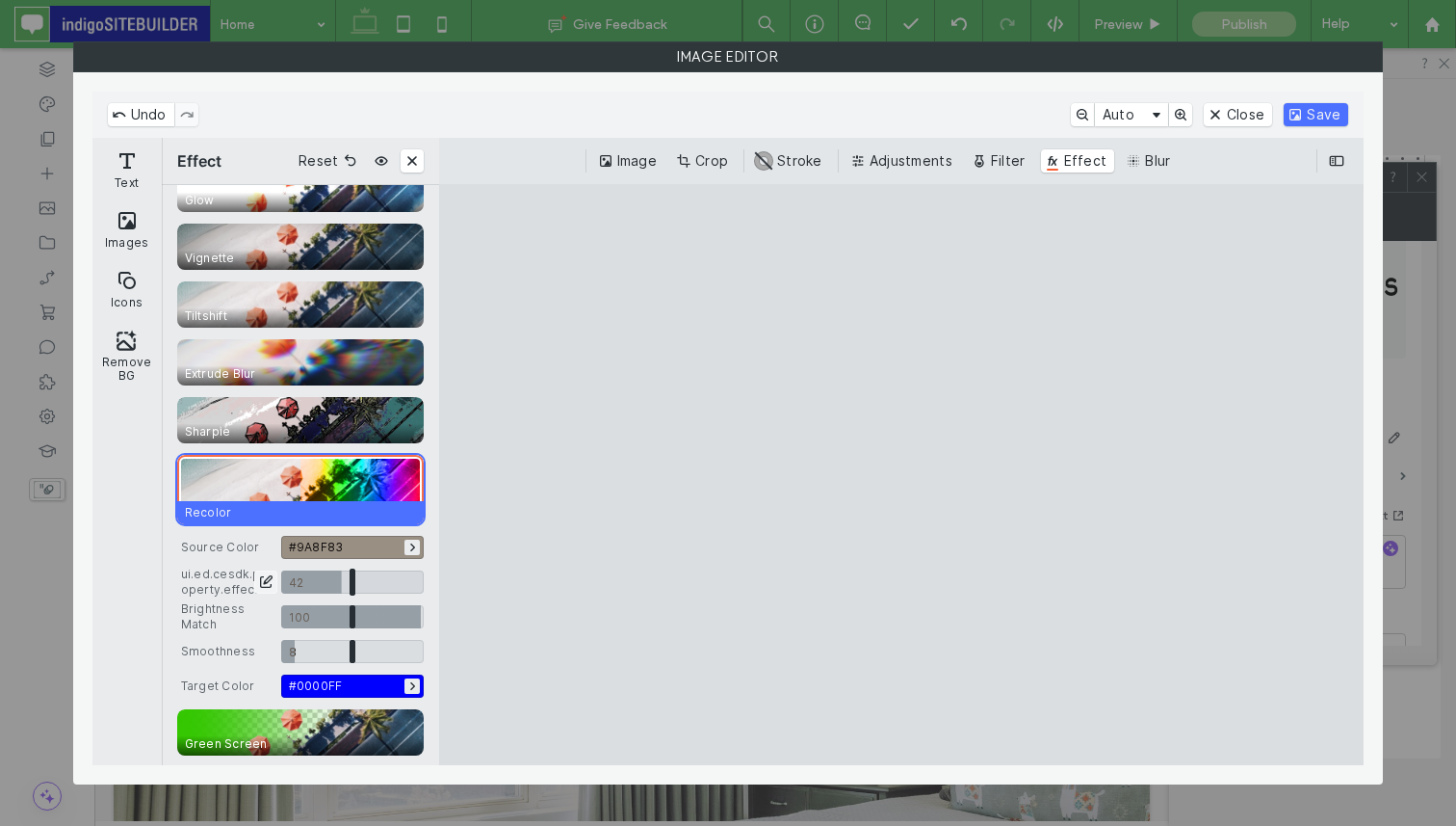
drag, startPoint x: 333, startPoint y: 577, endPoint x: 341, endPoint y: 597, distance: 21.5
click at [341, 594] on input "CE.SDK" at bounding box center [352, 582] width 143 height 23
type input "****"
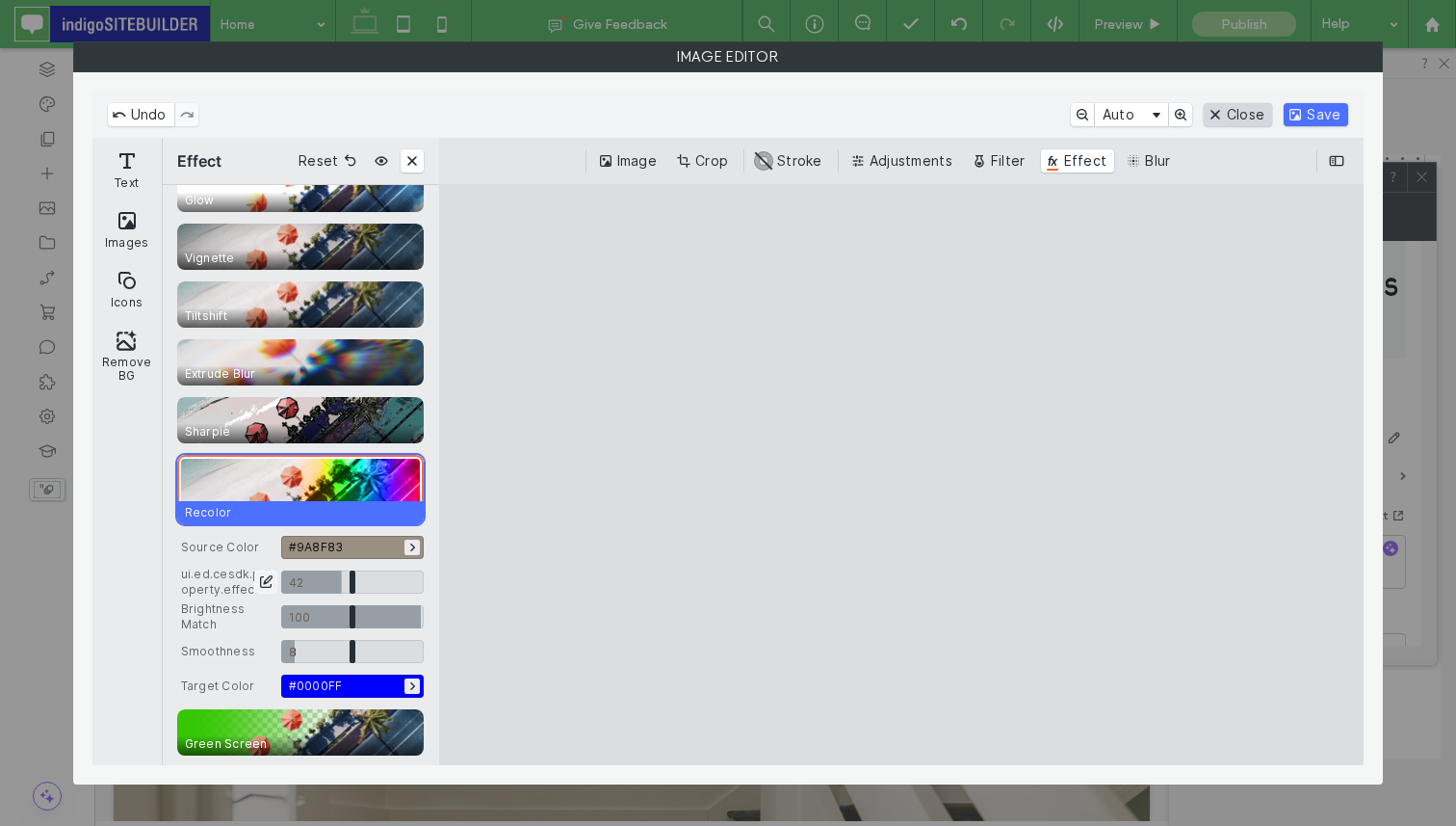
click at [1256, 107] on button "Close" at bounding box center [1238, 114] width 68 height 23
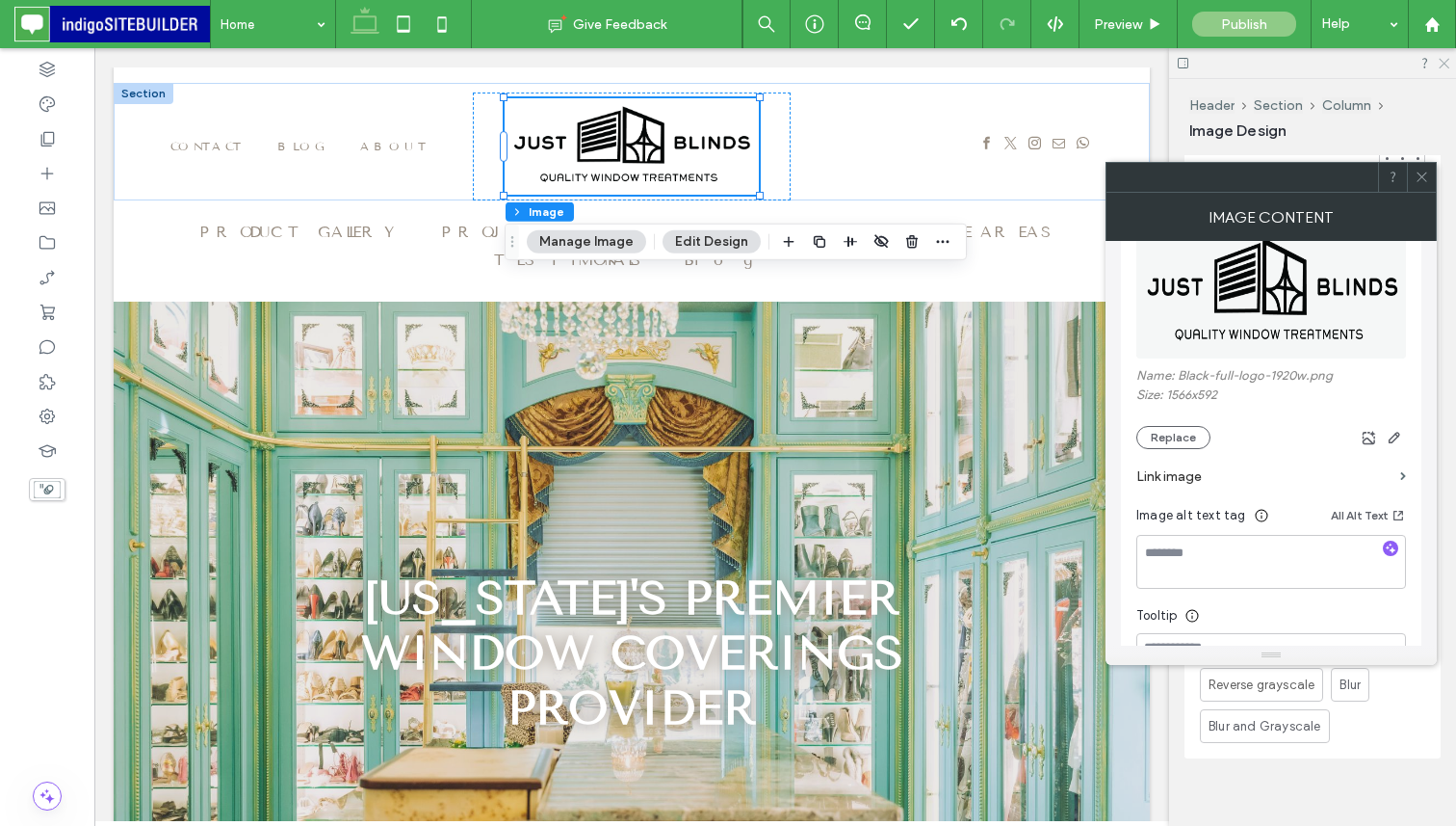
click at [1447, 66] on icon at bounding box center [1443, 62] width 13 height 13
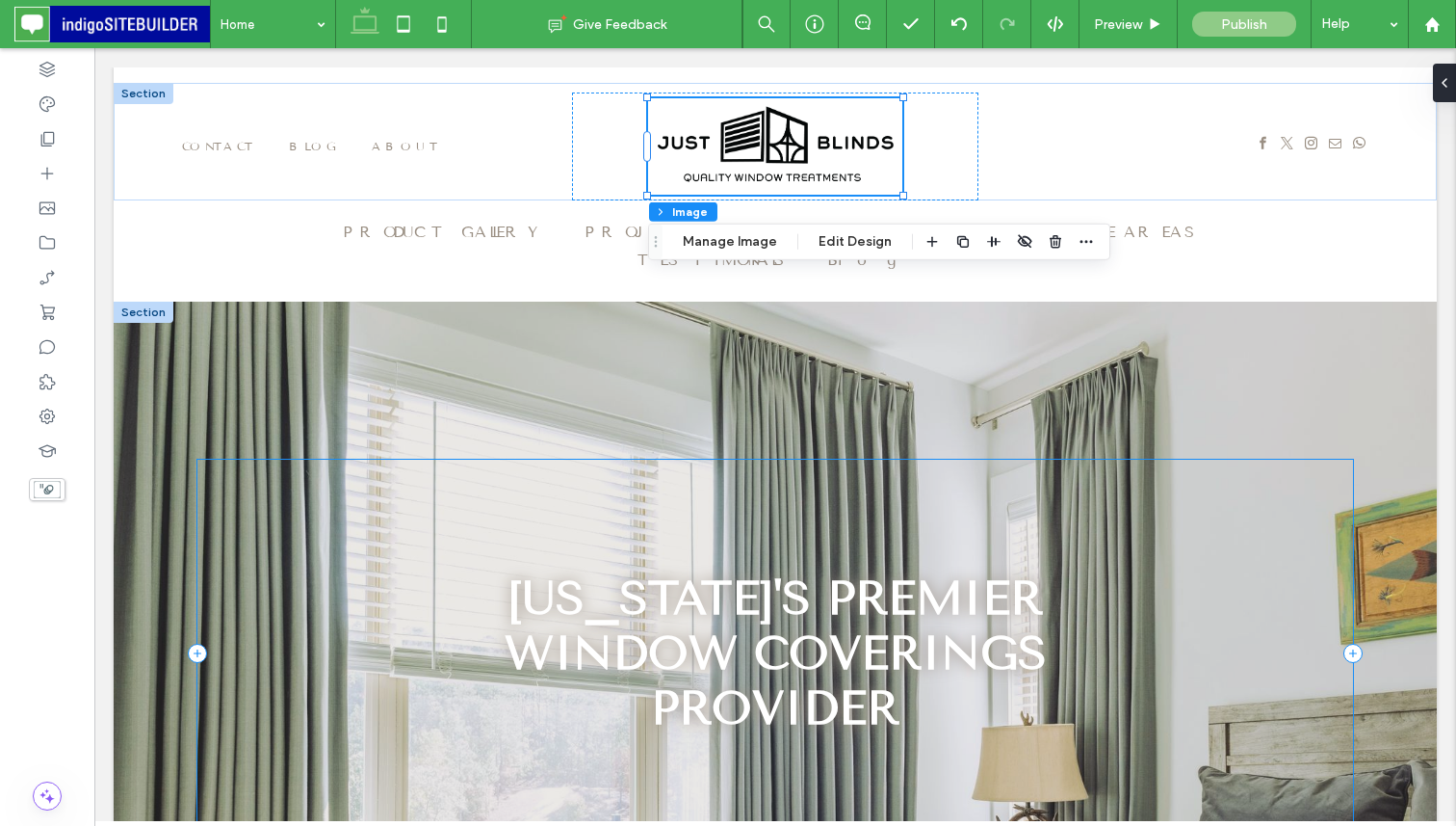
click at [898, 514] on div "[US_STATE]'s premier window coverings provider" at bounding box center [775, 652] width 1156 height 385
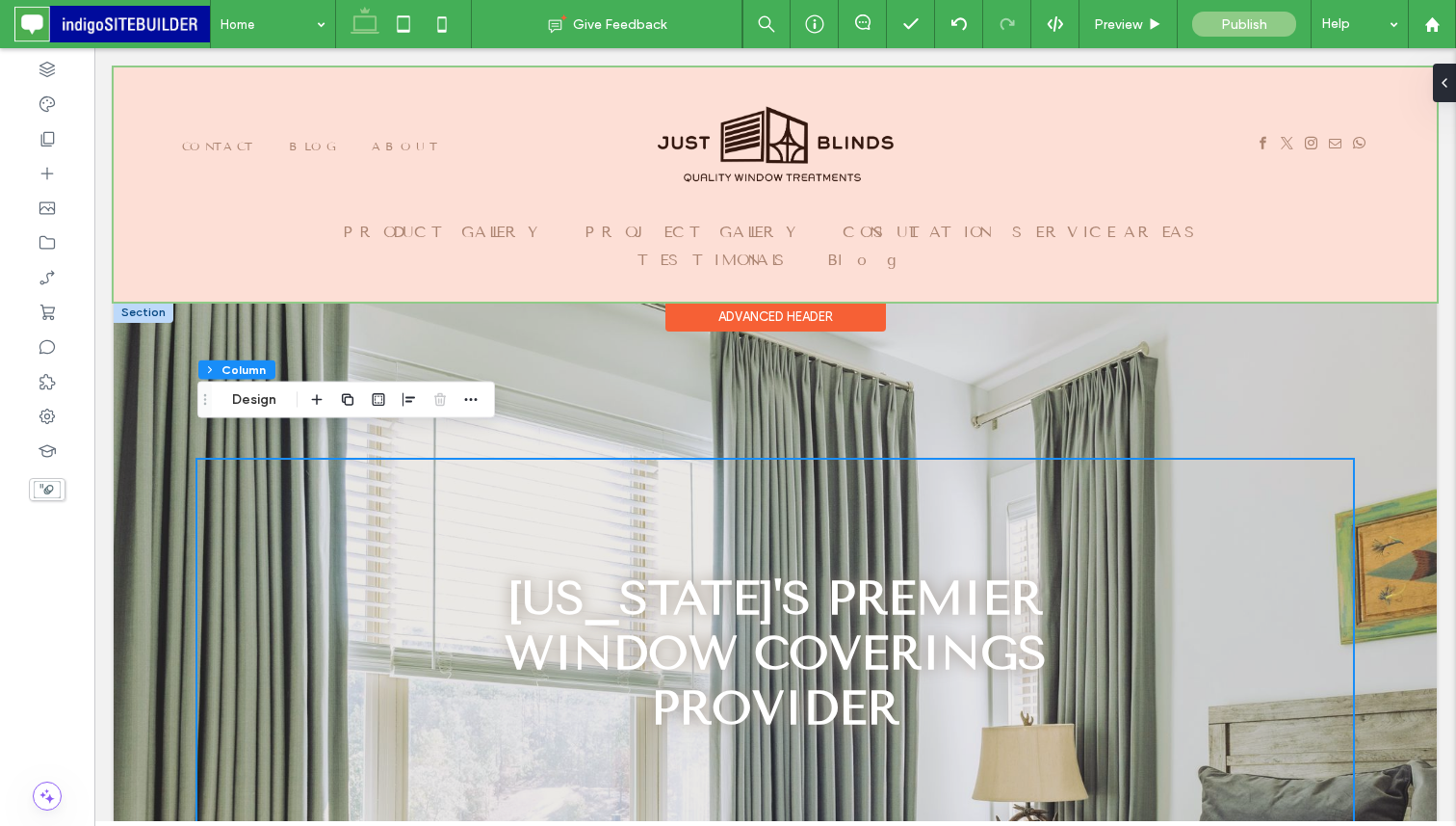
click at [795, 159] on div at bounding box center [775, 185] width 1323 height 234
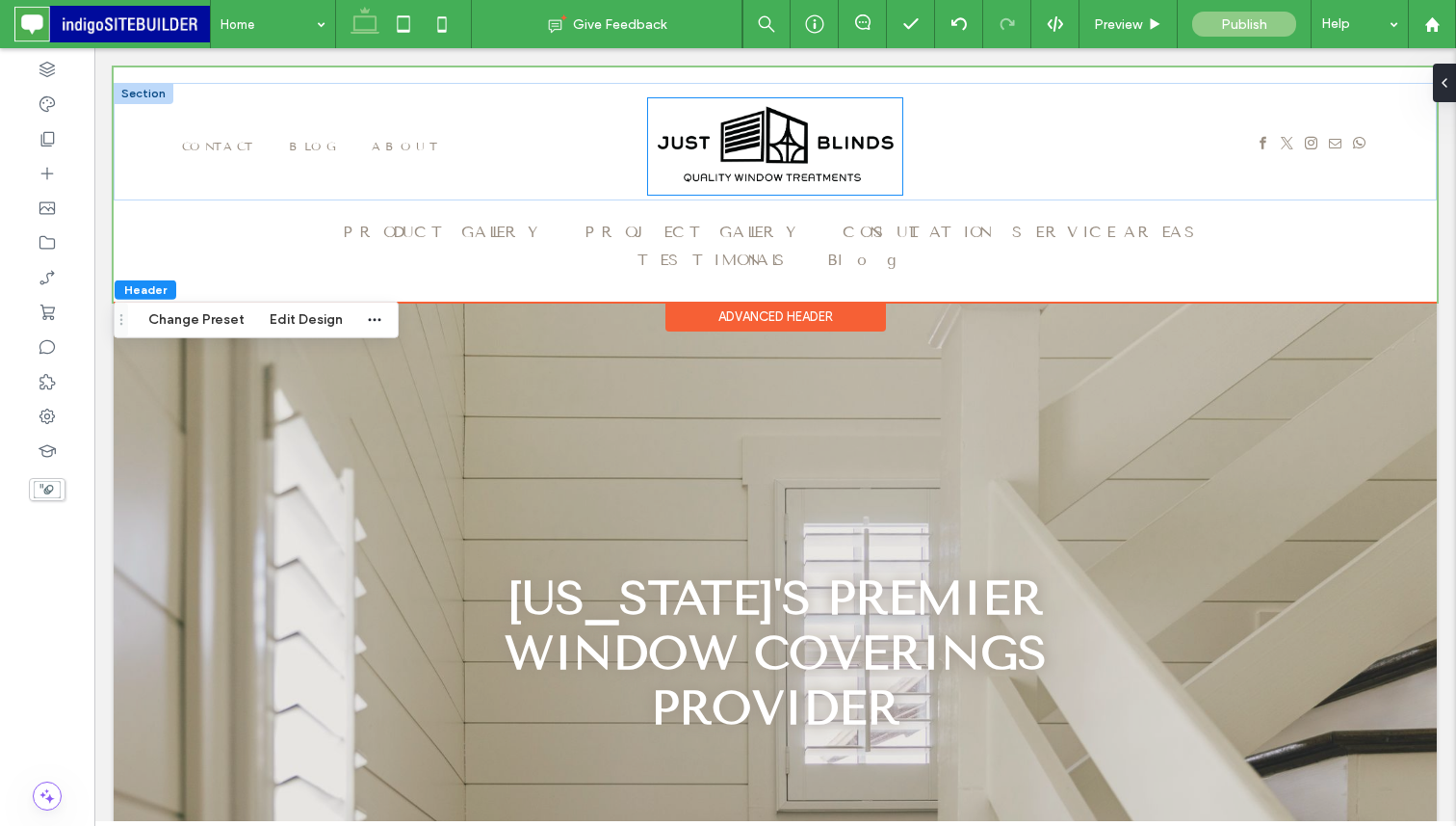
click at [787, 155] on img at bounding box center [775, 146] width 254 height 96
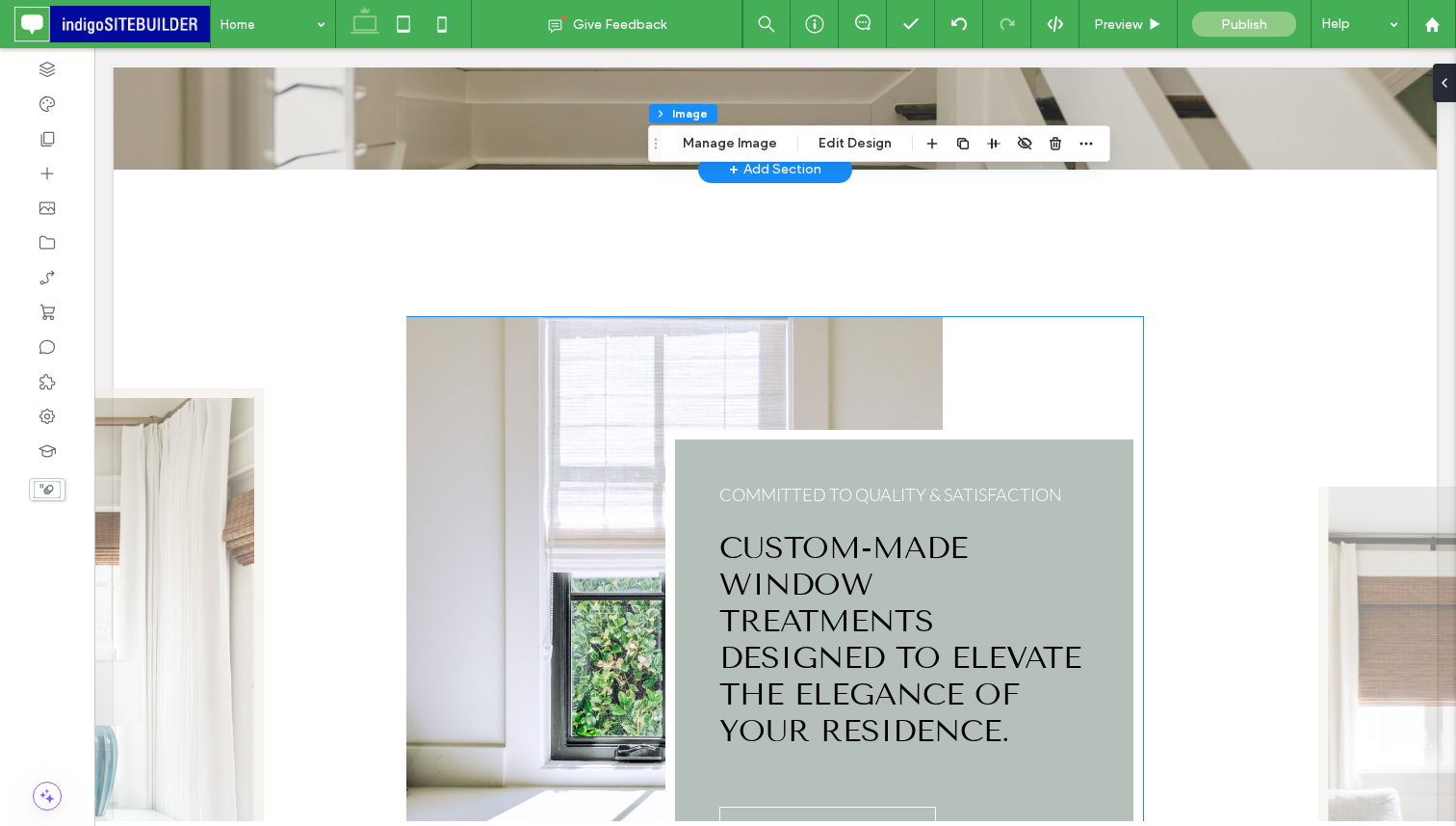
scroll to position [922, 0]
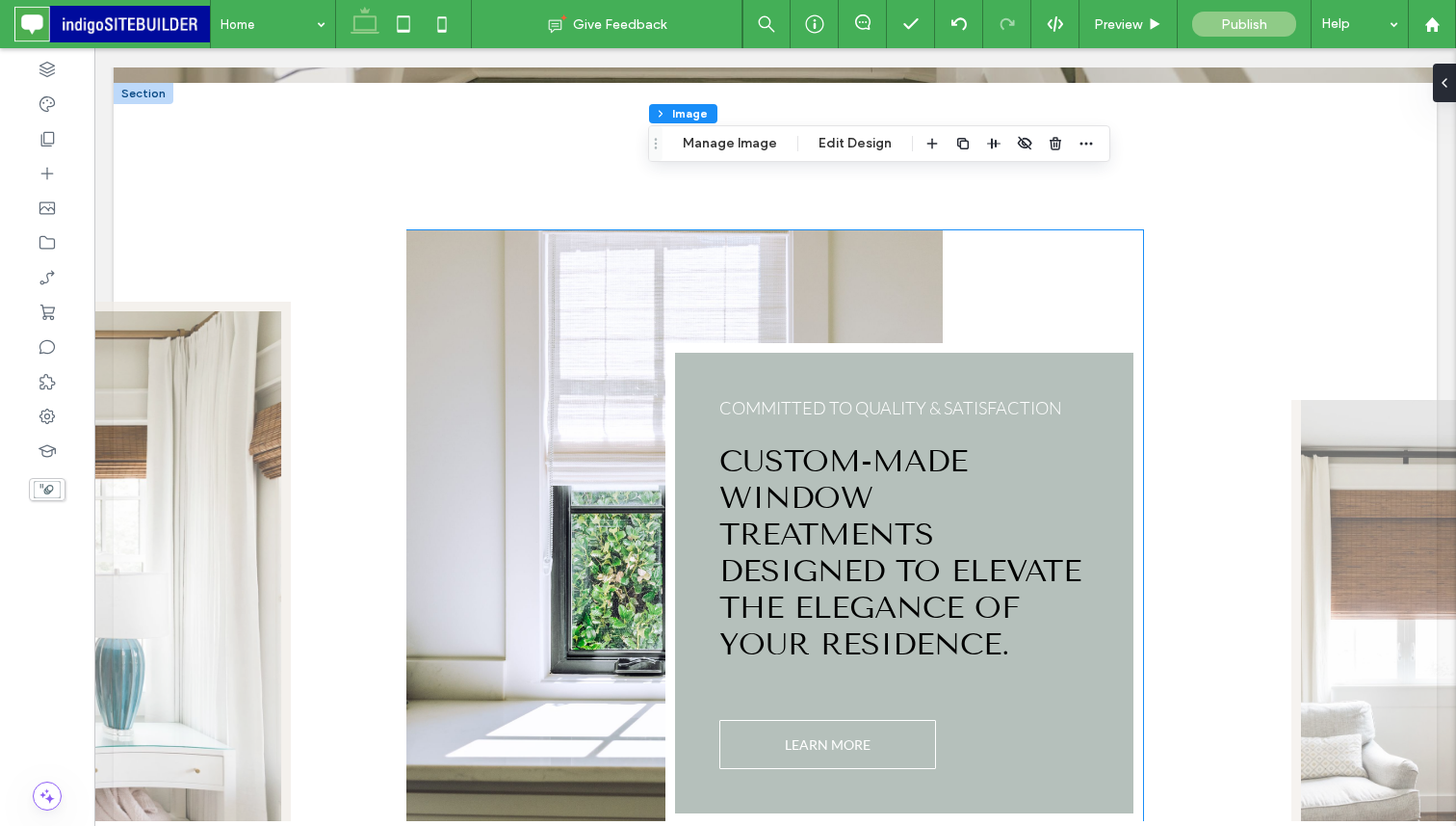
click at [1058, 442] on h2 "Custom-Made Window Treatments Designed to Elevate the Elegance of Your Residenc…" at bounding box center [904, 551] width 370 height 219
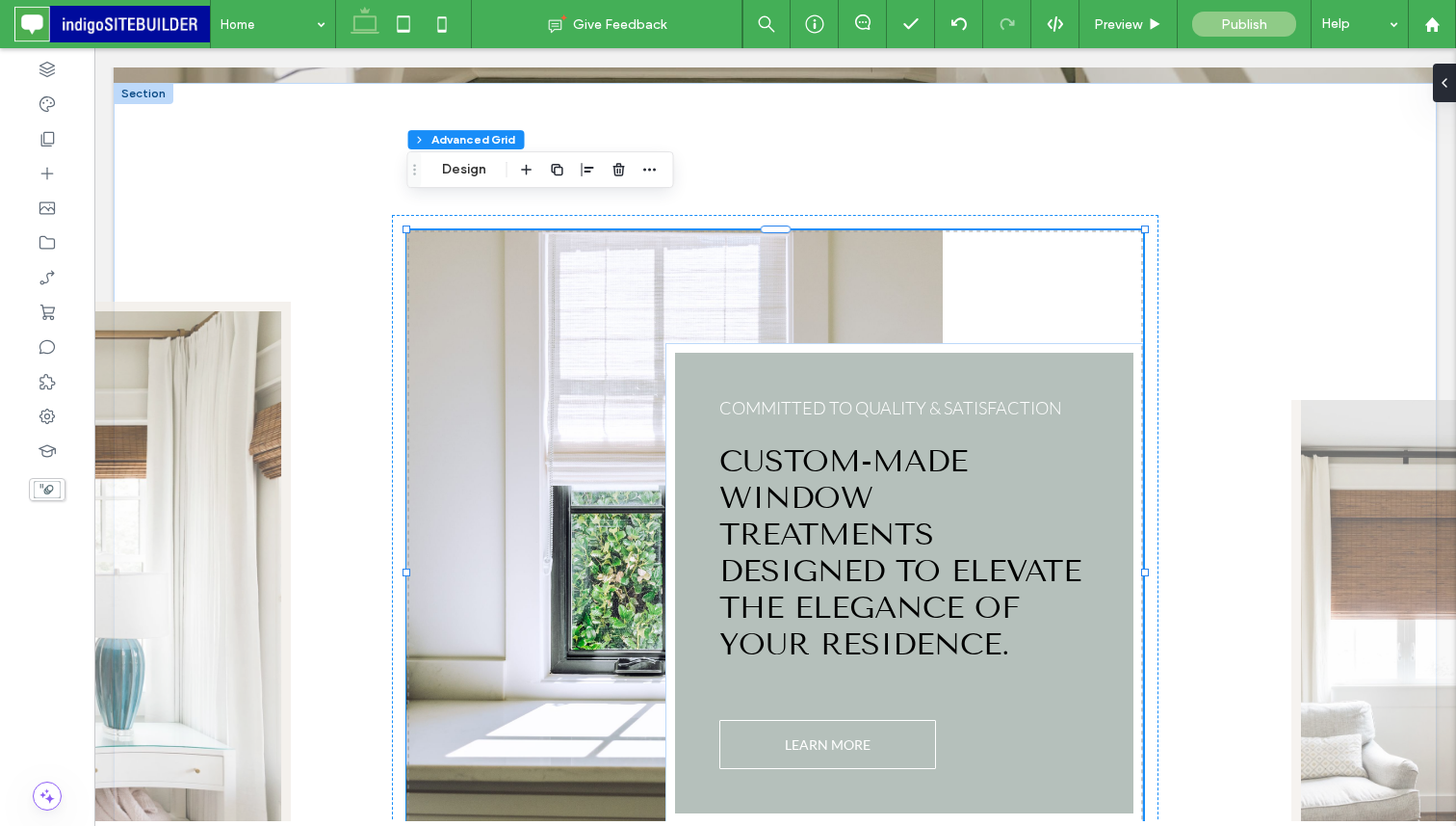
click at [1058, 442] on h2 "Custom-Made Window Treatments Designed to Elevate the Elegance of Your Residenc…" at bounding box center [904, 551] width 370 height 219
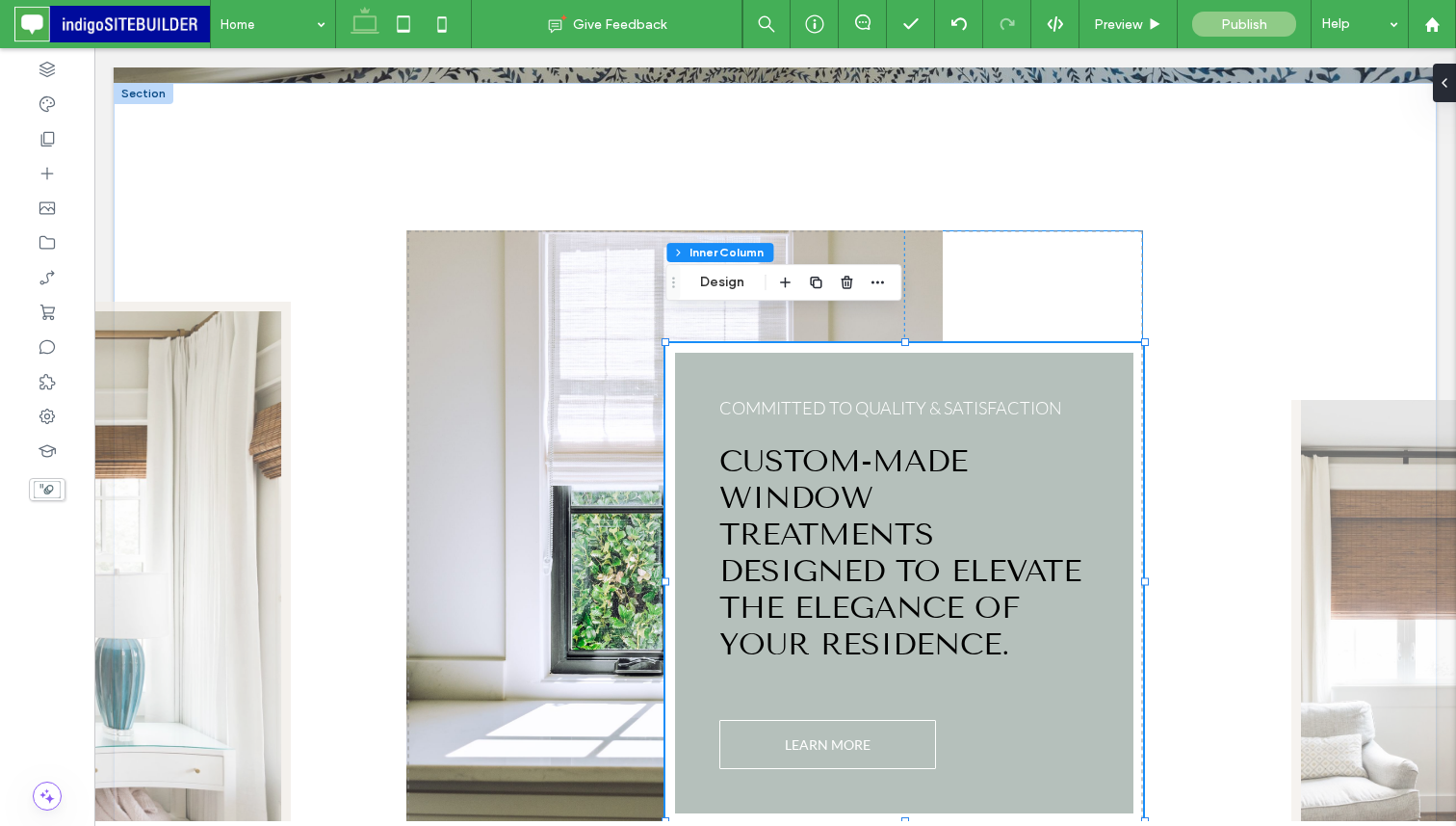
click at [1058, 442] on h2 "Custom-Made Window Treatments Designed to Elevate the Elegance of Your Residenc…" at bounding box center [904, 551] width 370 height 219
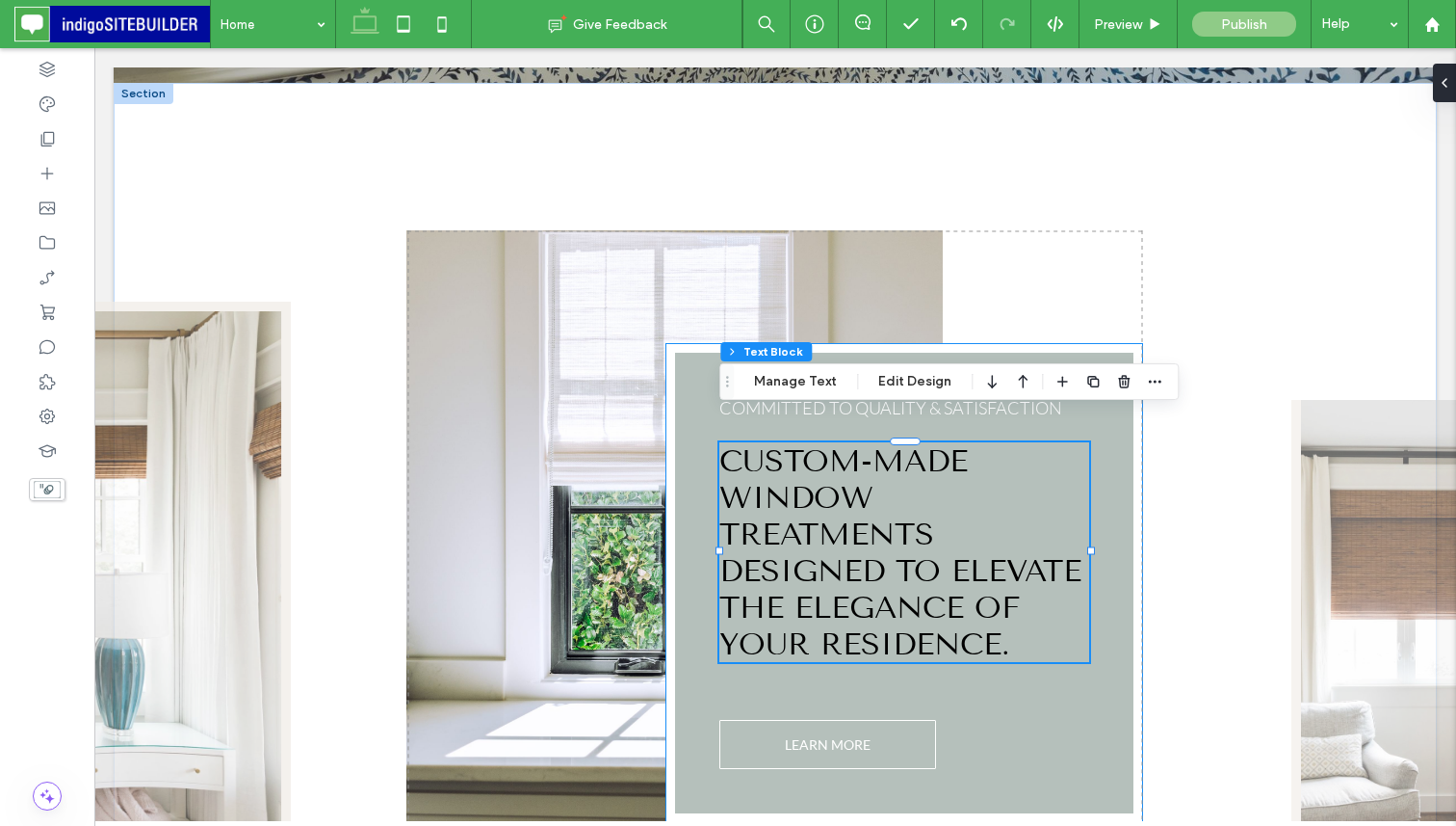
click at [1074, 695] on div "COMMITTED TO QUALITY & SATISFACTION Custom-Made Window Treatments Designed to E…" at bounding box center [904, 582] width 477 height 480
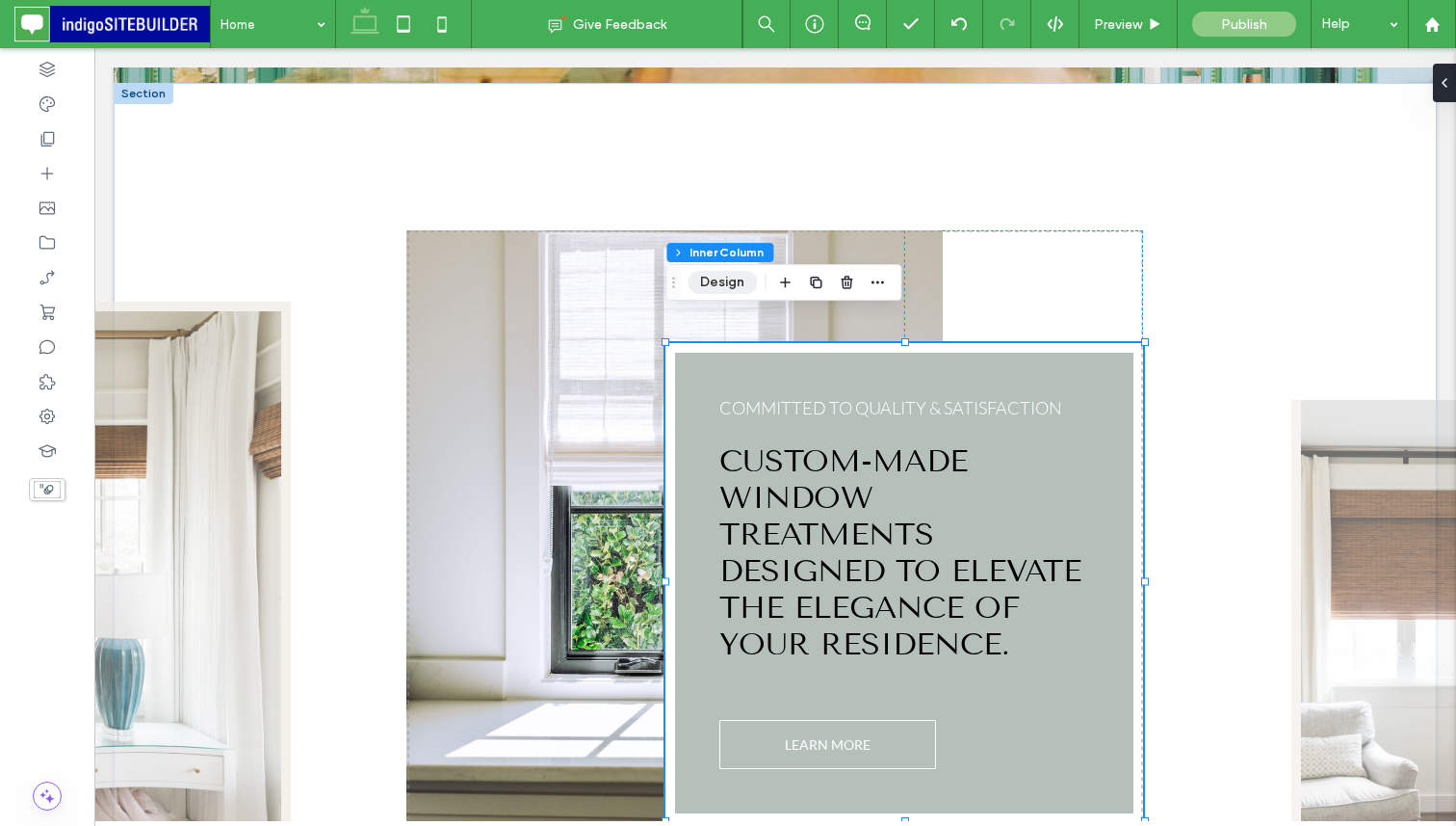
click at [738, 277] on button "Design" at bounding box center [723, 282] width 69 height 23
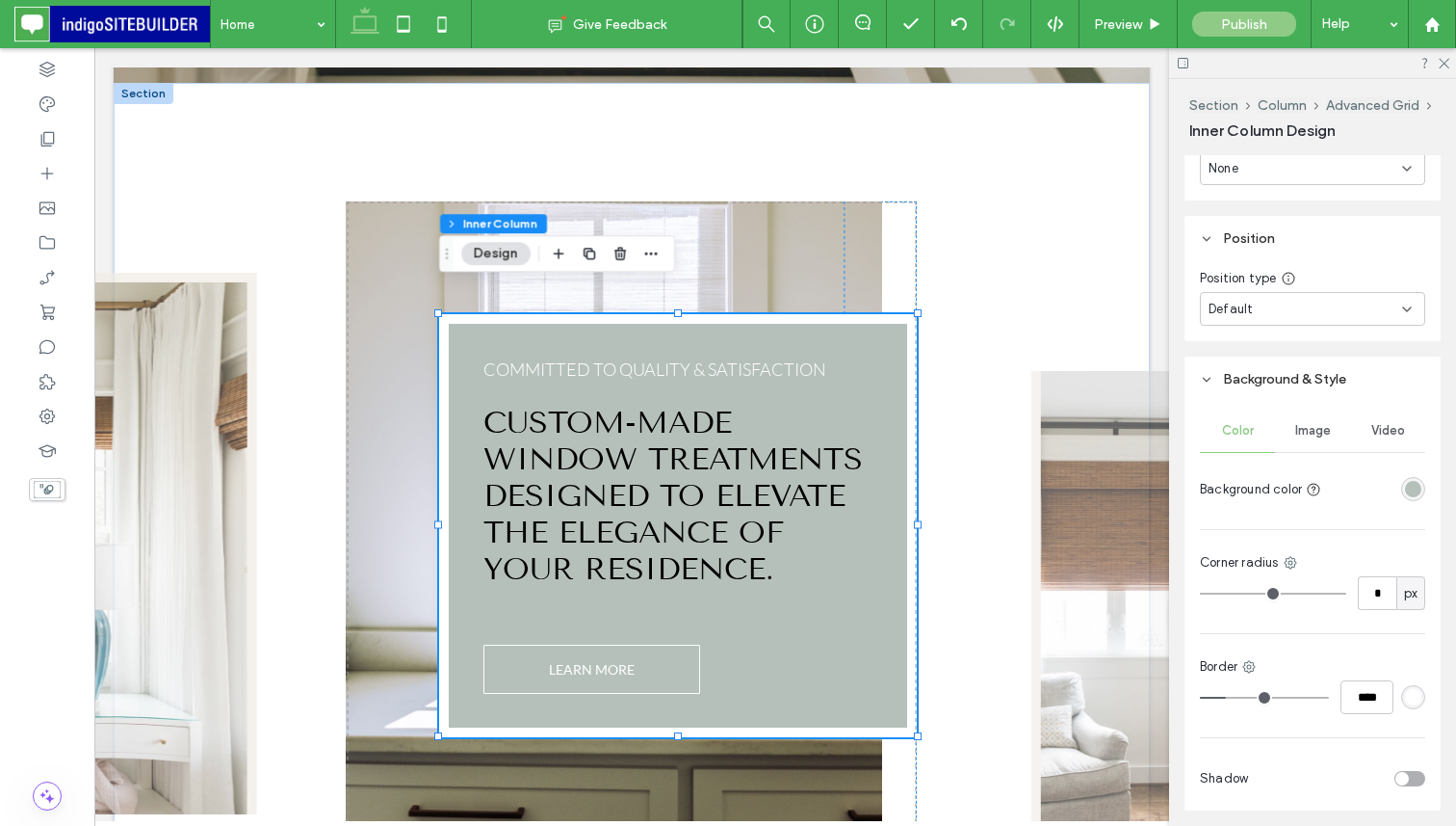
scroll to position [1185, 0]
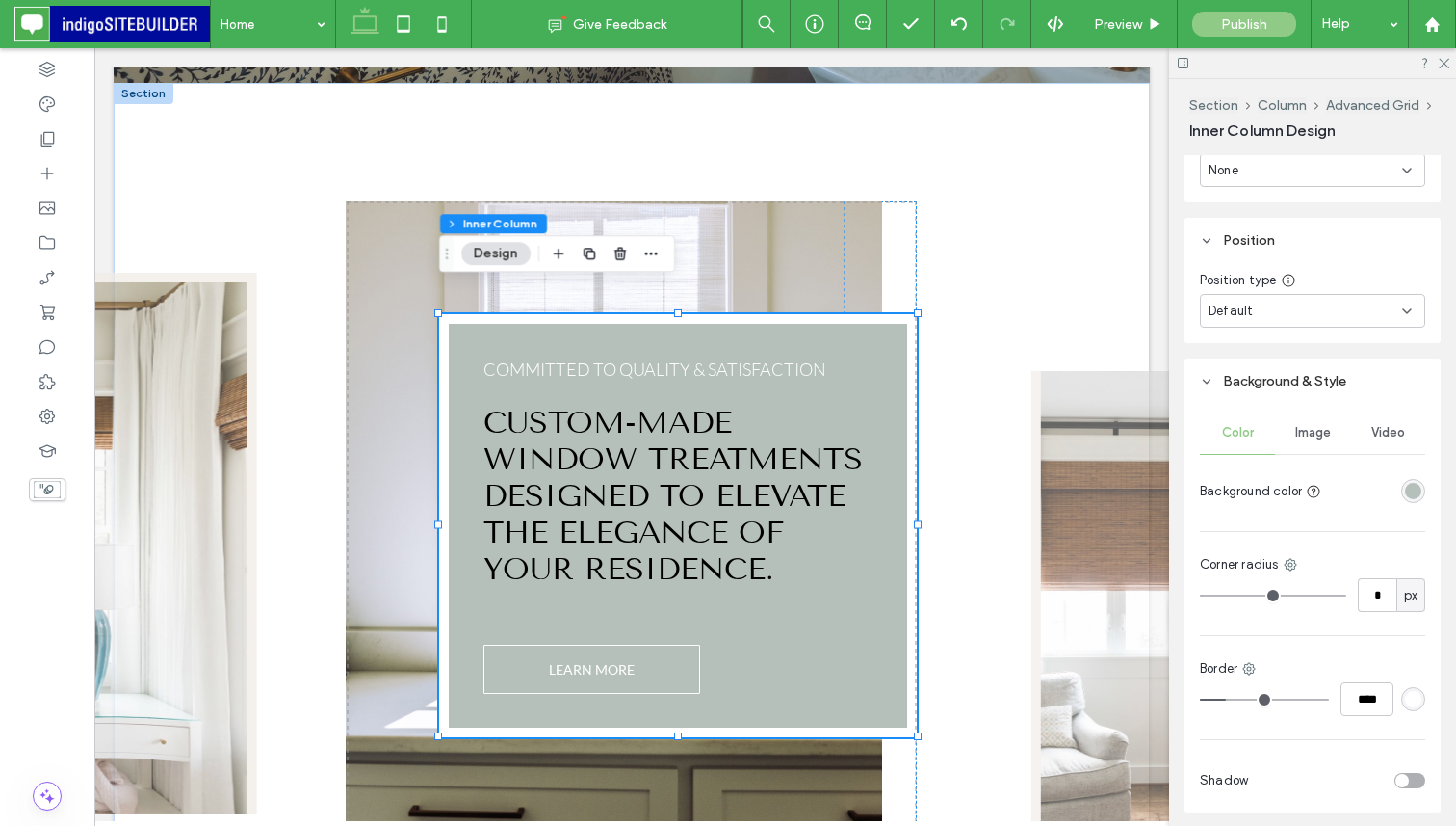
click at [1413, 488] on div "rgba(181, 192, 187, 1)" at bounding box center [1413, 490] width 16 height 16
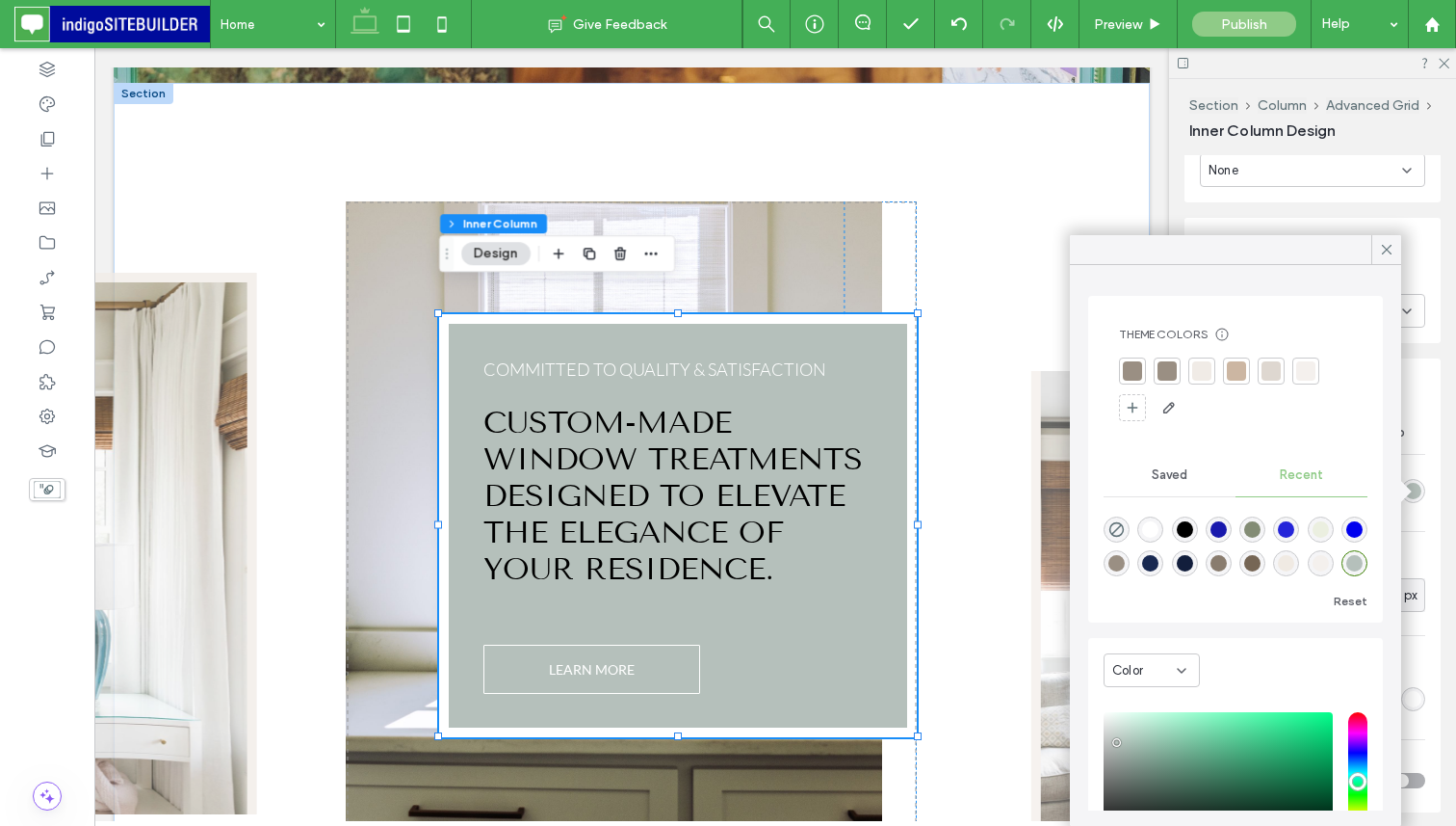
click at [1254, 562] on div "rgba(118, 102, 85, 1)" at bounding box center [1253, 563] width 16 height 16
type input "*******"
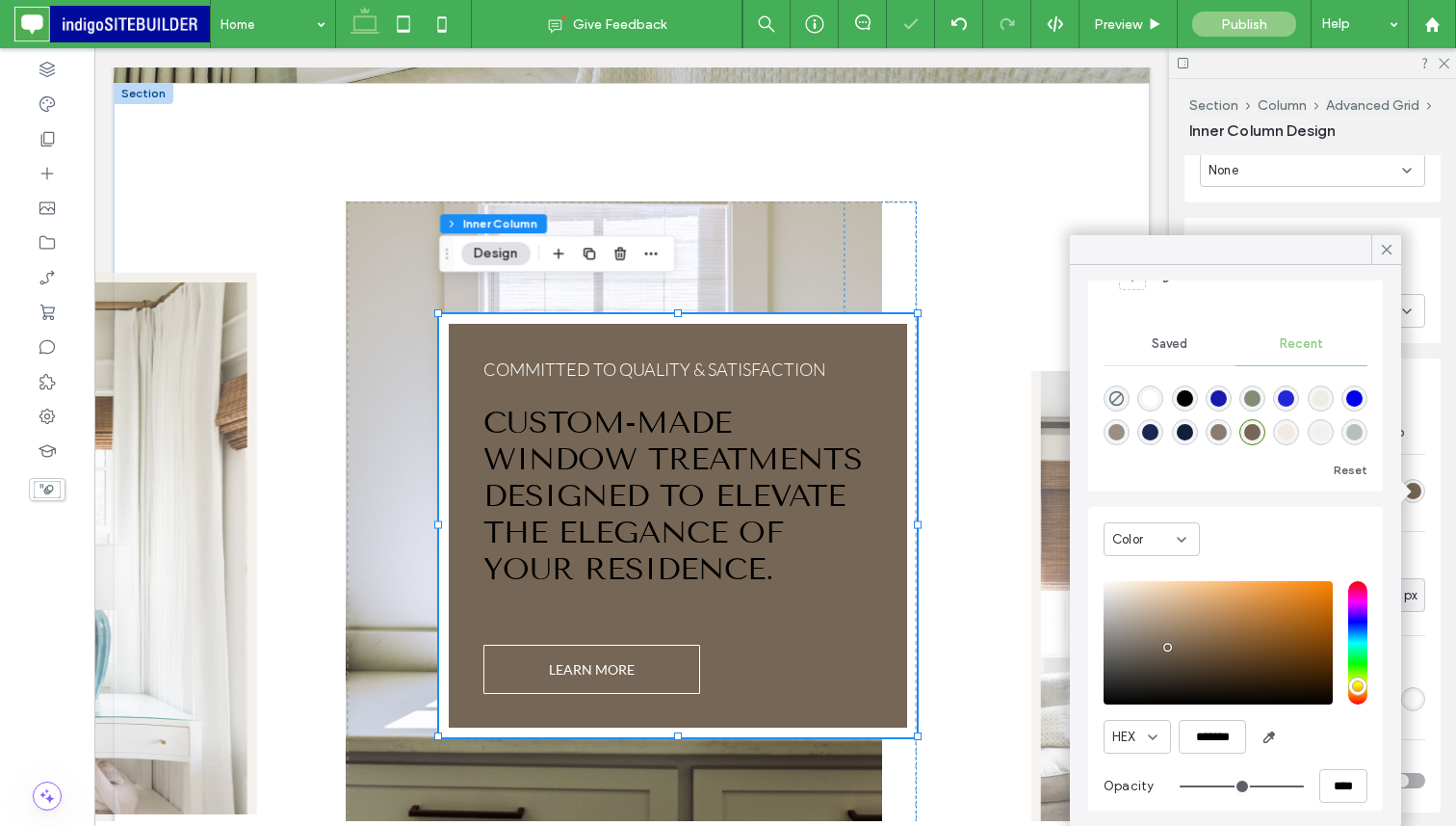
scroll to position [147, 0]
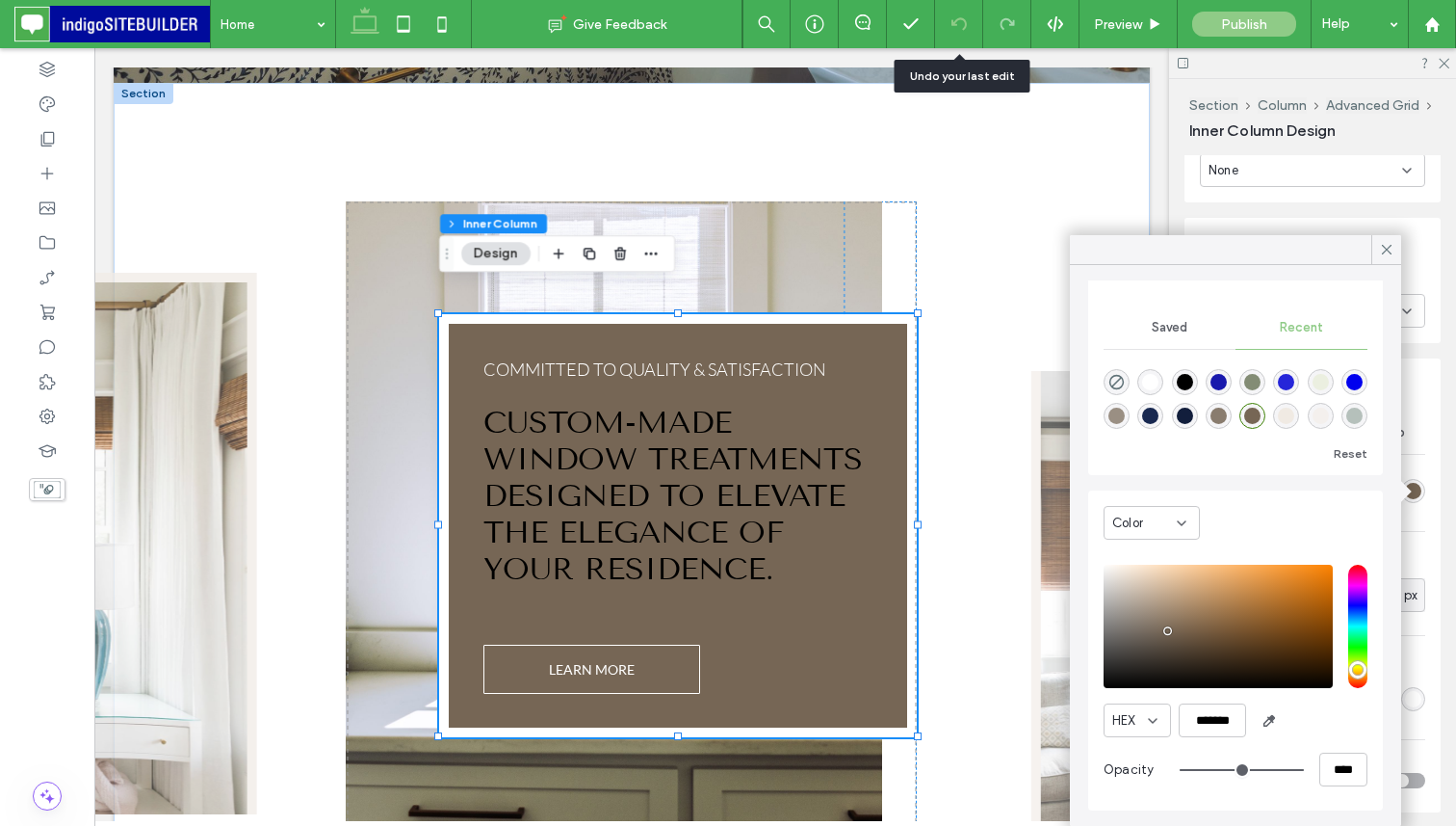
click at [954, 33] on div at bounding box center [959, 24] width 49 height 49
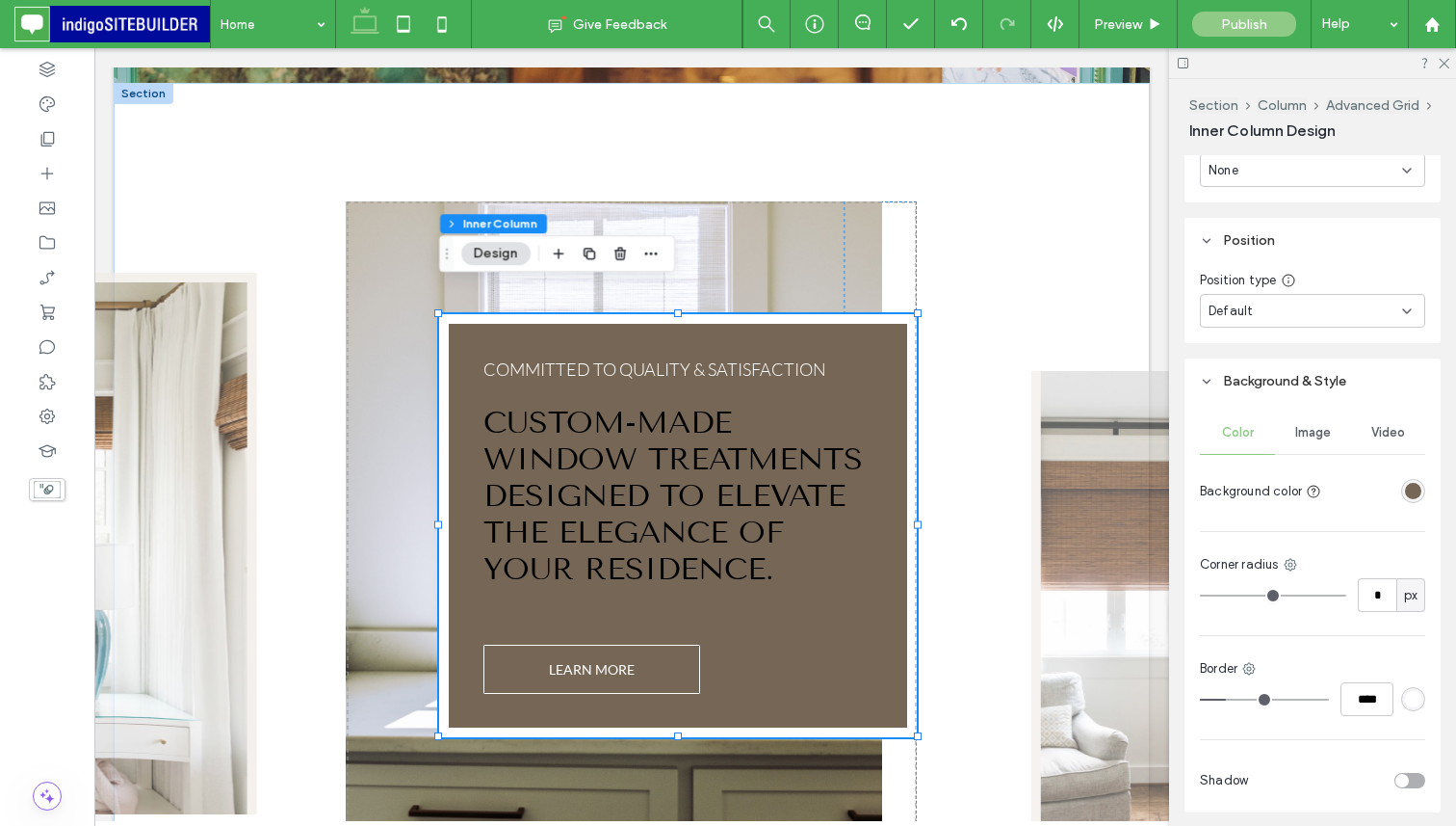
click at [1402, 485] on div "rgba(118, 102, 85, 1)" at bounding box center [1413, 490] width 24 height 24
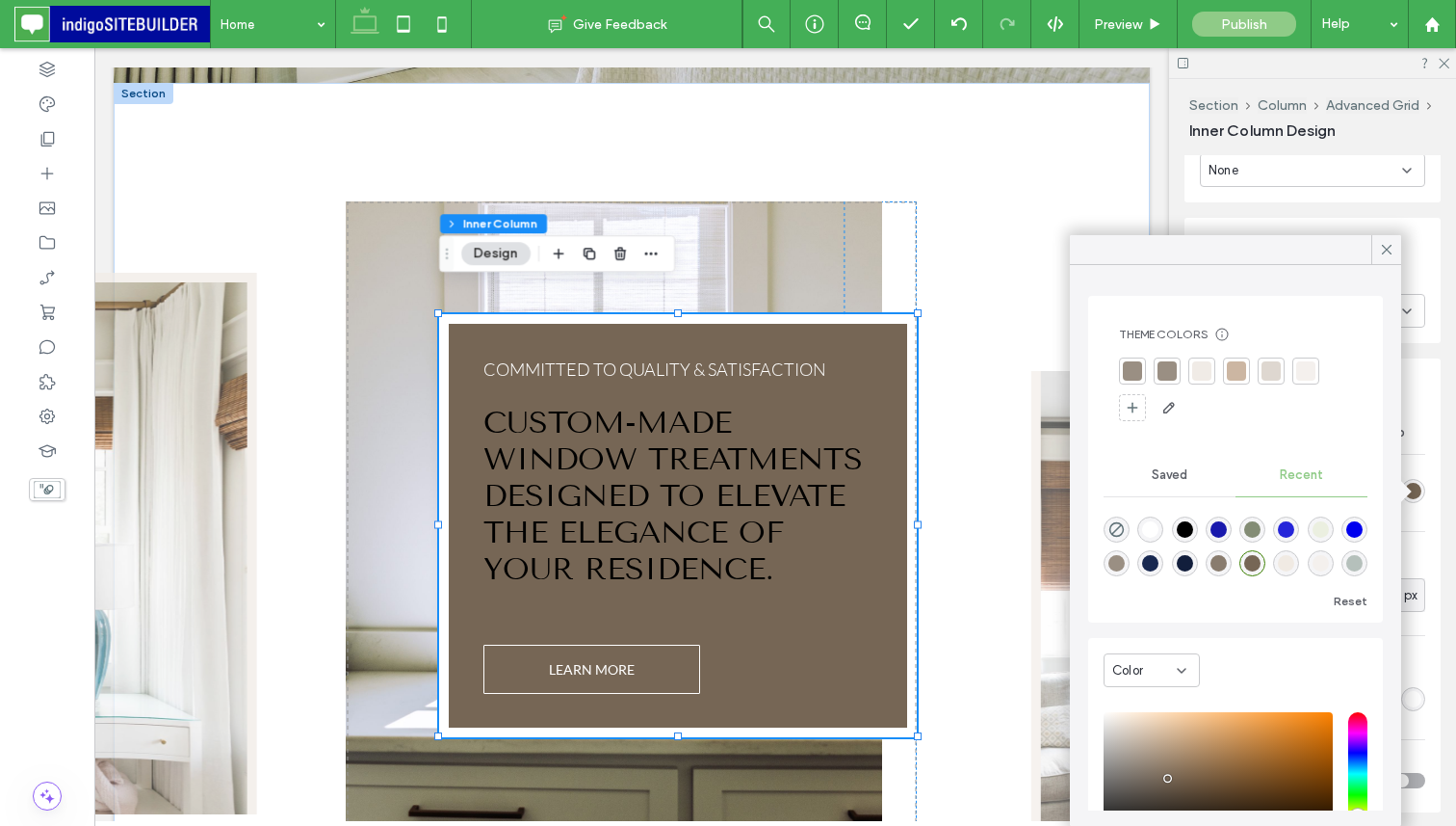
scroll to position [60, 0]
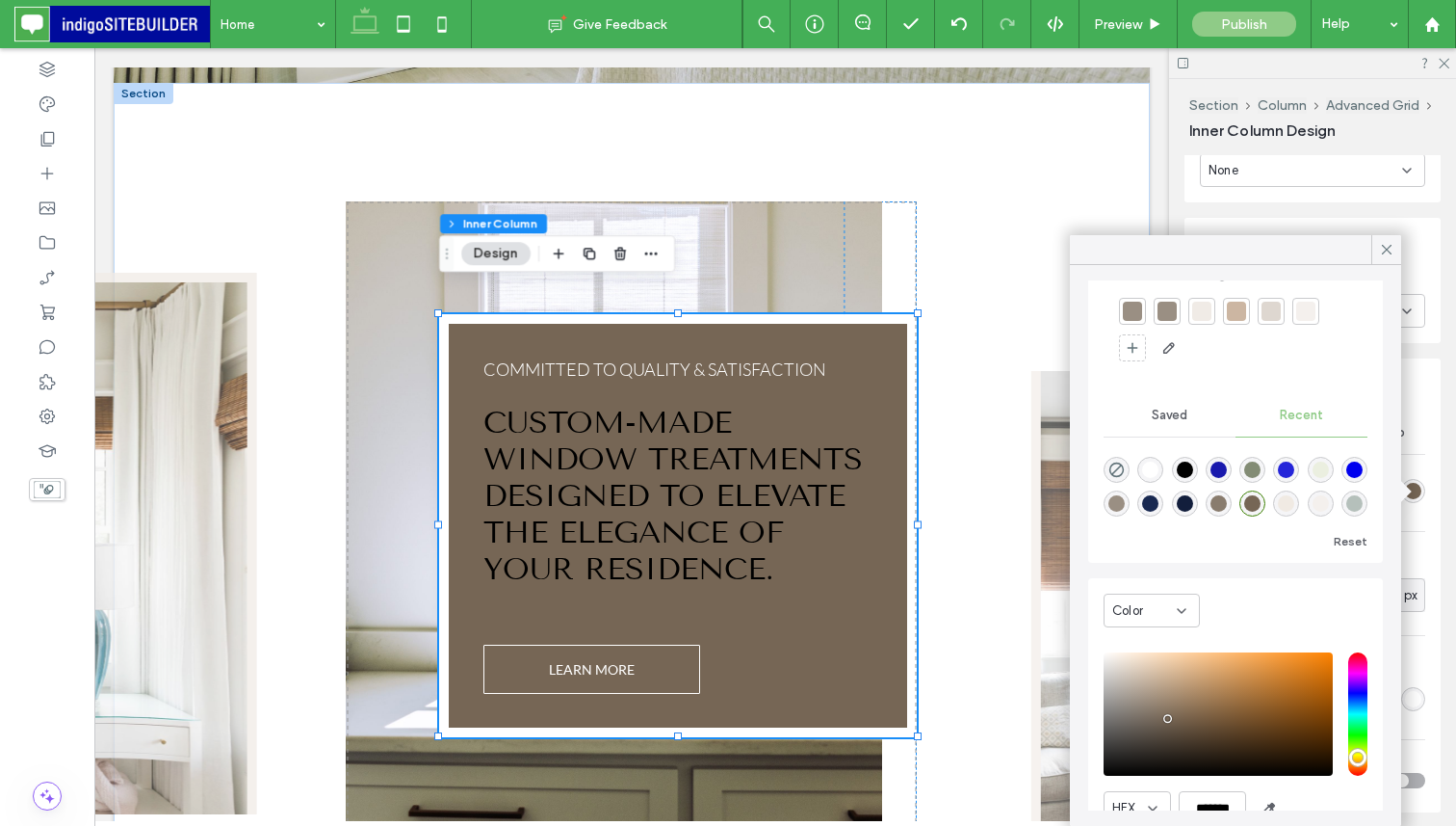
click at [1359, 498] on div "rgba(181, 192, 187, 1)" at bounding box center [1355, 503] width 16 height 16
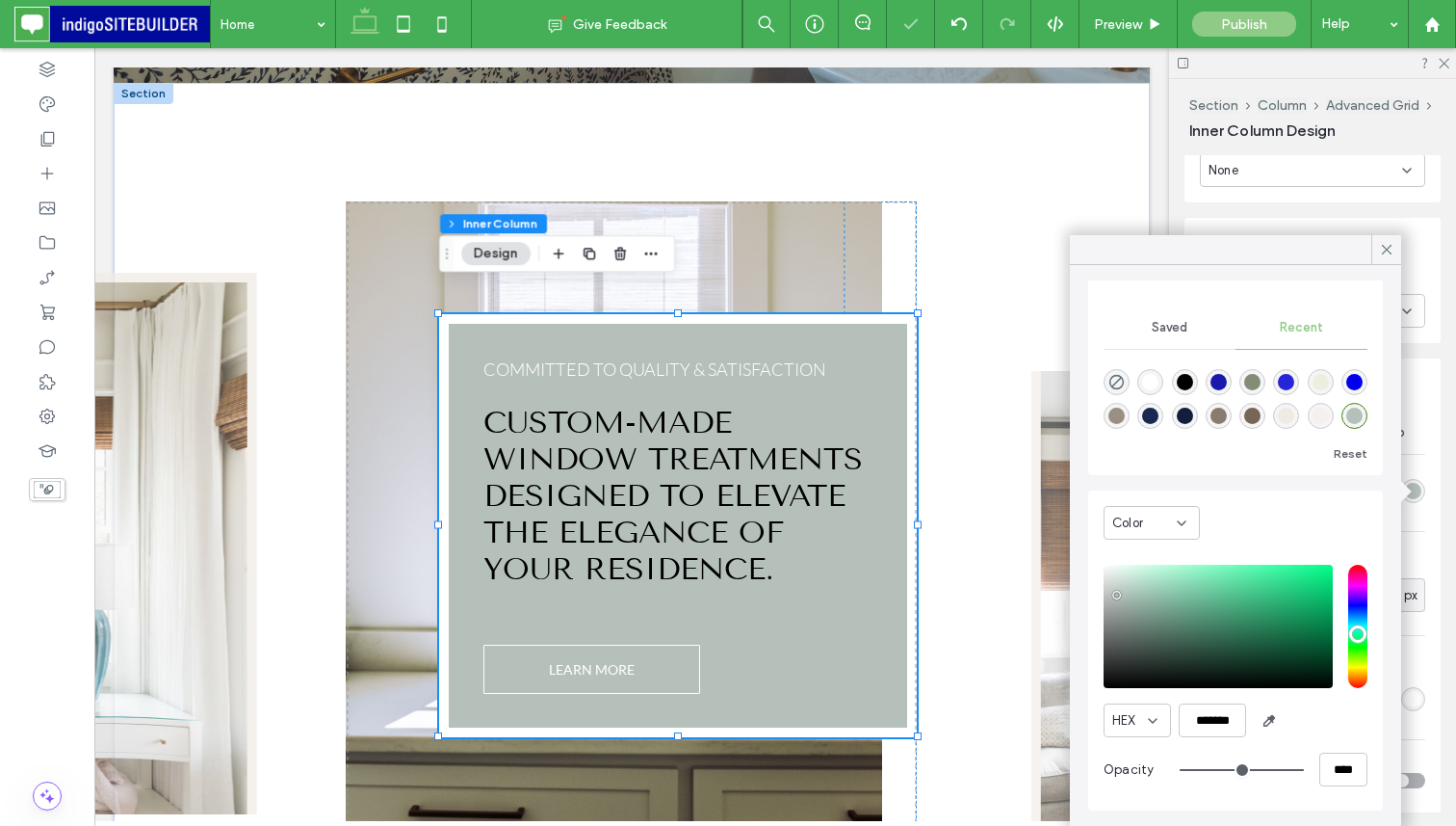
scroll to position [147, 0]
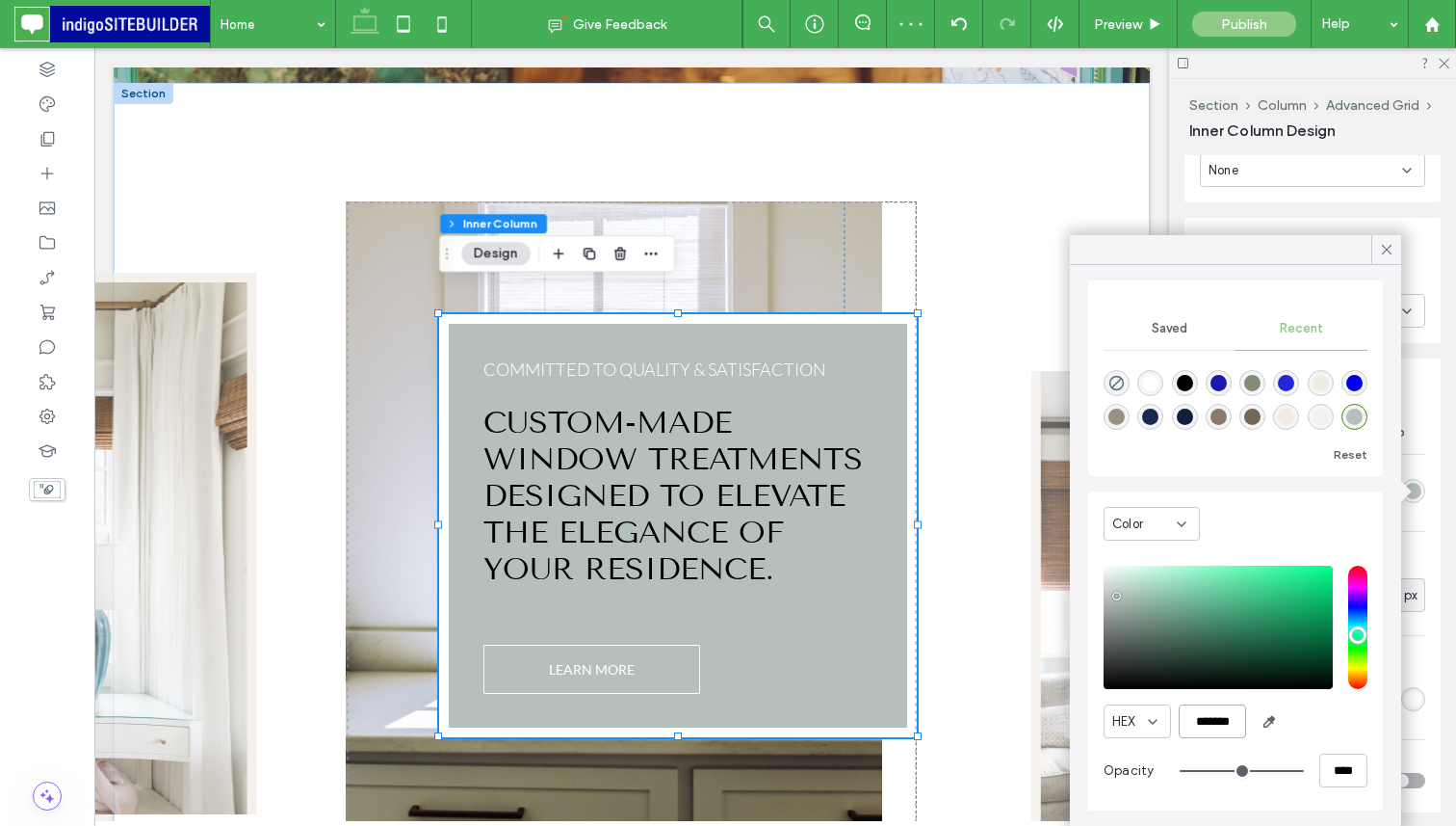
click at [1224, 715] on input "*******" at bounding box center [1213, 721] width 67 height 34
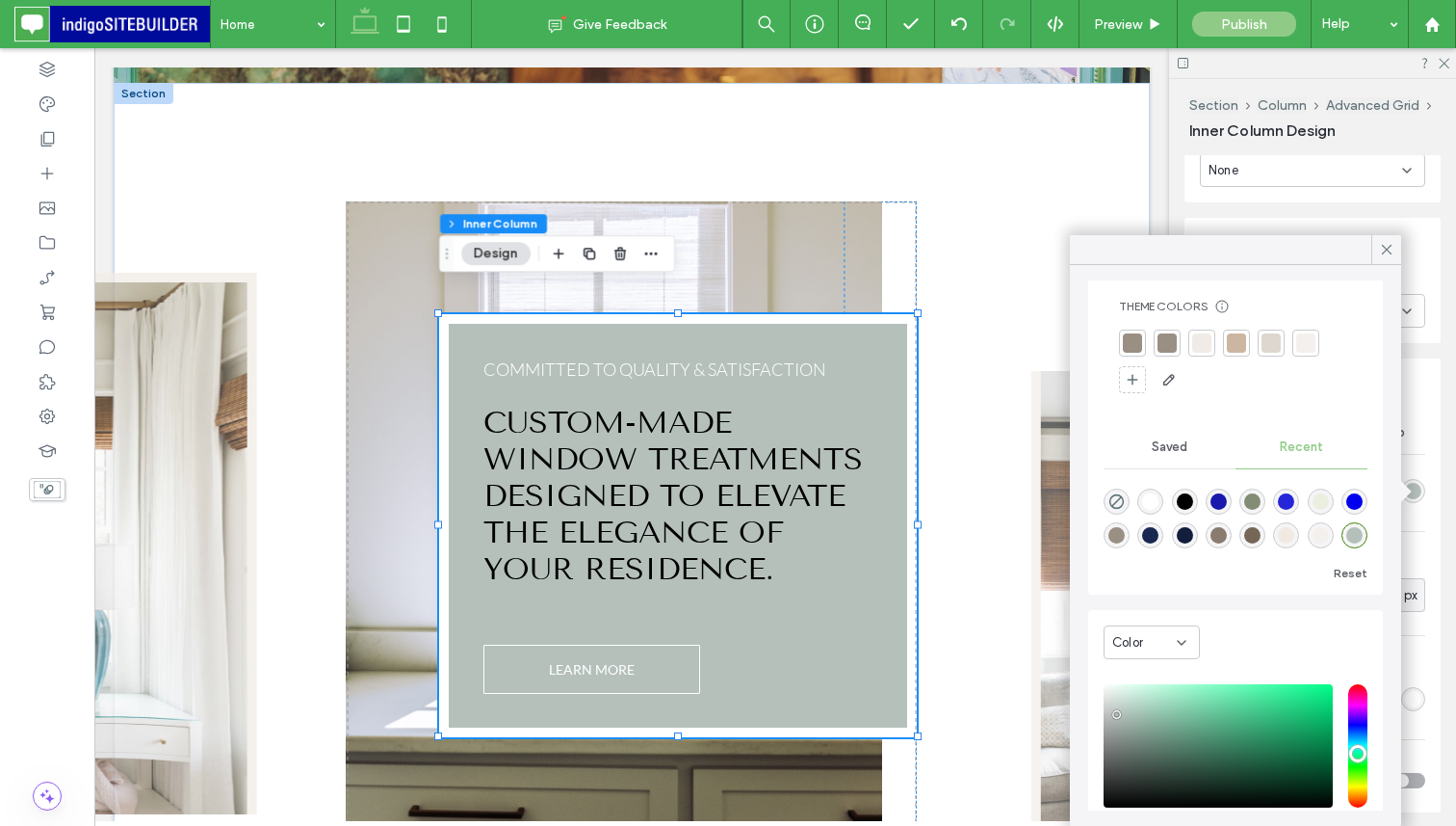
scroll to position [147, 0]
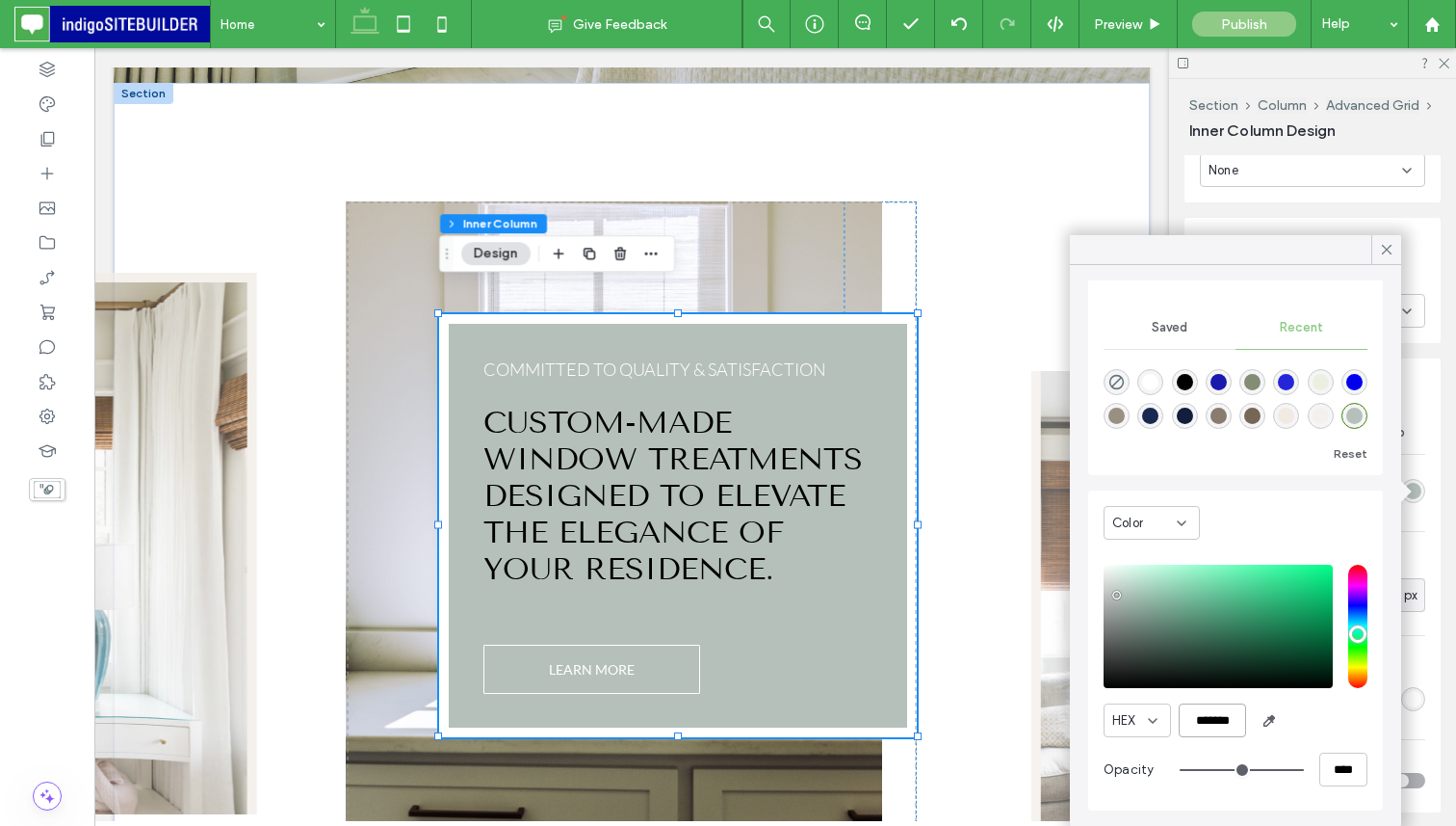
click at [1211, 720] on input "*******" at bounding box center [1213, 720] width 67 height 34
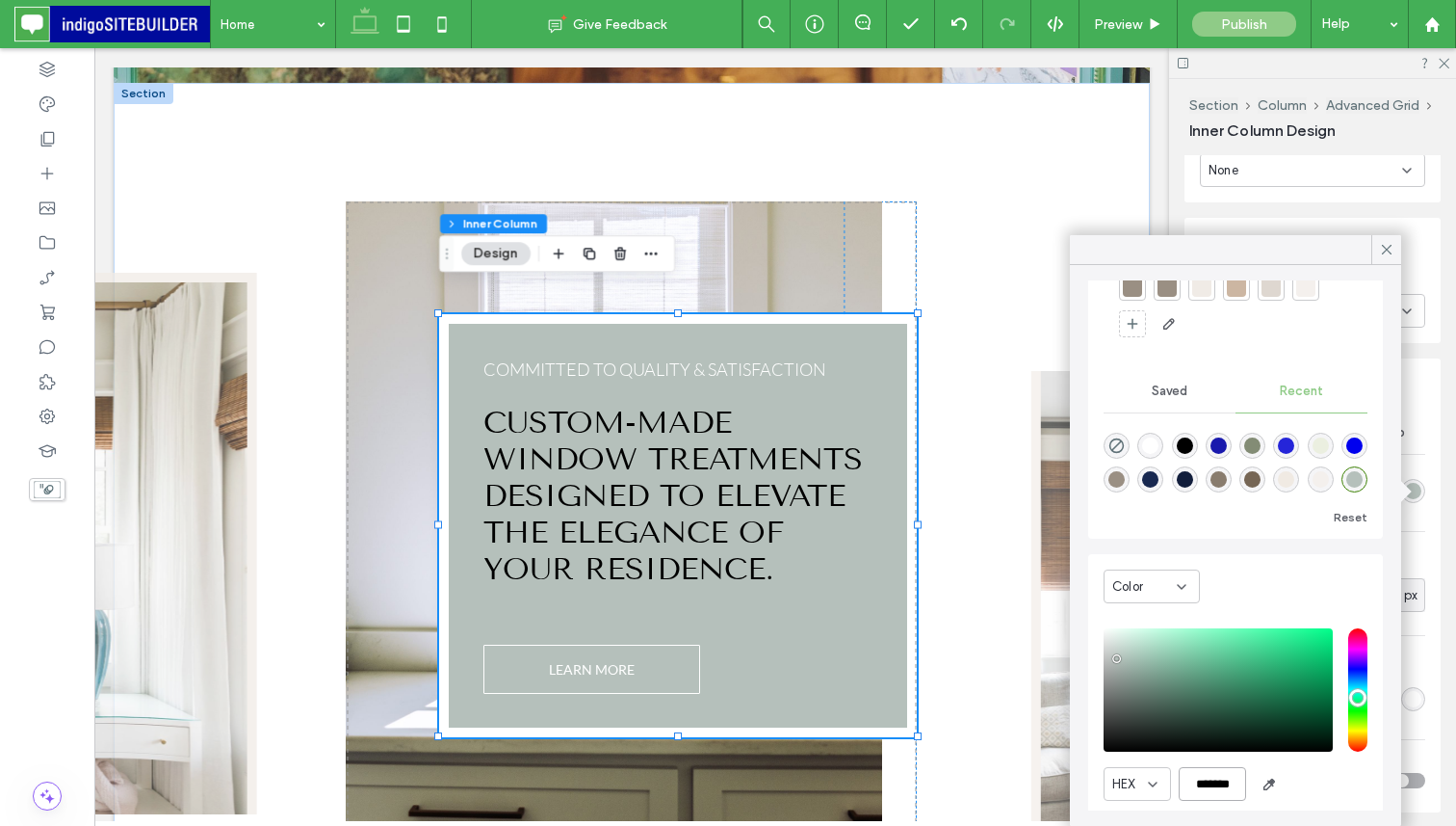
scroll to position [100, 0]
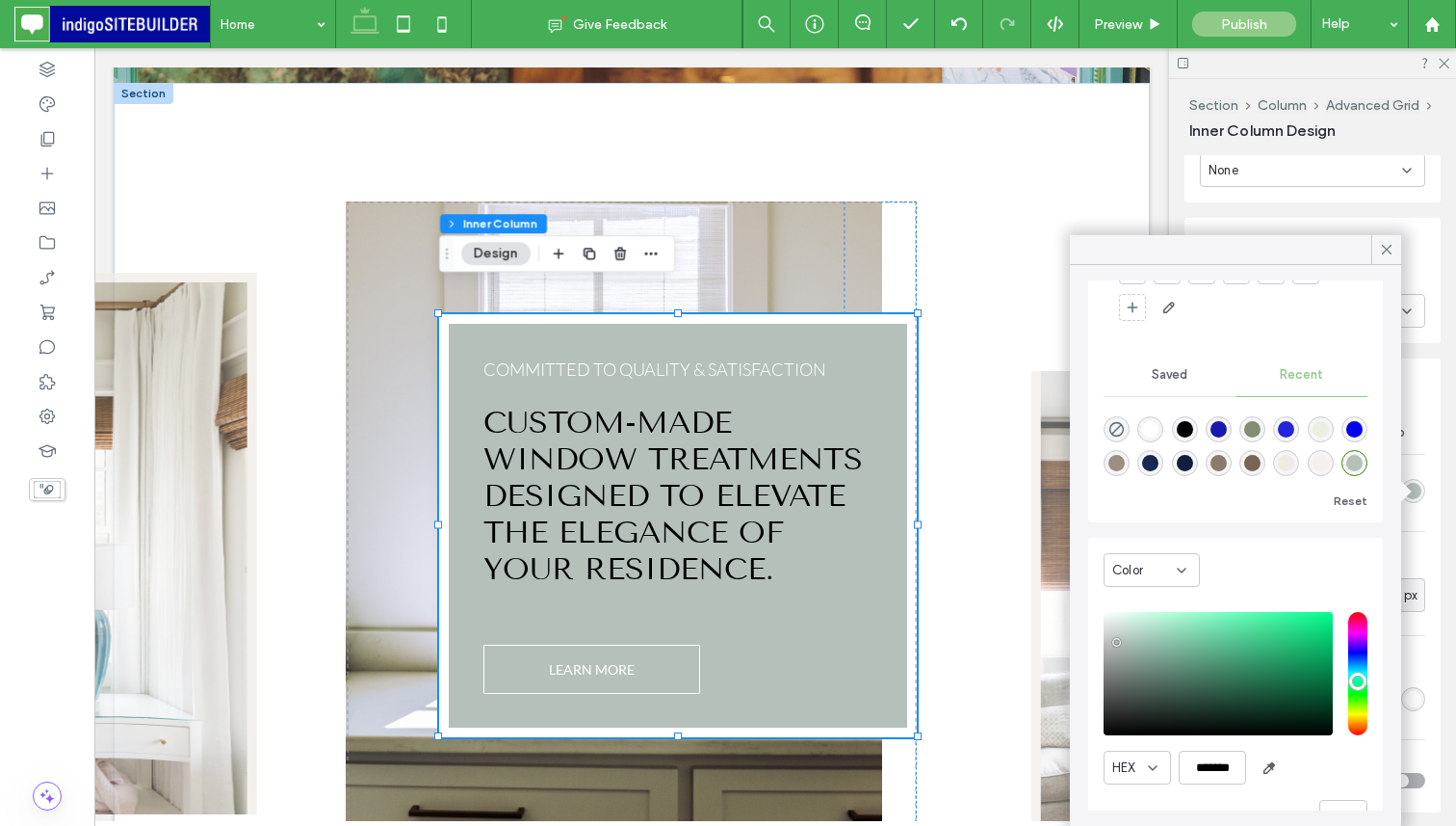
click at [1253, 459] on div "rgba(118, 102, 85, 1)" at bounding box center [1253, 463] width 16 height 16
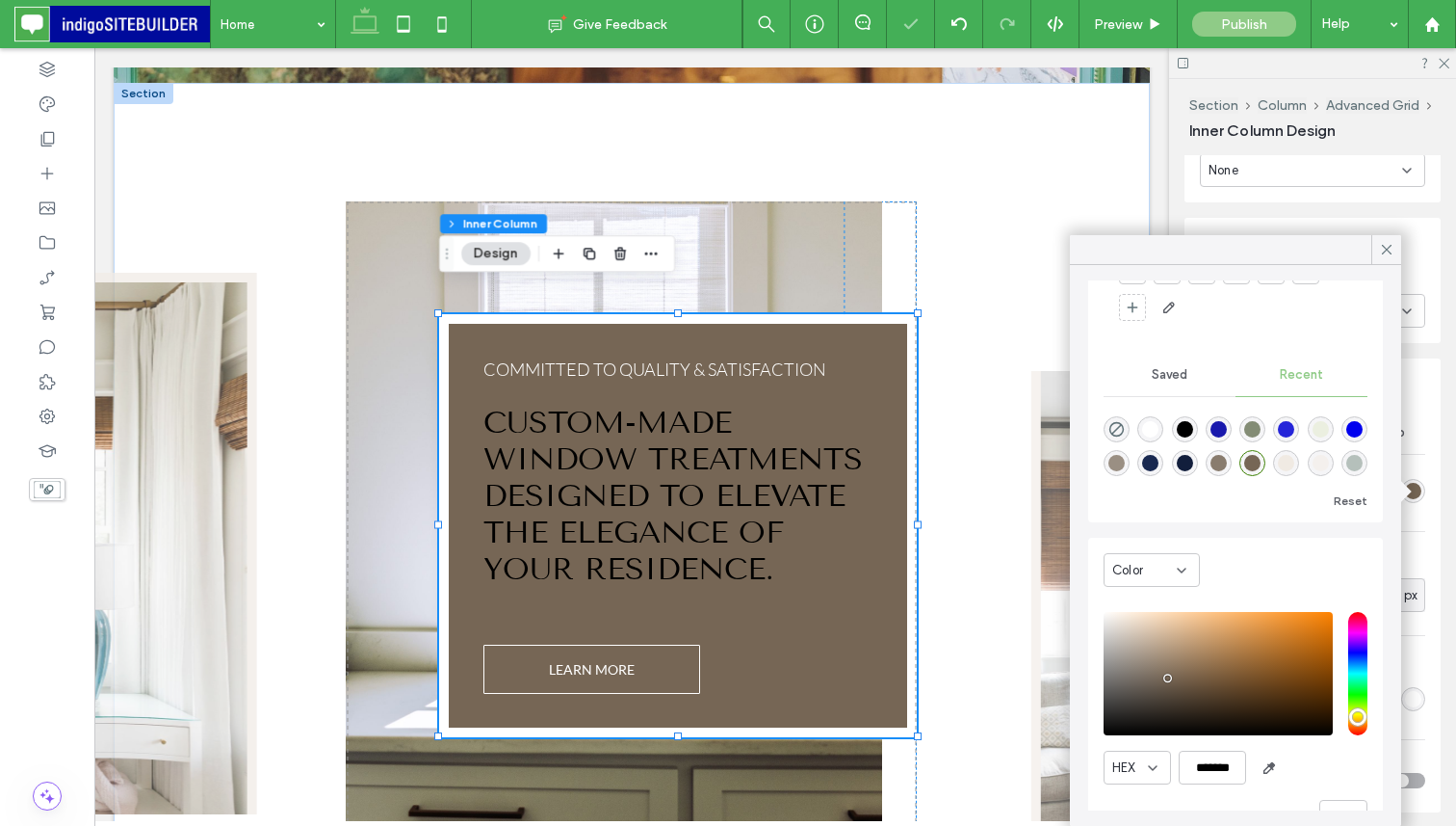
scroll to position [147, 0]
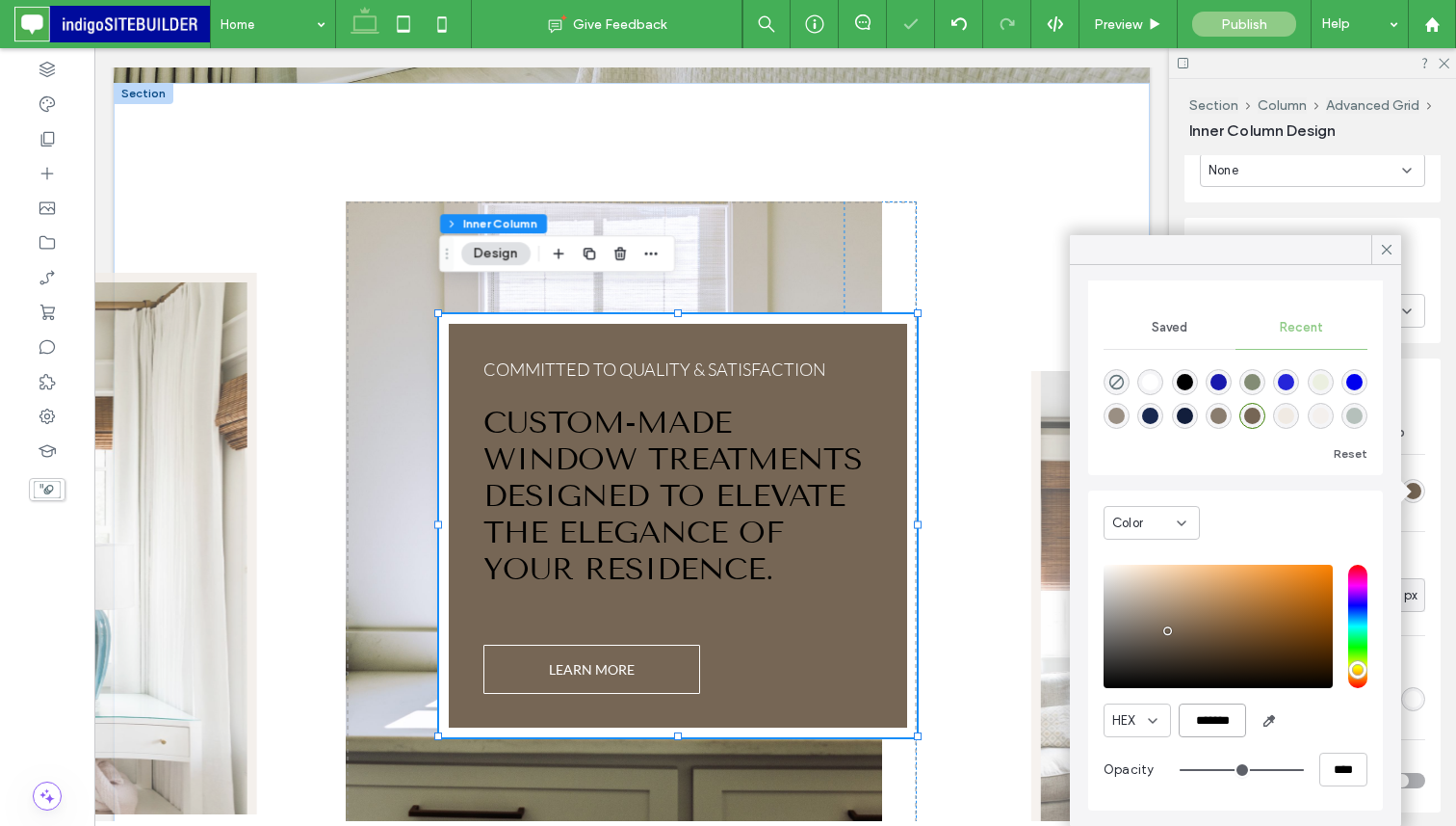
click at [1205, 715] on input "*******" at bounding box center [1213, 720] width 67 height 34
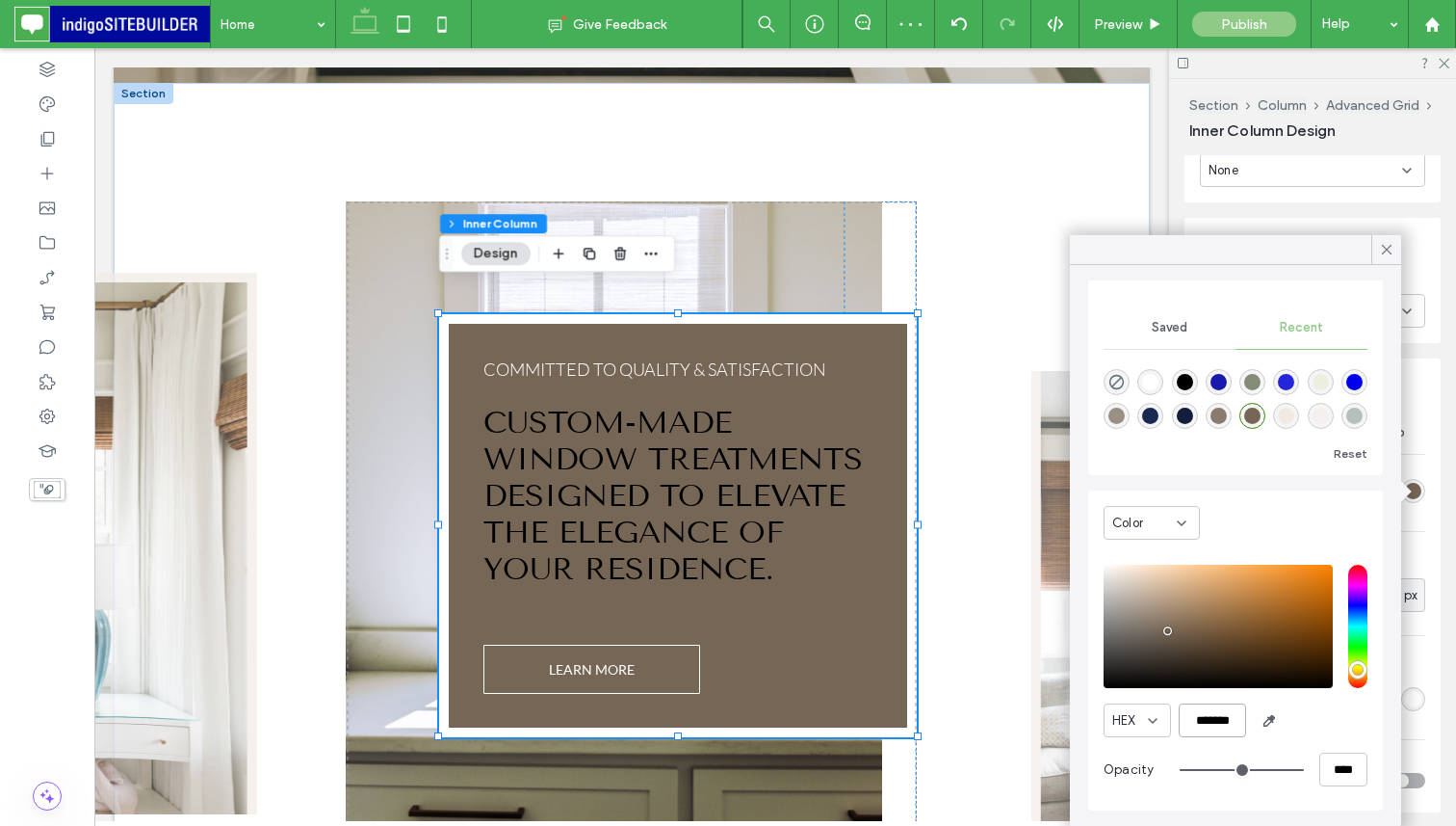
scroll to position [56, 0]
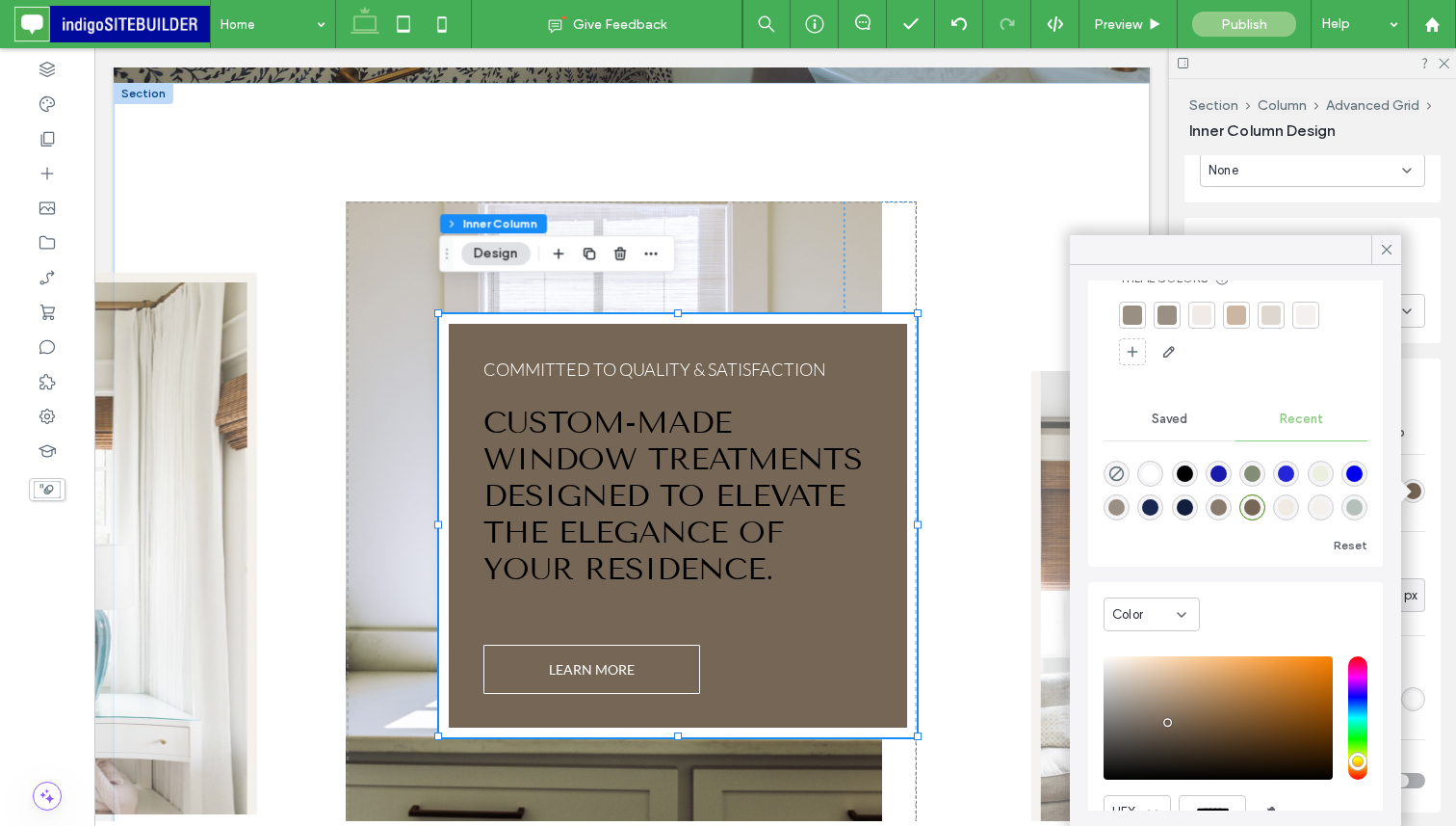
click at [1353, 509] on div "rgba(181, 192, 187, 1)" at bounding box center [1355, 507] width 16 height 16
type input "*******"
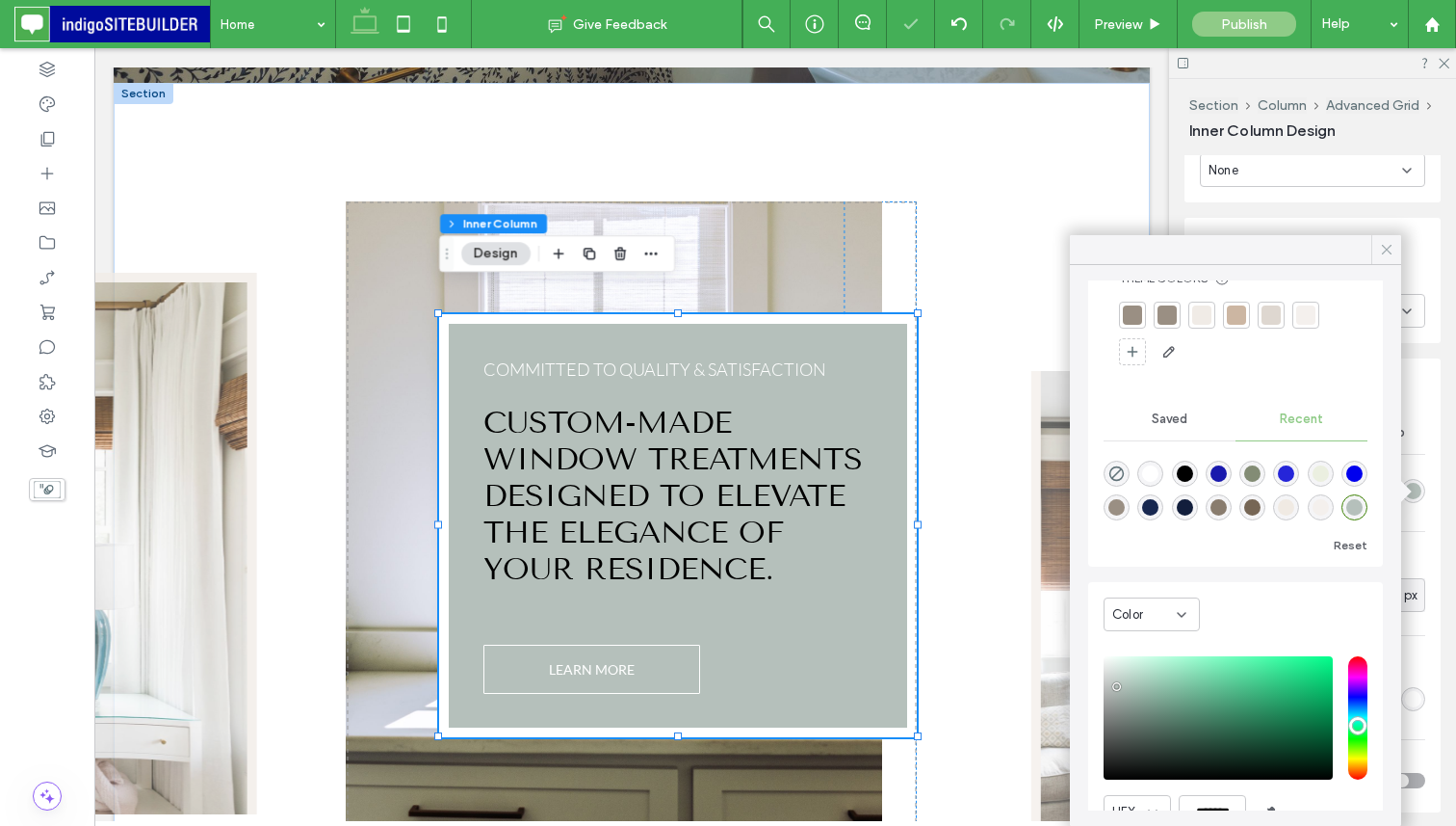
click at [1384, 247] on icon at bounding box center [1387, 249] width 17 height 17
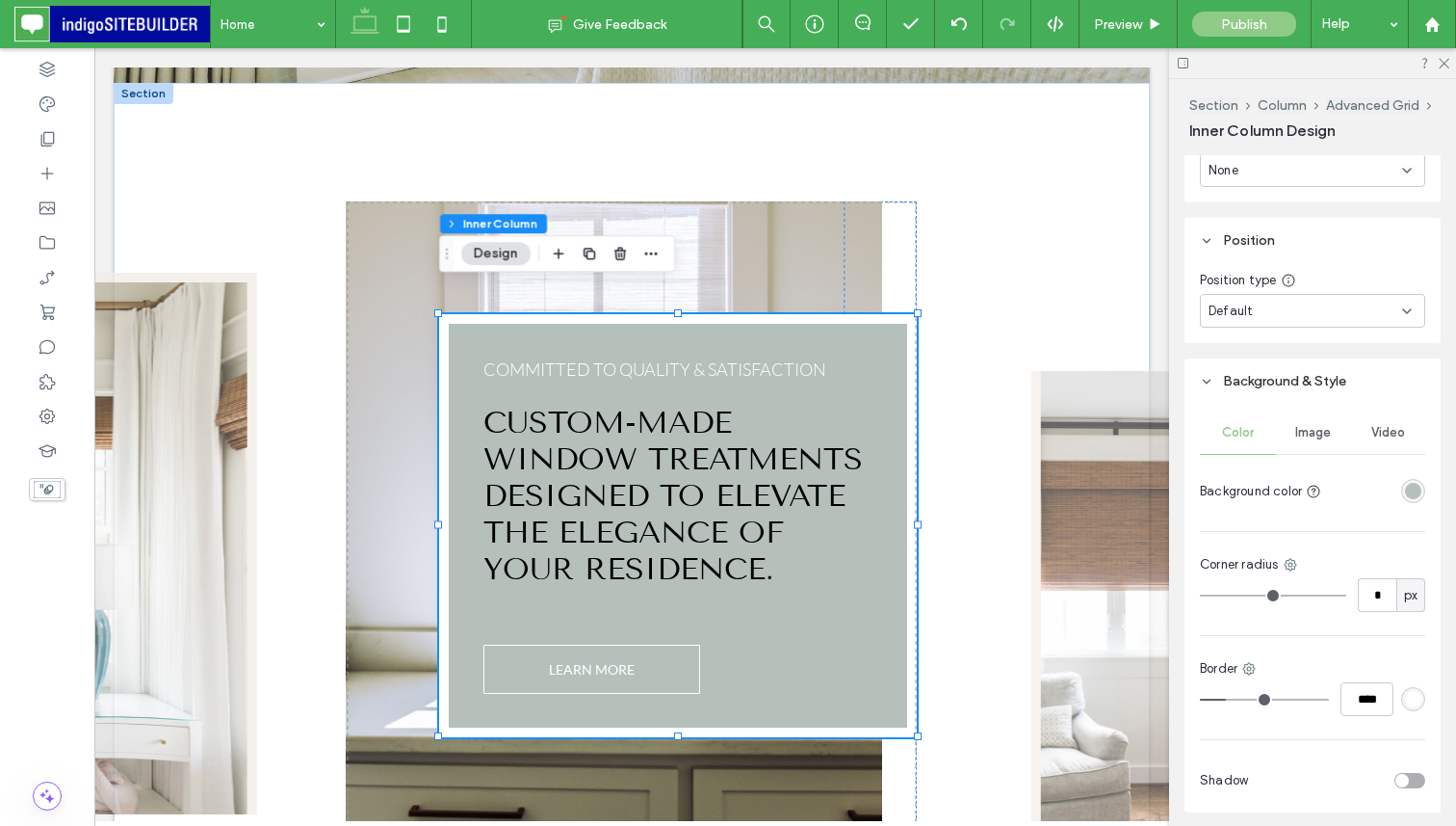
click at [1414, 479] on div "rgba(181, 192, 187, 1)" at bounding box center [1413, 490] width 24 height 24
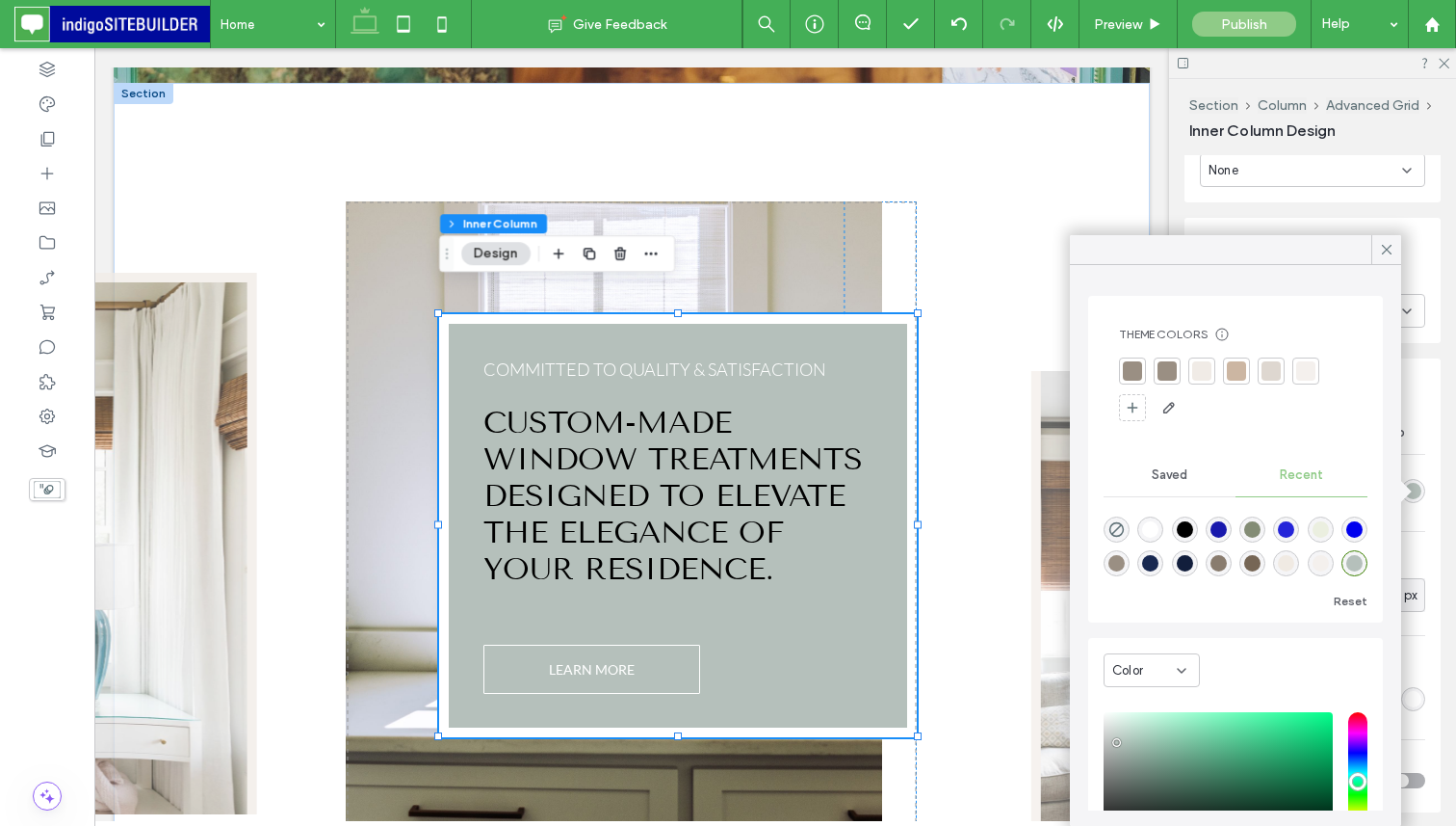
click at [1257, 568] on div "rgba(118, 102, 85, 1)" at bounding box center [1253, 563] width 16 height 16
type input "*******"
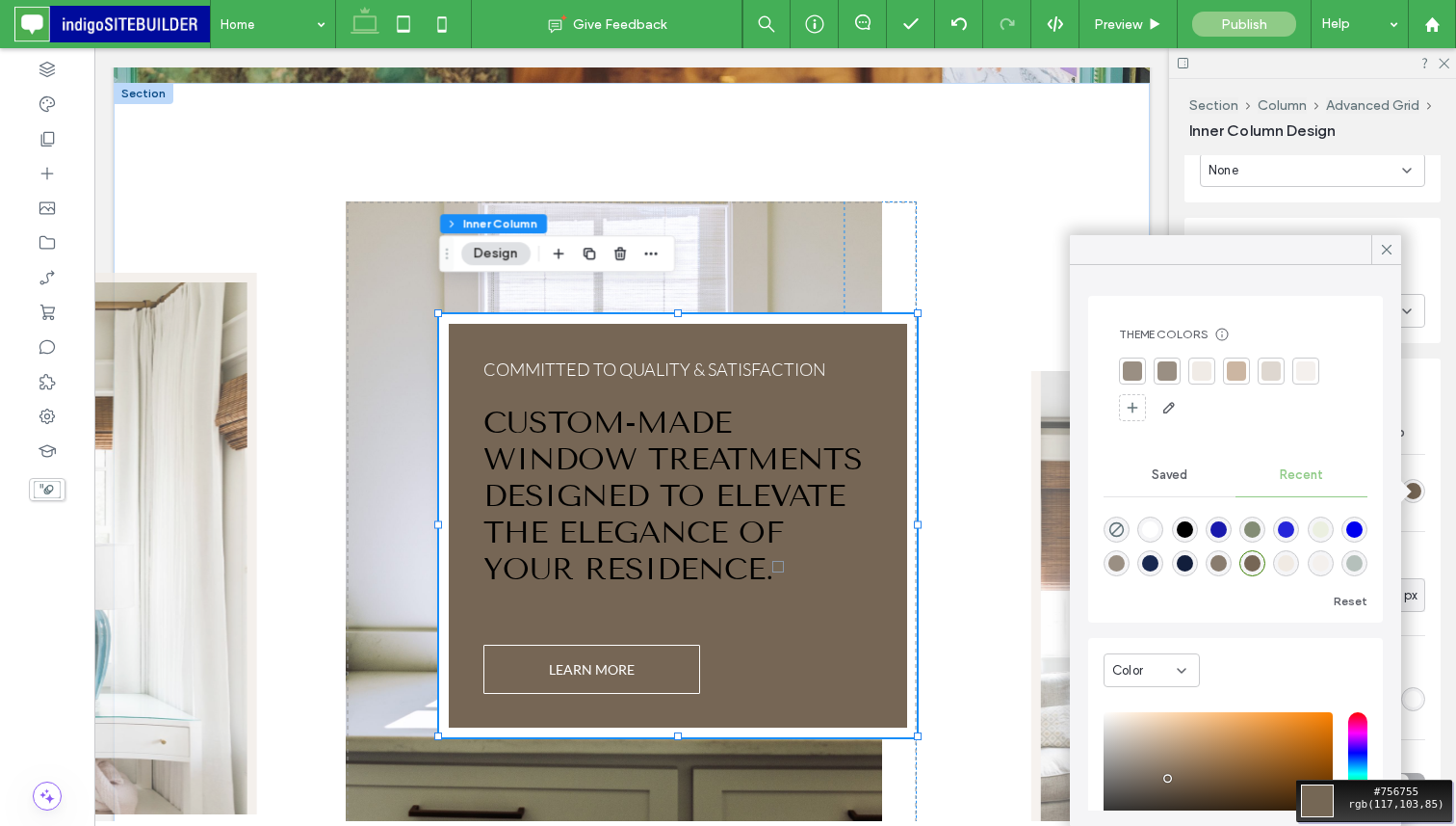
click at [801, 575] on div "Move your 🖱️ to pick a color #756755 rgb(117,103,85)" at bounding box center [728, 413] width 1456 height 826
